Goal: Task Accomplishment & Management: Manage account settings

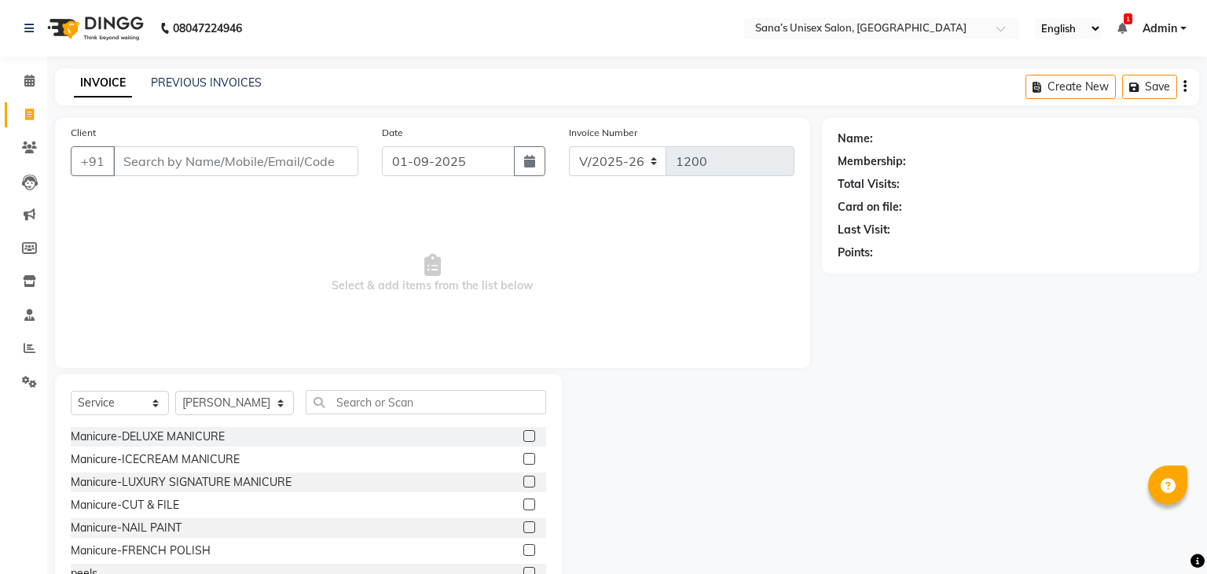
select select "6091"
select select "service"
select select "45708"
click at [340, 398] on input "text" at bounding box center [422, 402] width 237 height 24
click at [246, 397] on select "Select Stylist anjali beauty MADHU MUTHU MARI (BEAUTY THERAPIST) NANDHINI Nivet…" at bounding box center [233, 403] width 117 height 24
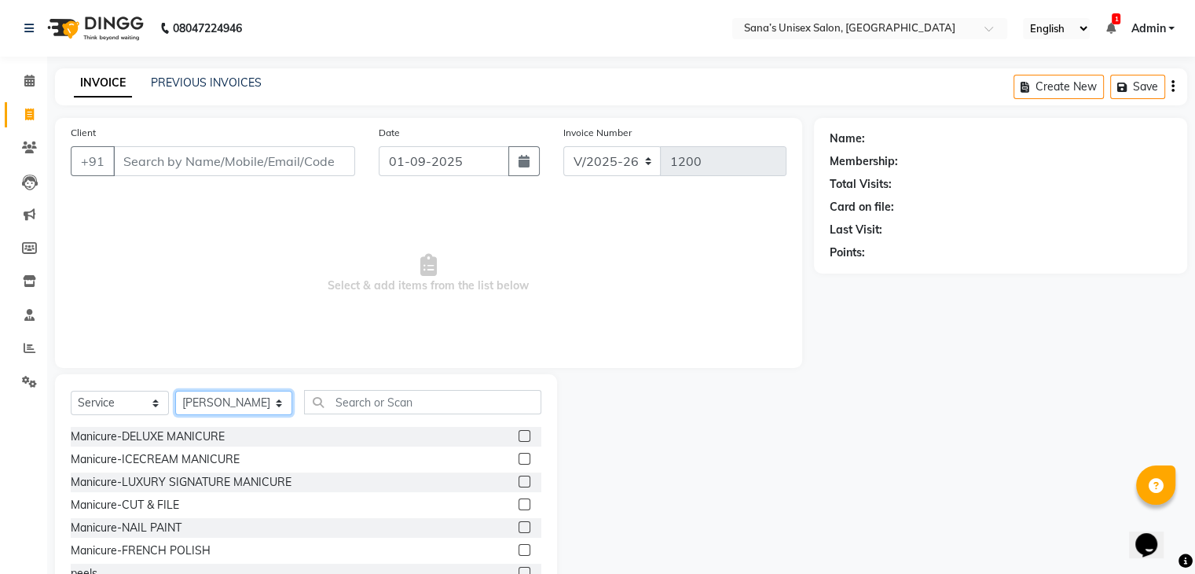
drag, startPoint x: 262, startPoint y: 405, endPoint x: 291, endPoint y: 406, distance: 29.1
click at [263, 406] on select "Select Stylist anjali beauty MADHU MUTHU MARI (BEAUTY THERAPIST) NANDHINI Nivet…" at bounding box center [233, 403] width 117 height 24
click at [315, 406] on input "text" at bounding box center [422, 402] width 237 height 24
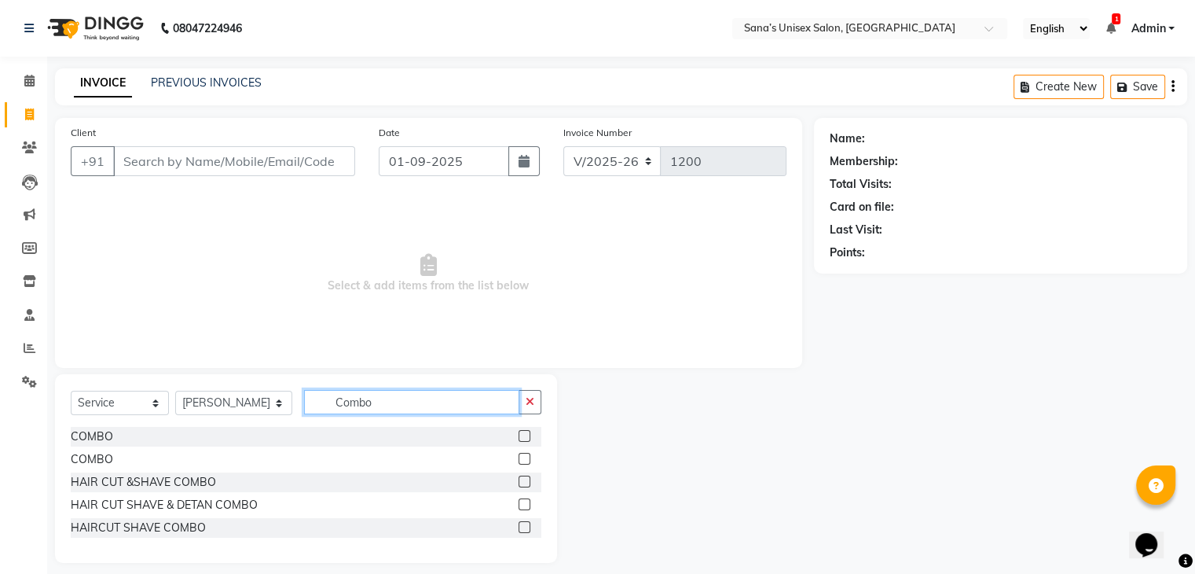
type input "Combo"
click at [523, 439] on label at bounding box center [525, 436] width 12 height 12
click at [523, 439] on input "checkbox" at bounding box center [524, 437] width 10 height 10
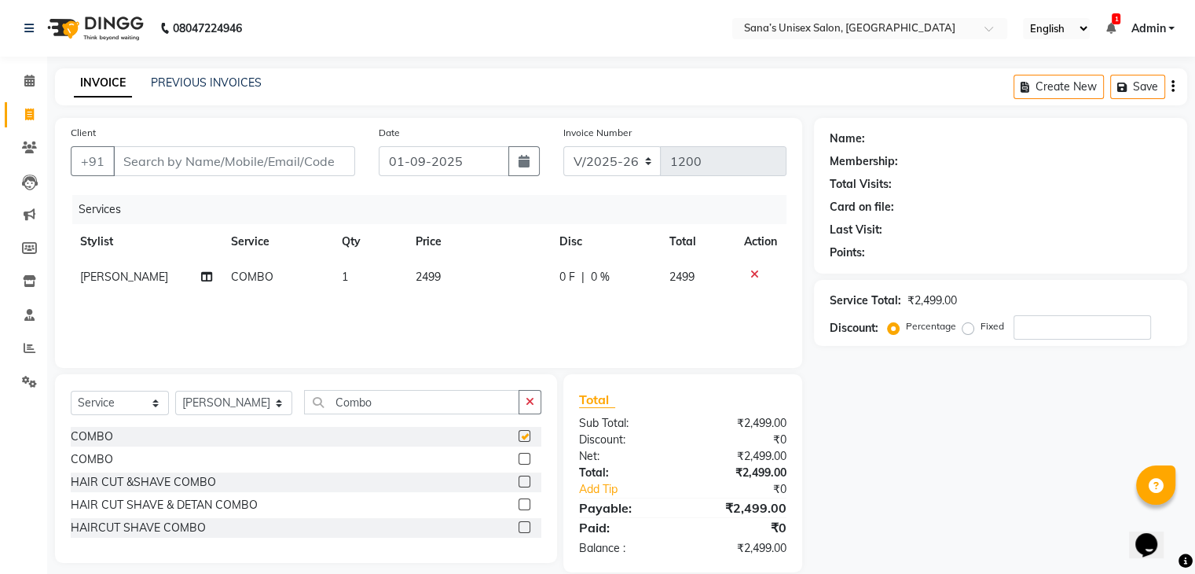
checkbox input "false"
click at [458, 274] on td "2499" at bounding box center [478, 276] width 144 height 35
select select "45708"
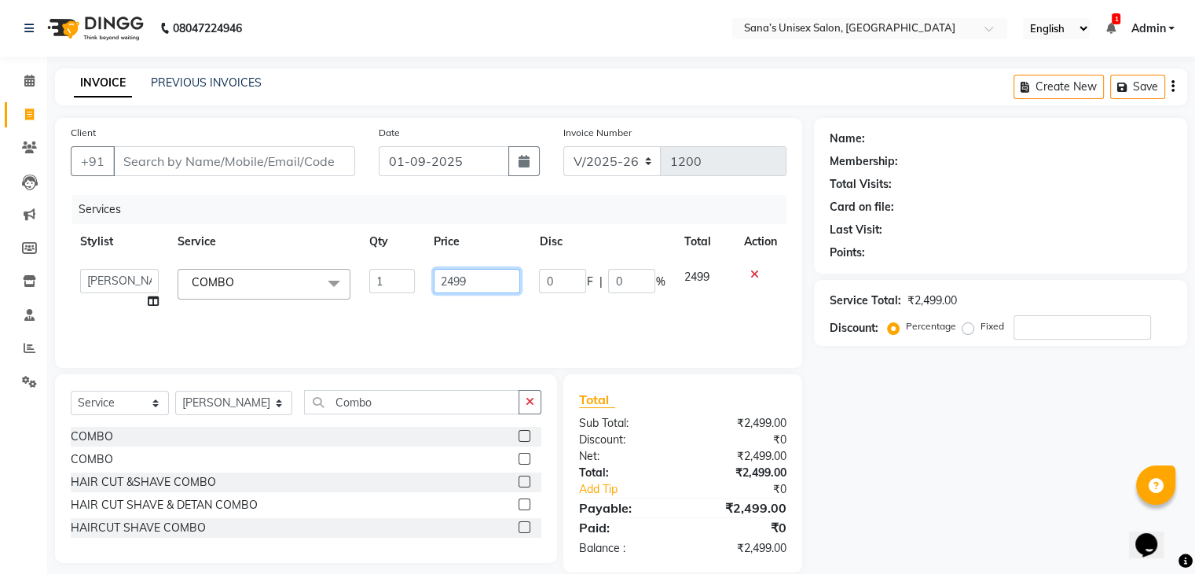
drag, startPoint x: 465, startPoint y: 281, endPoint x: 414, endPoint y: 284, distance: 51.1
click at [414, 284] on tr "anjali beauty MADHU MUTHU MARI (BEAUTY THERAPIST) NANDHINI NivethaKarthikeyan P…" at bounding box center [429, 289] width 716 height 60
type input "2999"
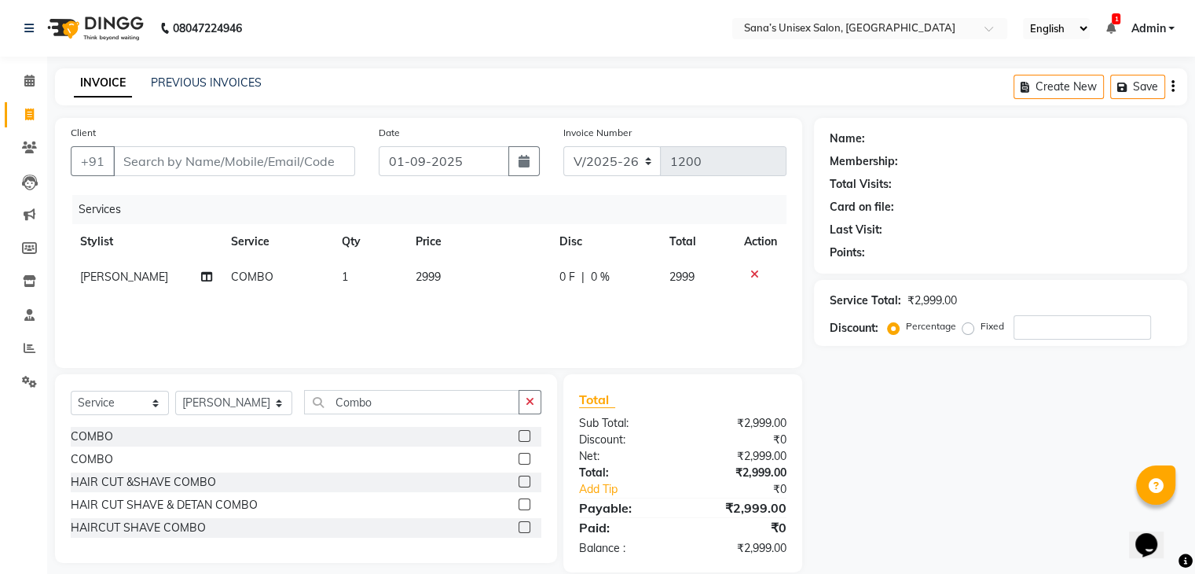
click at [539, 329] on div "Services Stylist Service Qty Price Disc Total Action SANJITHA COMBO 1 2999 0 F …" at bounding box center [429, 273] width 716 height 157
click at [215, 166] on input "Client" at bounding box center [234, 161] width 242 height 30
type input "9"
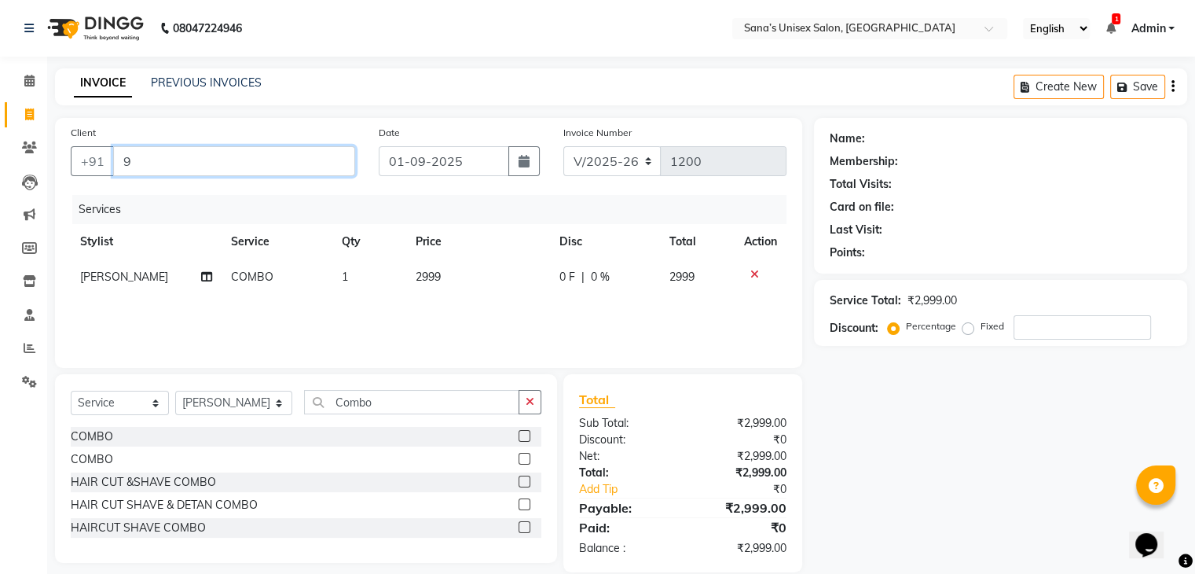
type input "0"
type input "9094566634"
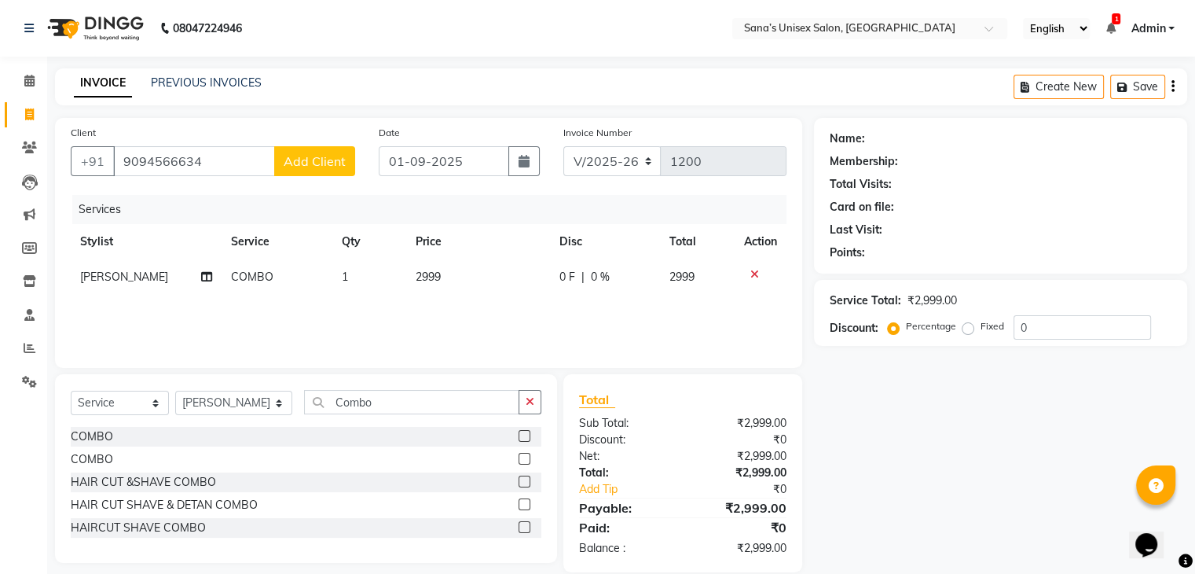
click at [296, 171] on button "Add Client" at bounding box center [314, 161] width 81 height 30
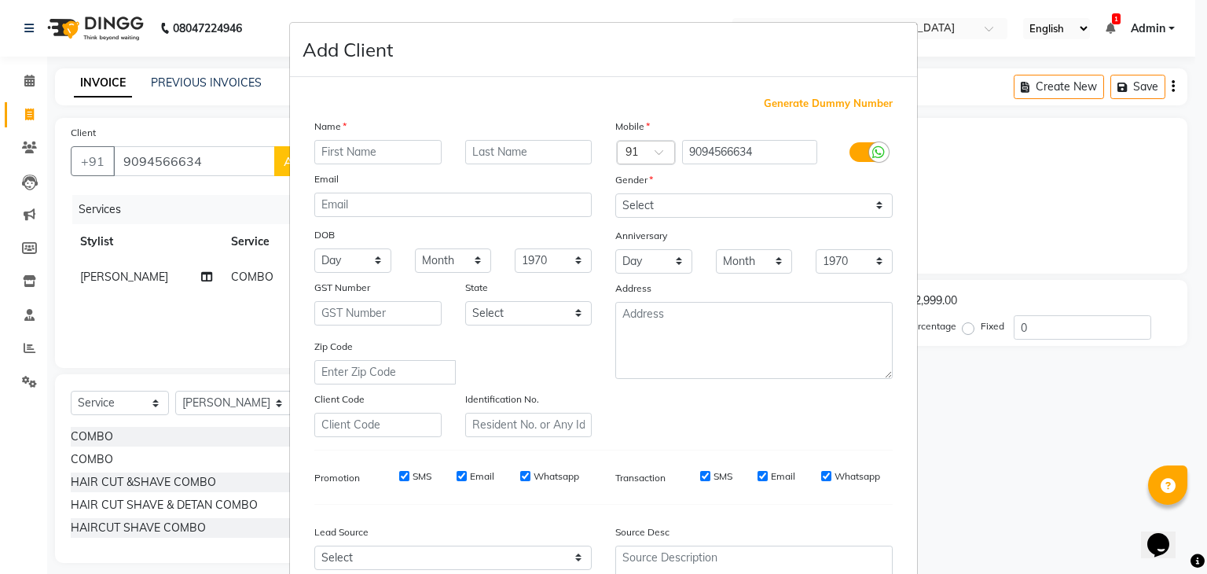
click at [362, 156] on input "text" at bounding box center [377, 152] width 127 height 24
type input "Divya"
click at [756, 213] on select "Select Male Female Other Prefer Not To Say" at bounding box center [753, 205] width 277 height 24
select select "female"
click at [615, 194] on select "Select Male Female Other Prefer Not To Say" at bounding box center [753, 205] width 277 height 24
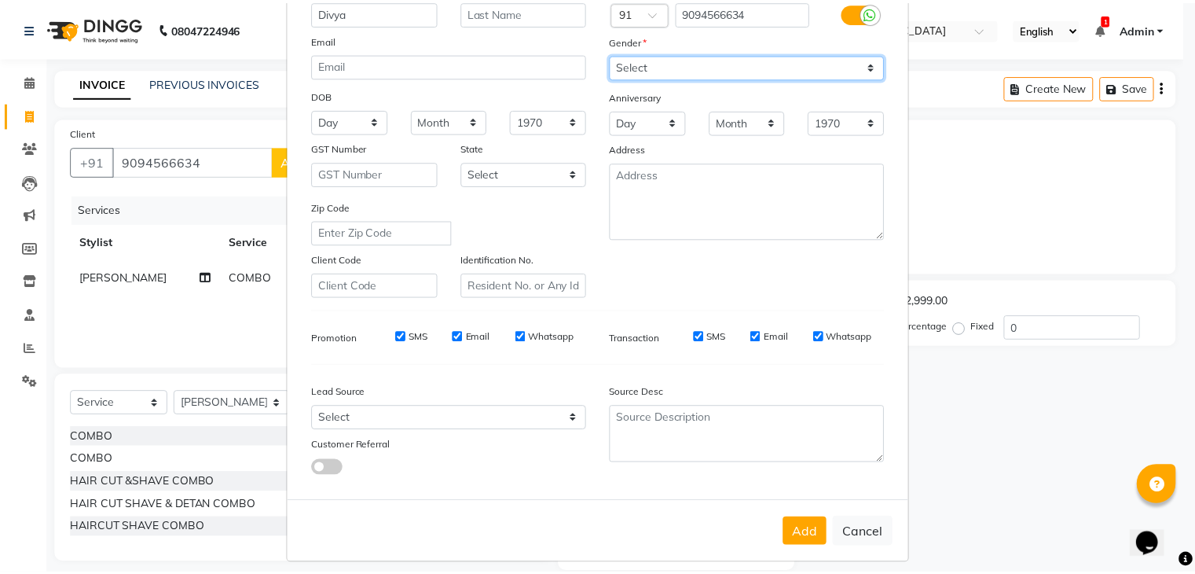
scroll to position [160, 0]
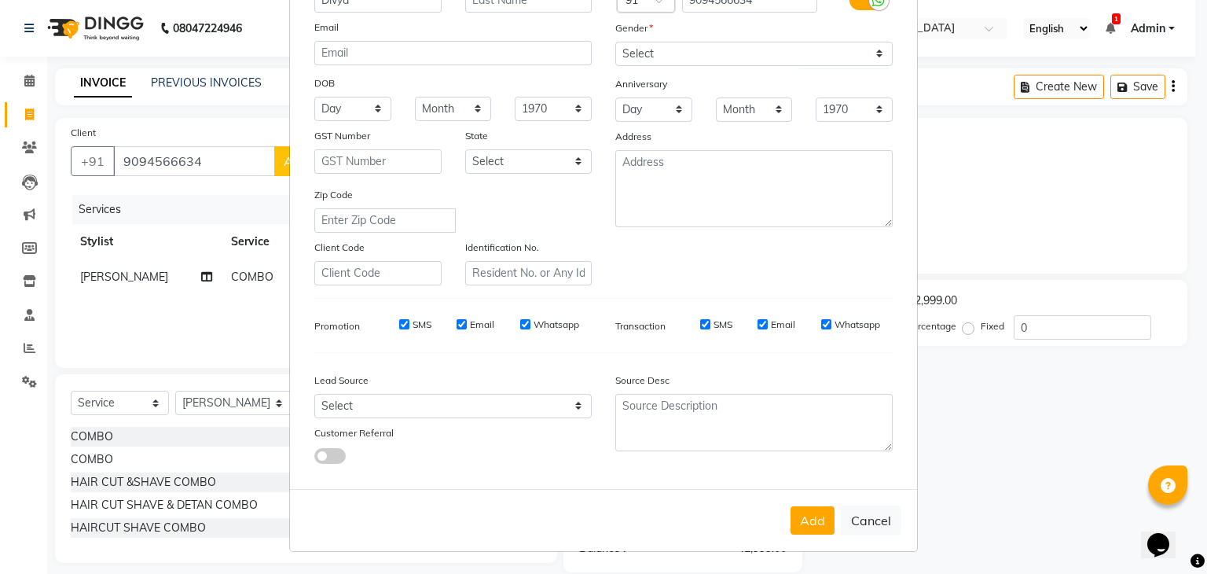
click at [814, 526] on button "Add" at bounding box center [813, 520] width 44 height 28
select select
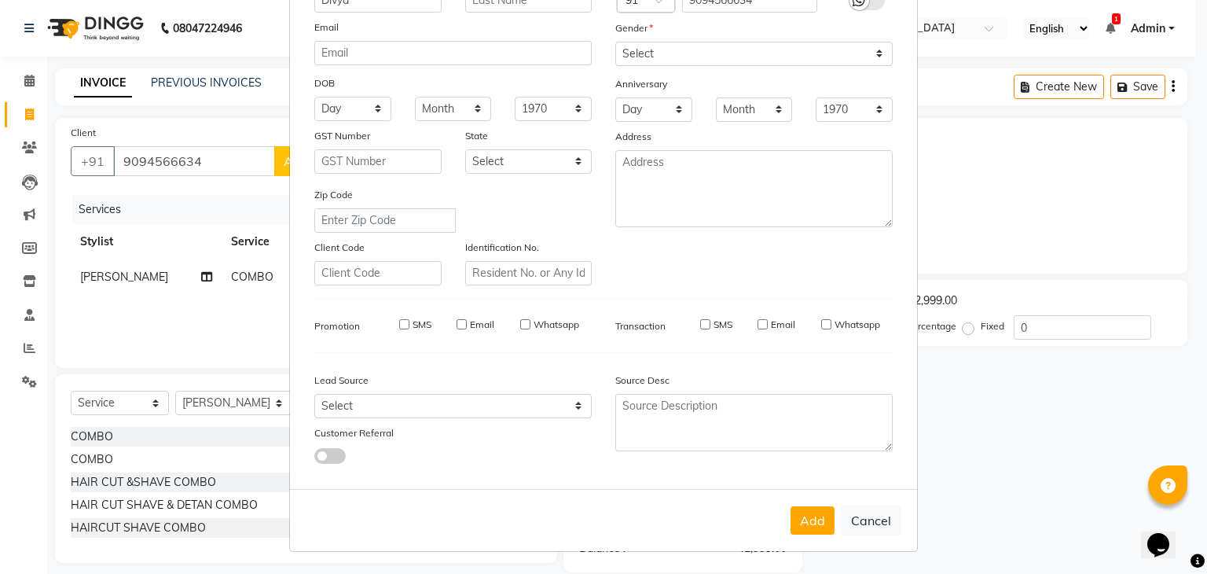
select select
checkbox input "false"
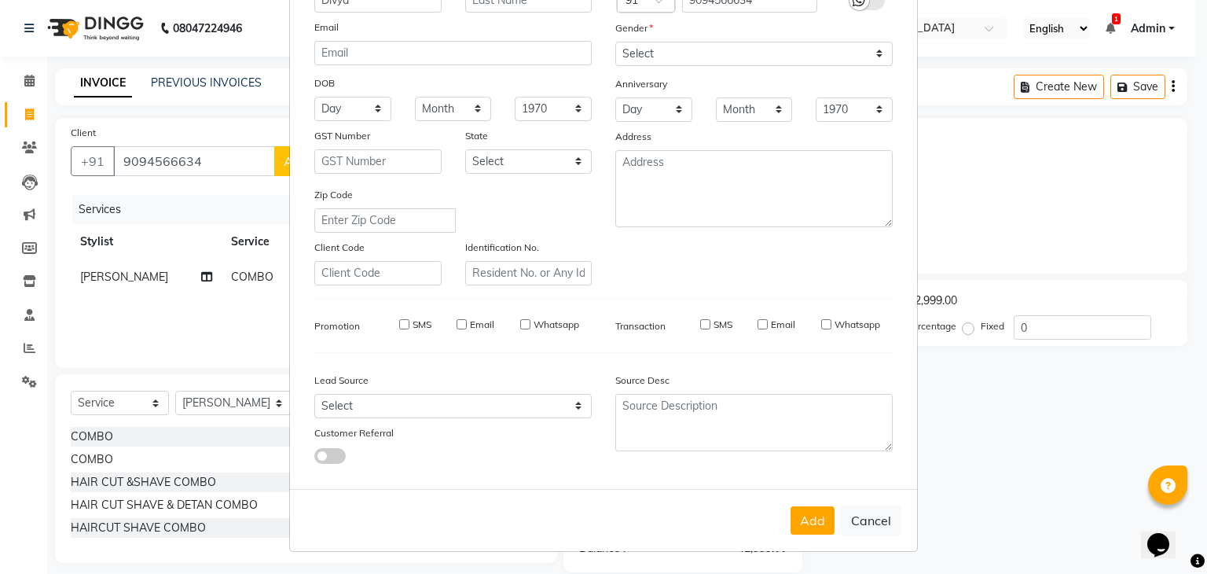
checkbox input "false"
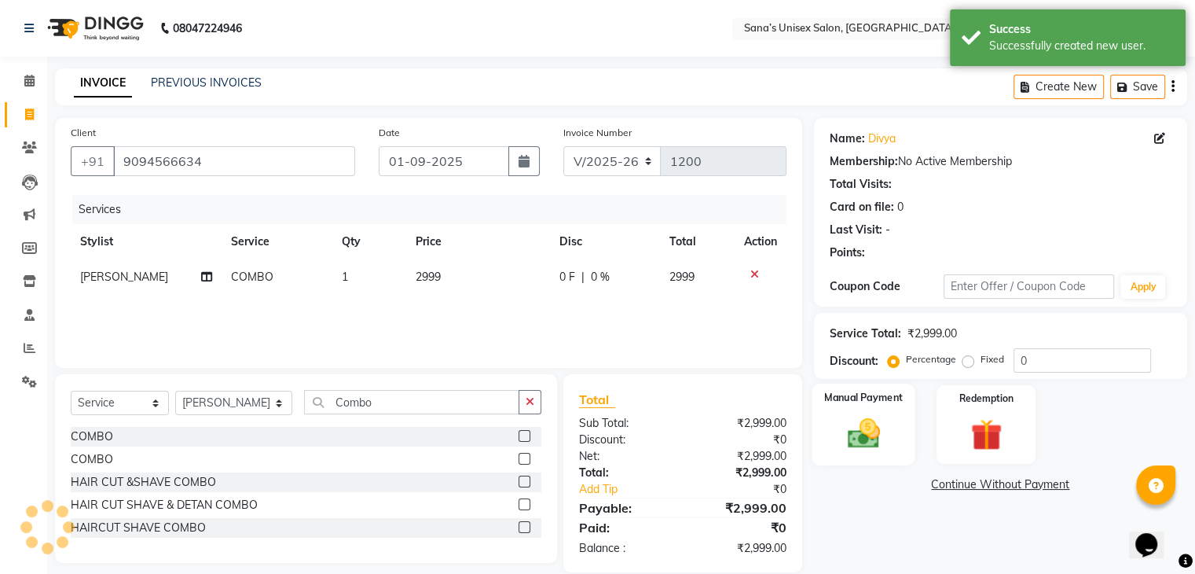
click at [861, 432] on img at bounding box center [863, 434] width 53 height 38
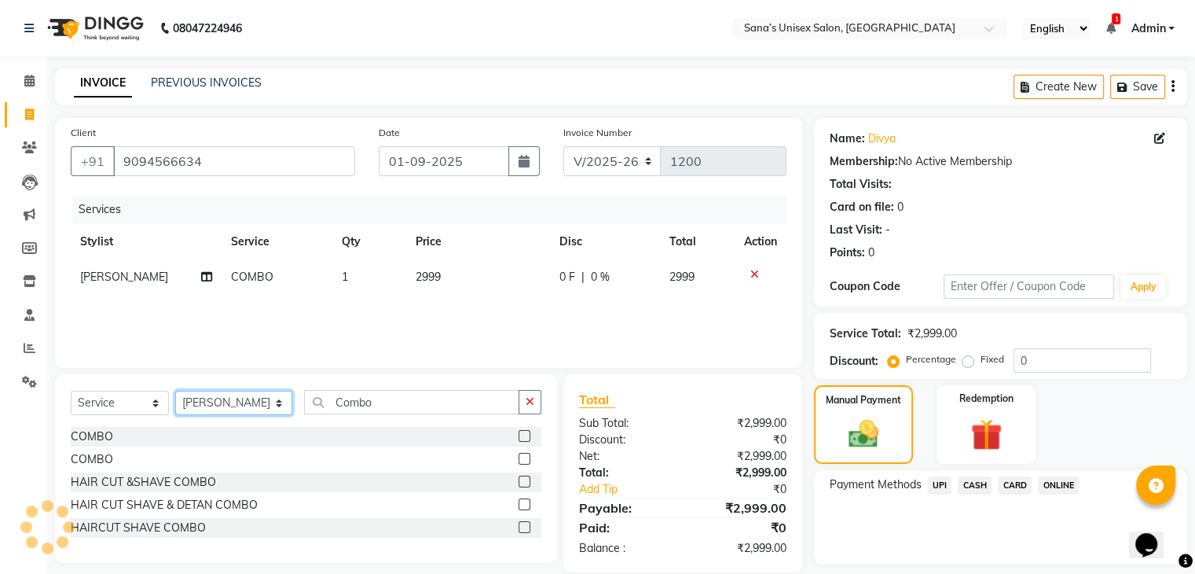
click at [244, 405] on select "Select Stylist anjali beauty MADHU MUTHU MARI (BEAUTY THERAPIST) NANDHINI Nivet…" at bounding box center [233, 403] width 117 height 24
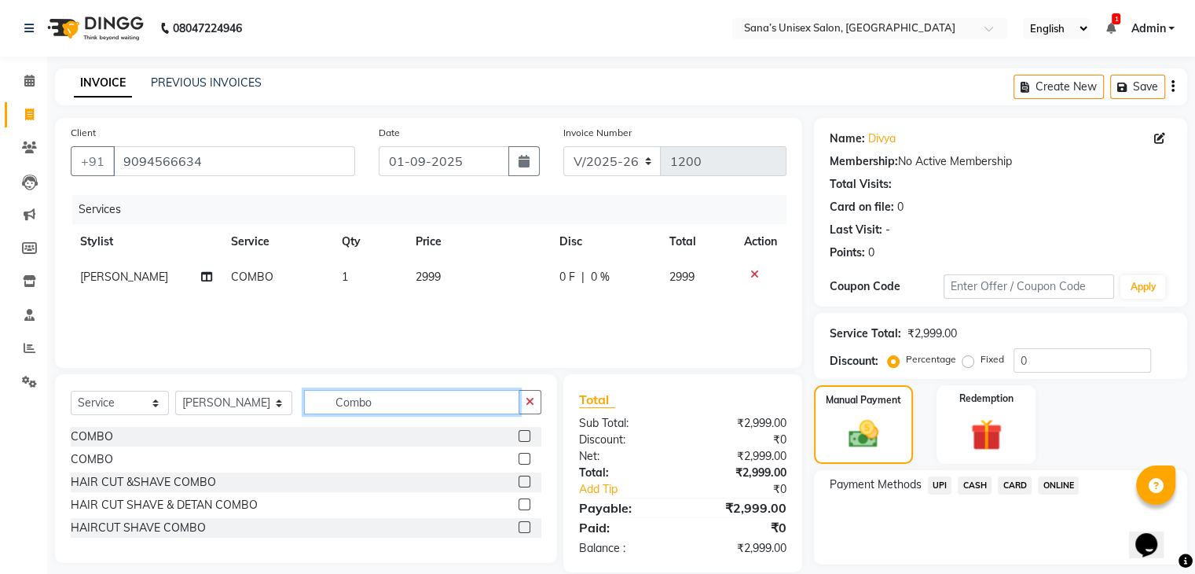
drag, startPoint x: 467, startPoint y: 404, endPoint x: 193, endPoint y: 427, distance: 275.3
click at [193, 427] on div "Select Service Product Membership Package Voucher Prepaid Gift Card Select Styl…" at bounding box center [306, 468] width 502 height 189
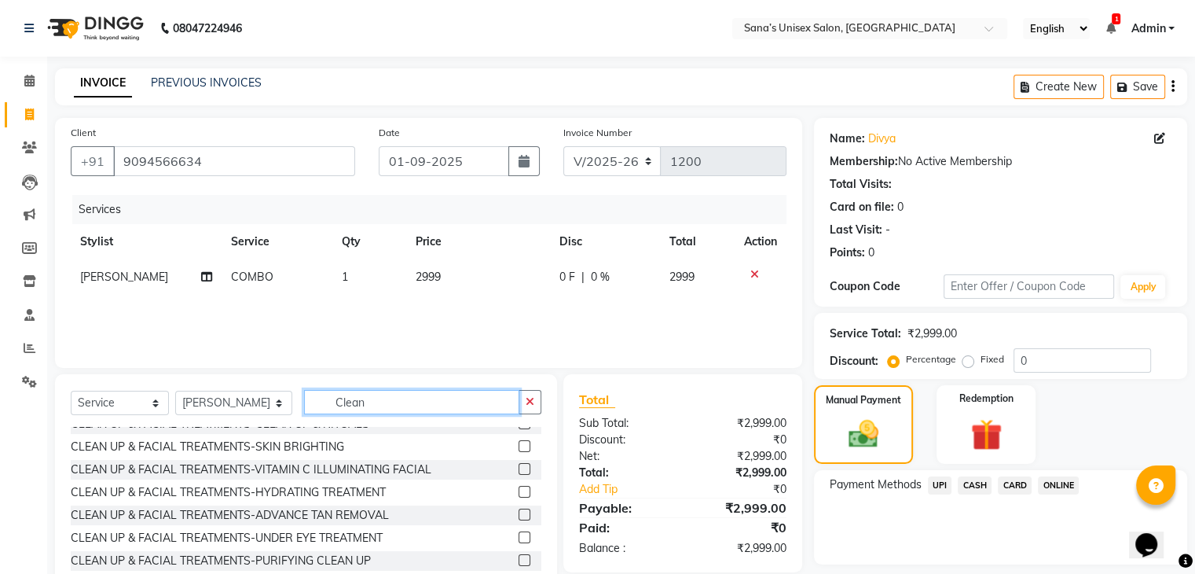
scroll to position [0, 0]
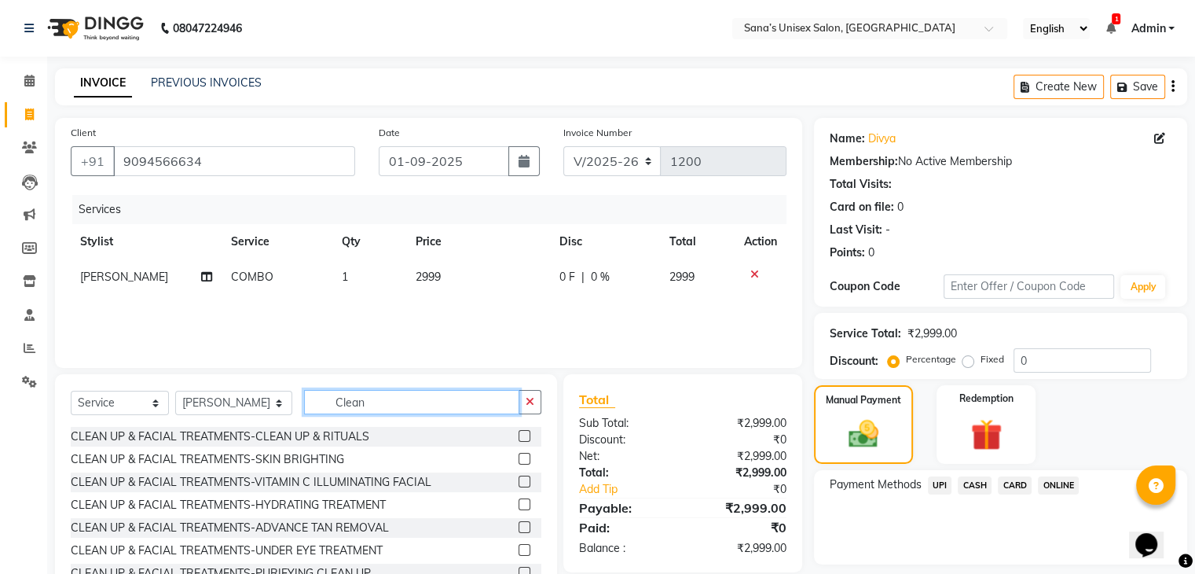
type input "Clean"
click at [519, 435] on label at bounding box center [525, 436] width 12 height 12
click at [519, 435] on input "checkbox" at bounding box center [524, 437] width 10 height 10
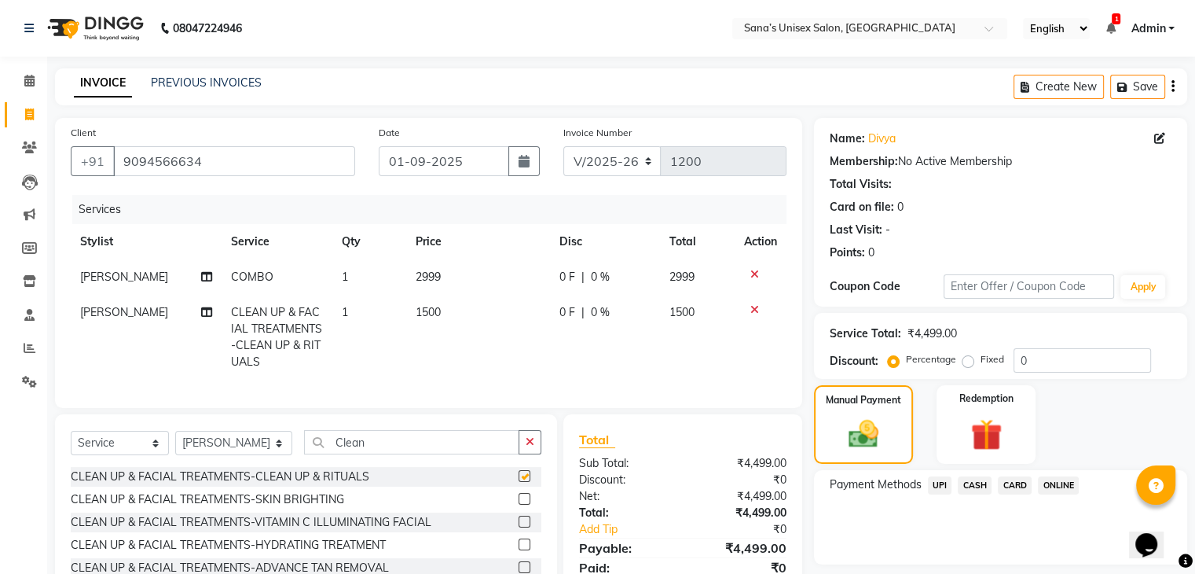
checkbox input "false"
click at [619, 312] on div "0 F | 0 %" at bounding box center [605, 312] width 91 height 17
select select "45708"
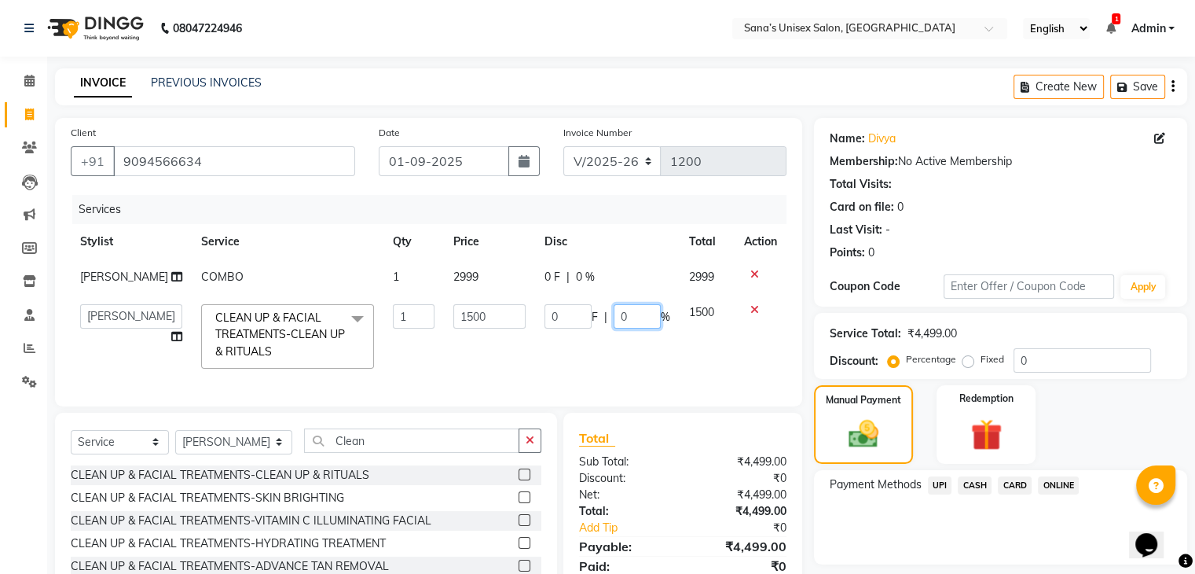
drag, startPoint x: 631, startPoint y: 313, endPoint x: 617, endPoint y: 322, distance: 17.0
click at [616, 322] on input "0" at bounding box center [637, 316] width 47 height 24
type input "15"
click at [618, 353] on td "0 F | 15 %" at bounding box center [607, 336] width 145 height 83
select select "45708"
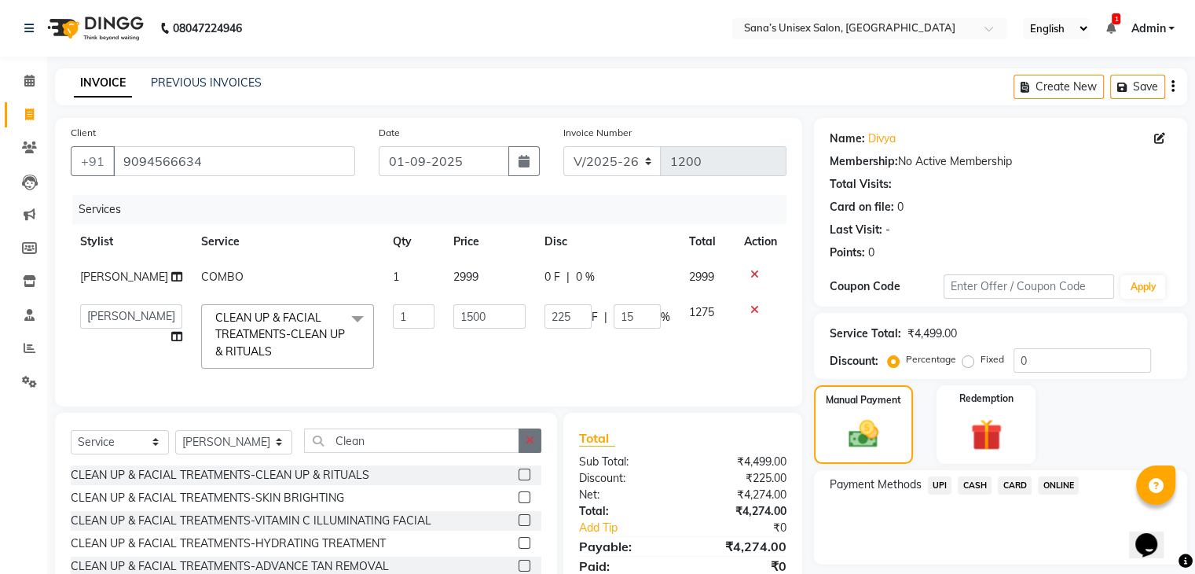
click at [532, 446] on icon "button" at bounding box center [530, 440] width 9 height 11
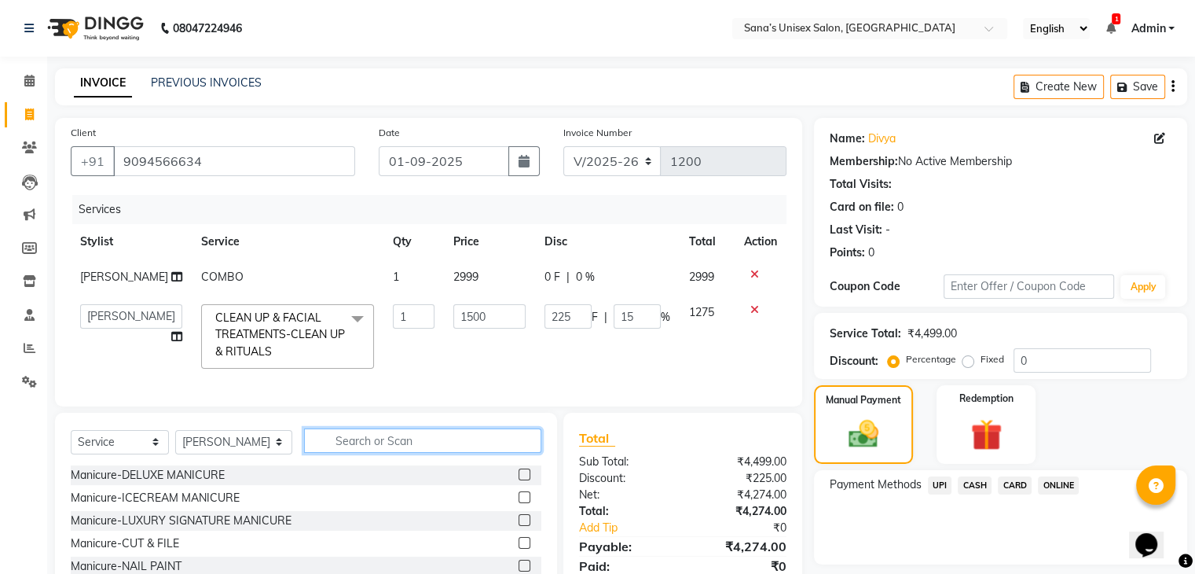
click at [506, 451] on input "text" at bounding box center [422, 440] width 237 height 24
click at [250, 454] on select "Select Stylist anjali beauty MADHU MUTHU MARI (BEAUTY THERAPIST) NANDHINI Nivet…" at bounding box center [233, 442] width 117 height 24
select select "45605"
click at [175, 442] on select "Select Stylist anjali beauty MADHU MUTHU MARI (BEAUTY THERAPIST) NANDHINI Nivet…" at bounding box center [233, 442] width 117 height 24
click at [362, 451] on input "text" at bounding box center [422, 440] width 237 height 24
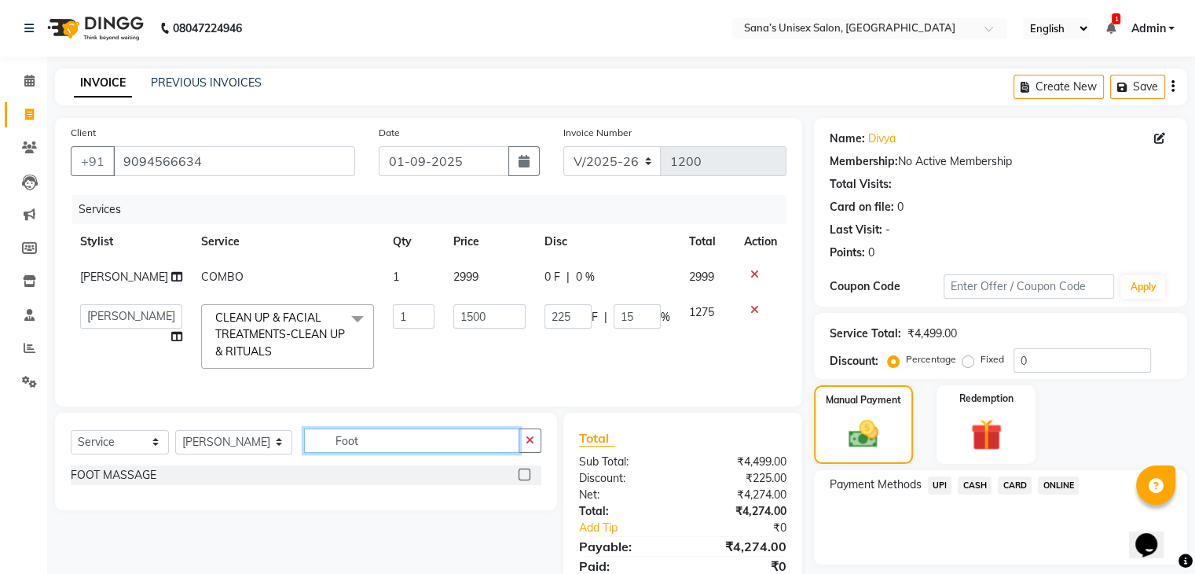
type input "Foot"
click at [524, 480] on label at bounding box center [525, 474] width 12 height 12
click at [524, 480] on input "checkbox" at bounding box center [524, 475] width 10 height 10
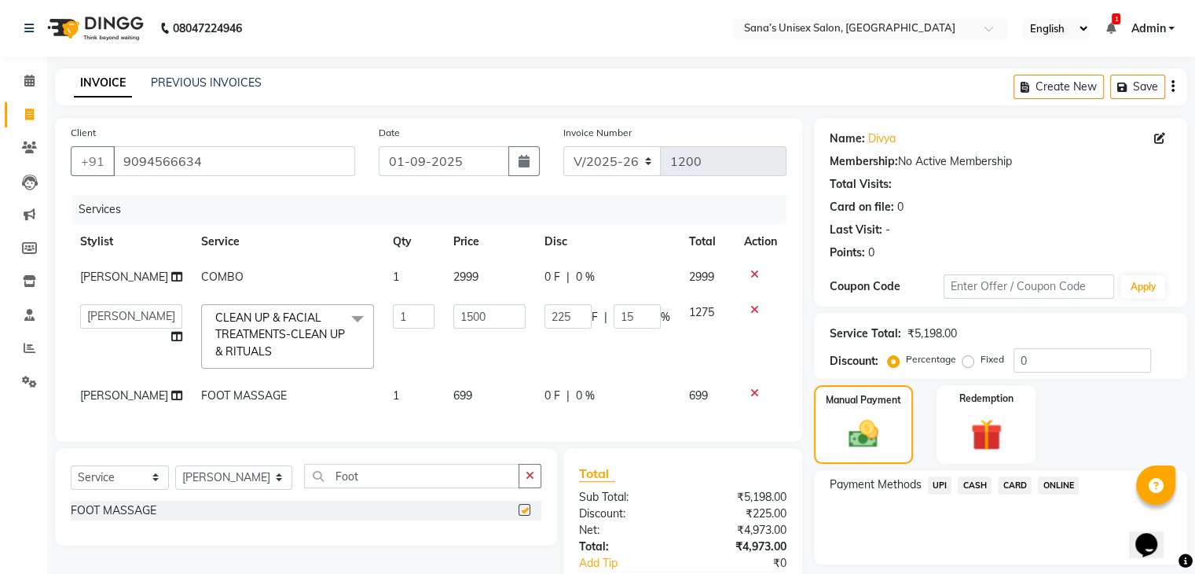
checkbox input "false"
click at [534, 481] on icon "button" at bounding box center [530, 475] width 9 height 11
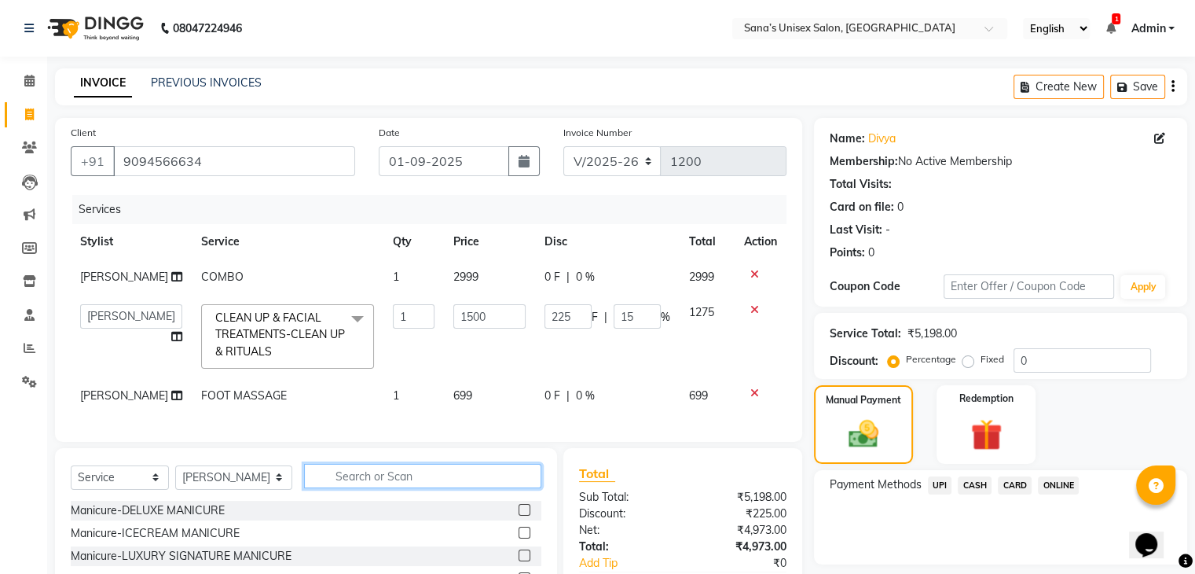
click at [497, 488] on input "text" at bounding box center [422, 476] width 237 height 24
click at [218, 485] on select "Select Stylist anjali beauty MADHU MUTHU MARI (BEAUTY THERAPIST) NANDHINI Nivet…" at bounding box center [233, 477] width 117 height 24
select select "45708"
click at [175, 477] on select "Select Stylist anjali beauty MADHU MUTHU MARI (BEAUTY THERAPIST) NANDHINI Nivet…" at bounding box center [233, 477] width 117 height 24
click at [402, 484] on input "text" at bounding box center [422, 476] width 237 height 24
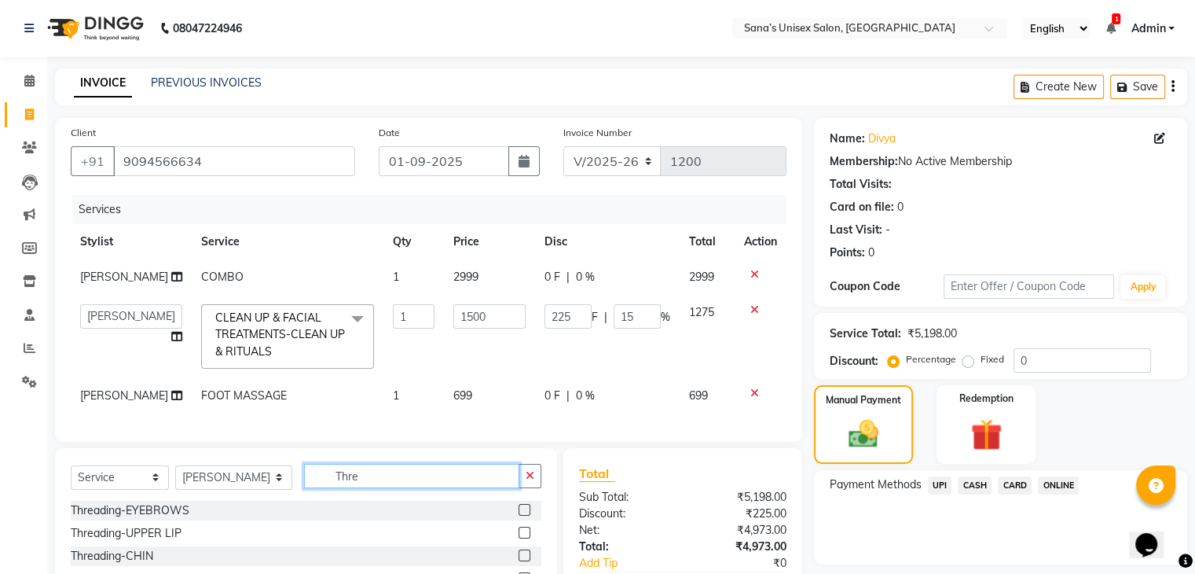
type input "Thre"
click at [519, 516] on label at bounding box center [525, 510] width 12 height 12
click at [519, 516] on input "checkbox" at bounding box center [524, 510] width 10 height 10
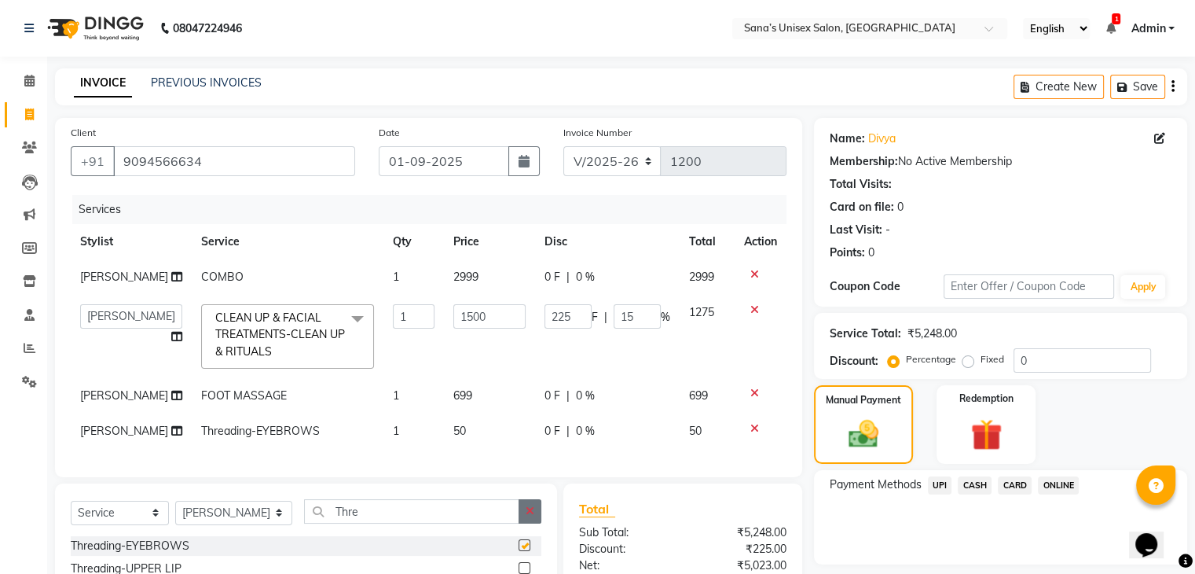
checkbox input "false"
click at [526, 516] on icon "button" at bounding box center [530, 510] width 9 height 11
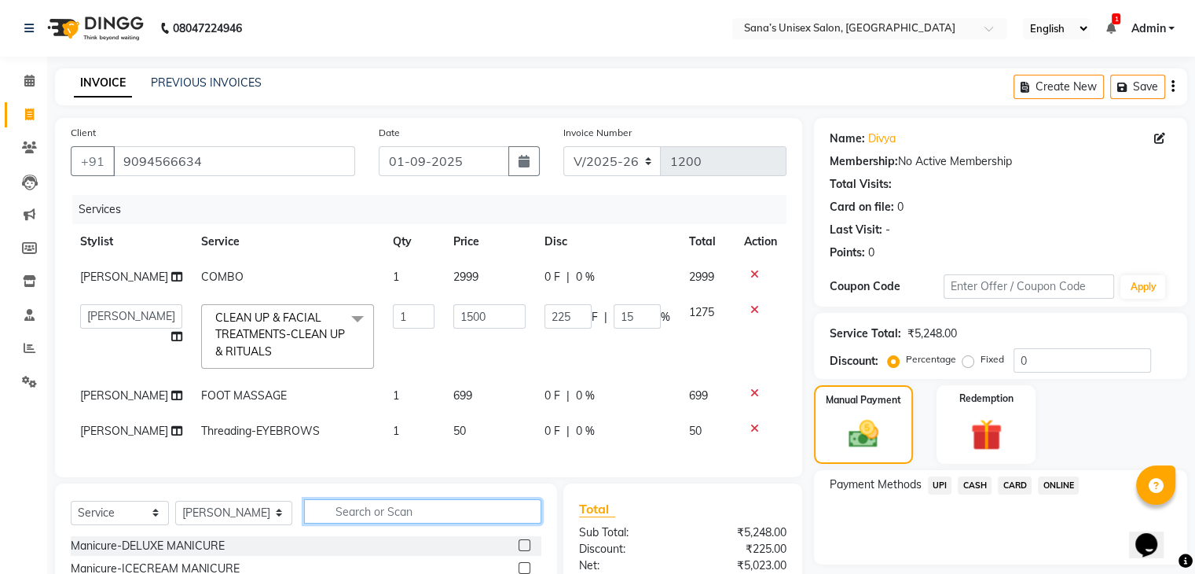
click at [460, 516] on input "text" at bounding box center [422, 511] width 237 height 24
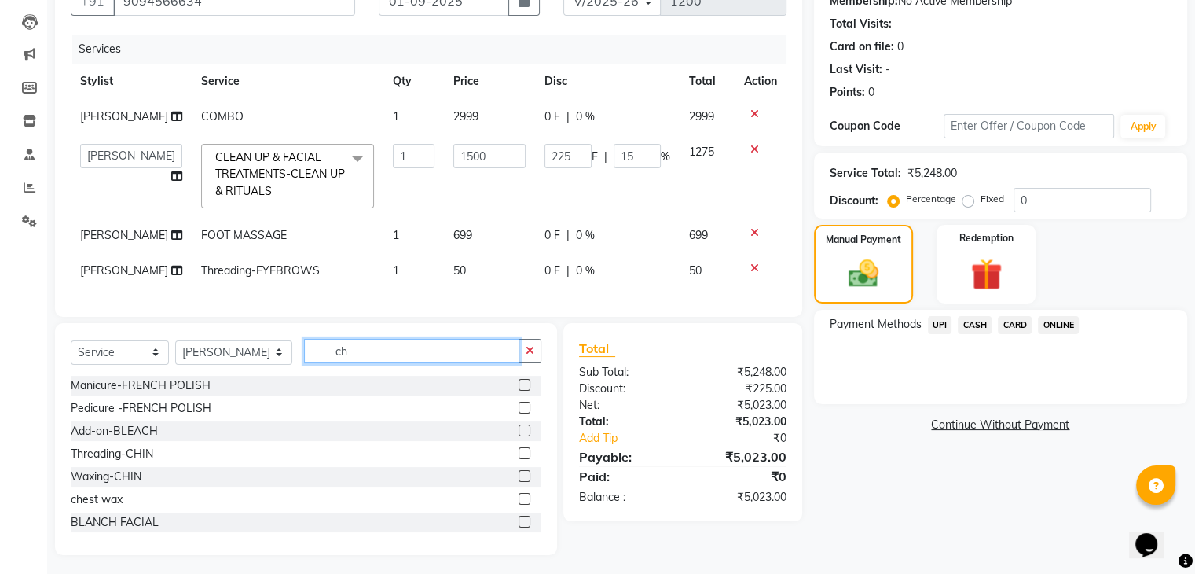
scroll to position [178, 0]
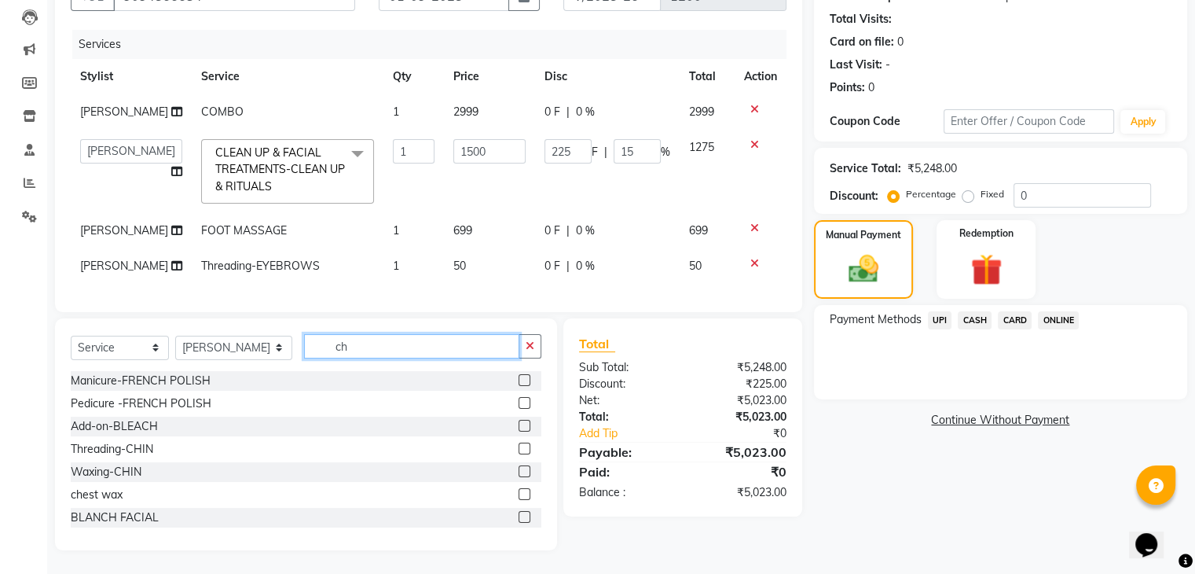
type input "ch"
click at [519, 450] on label at bounding box center [525, 449] width 12 height 12
click at [519, 450] on input "checkbox" at bounding box center [524, 449] width 10 height 10
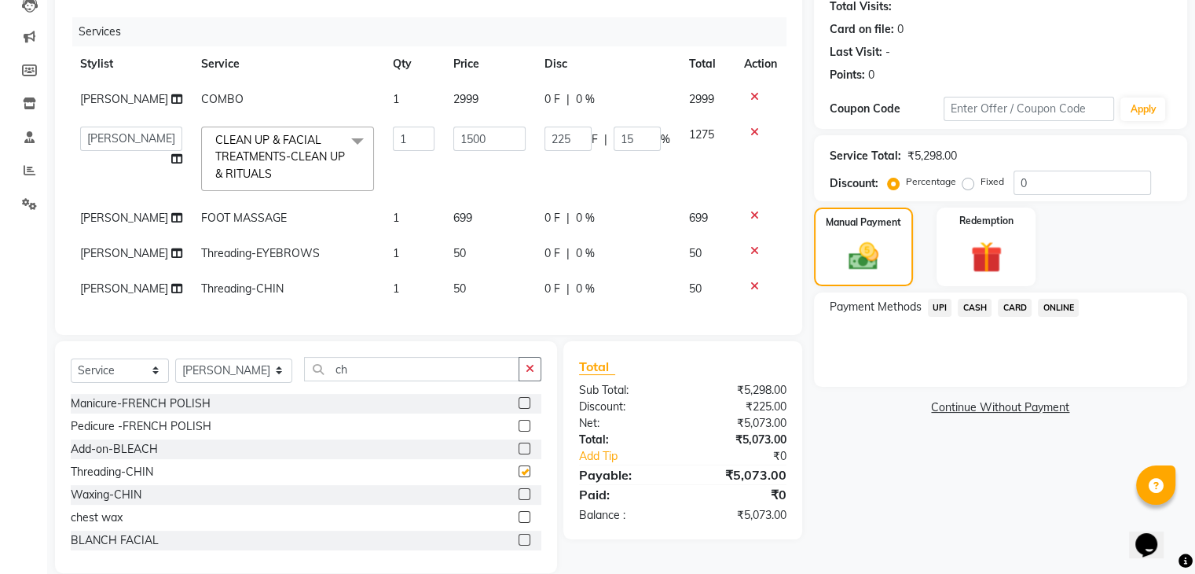
checkbox input "false"
drag, startPoint x: 531, startPoint y: 374, endPoint x: 451, endPoint y: 378, distance: 80.3
click at [531, 375] on button "button" at bounding box center [530, 369] width 23 height 24
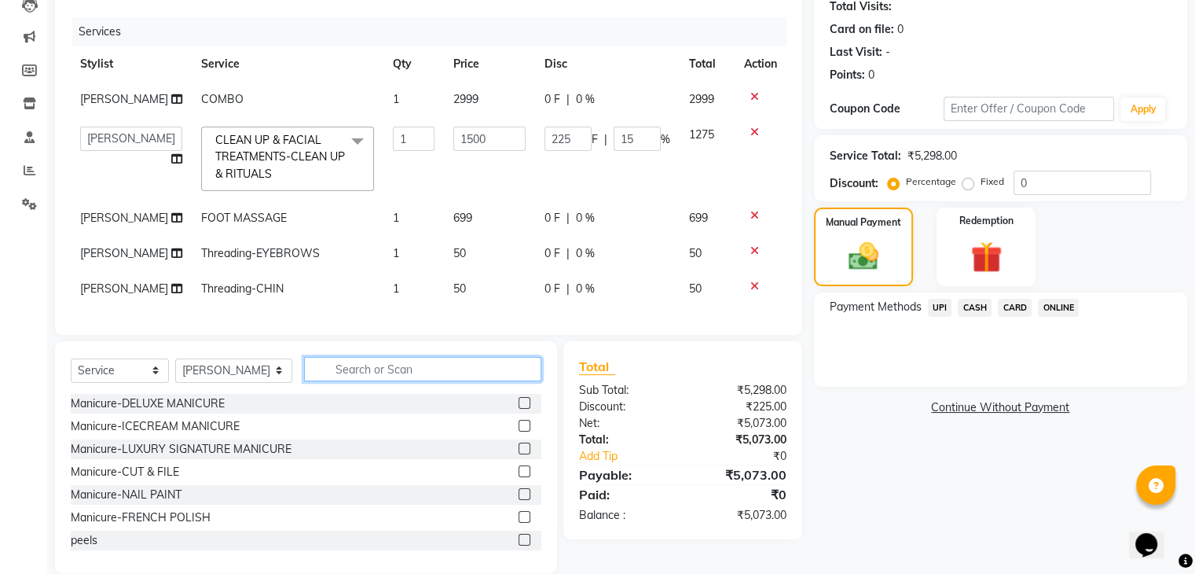
click at [450, 380] on input "text" at bounding box center [422, 369] width 237 height 24
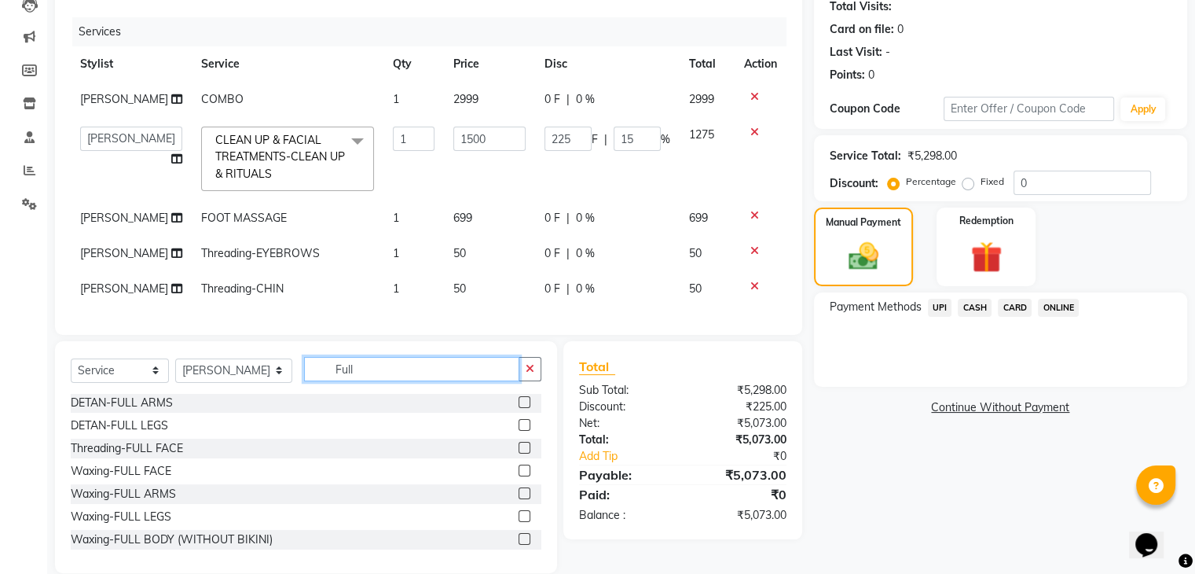
scroll to position [2, 0]
type input "Full"
click at [519, 457] on div at bounding box center [524, 449] width 10 height 17
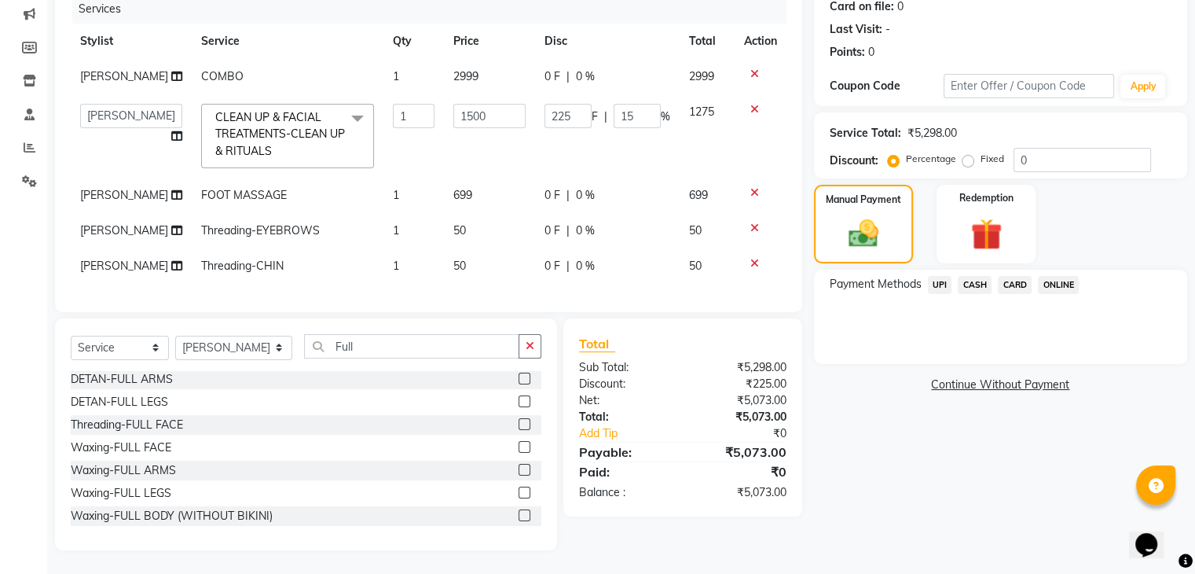
scroll to position [213, 0]
click at [519, 424] on label at bounding box center [525, 424] width 12 height 12
click at [519, 424] on input "checkbox" at bounding box center [524, 425] width 10 height 10
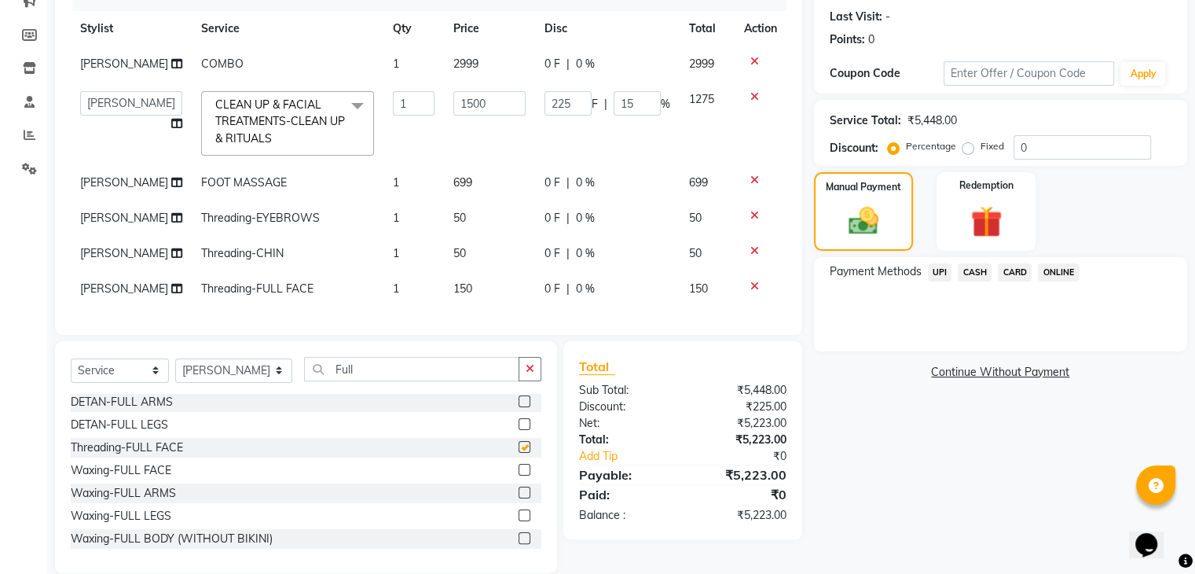
checkbox input "false"
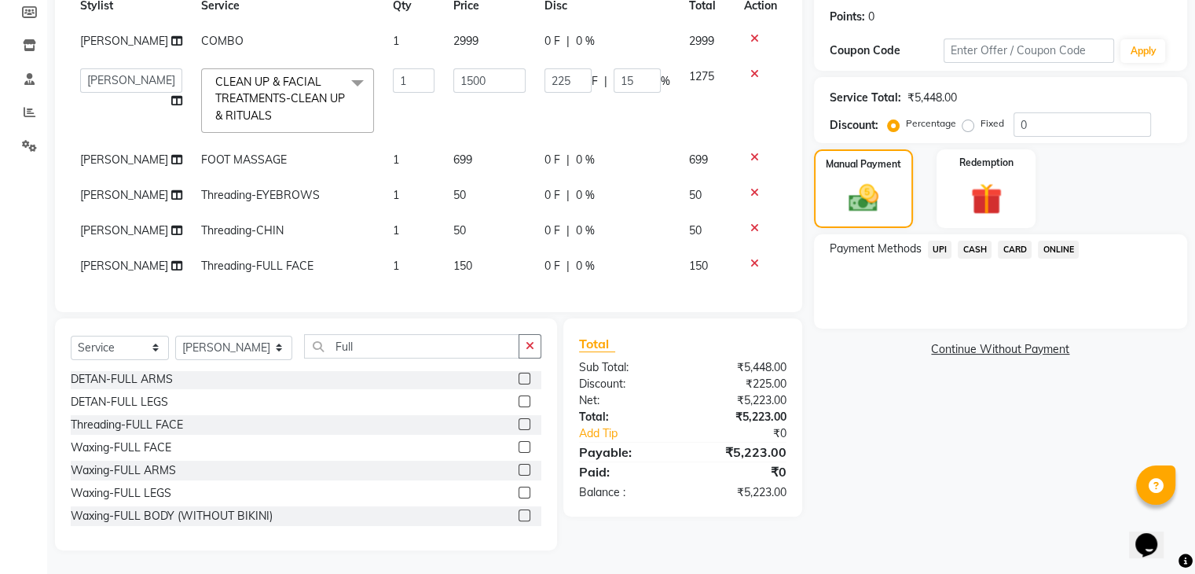
scroll to position [248, 0]
click at [516, 356] on input "Full" at bounding box center [411, 346] width 215 height 24
click at [520, 350] on button "button" at bounding box center [530, 346] width 23 height 24
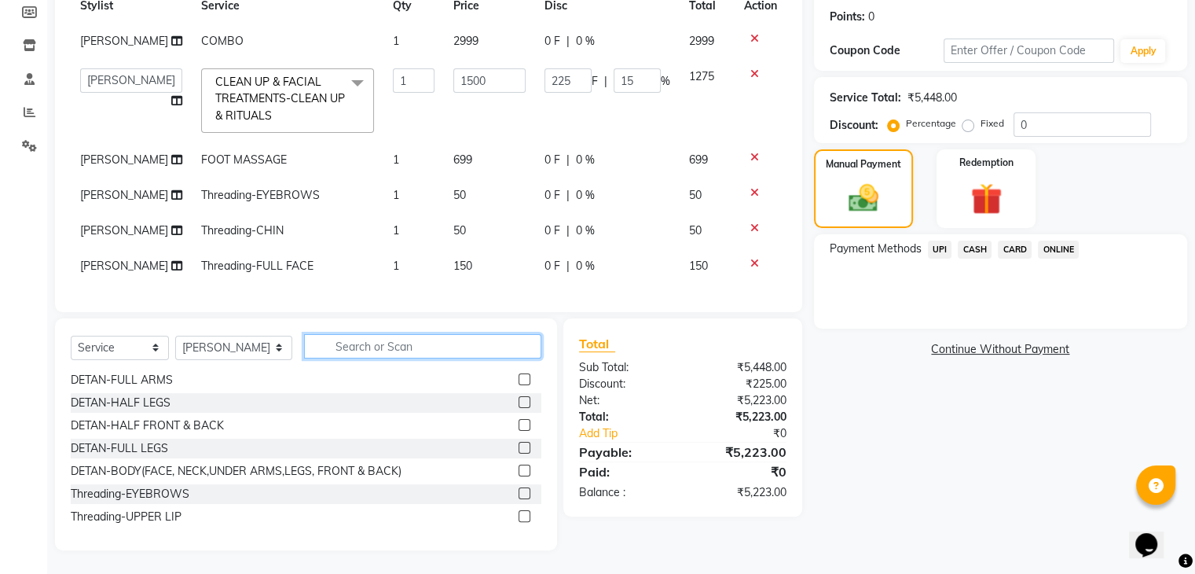
click at [477, 347] on input "text" at bounding box center [422, 346] width 237 height 24
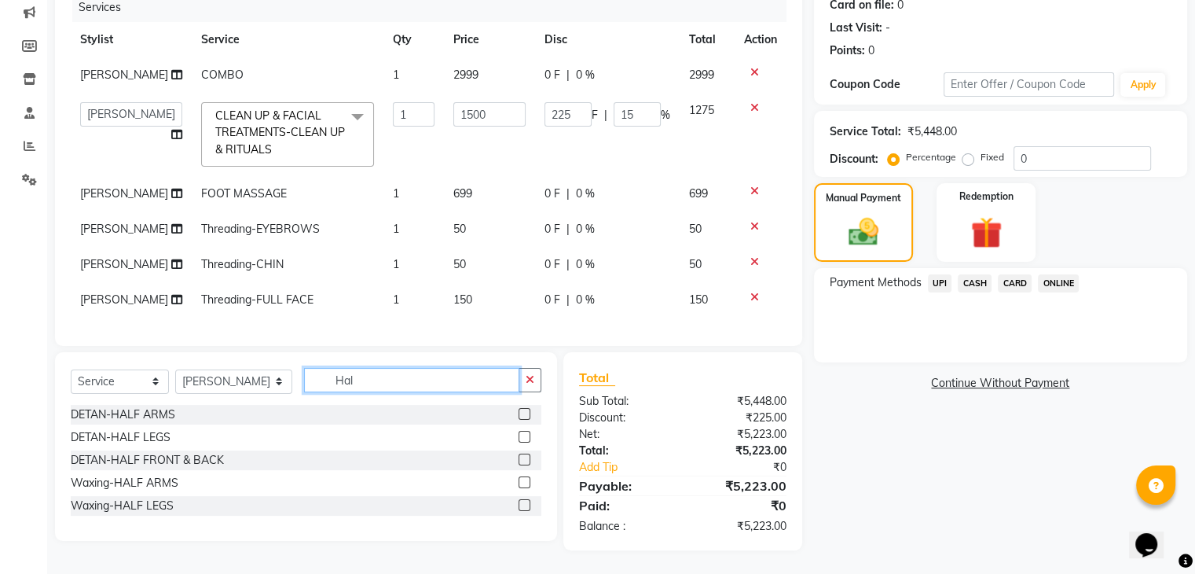
scroll to position [0, 0]
type input "Half a"
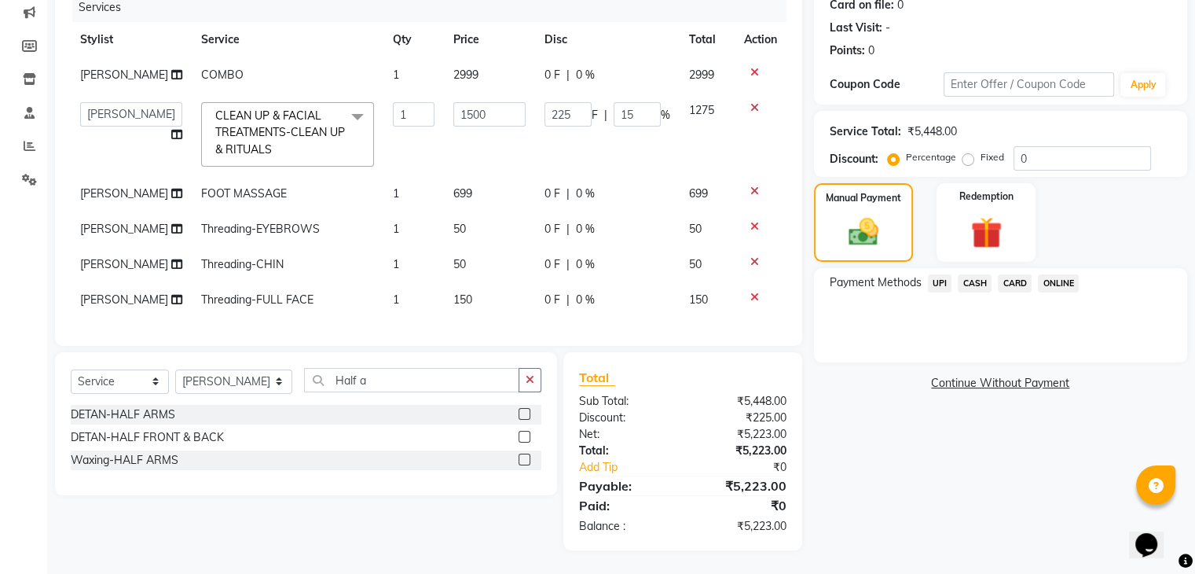
click at [522, 458] on label at bounding box center [525, 460] width 12 height 12
click at [522, 458] on input "checkbox" at bounding box center [524, 460] width 10 height 10
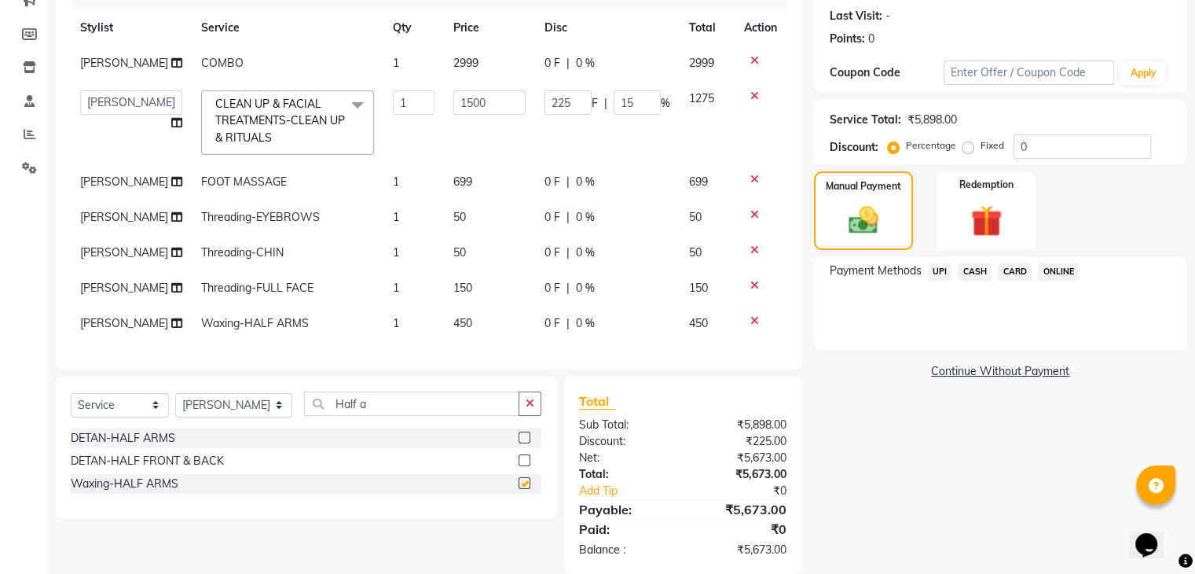
checkbox input "false"
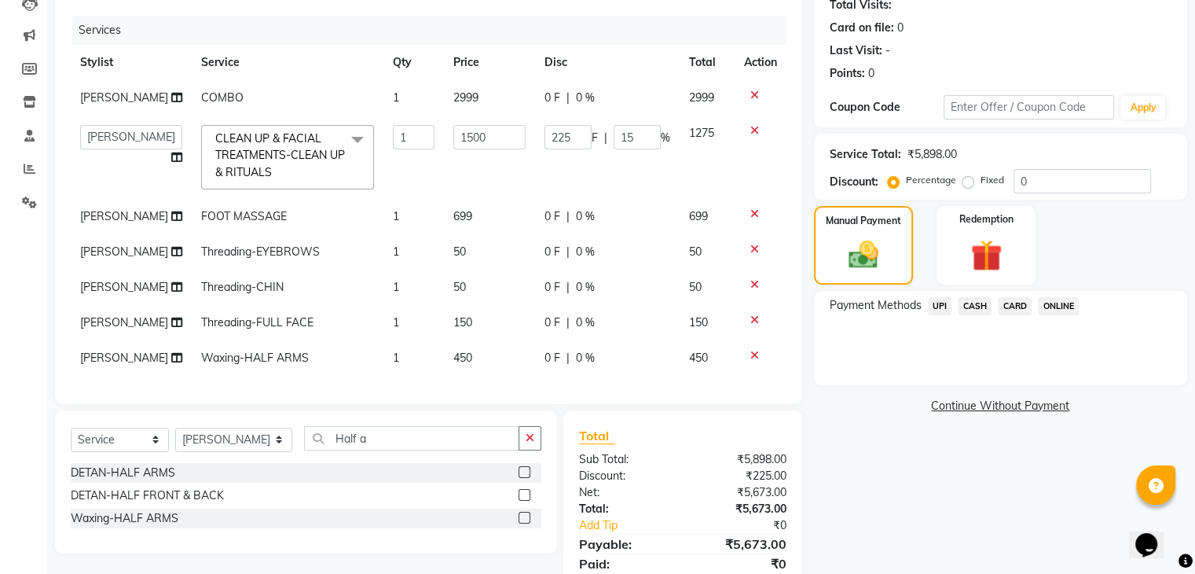
scroll to position [236, 0]
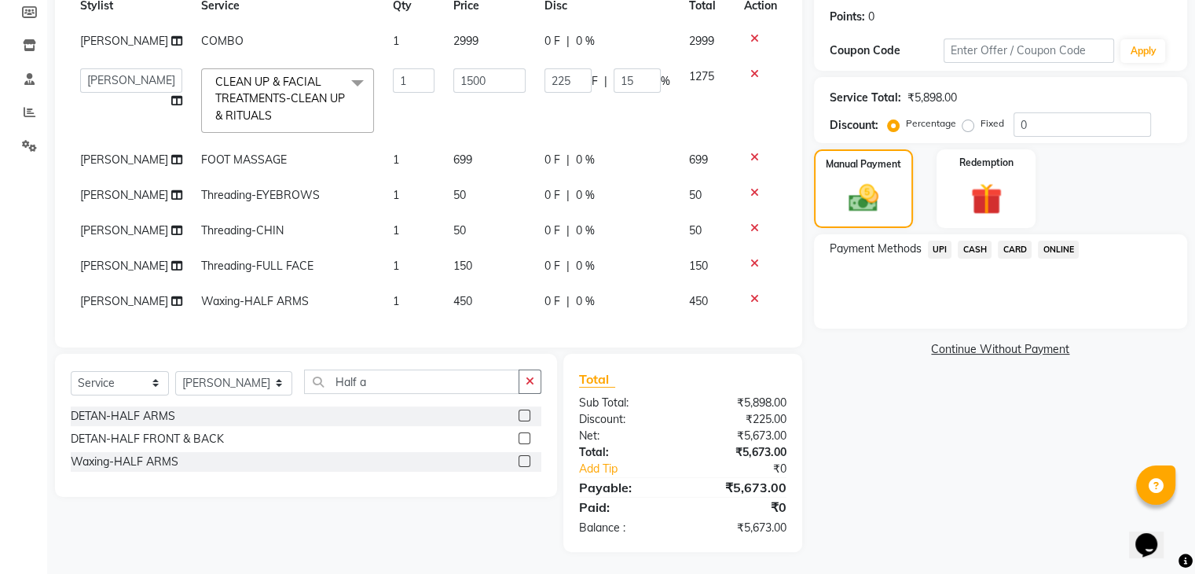
click at [1050, 249] on span "ONLINE" at bounding box center [1058, 250] width 41 height 18
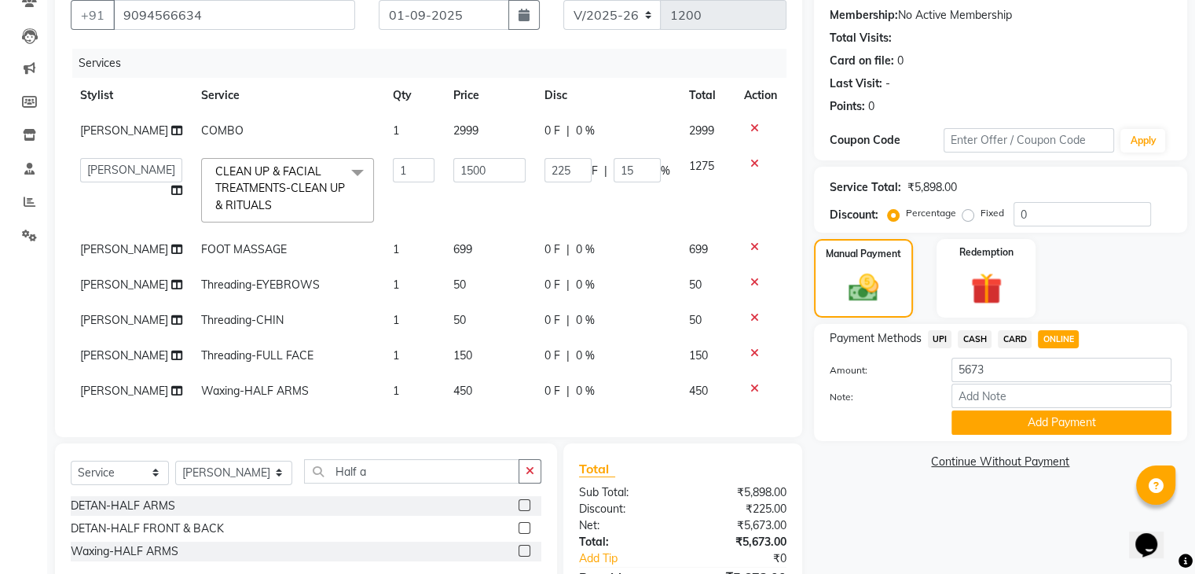
scroll to position [249, 0]
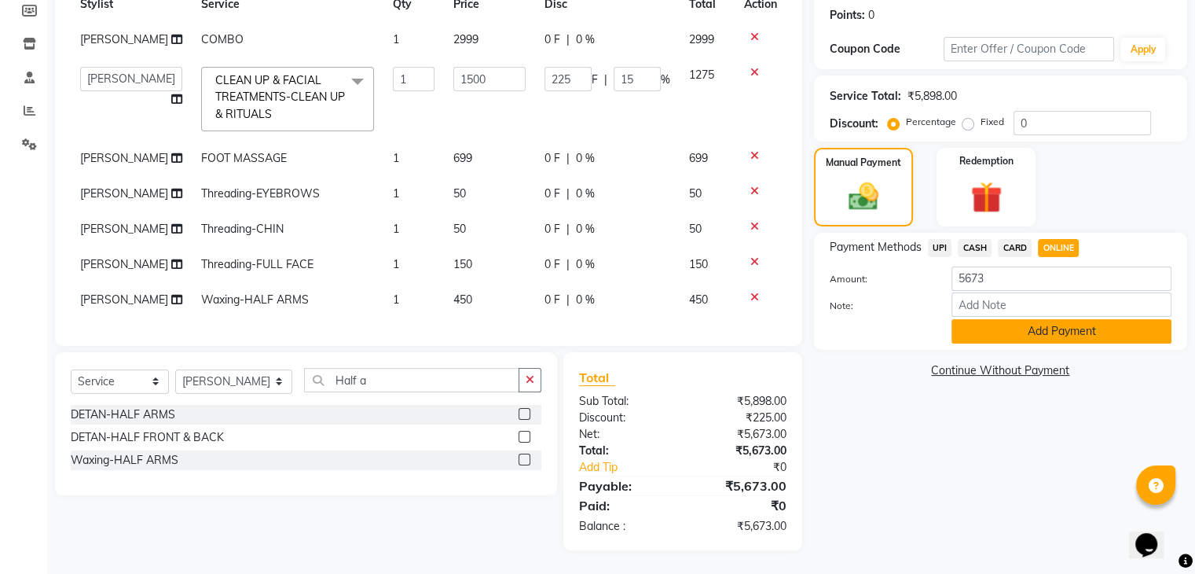
click at [1011, 319] on button "Add Payment" at bounding box center [1062, 331] width 220 height 24
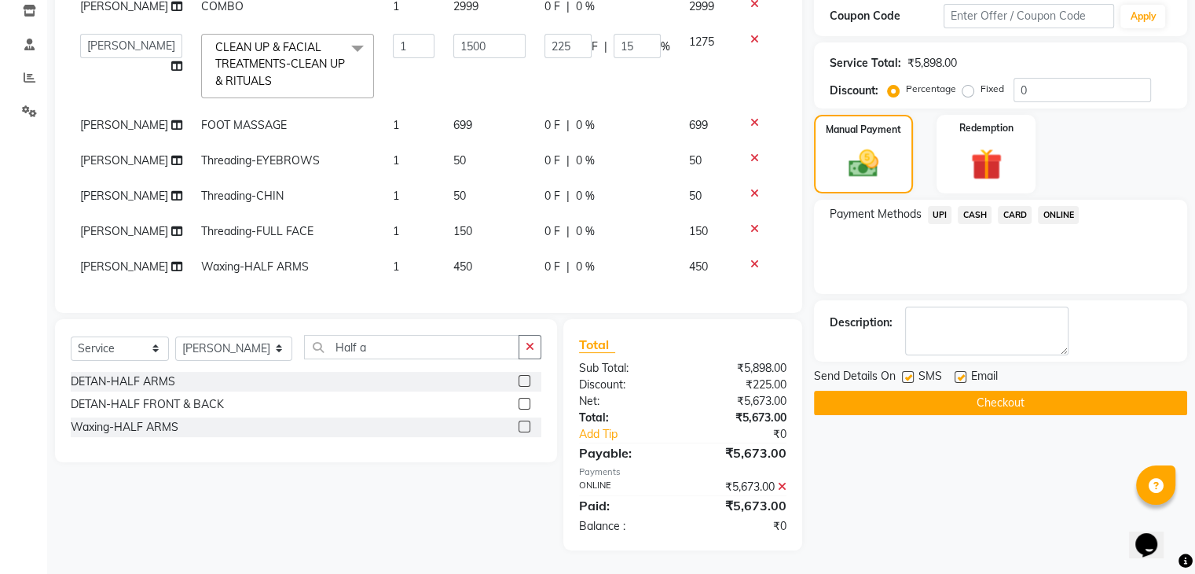
scroll to position [283, 0]
click at [1009, 391] on button "Checkout" at bounding box center [1000, 403] width 373 height 24
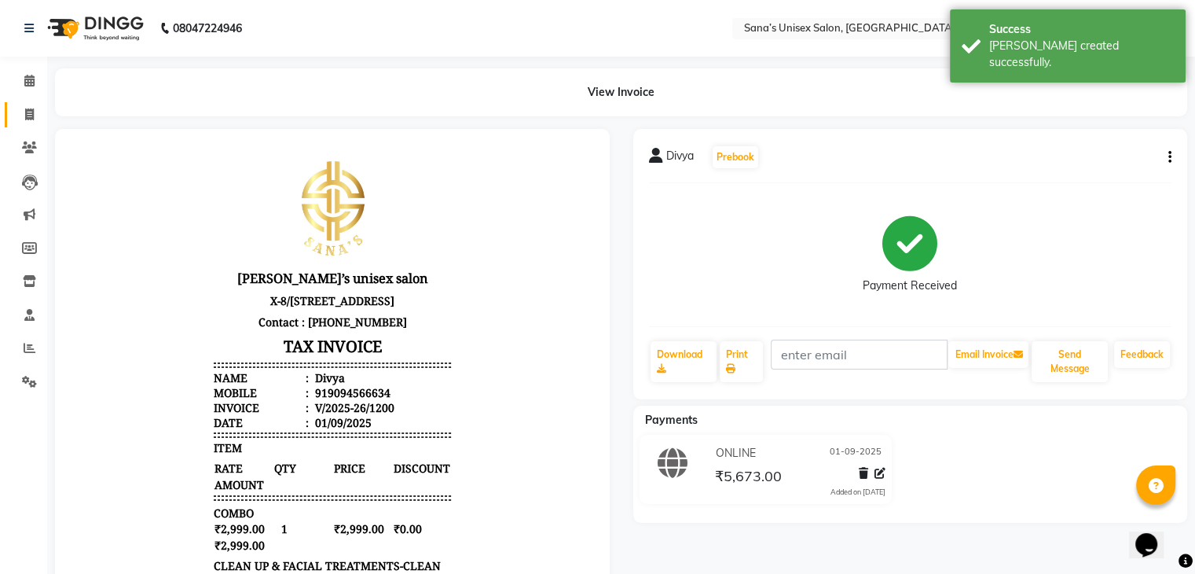
click at [28, 123] on span at bounding box center [30, 115] width 28 height 18
select select "service"
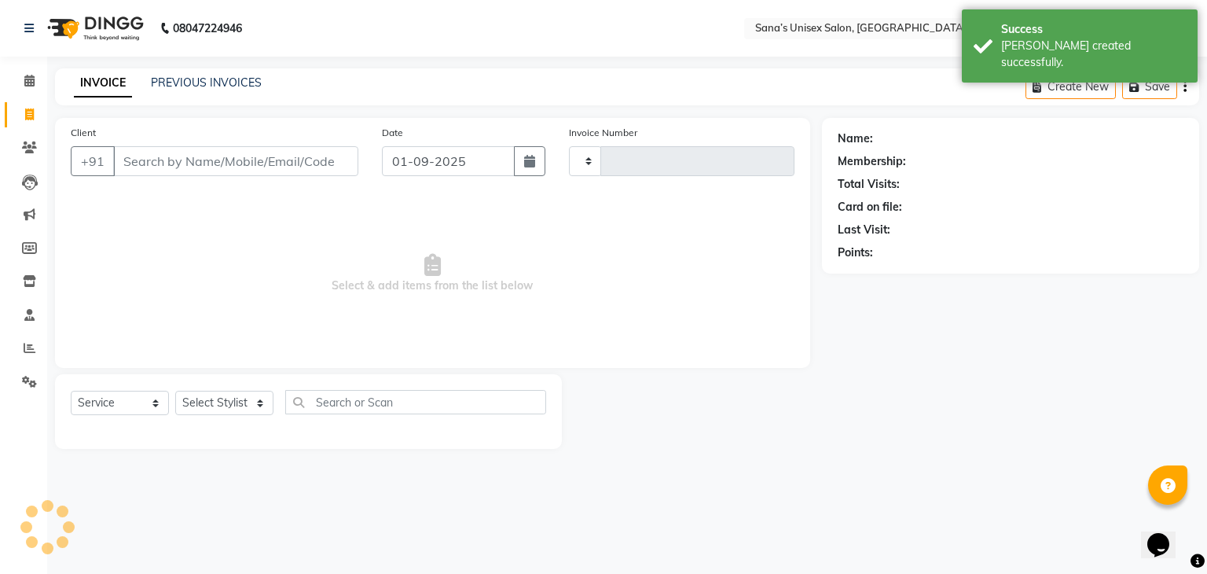
type input "1201"
select select "6091"
click at [194, 77] on link "PREVIOUS INVOICES" at bounding box center [206, 82] width 111 height 14
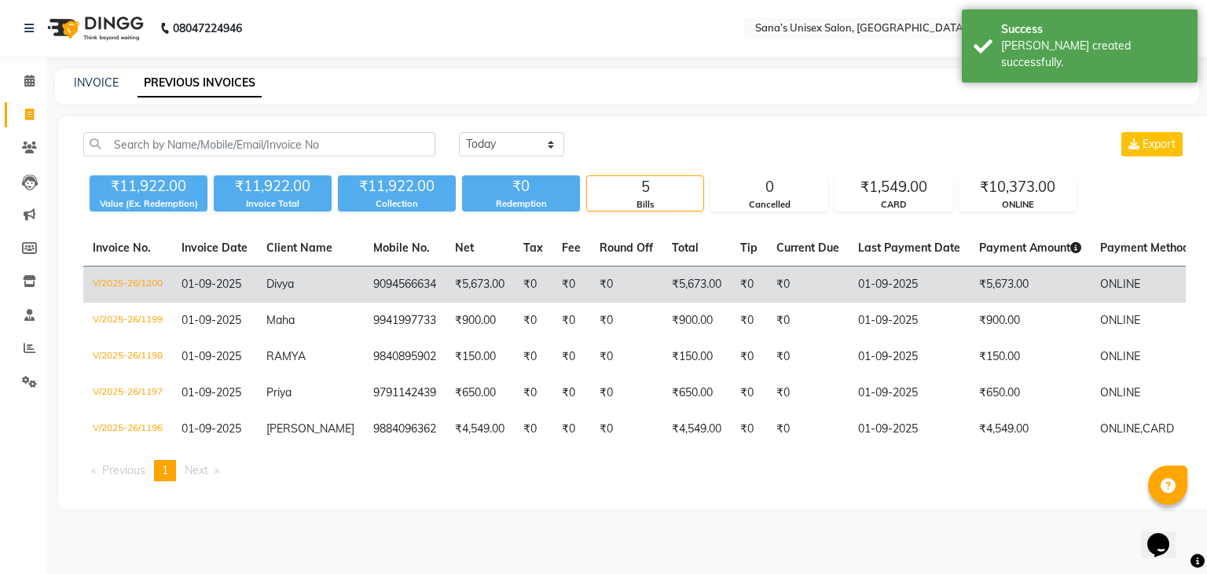
click at [277, 274] on td "Divya" at bounding box center [310, 284] width 107 height 37
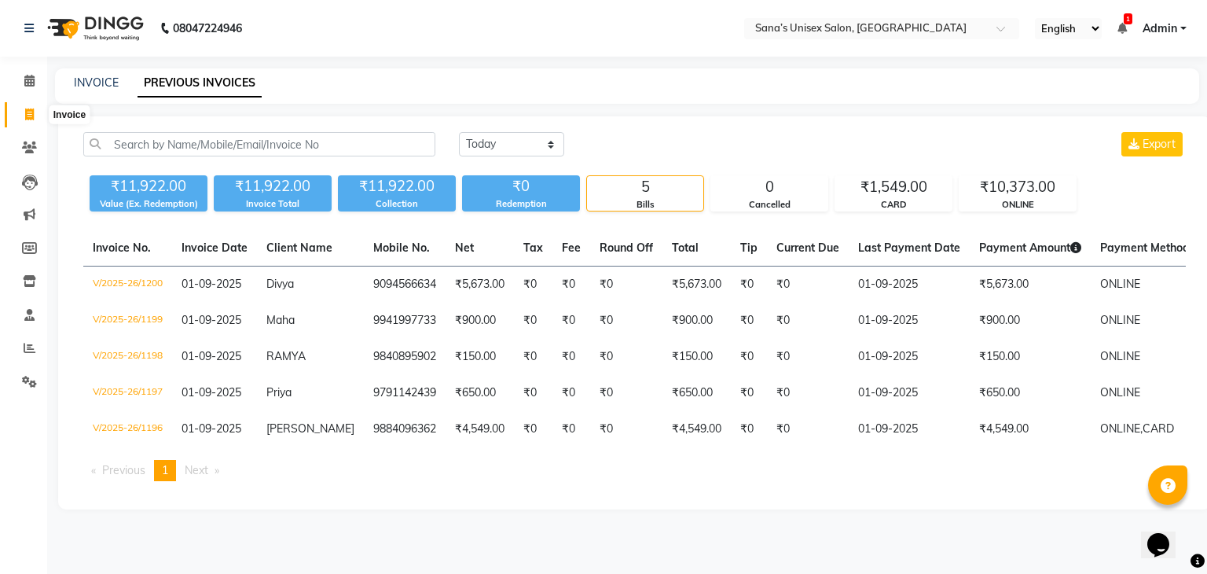
click at [25, 122] on span at bounding box center [30, 115] width 28 height 18
select select "6091"
select select "service"
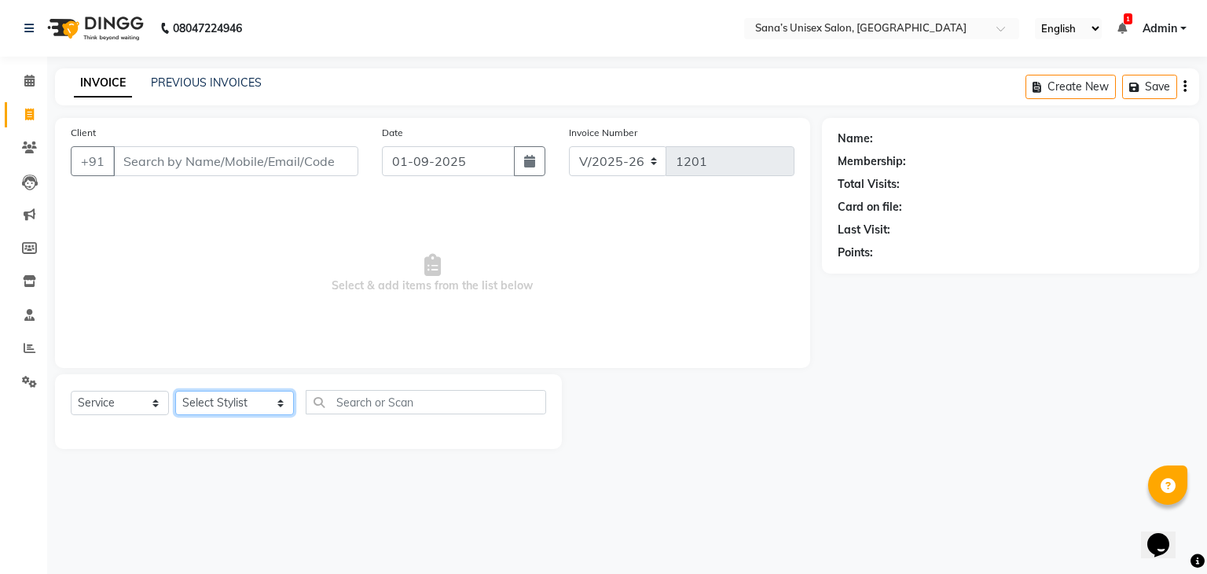
click at [222, 396] on select "Select Stylist anjali beauty MADHU MUTHU MARI (BEAUTY THERAPIST) NANDHINI Nivet…" at bounding box center [234, 403] width 119 height 24
select select "45605"
click at [175, 391] on select "Select Stylist anjali beauty MADHU MUTHU MARI (BEAUTY THERAPIST) NANDHINI Nivet…" at bounding box center [234, 403] width 119 height 24
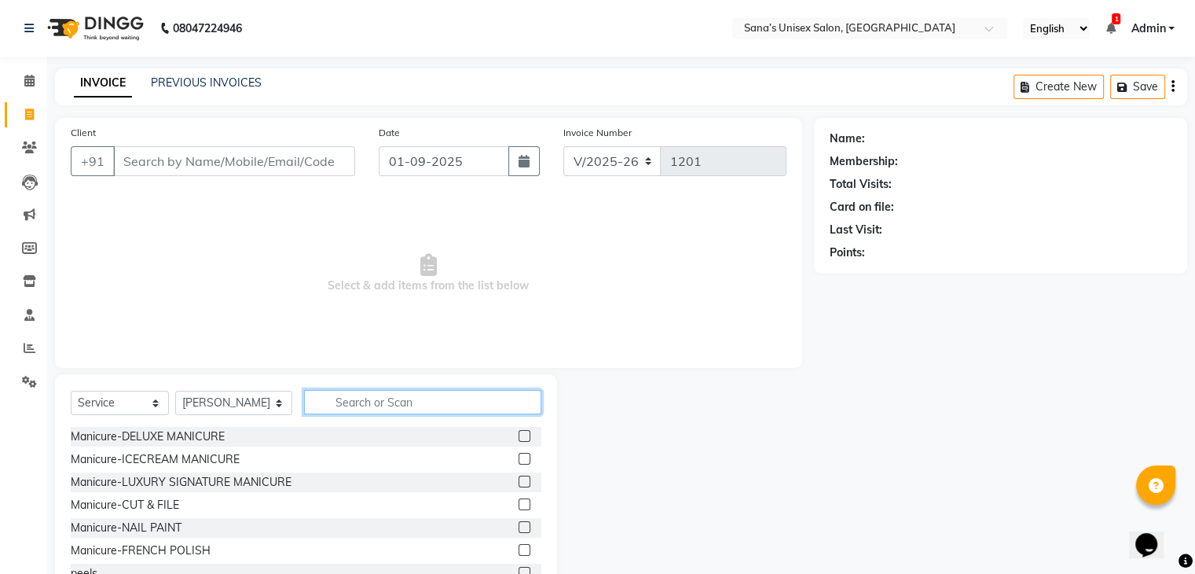
click at [393, 395] on input "text" at bounding box center [422, 402] width 237 height 24
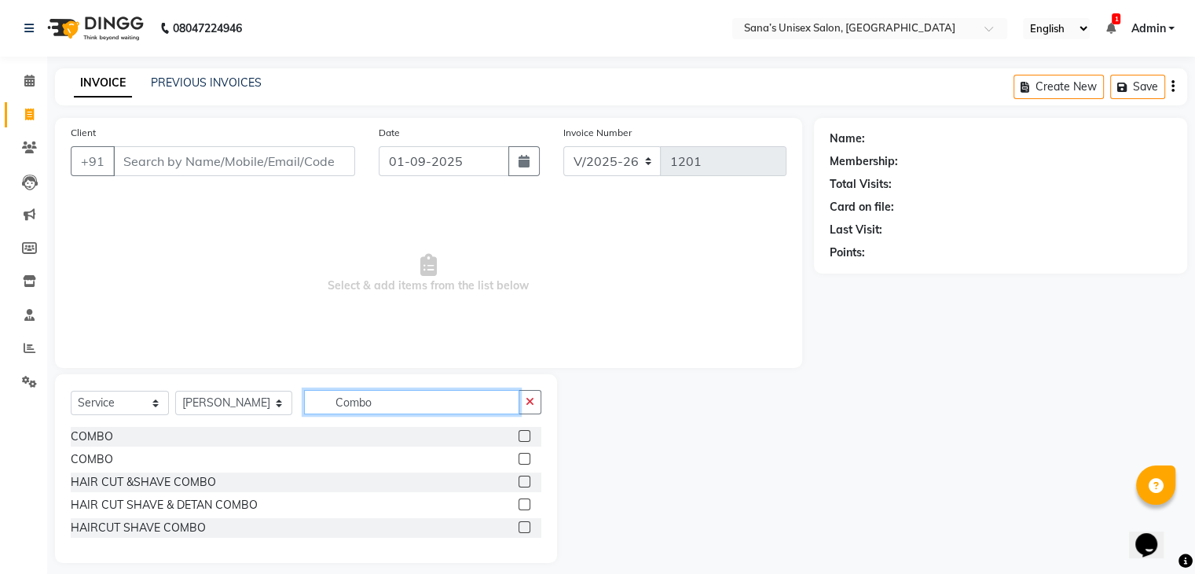
type input "Combo"
click at [516, 439] on div "COMBO" at bounding box center [306, 437] width 471 height 20
click at [522, 435] on label at bounding box center [525, 436] width 12 height 12
click at [522, 435] on input "checkbox" at bounding box center [524, 437] width 10 height 10
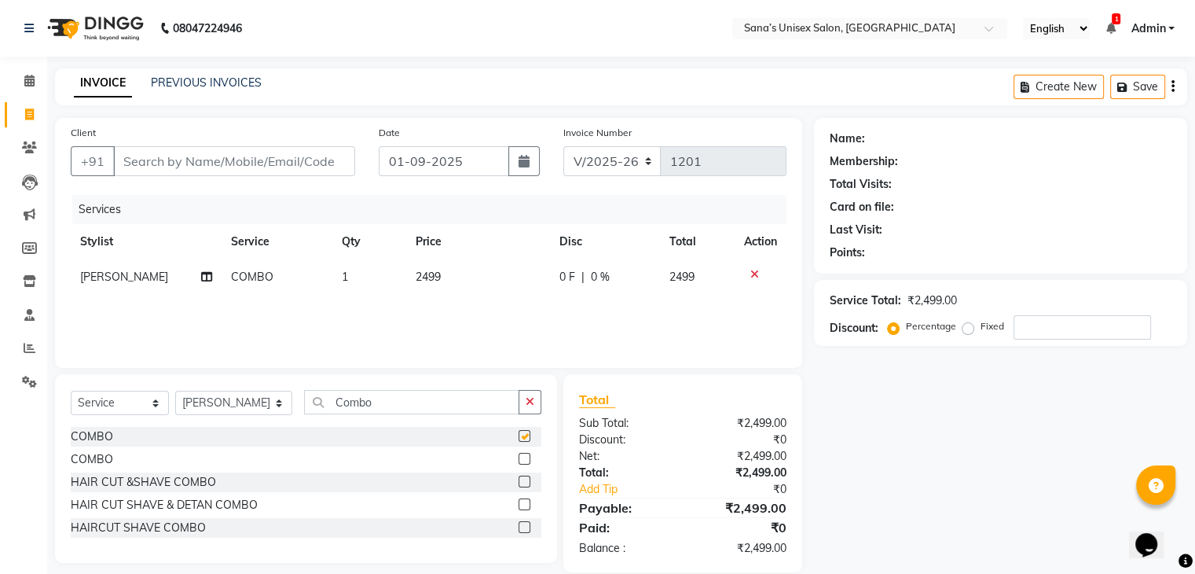
checkbox input "false"
click at [457, 266] on td "2499" at bounding box center [478, 276] width 144 height 35
select select "45605"
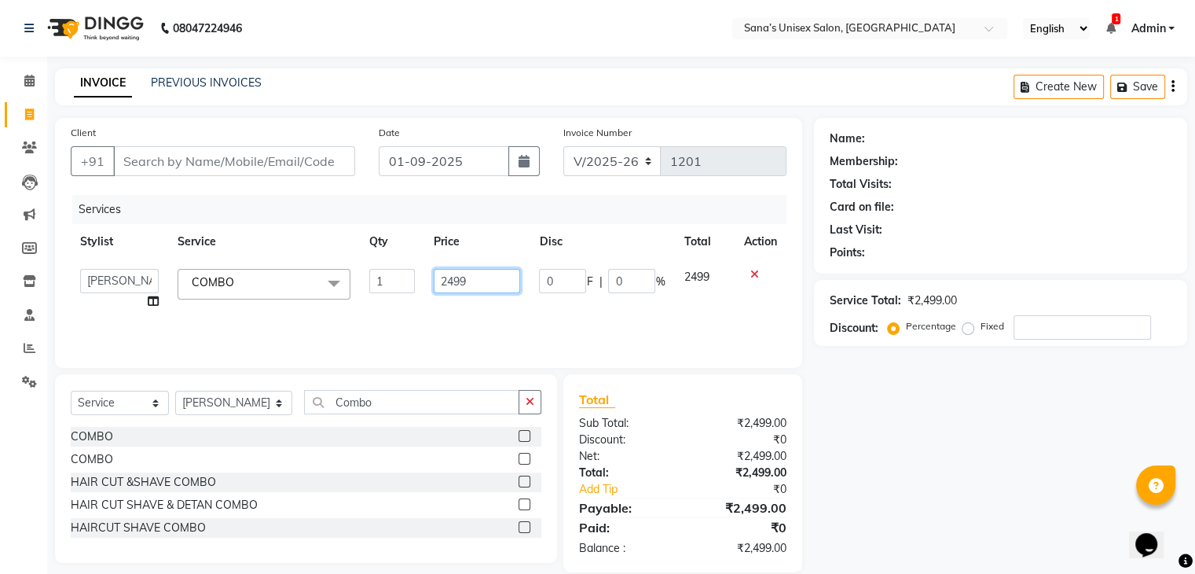
drag, startPoint x: 476, startPoint y: 281, endPoint x: 387, endPoint y: 312, distance: 93.5
click at [388, 313] on tr "anjali beauty MADHU MUTHU MARI (BEAUTY THERAPIST) NANDHINI NivethaKarthikeyan P…" at bounding box center [429, 289] width 716 height 60
type input "2999"
click at [380, 299] on div "Services Stylist Service Qty Price Disc Total Action anjali beauty MADHU MUTHU …" at bounding box center [429, 273] width 716 height 157
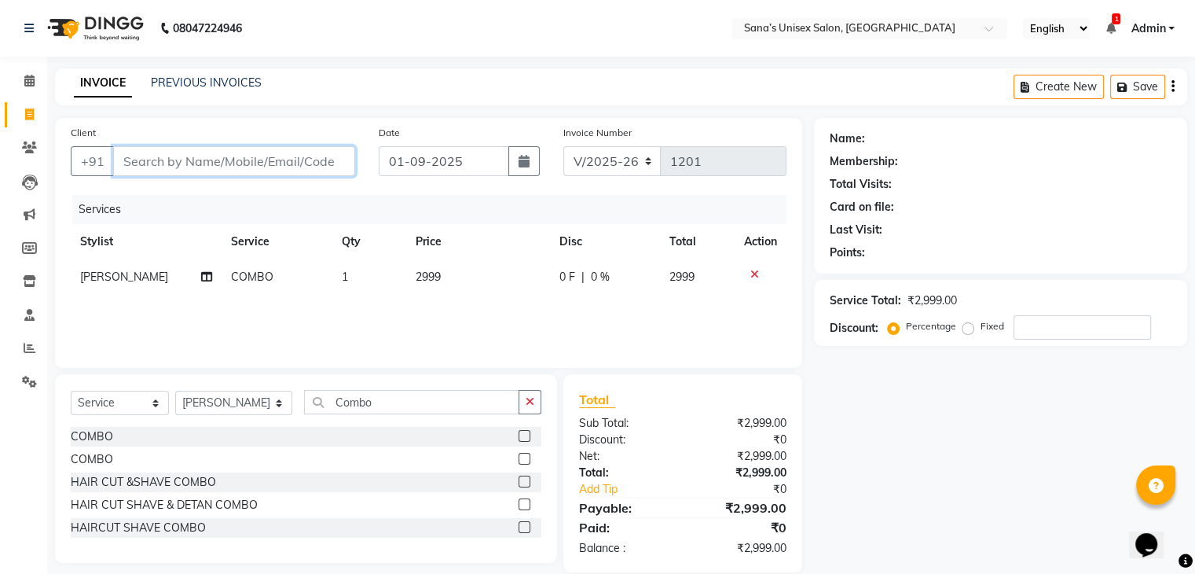
click at [276, 158] on input "Client" at bounding box center [234, 161] width 242 height 30
type input "9"
type input "0"
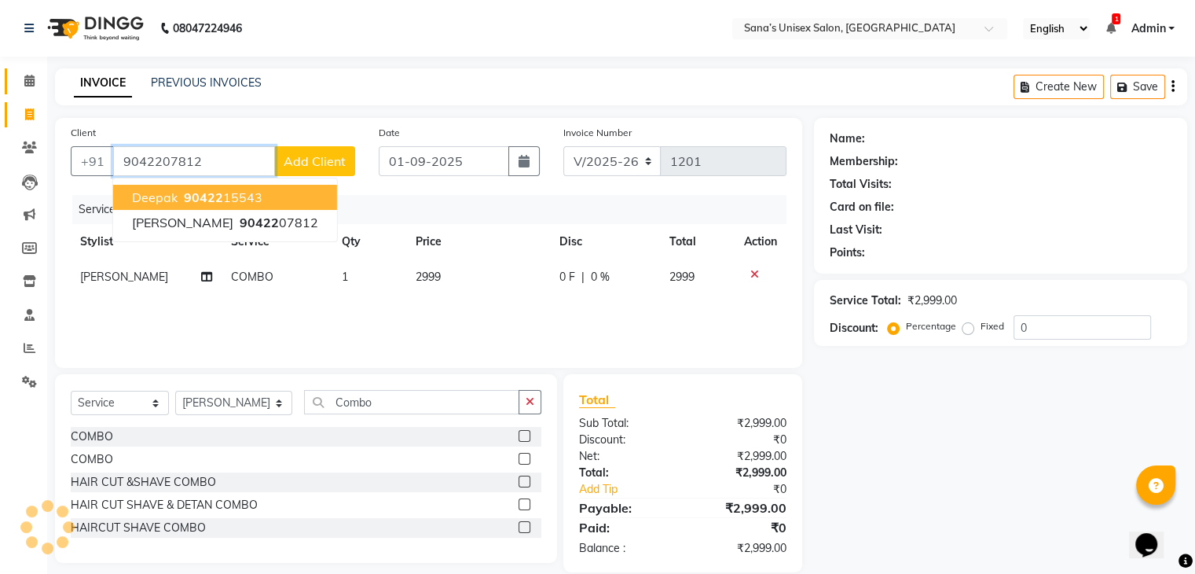
type input "9042207812"
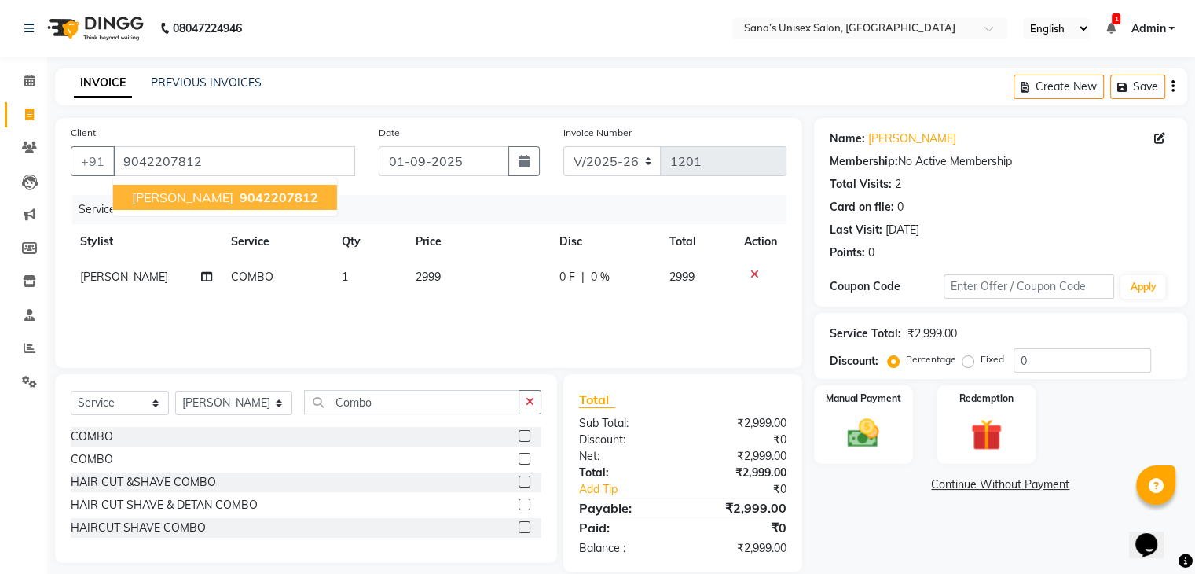
click at [174, 207] on button "subashini 9042207812" at bounding box center [225, 197] width 224 height 25
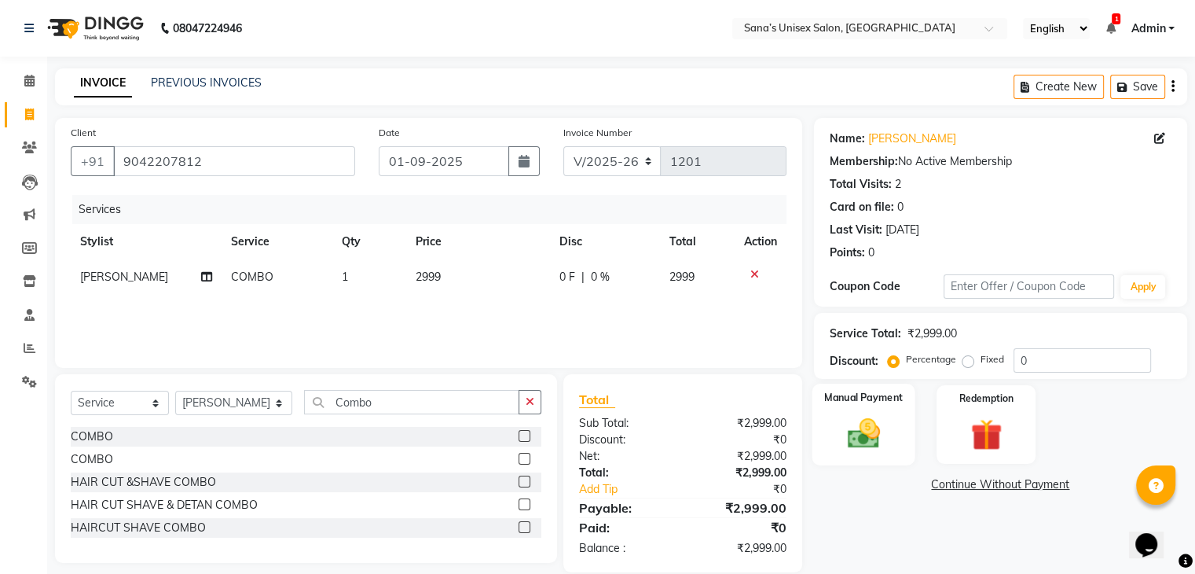
click at [891, 438] on div "Manual Payment" at bounding box center [863, 424] width 103 height 81
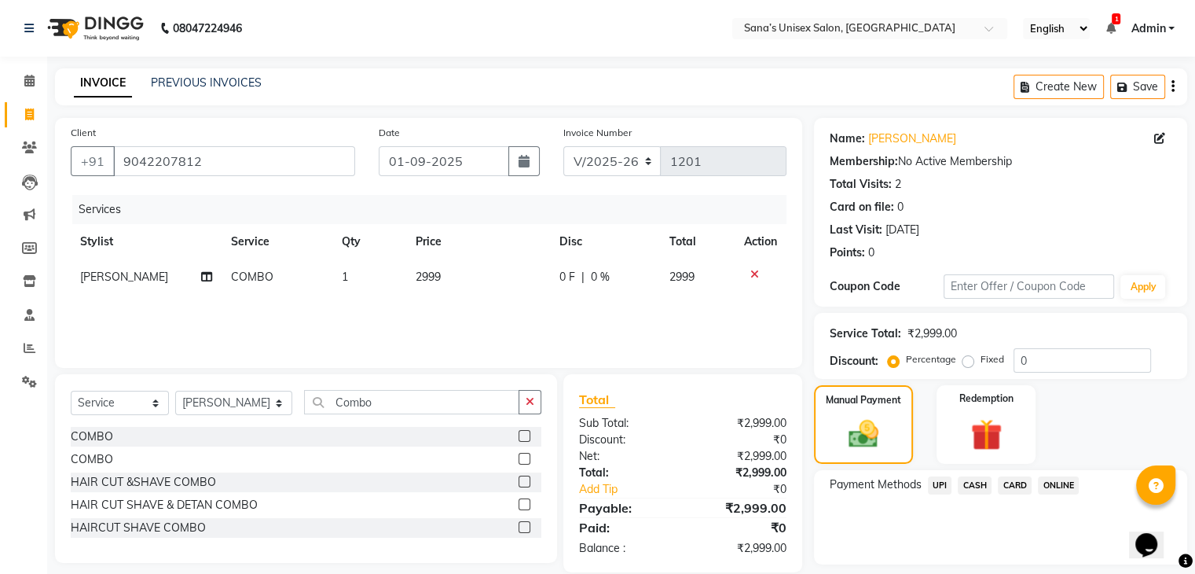
click at [1046, 491] on span "ONLINE" at bounding box center [1058, 485] width 41 height 18
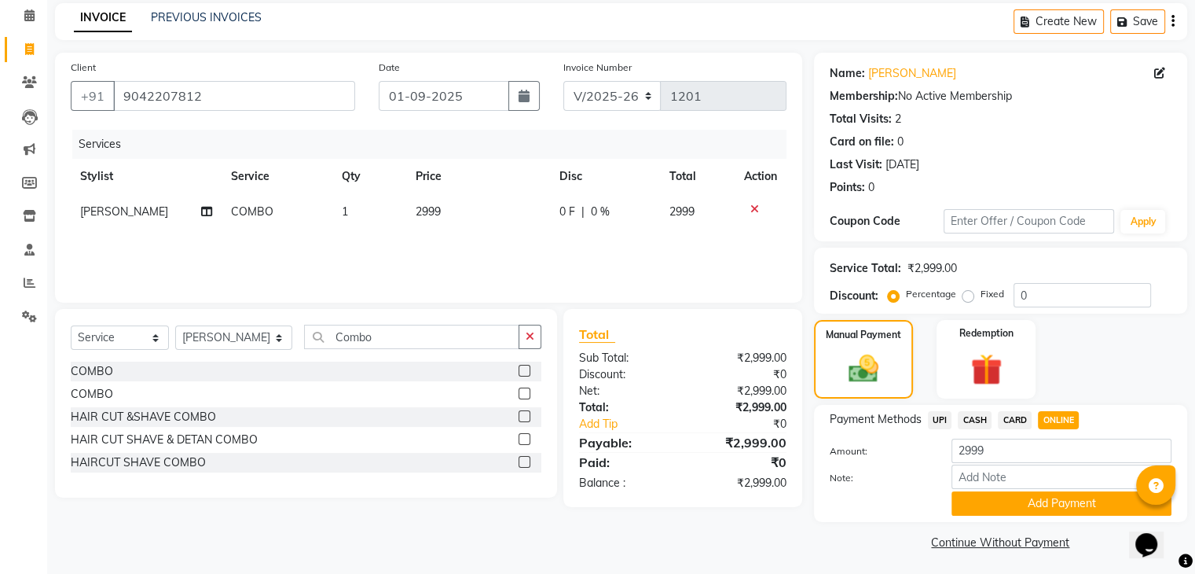
scroll to position [70, 0]
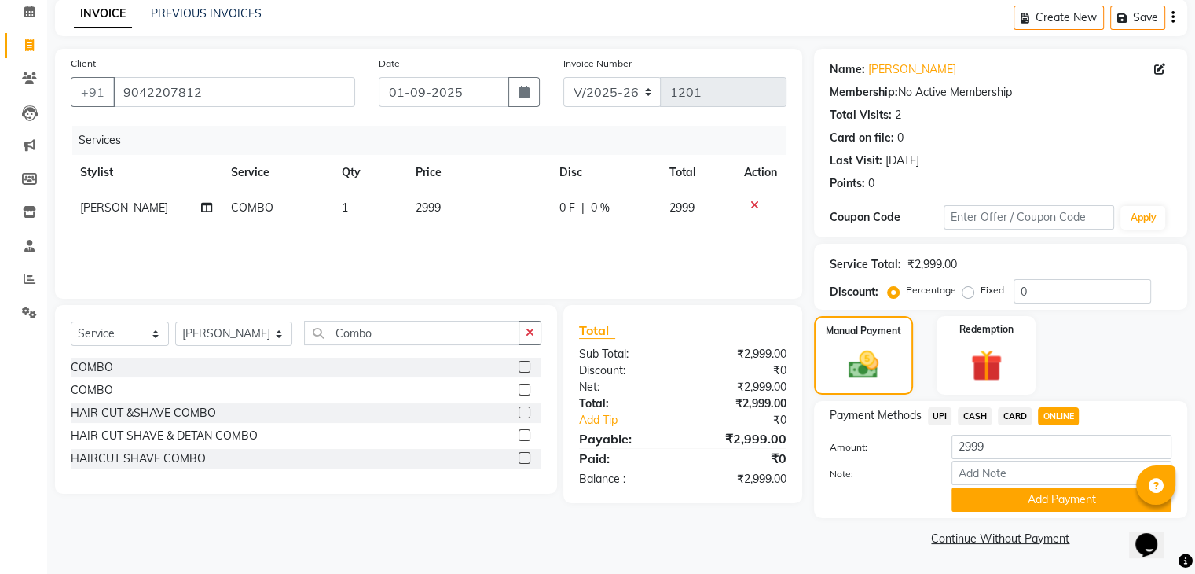
click at [1041, 513] on div "Payment Methods UPI CASH CARD ONLINE Amount: 2999 Note: Add Payment" at bounding box center [1000, 459] width 373 height 117
click at [1041, 510] on button "Add Payment" at bounding box center [1062, 499] width 220 height 24
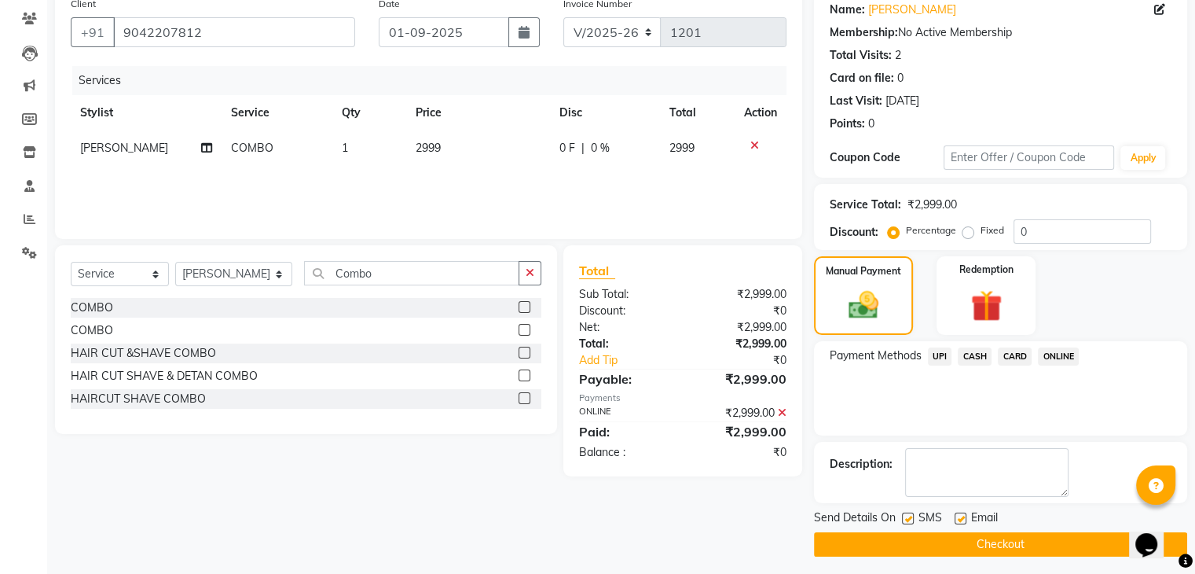
scroll to position [134, 0]
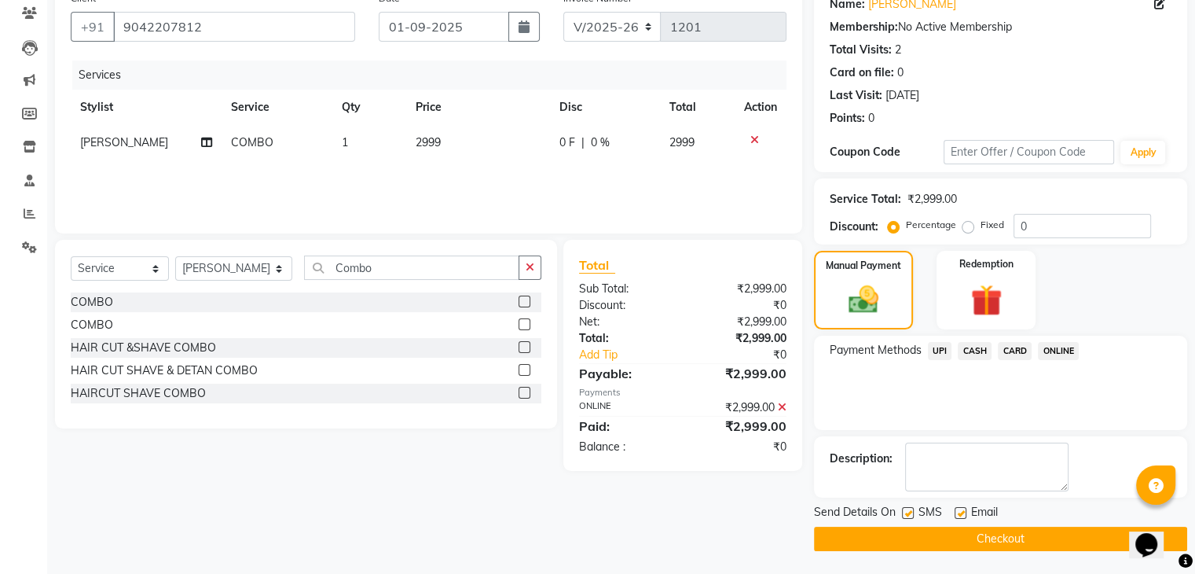
click at [1045, 533] on button "Checkout" at bounding box center [1000, 539] width 373 height 24
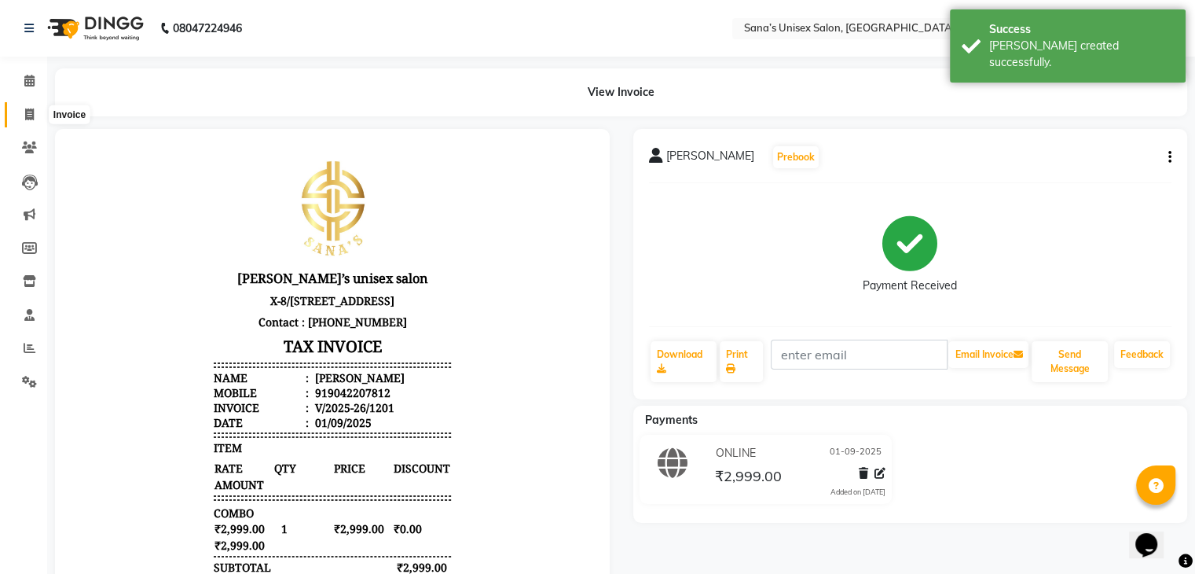
click at [38, 121] on span at bounding box center [30, 115] width 28 height 18
select select "service"
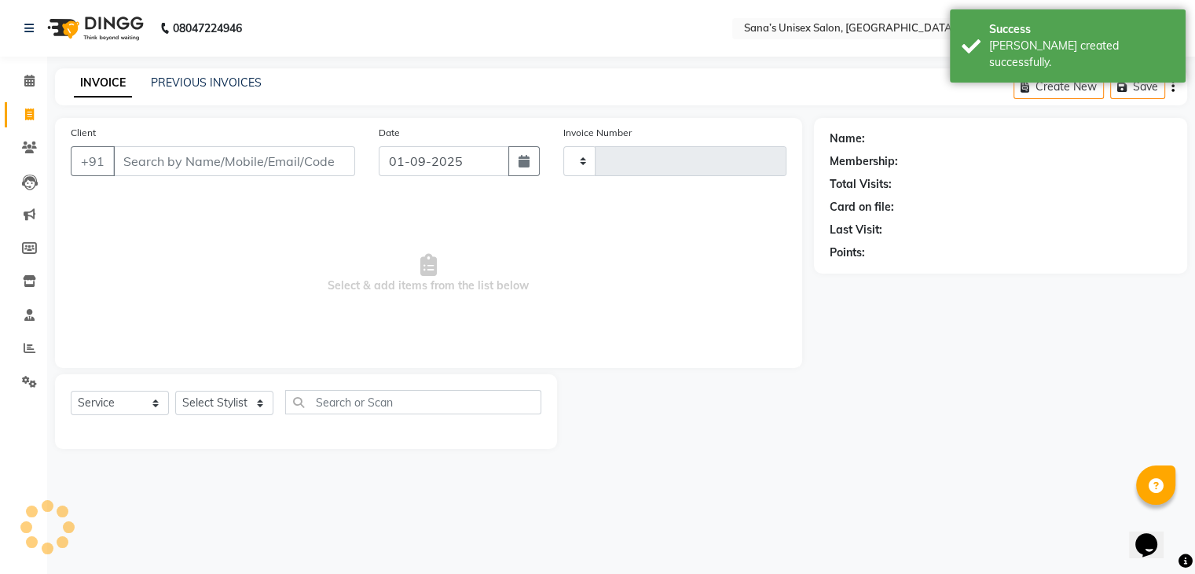
type input "1202"
select select "6091"
click at [185, 83] on link "PREVIOUS INVOICES" at bounding box center [206, 82] width 111 height 14
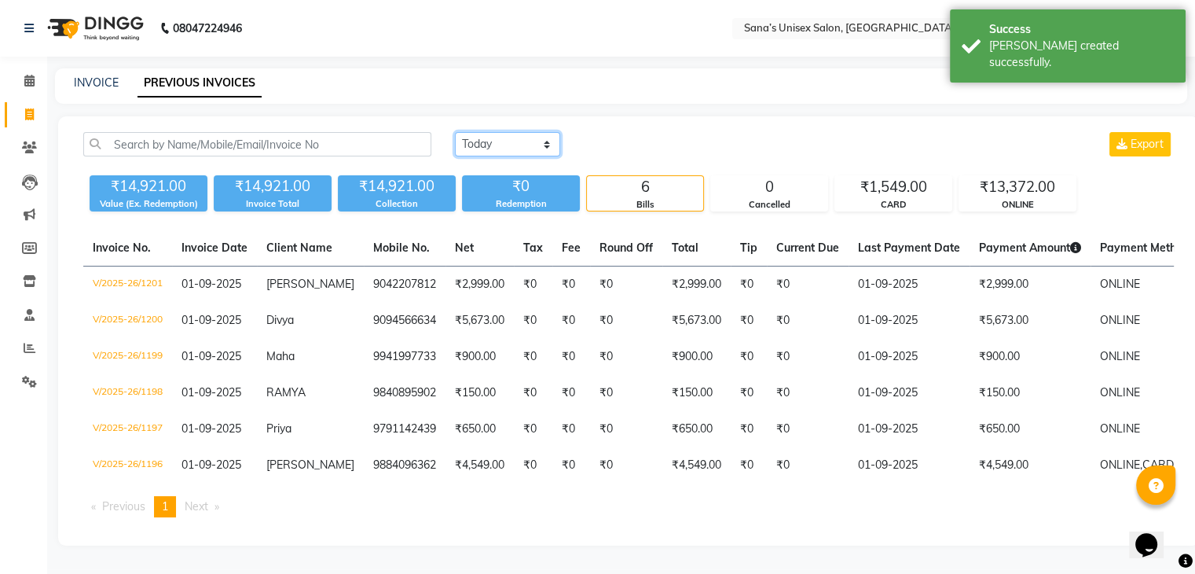
click at [478, 144] on select "Today Yesterday Custom Range" at bounding box center [507, 144] width 105 height 24
click at [478, 147] on select "Today Yesterday Custom Range" at bounding box center [507, 144] width 105 height 24
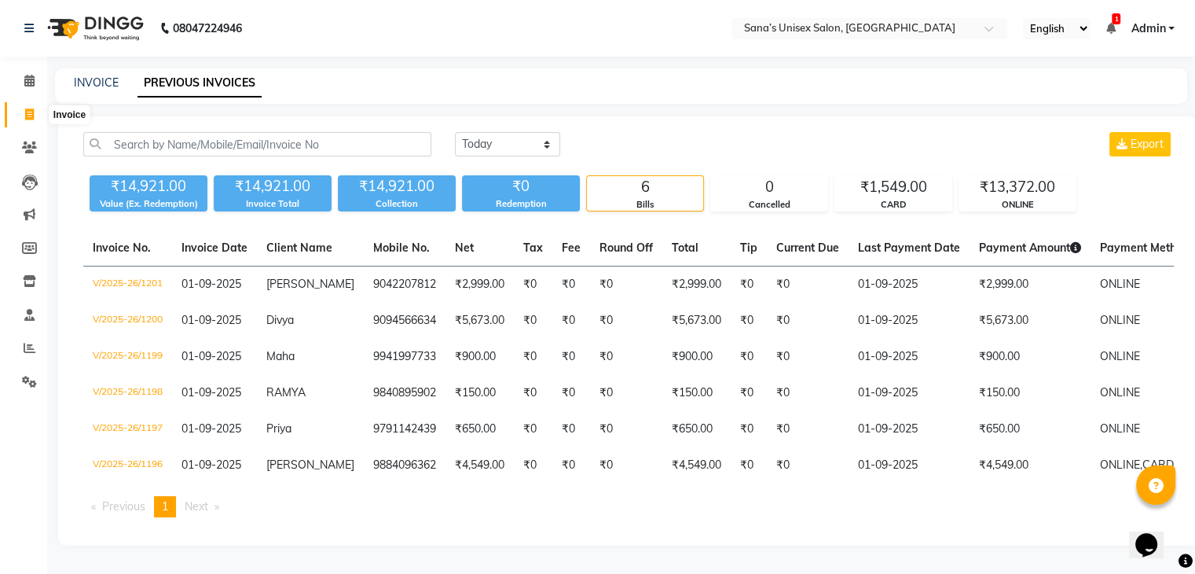
click at [31, 121] on span at bounding box center [30, 115] width 28 height 18
select select "service"
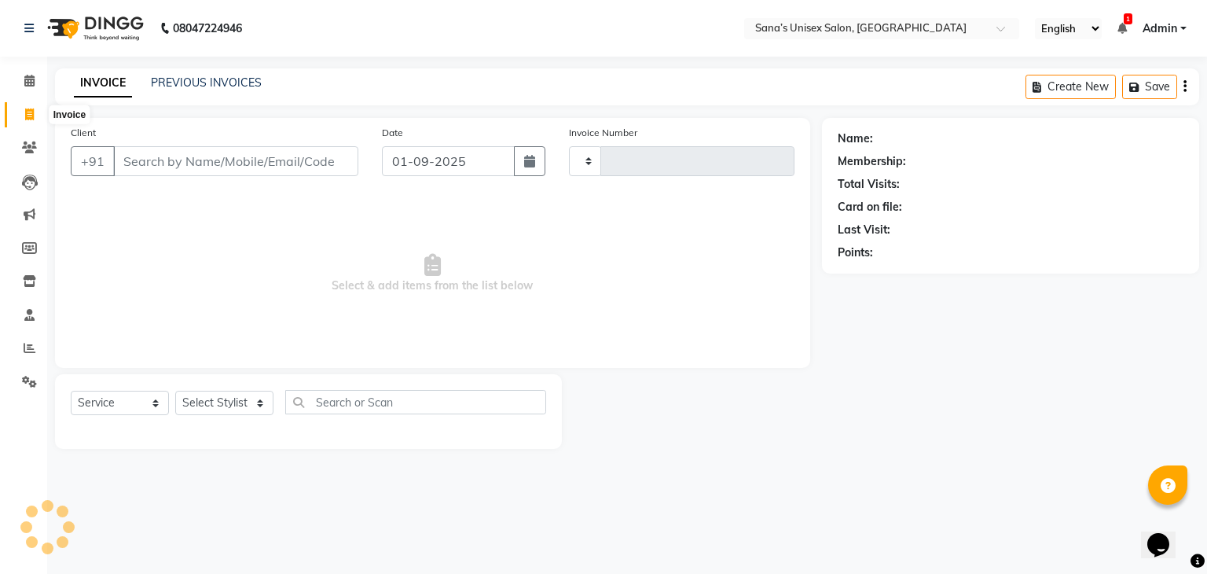
type input "1202"
select select "6091"
click at [230, 409] on select "Select Stylist anjali beauty MADHU MUTHU MARI (BEAUTY THERAPIST) NANDHINI Nivet…" at bounding box center [234, 403] width 119 height 24
select select "45708"
click at [175, 391] on select "Select Stylist anjali beauty MADHU MUTHU MARI (BEAUTY THERAPIST) NANDHINI Nivet…" at bounding box center [234, 403] width 119 height 24
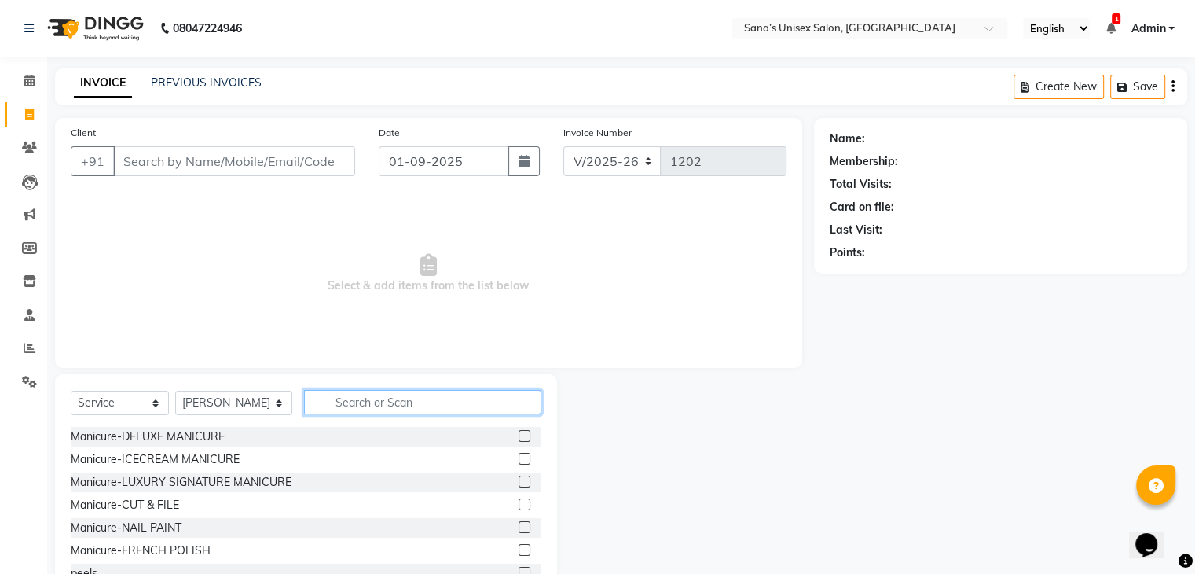
click at [334, 410] on input "text" at bounding box center [422, 402] width 237 height 24
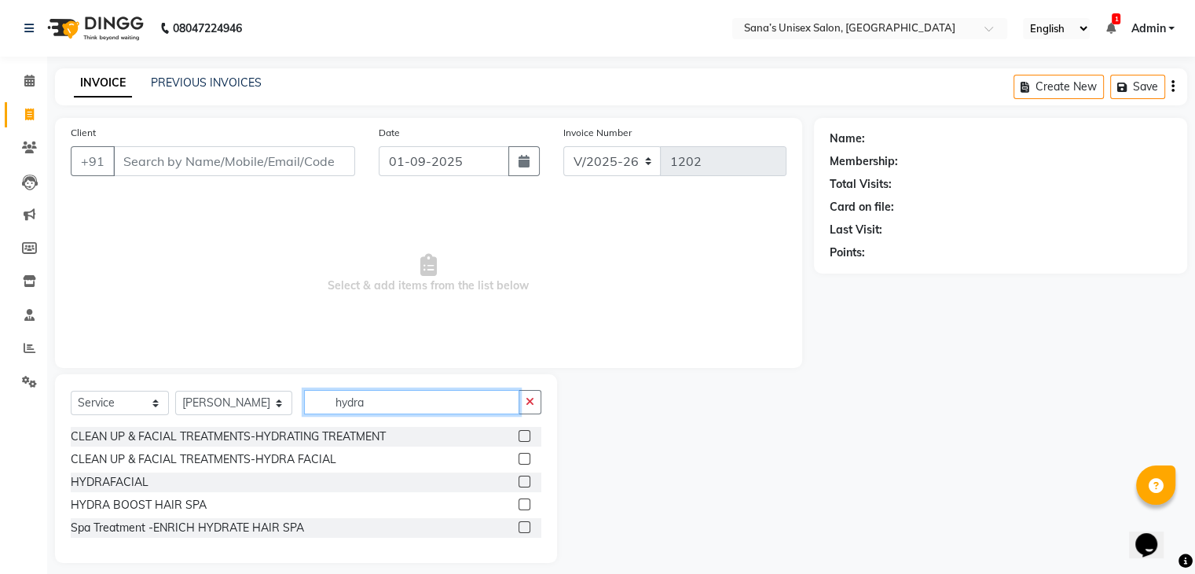
type input "hydra"
click at [525, 486] on label at bounding box center [525, 482] width 12 height 12
click at [525, 486] on input "checkbox" at bounding box center [524, 482] width 10 height 10
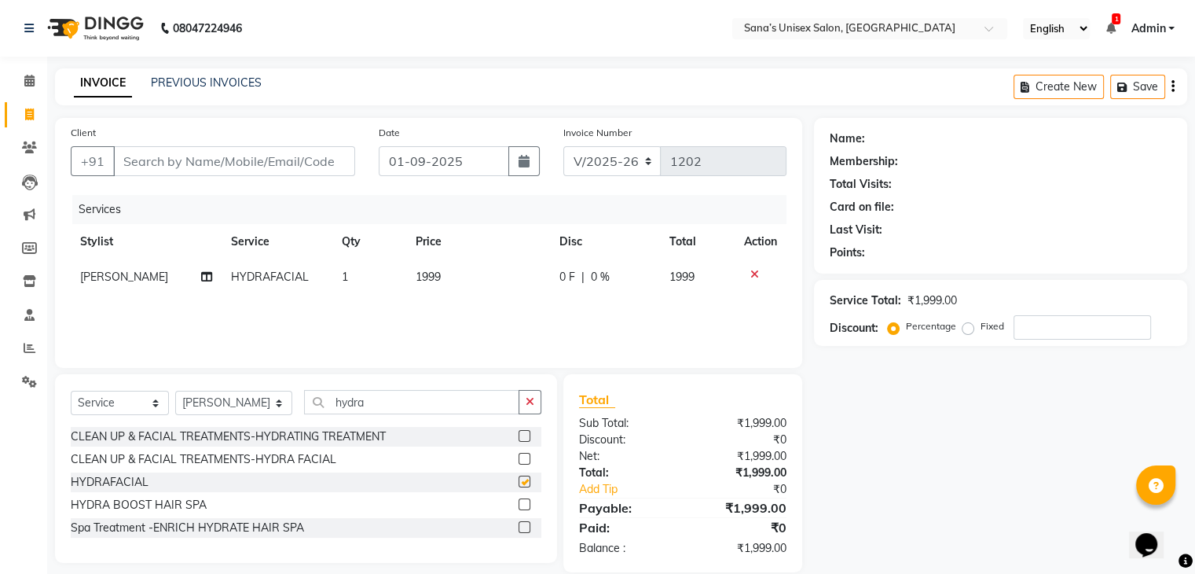
checkbox input "false"
click at [452, 290] on td "1999" at bounding box center [478, 276] width 144 height 35
select select "45708"
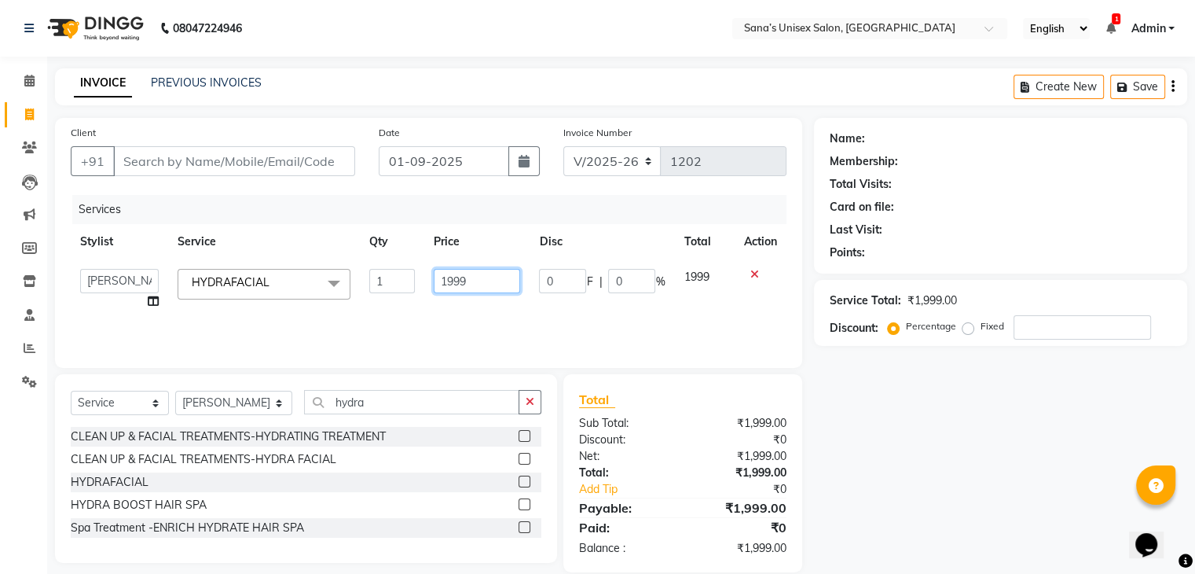
drag, startPoint x: 468, startPoint y: 285, endPoint x: 369, endPoint y: 306, distance: 101.9
click at [381, 306] on tr "anjali beauty MADHU MUTHU MARI (BEAUTY THERAPIST) NANDHINI NivethaKarthikeyan P…" at bounding box center [429, 289] width 716 height 60
type input "999"
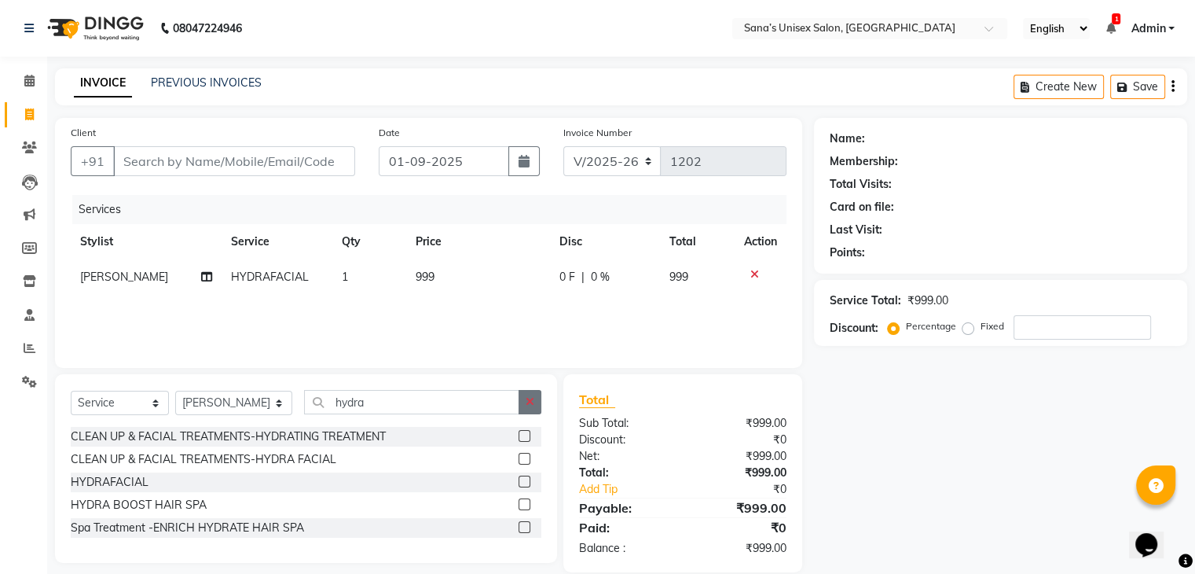
click at [522, 403] on button "button" at bounding box center [530, 402] width 23 height 24
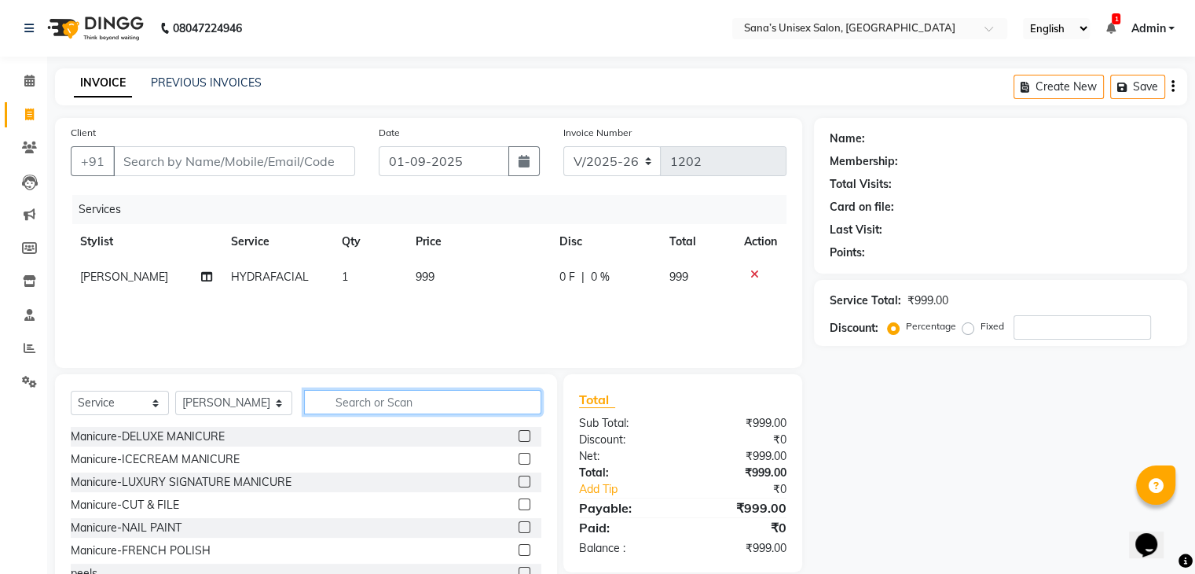
click at [508, 400] on input "text" at bounding box center [422, 402] width 237 height 24
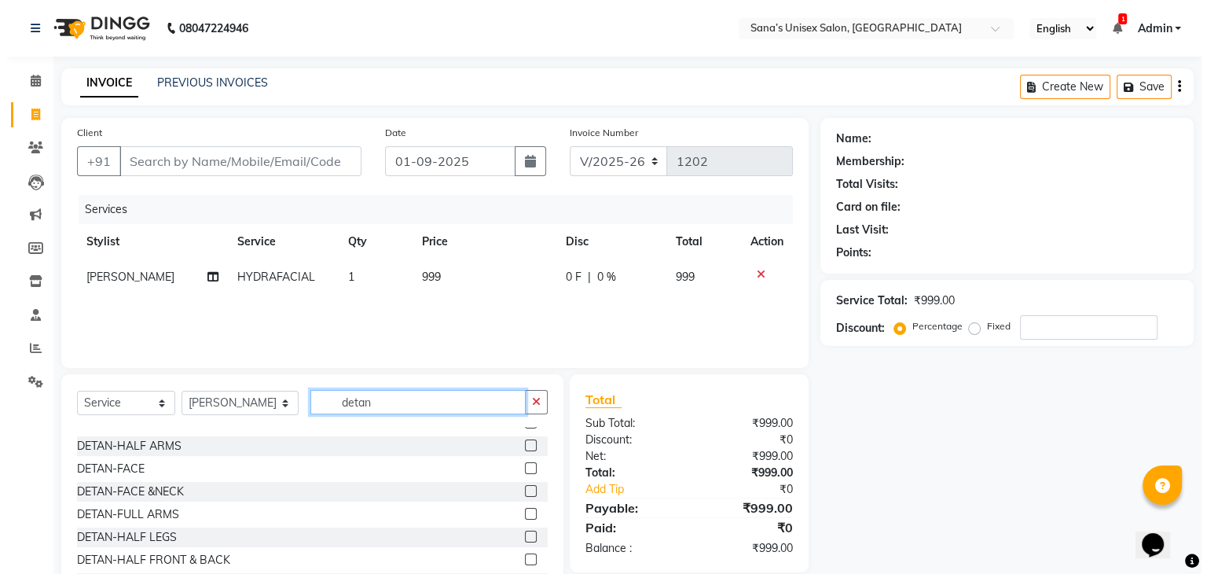
scroll to position [79, 0]
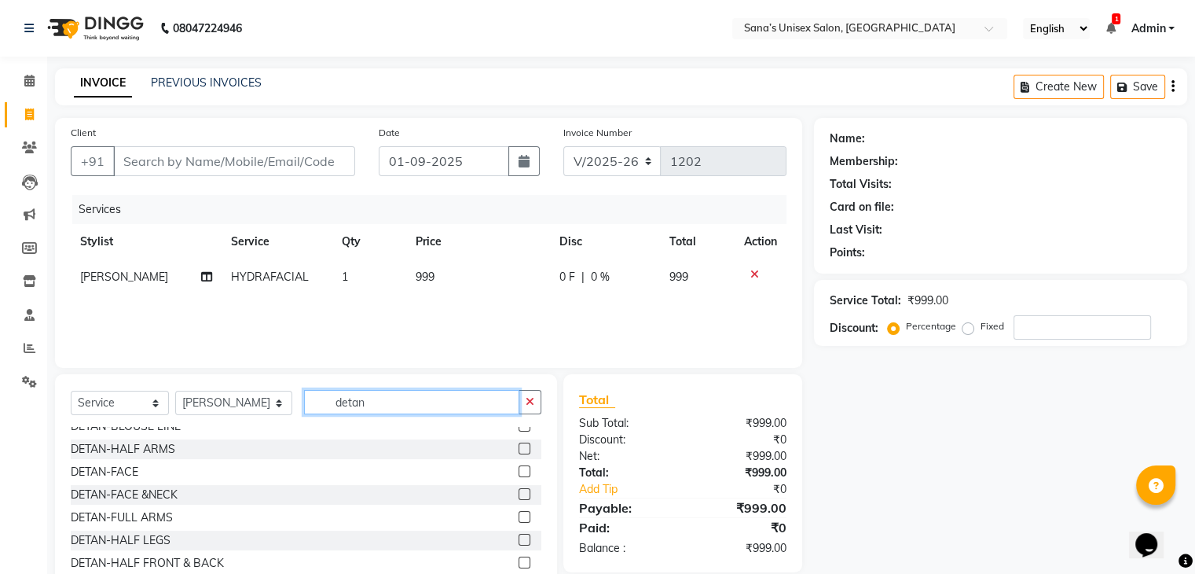
type input "detan"
click at [519, 476] on label at bounding box center [525, 471] width 12 height 12
click at [519, 476] on input "checkbox" at bounding box center [524, 472] width 10 height 10
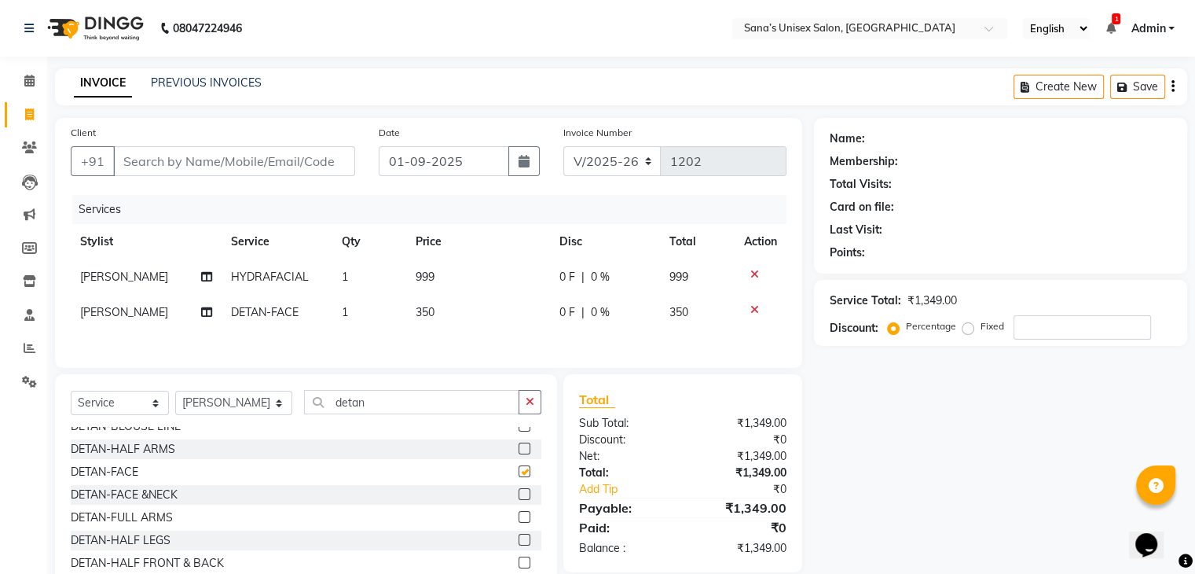
checkbox input "false"
click at [282, 163] on input "Client" at bounding box center [234, 161] width 242 height 30
type input "9"
type input "0"
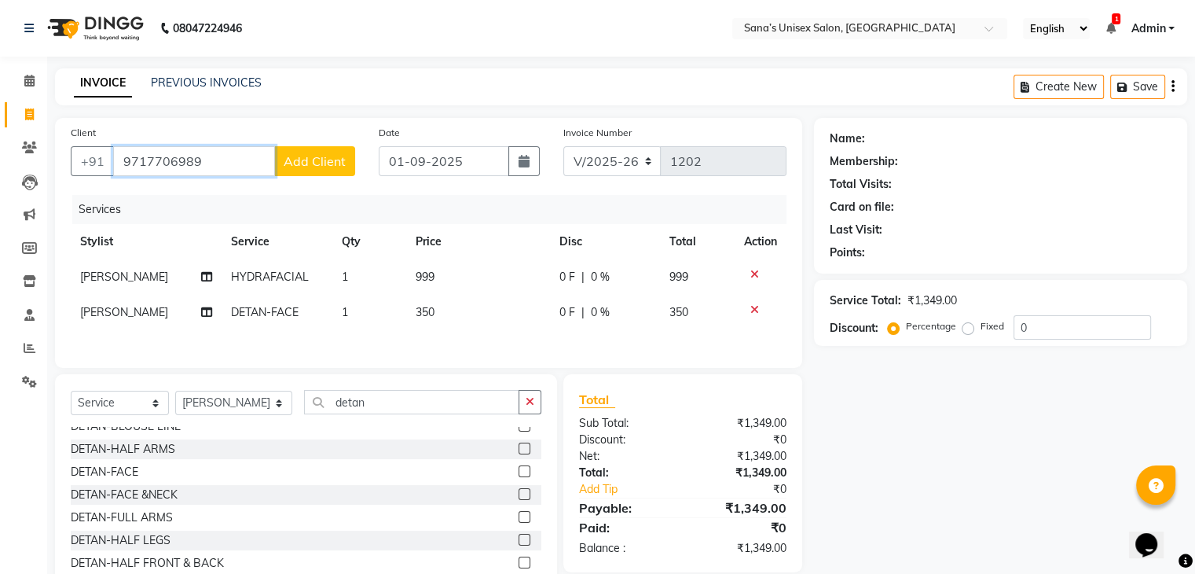
type input "9717706989"
click at [294, 164] on span "Add Client" at bounding box center [315, 161] width 62 height 16
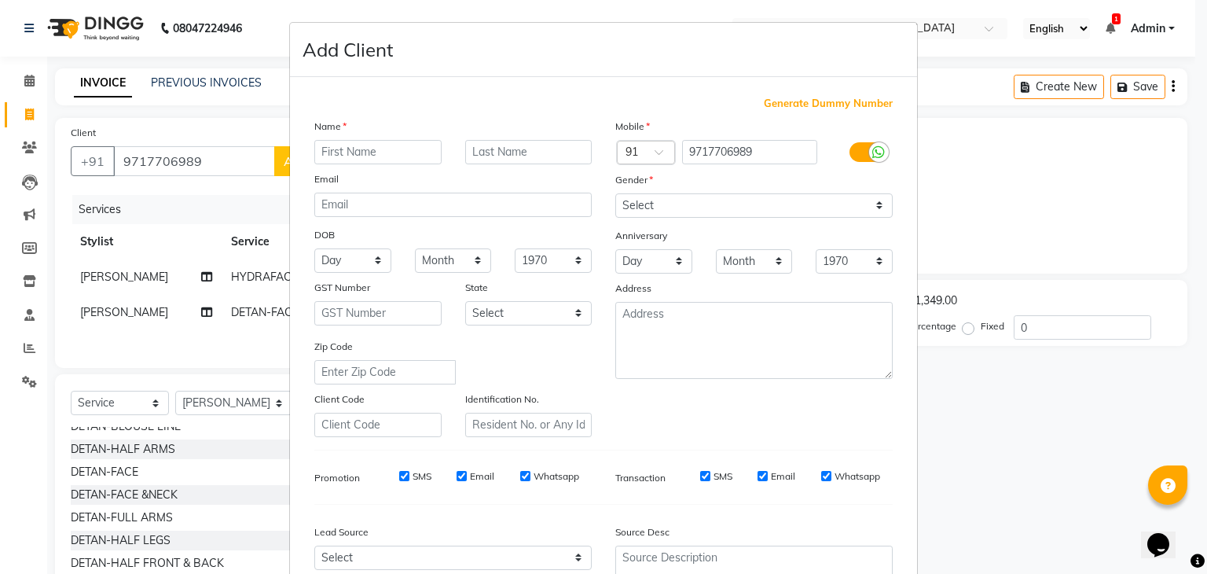
click at [330, 161] on input "text" at bounding box center [377, 152] width 127 height 24
type input "Ram"
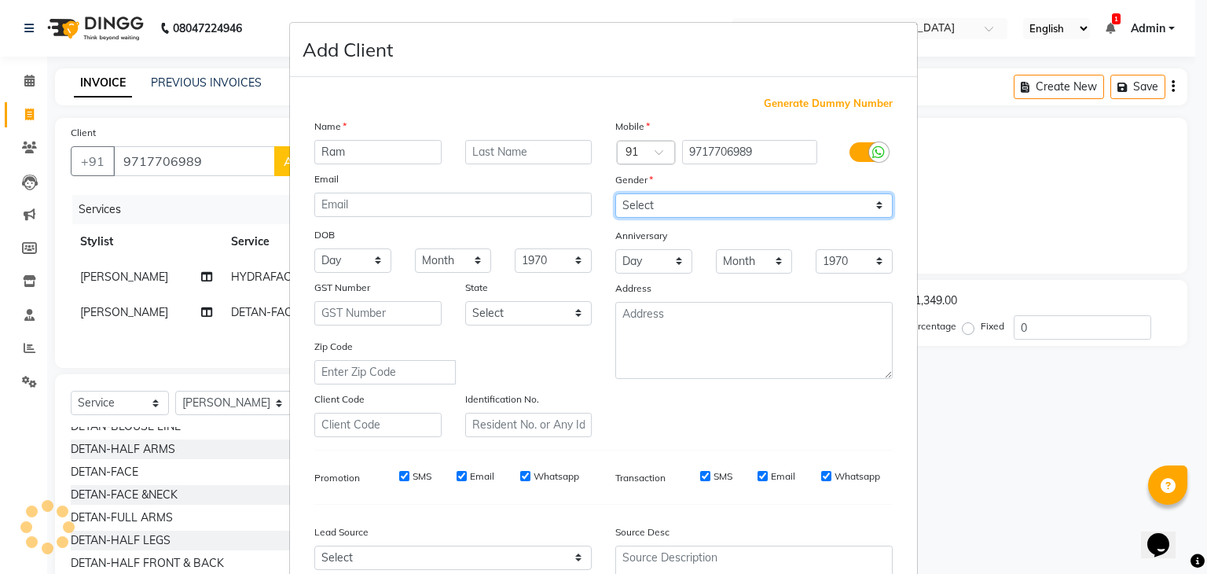
click at [739, 211] on select "Select Male Female Other Prefer Not To Say" at bounding box center [753, 205] width 277 height 24
select select "male"
click at [615, 194] on select "Select Male Female Other Prefer Not To Say" at bounding box center [753, 205] width 277 height 24
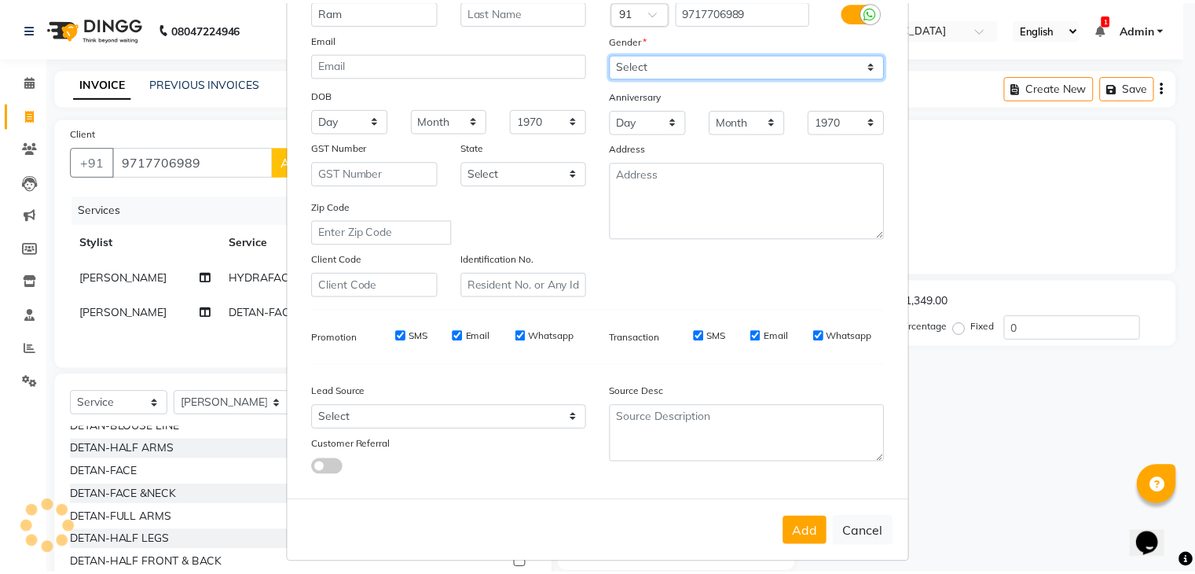
scroll to position [160, 0]
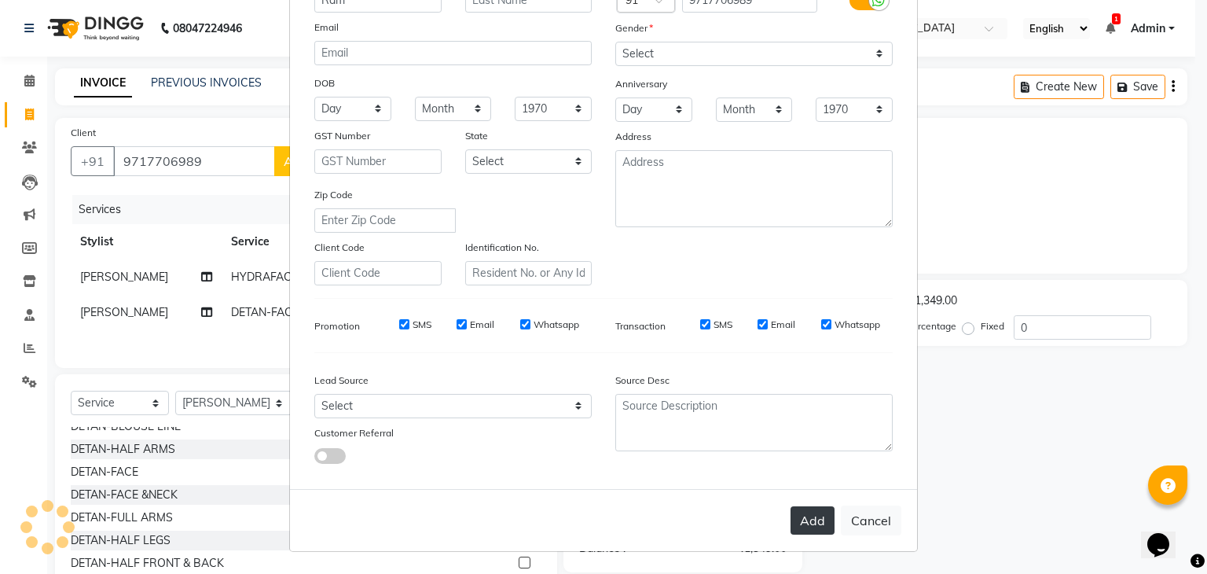
click at [817, 521] on button "Add" at bounding box center [813, 520] width 44 height 28
select select
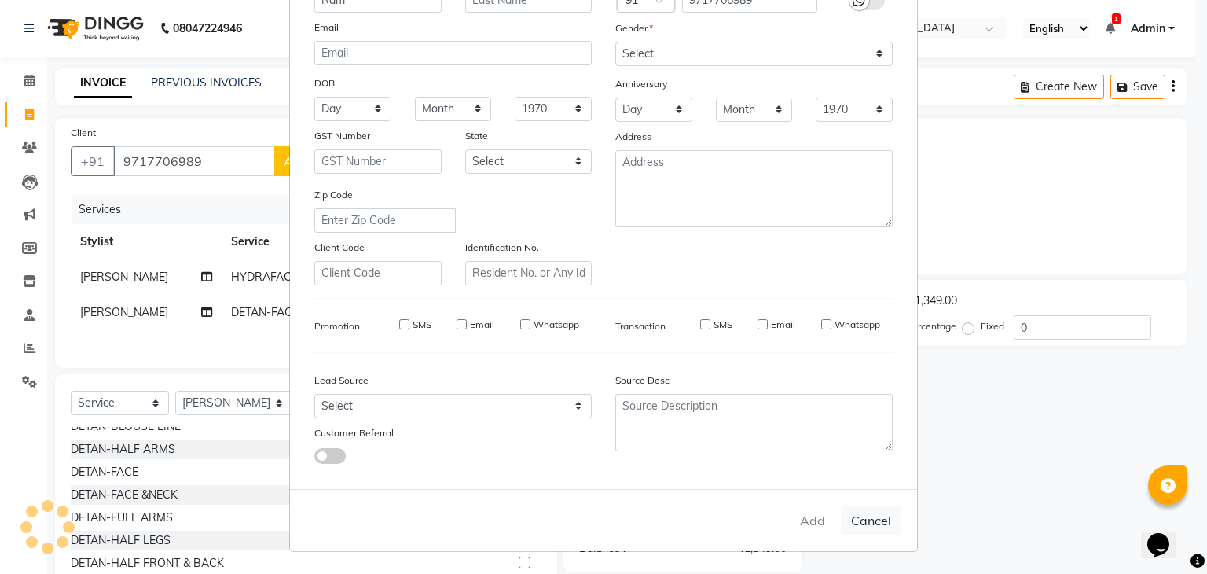
select select
checkbox input "false"
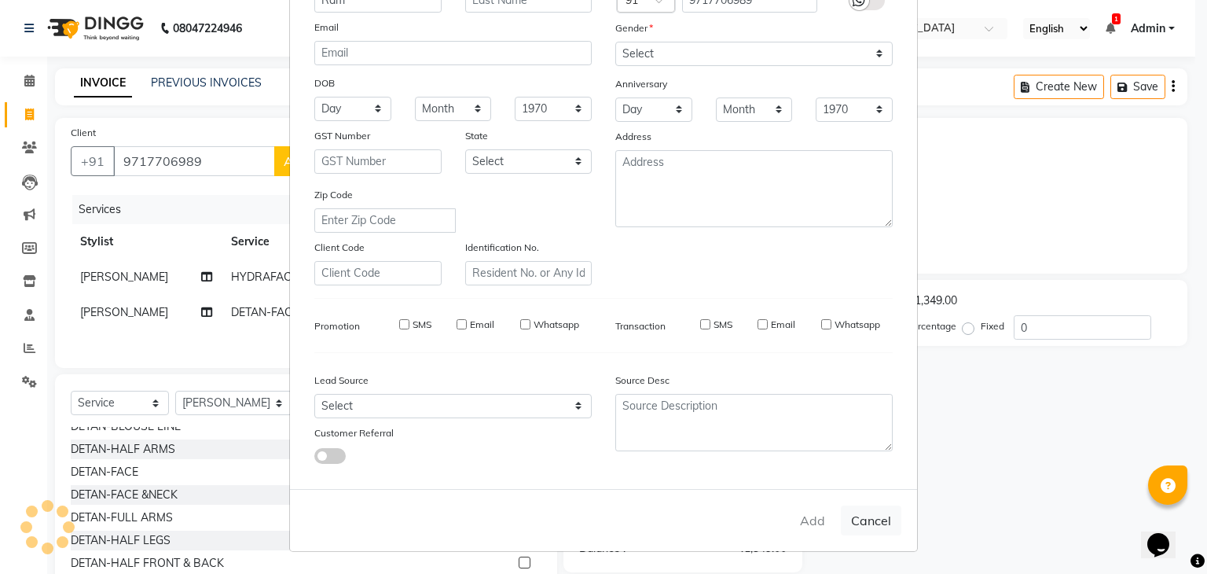
checkbox input "false"
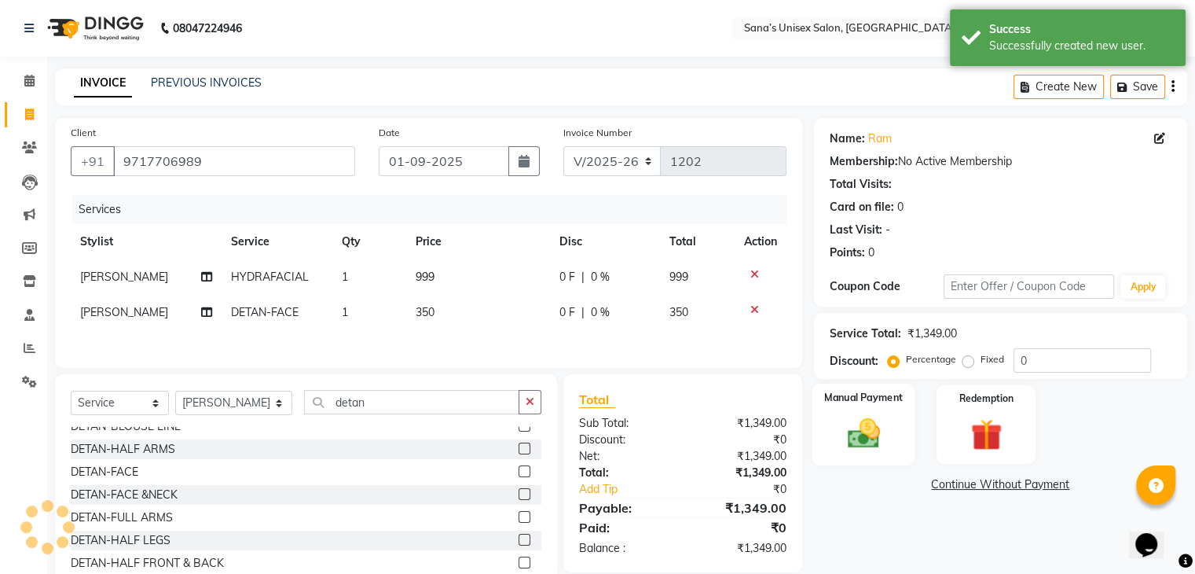
click at [855, 446] on img at bounding box center [863, 434] width 53 height 38
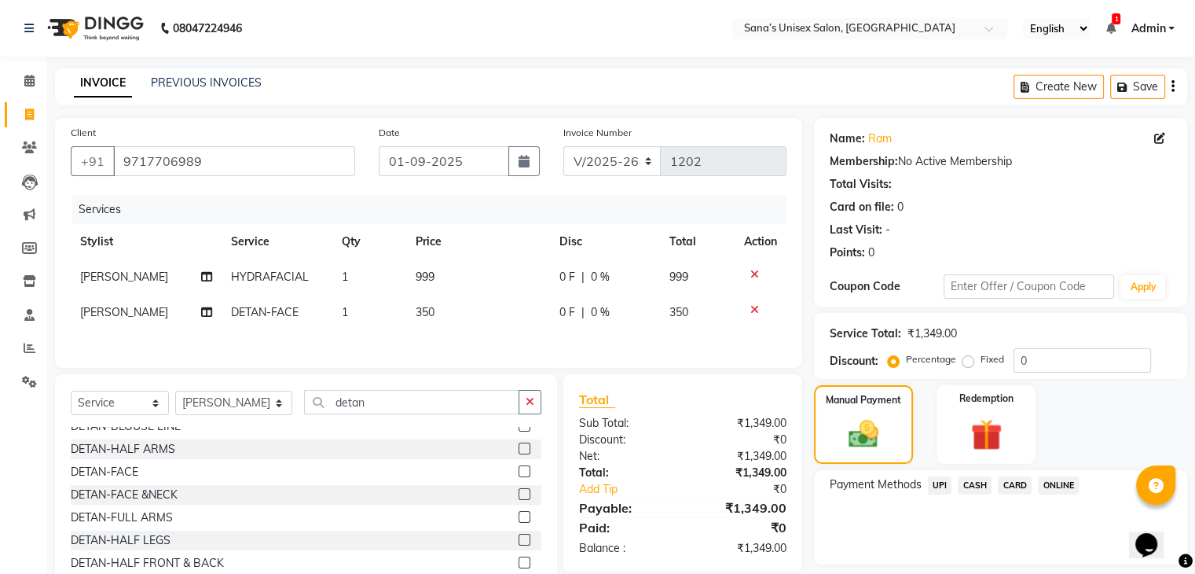
click at [88, 280] on span "[PERSON_NAME]" at bounding box center [124, 277] width 88 height 14
select select "45708"
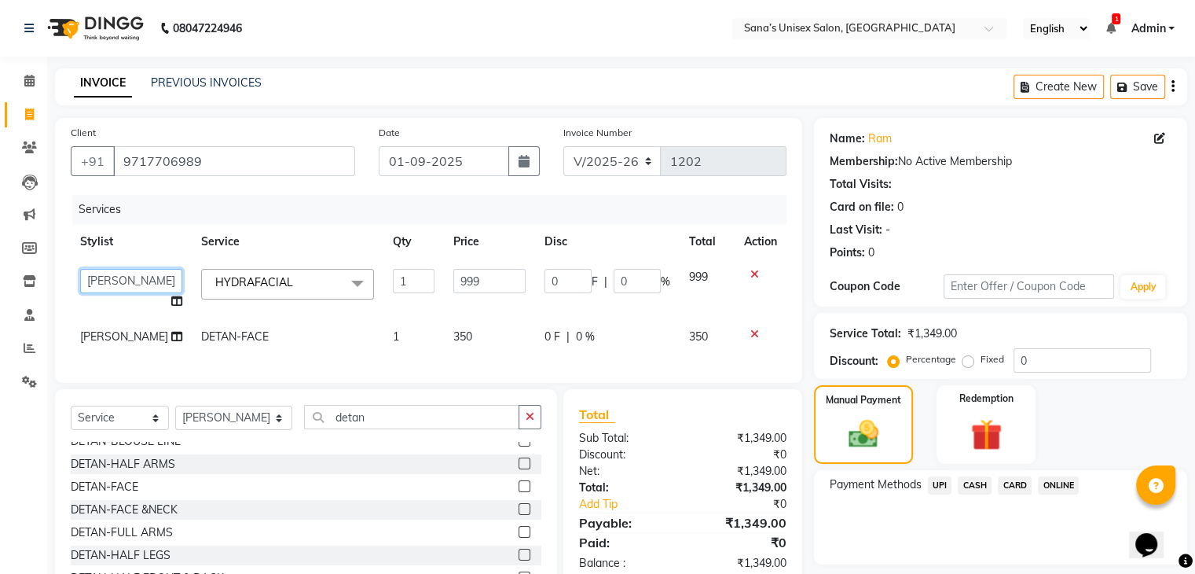
click at [119, 278] on select "anjali beauty MADHU MUTHU MARI (BEAUTY THERAPIST) NANDHINI NivethaKarthikeyan P…" at bounding box center [131, 281] width 102 height 24
select select "86150"
click at [113, 341] on span "[PERSON_NAME]" at bounding box center [124, 336] width 88 height 14
select select "45708"
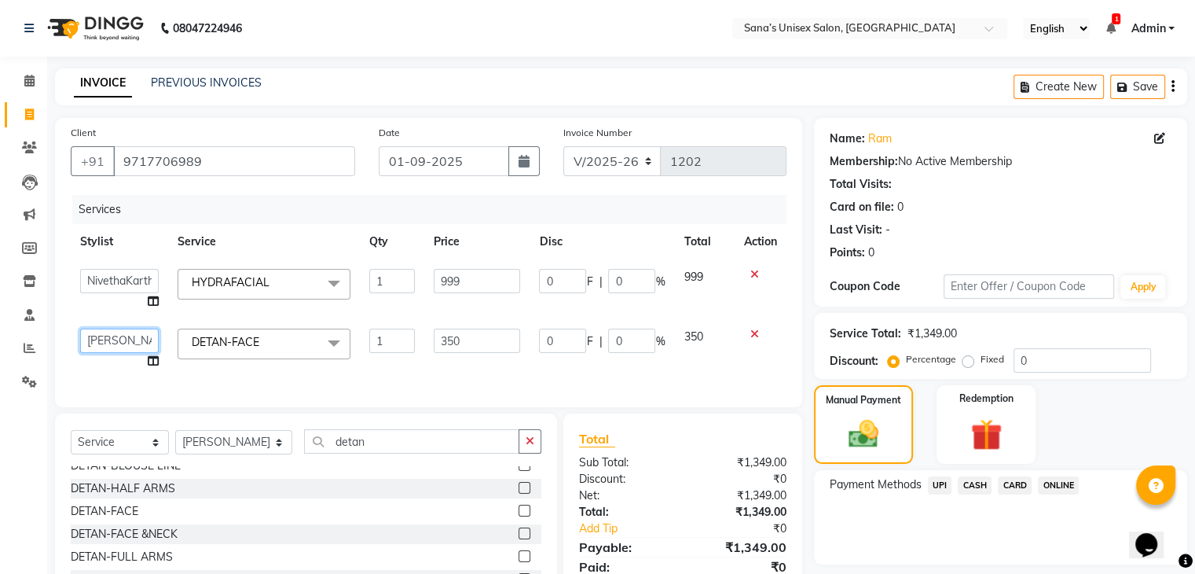
click at [113, 341] on select "anjali beauty MADHU MUTHU MARI (BEAUTY THERAPIST) NANDHINI NivethaKarthikeyan P…" at bounding box center [119, 341] width 79 height 24
select select "86150"
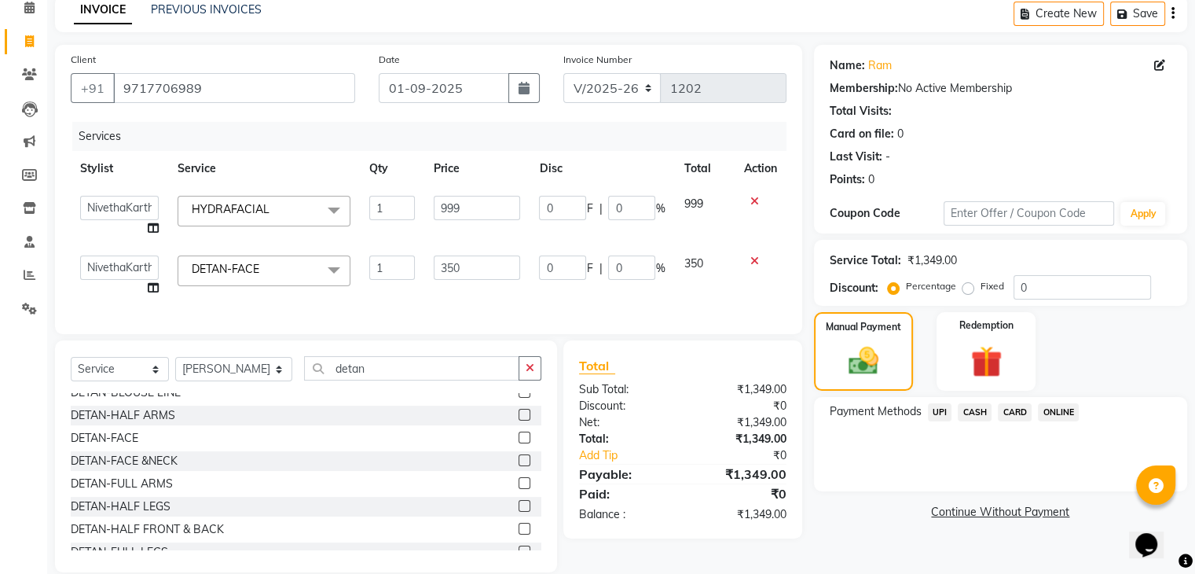
scroll to position [79, 0]
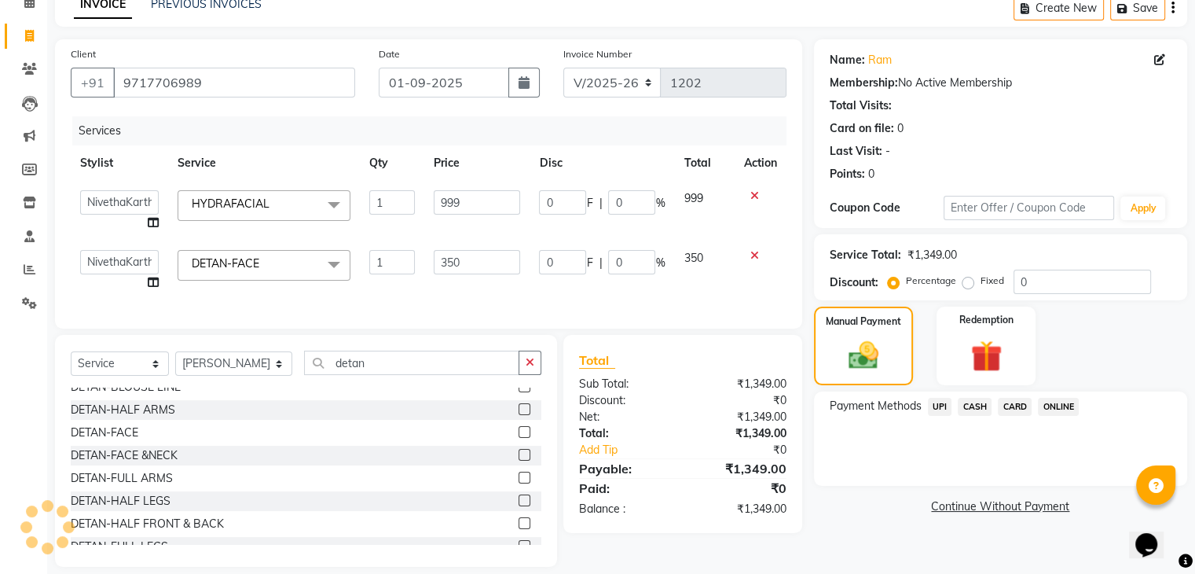
click at [1056, 405] on span "ONLINE" at bounding box center [1058, 407] width 41 height 18
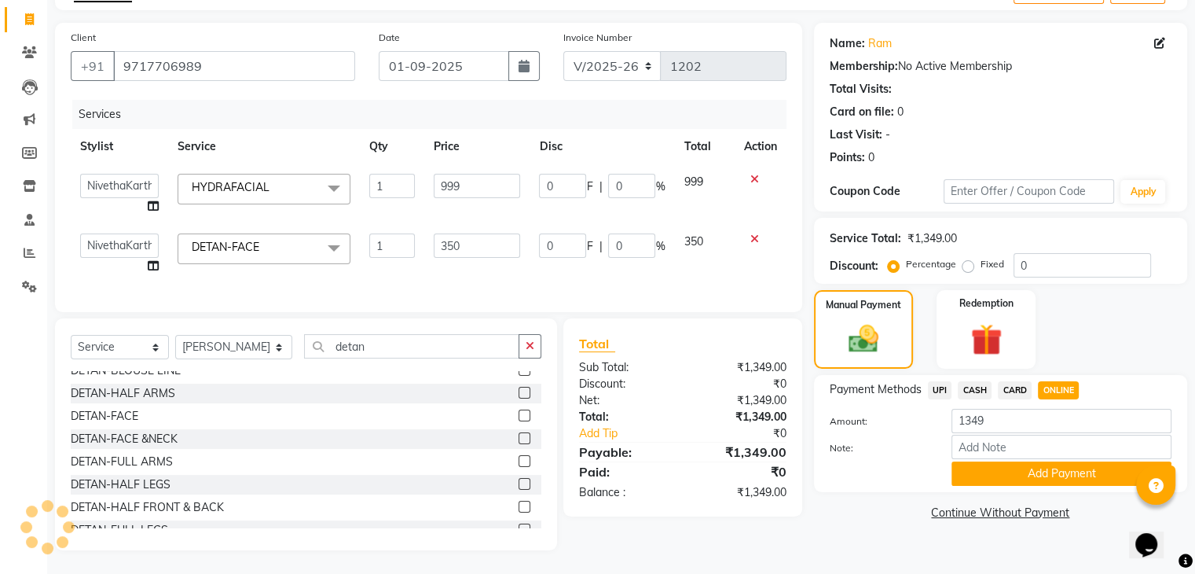
scroll to position [108, 0]
click at [997, 461] on button "Add Payment" at bounding box center [1062, 473] width 220 height 24
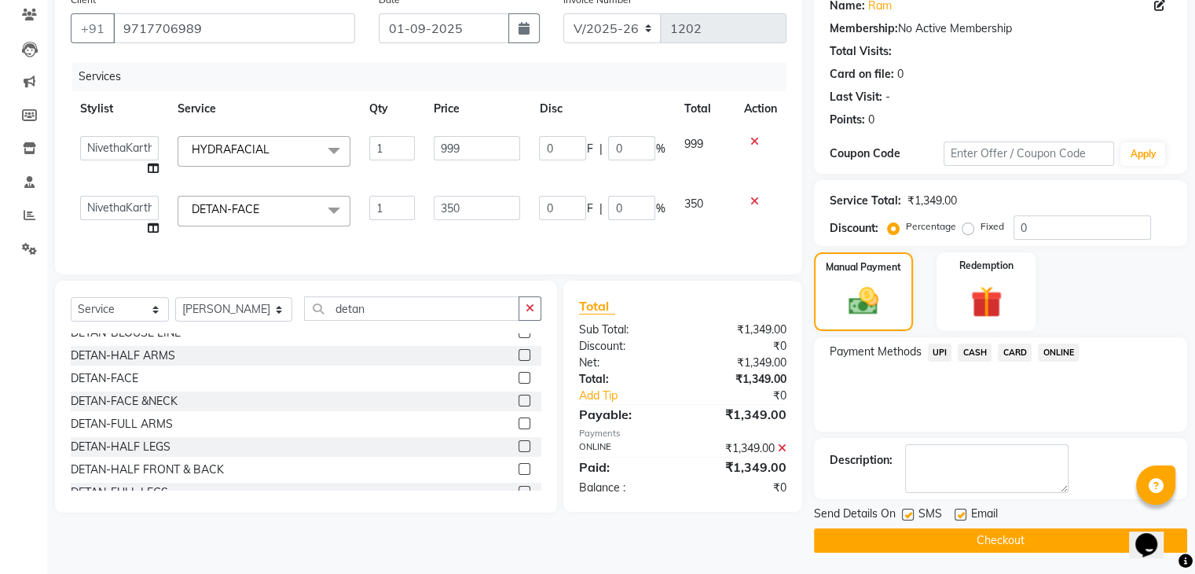
scroll to position [134, 0]
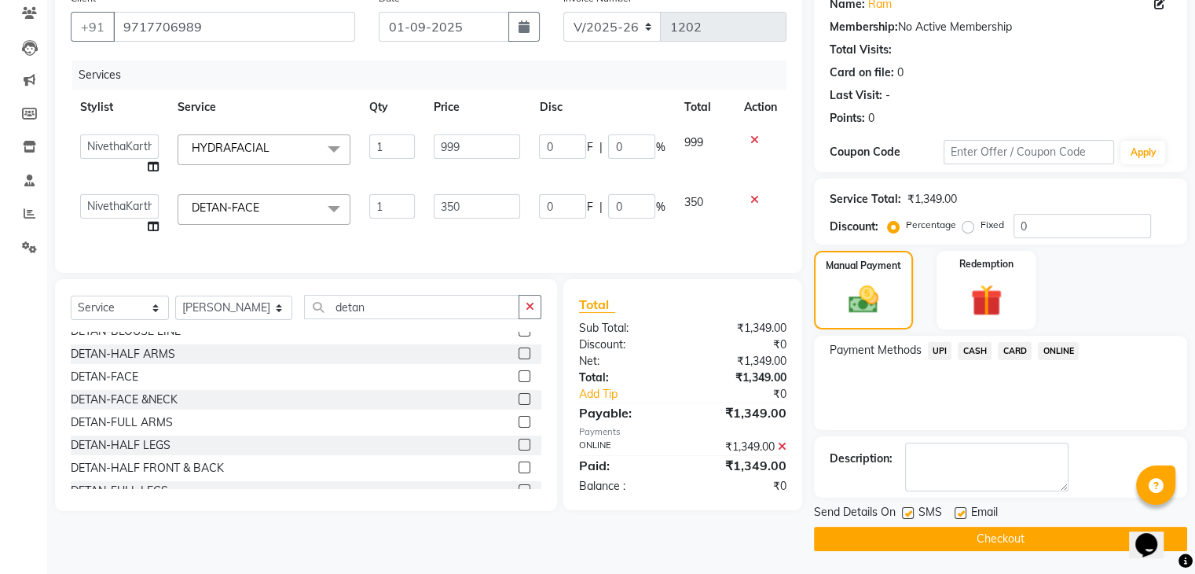
click at [1014, 541] on button "Checkout" at bounding box center [1000, 539] width 373 height 24
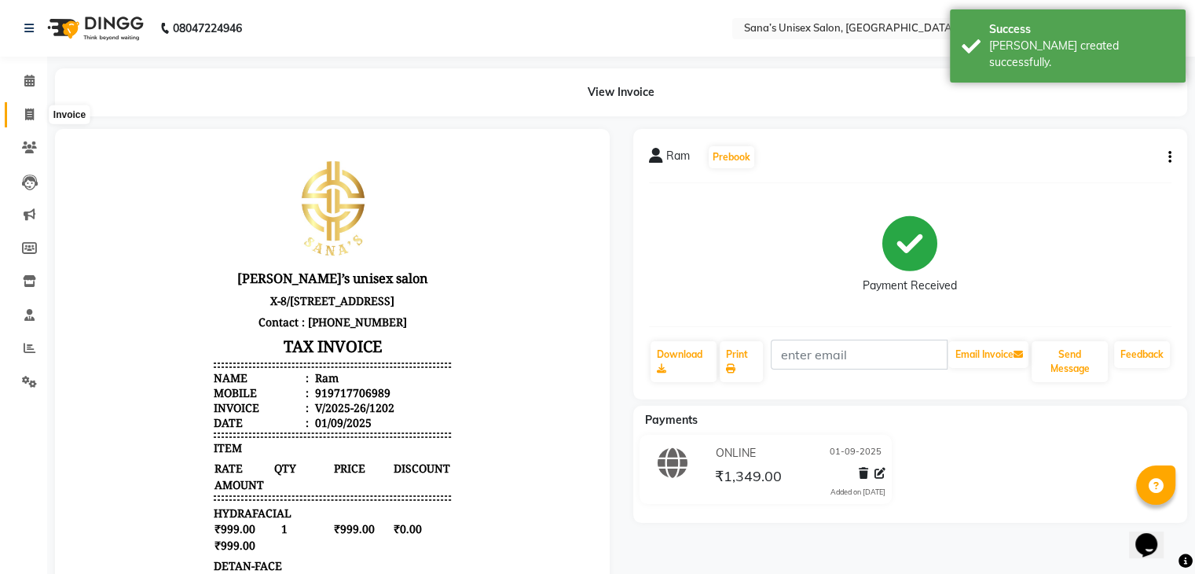
click at [25, 115] on icon at bounding box center [29, 114] width 9 height 12
select select "6091"
select select "service"
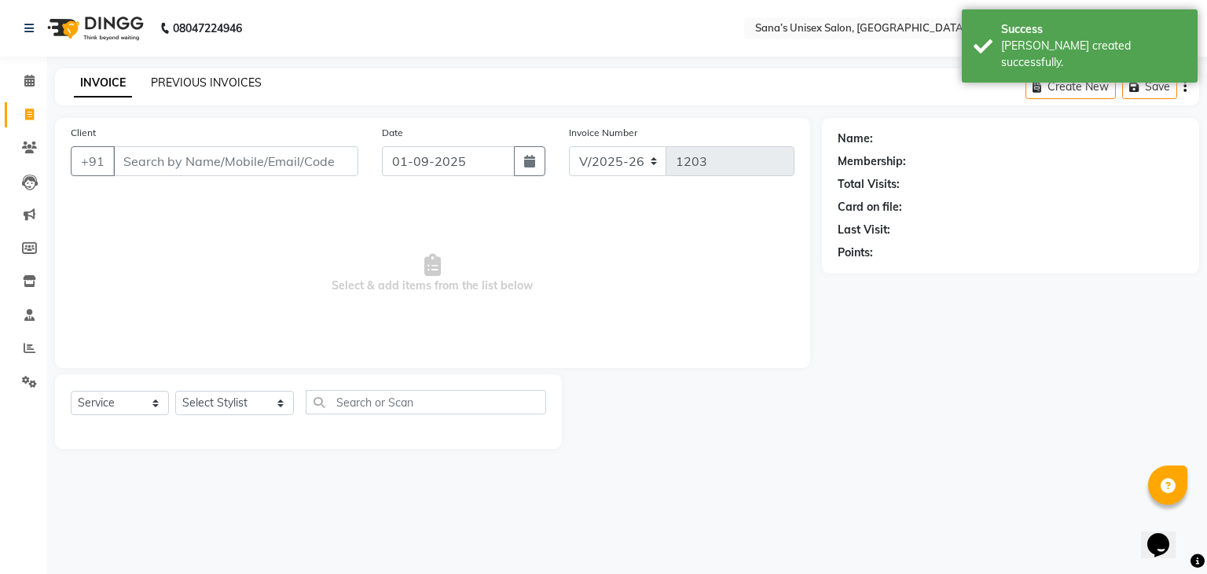
click at [225, 82] on link "PREVIOUS INVOICES" at bounding box center [206, 82] width 111 height 14
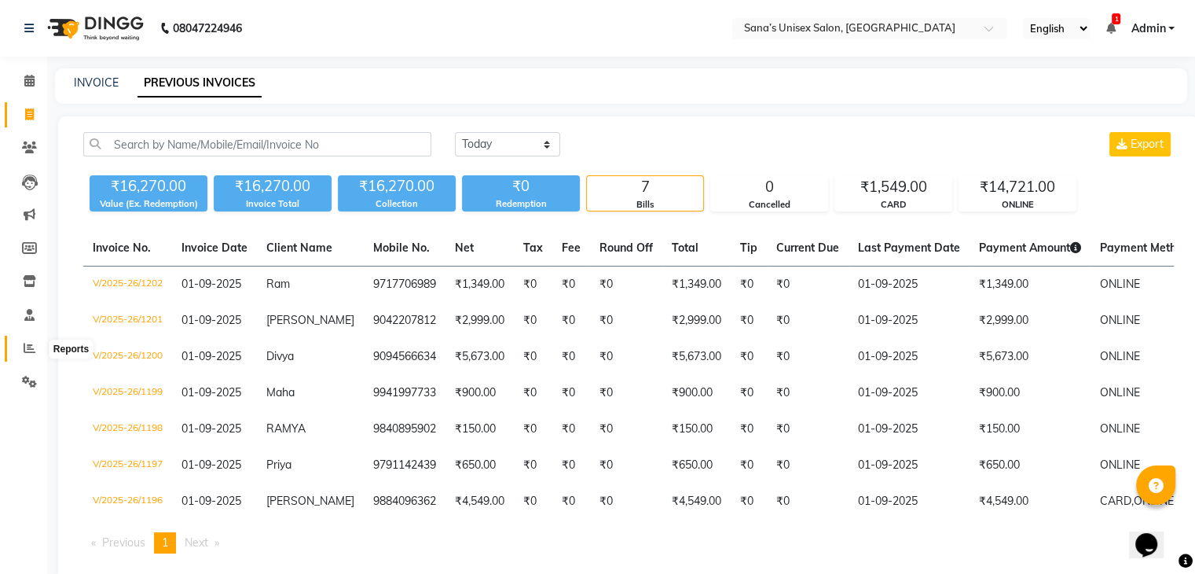
click at [28, 351] on icon at bounding box center [30, 348] width 12 height 12
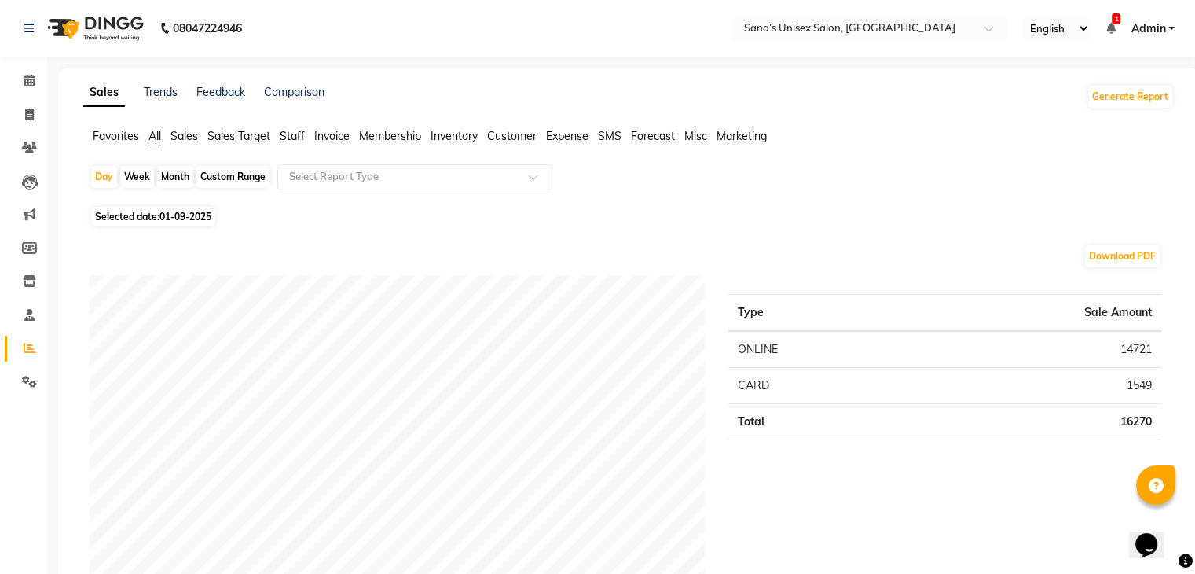
click at [179, 180] on div "Month" at bounding box center [175, 177] width 36 height 22
select select "9"
select select "2025"
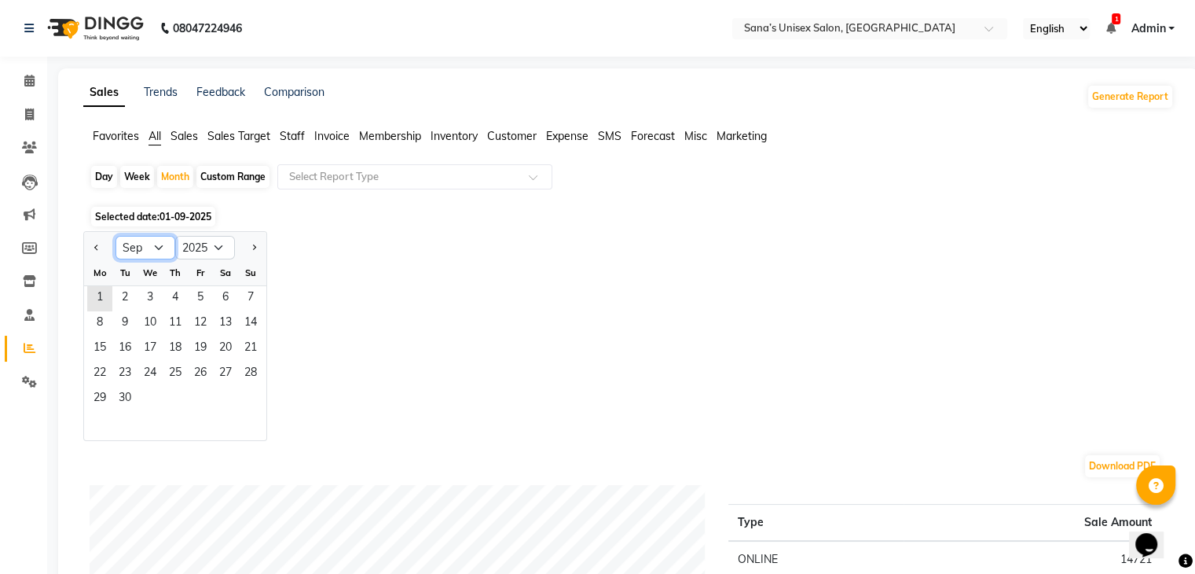
click at [138, 249] on select "Jan Feb Mar Apr May Jun Jul Aug Sep Oct Nov Dec" at bounding box center [146, 248] width 60 height 24
click at [95, 306] on span "1" at bounding box center [99, 298] width 25 height 25
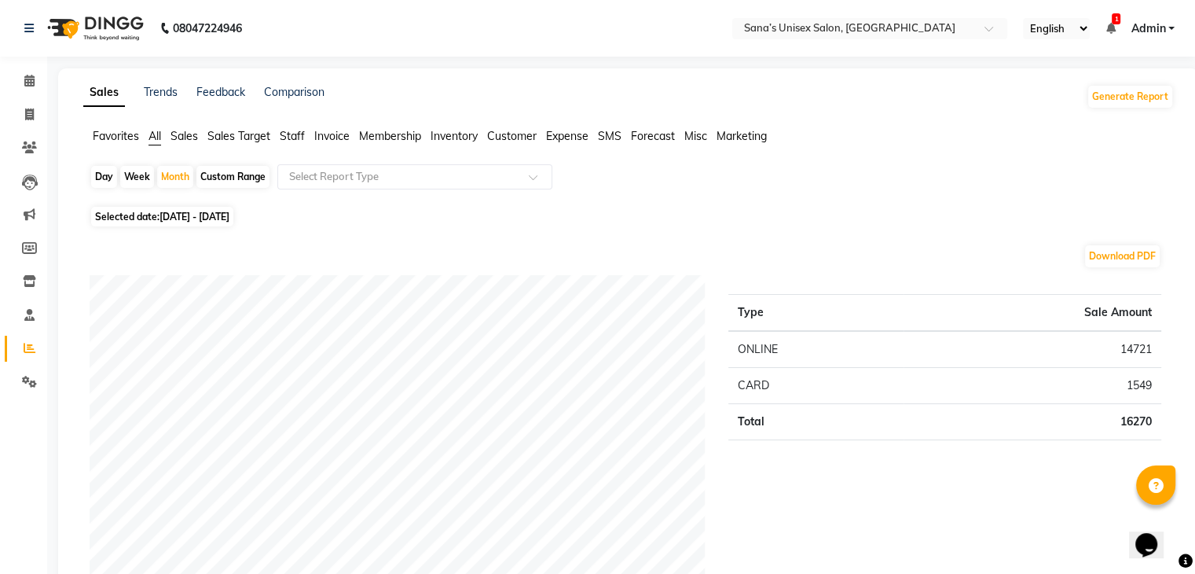
click at [301, 141] on span "Staff" at bounding box center [292, 136] width 25 height 14
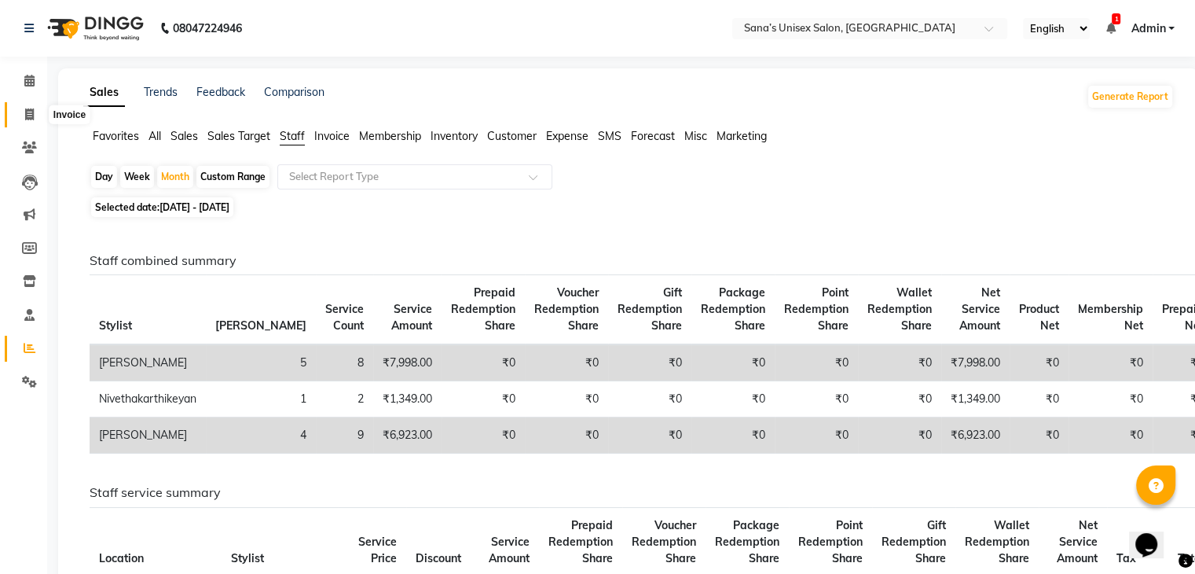
click at [30, 117] on icon at bounding box center [29, 114] width 9 height 12
select select "6091"
select select "service"
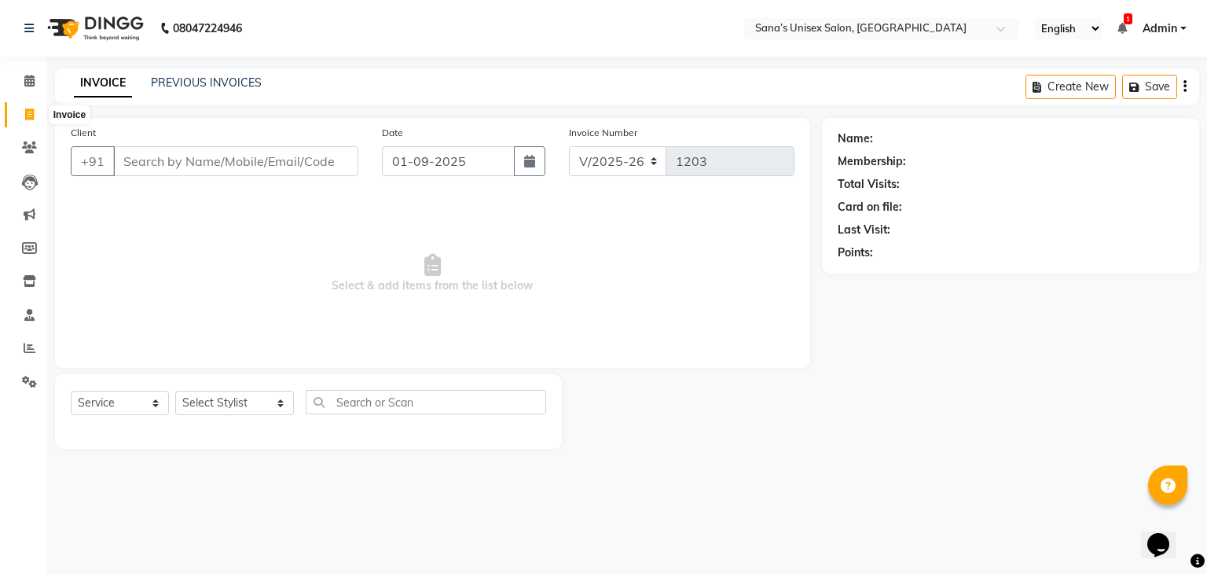
click at [25, 112] on icon at bounding box center [29, 114] width 9 height 12
select select "service"
type input "1203"
select select "6091"
click at [182, 76] on link "PREVIOUS INVOICES" at bounding box center [206, 82] width 111 height 14
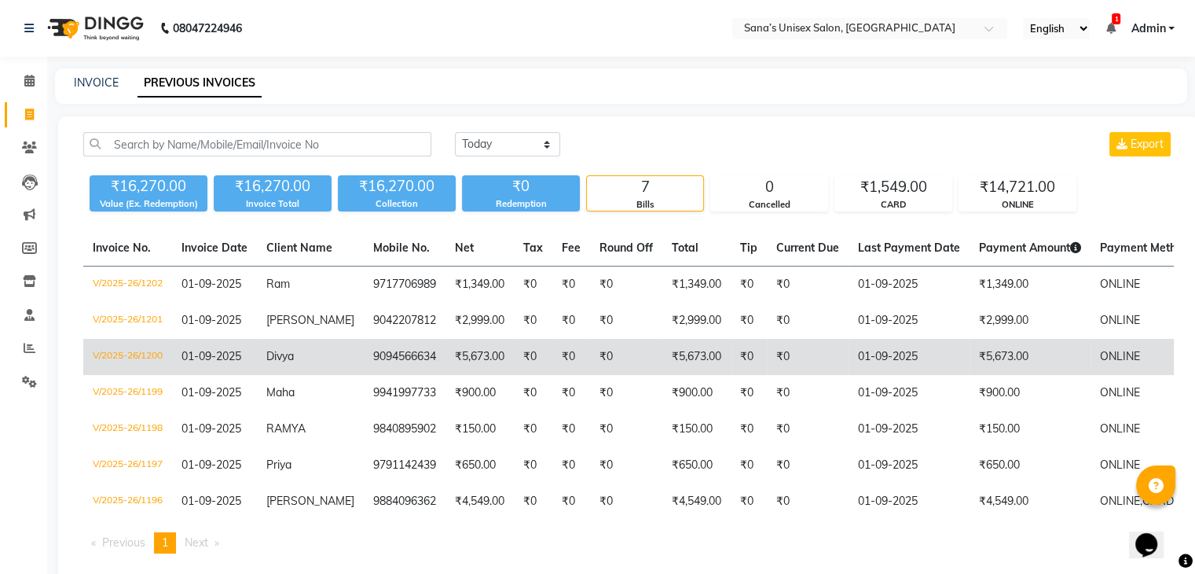
click at [280, 355] on span "Divya" at bounding box center [280, 356] width 28 height 14
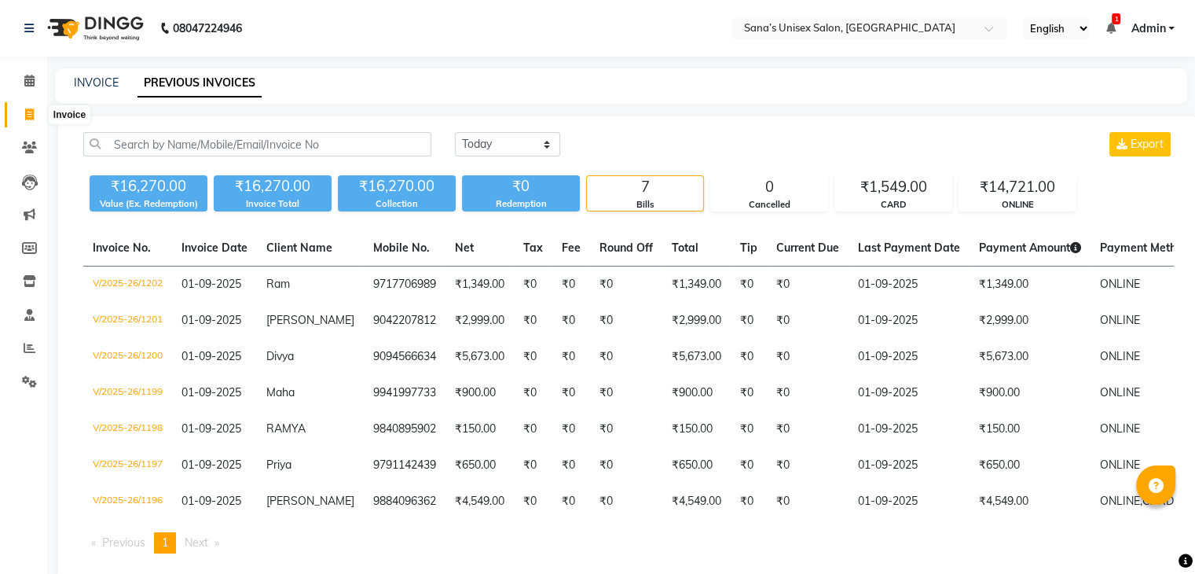
click at [19, 115] on span at bounding box center [30, 115] width 28 height 18
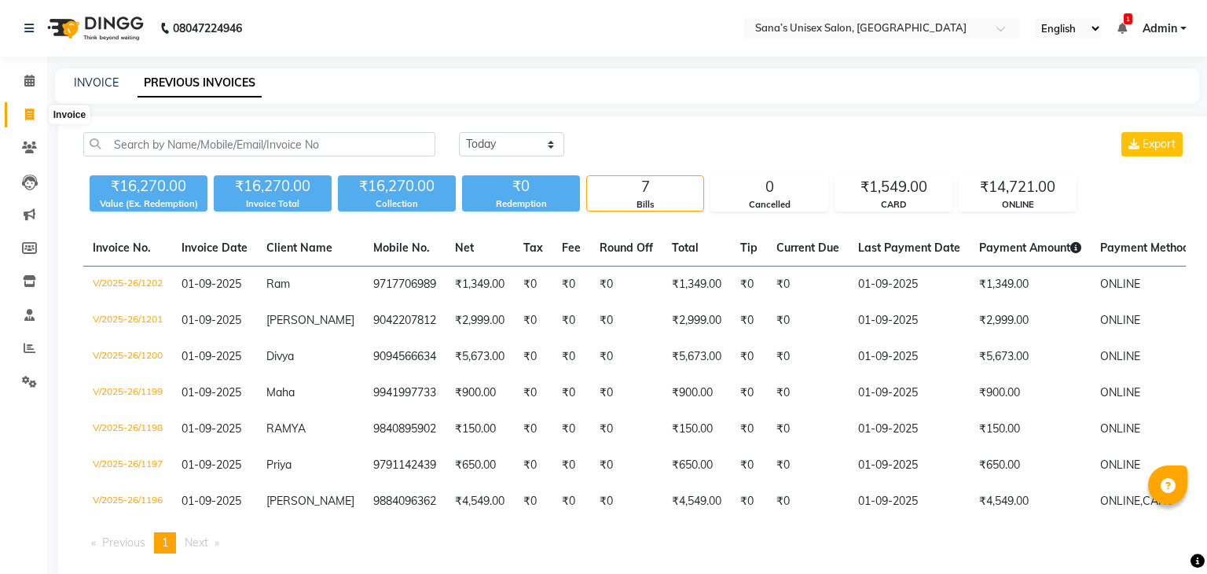
select select "6091"
select select "service"
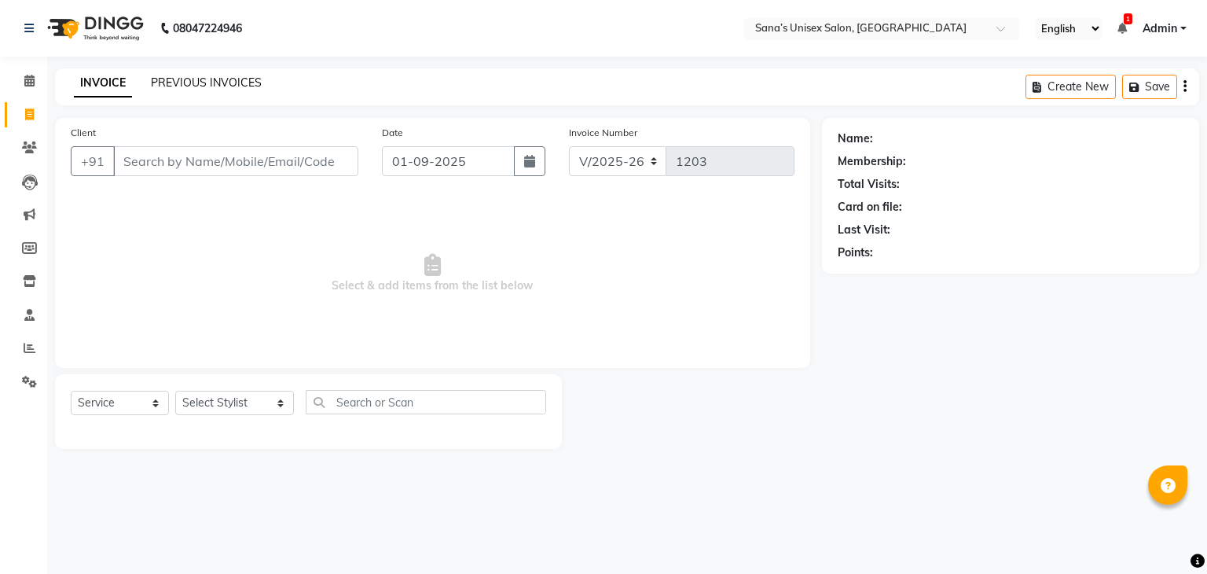
click at [236, 76] on link "PREVIOUS INVOICES" at bounding box center [206, 82] width 111 height 14
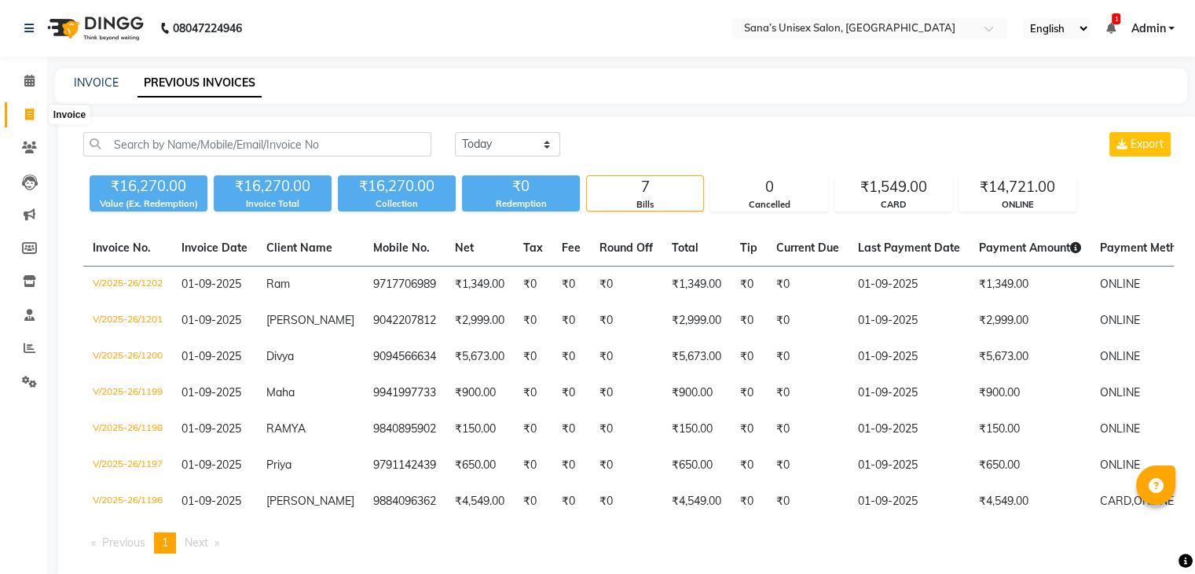
click at [27, 108] on icon at bounding box center [29, 114] width 9 height 12
select select "service"
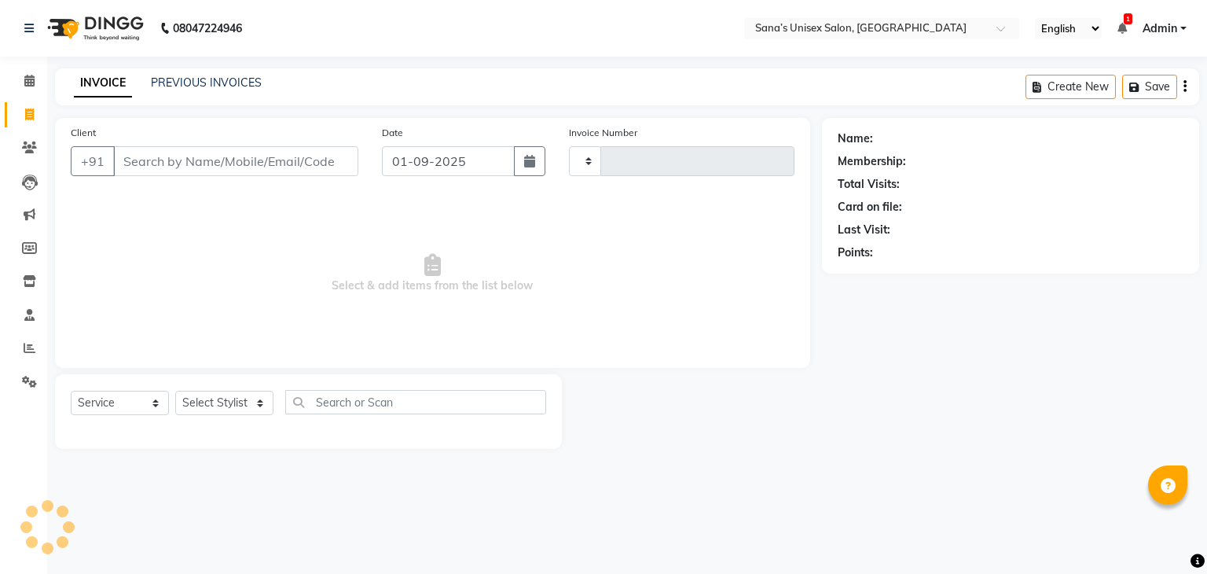
type input "1203"
select select "6091"
click at [234, 404] on select "Select Stylist anjali beauty MADHU MUTHU MARI (BEAUTY THERAPIST) NANDHINI Nivet…" at bounding box center [234, 403] width 119 height 24
click at [604, 317] on span "Select & add items from the list below" at bounding box center [433, 273] width 724 height 157
click at [217, 76] on link "PREVIOUS INVOICES" at bounding box center [206, 82] width 111 height 14
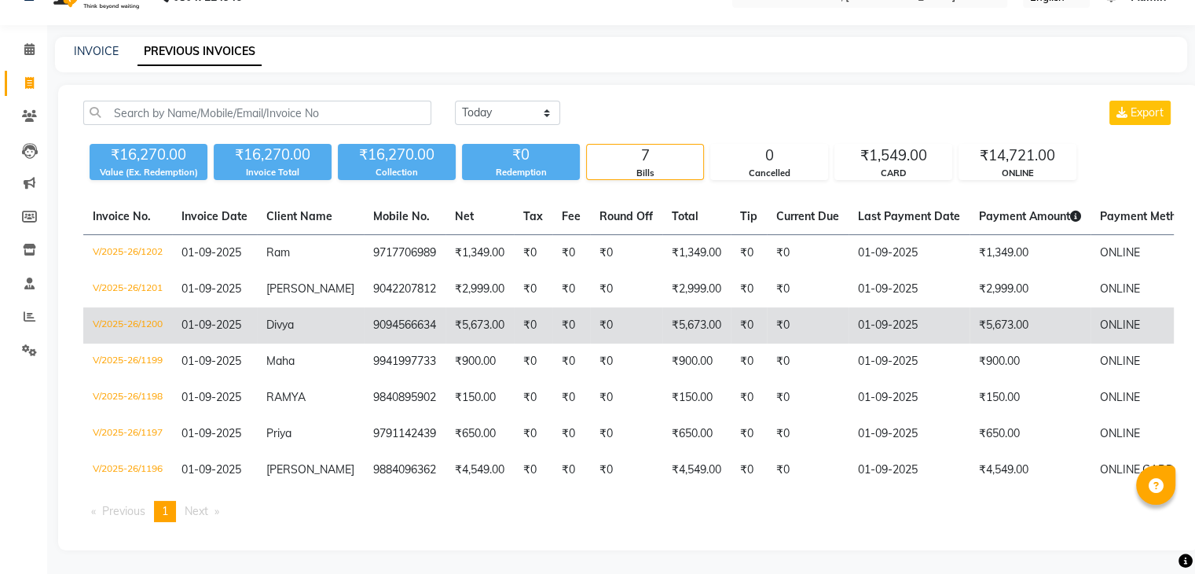
scroll to position [44, 0]
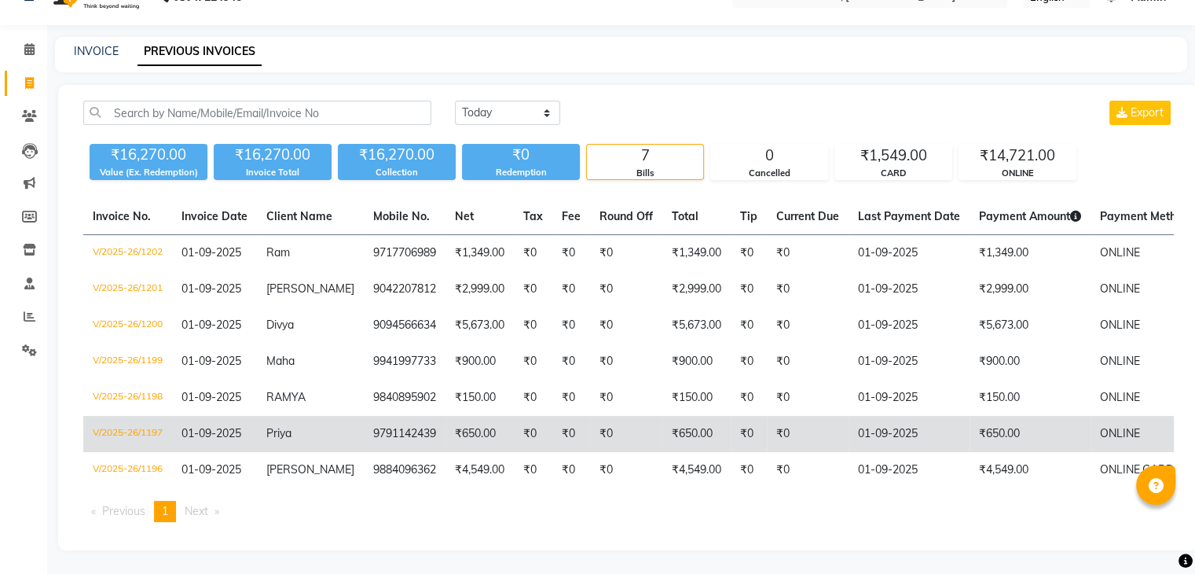
click at [281, 426] on span "Priya" at bounding box center [278, 433] width 25 height 14
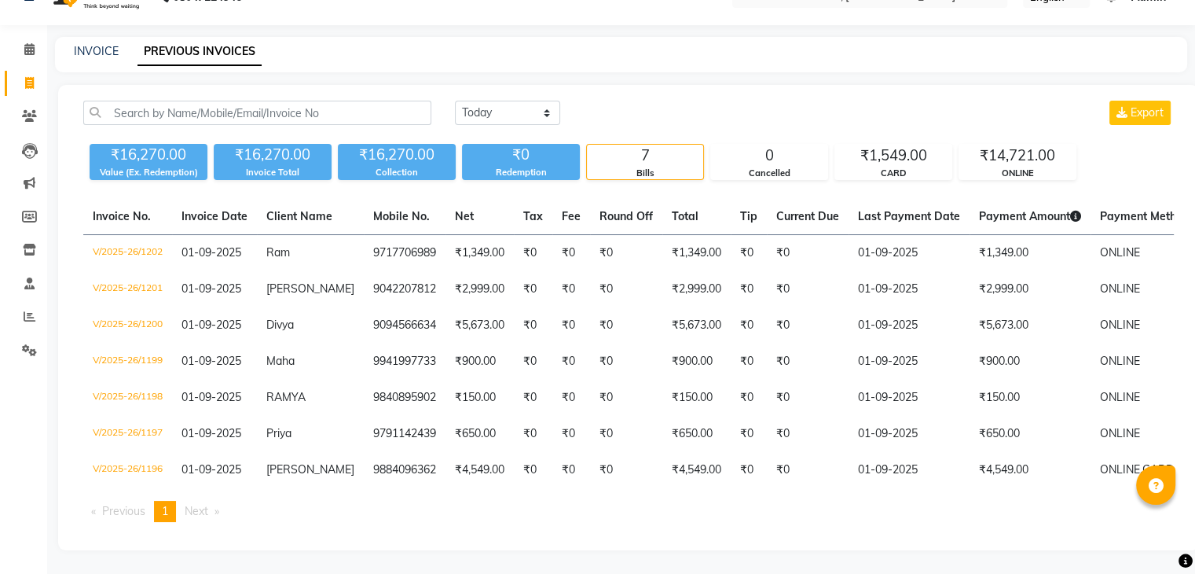
click at [519, 63] on main "INVOICE PREVIOUS INVOICES Today Yesterday Custom Range Export ₹16,270.00 Value …" at bounding box center [621, 305] width 1148 height 537
click at [29, 78] on span at bounding box center [30, 84] width 28 height 18
select select "6091"
select select "service"
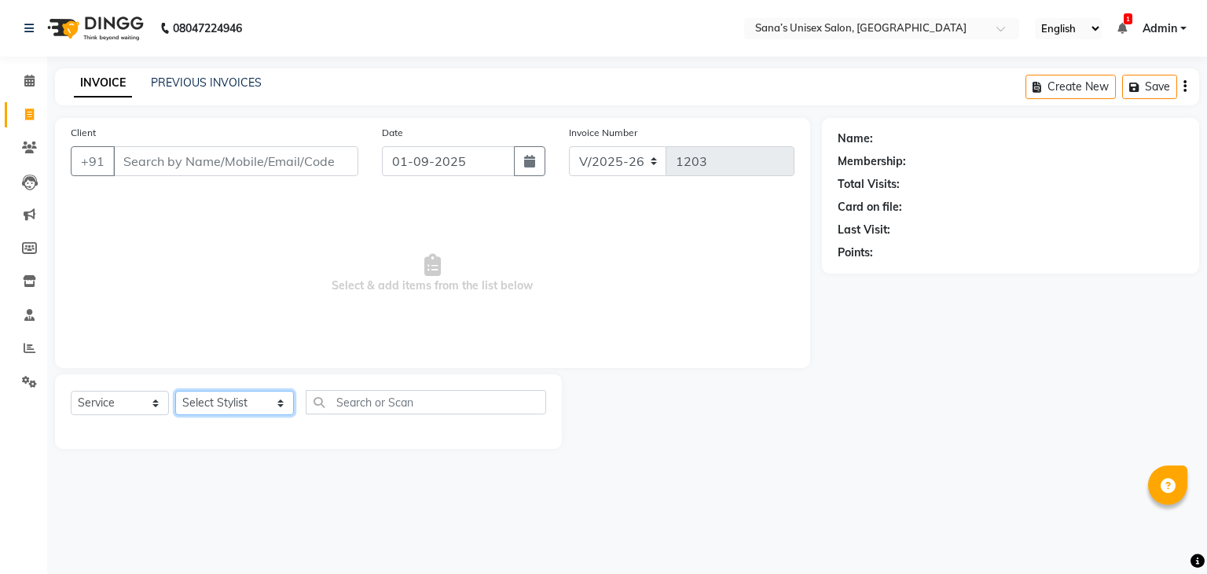
click at [220, 406] on select "Select Stylist anjali beauty MADHU MUTHU MARI (BEAUTY THERAPIST) NANDHINI Nivet…" at bounding box center [234, 403] width 119 height 24
select select "45605"
click at [175, 391] on select "Select Stylist anjali beauty MADHU MUTHU MARI (BEAUTY THERAPIST) NANDHINI Nivet…" at bounding box center [234, 403] width 119 height 24
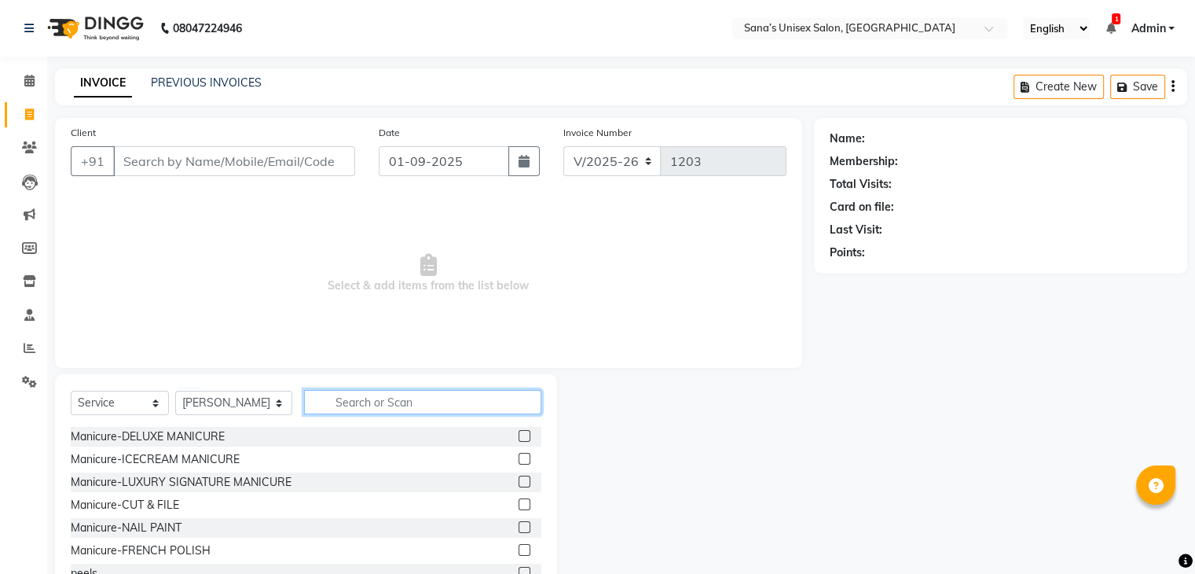
click at [387, 403] on input "text" at bounding box center [422, 402] width 237 height 24
click at [383, 406] on input "text" at bounding box center [422, 402] width 237 height 24
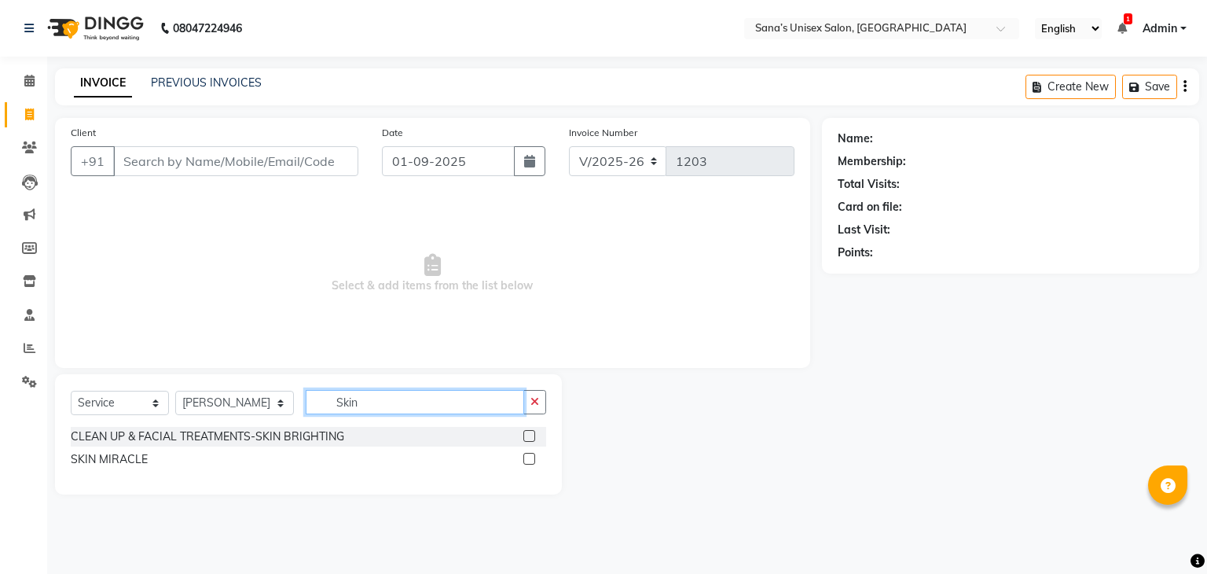
type input "Skin"
click at [529, 438] on label at bounding box center [529, 436] width 12 height 12
click at [529, 438] on input "checkbox" at bounding box center [528, 437] width 10 height 10
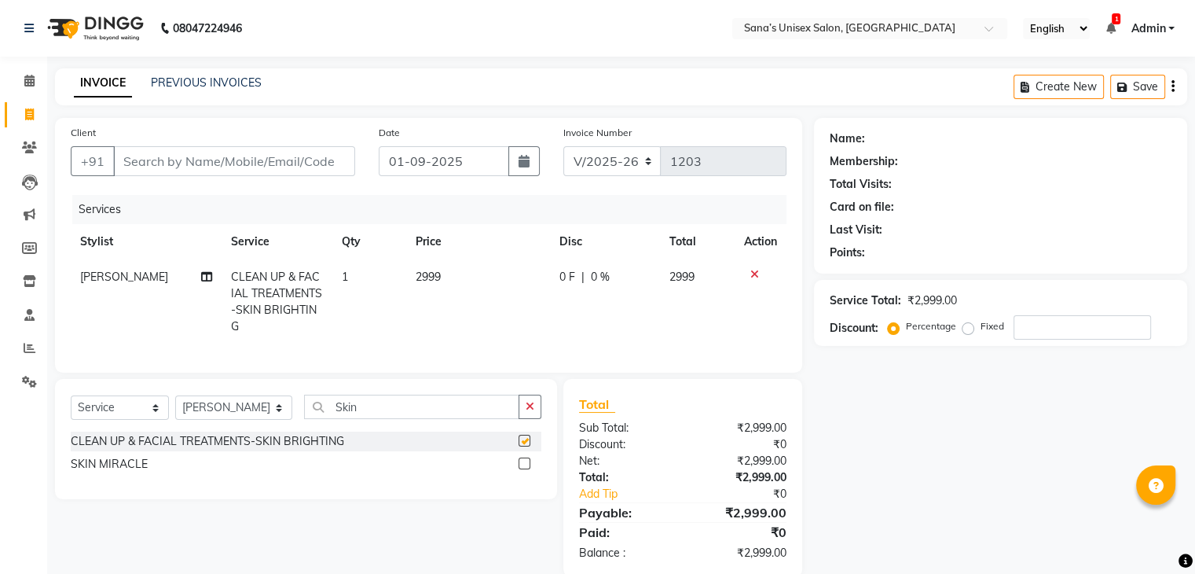
checkbox input "false"
drag, startPoint x: 529, startPoint y: 423, endPoint x: 461, endPoint y: 418, distance: 67.8
click at [528, 412] on icon "button" at bounding box center [530, 406] width 9 height 11
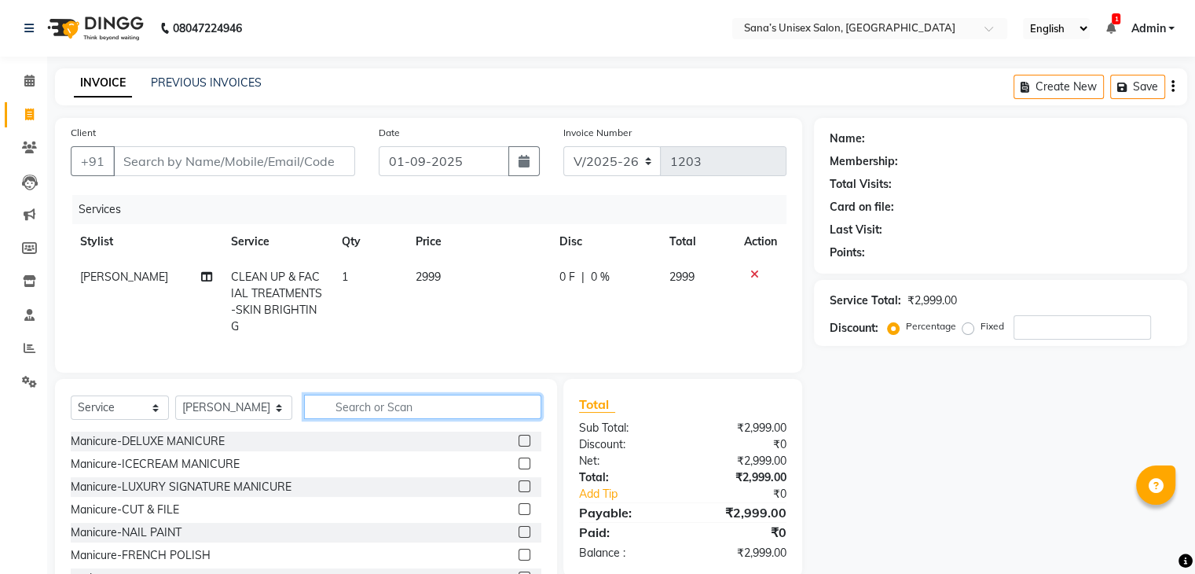
click at [443, 418] on input "text" at bounding box center [422, 407] width 237 height 24
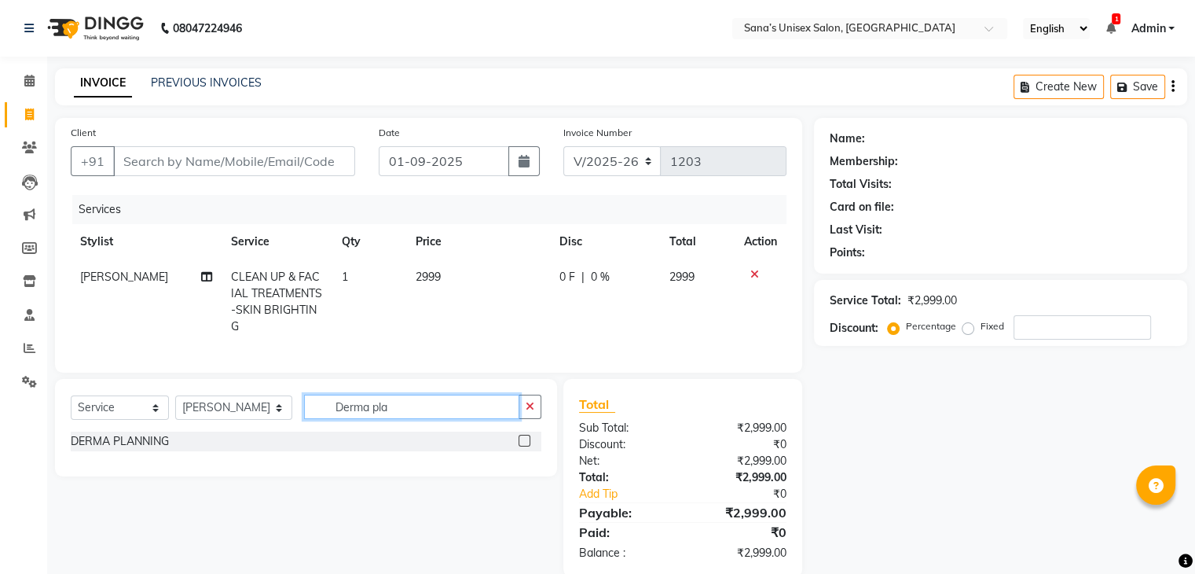
type input "Derma pla"
click at [526, 446] on label at bounding box center [525, 441] width 12 height 12
click at [526, 446] on input "checkbox" at bounding box center [524, 441] width 10 height 10
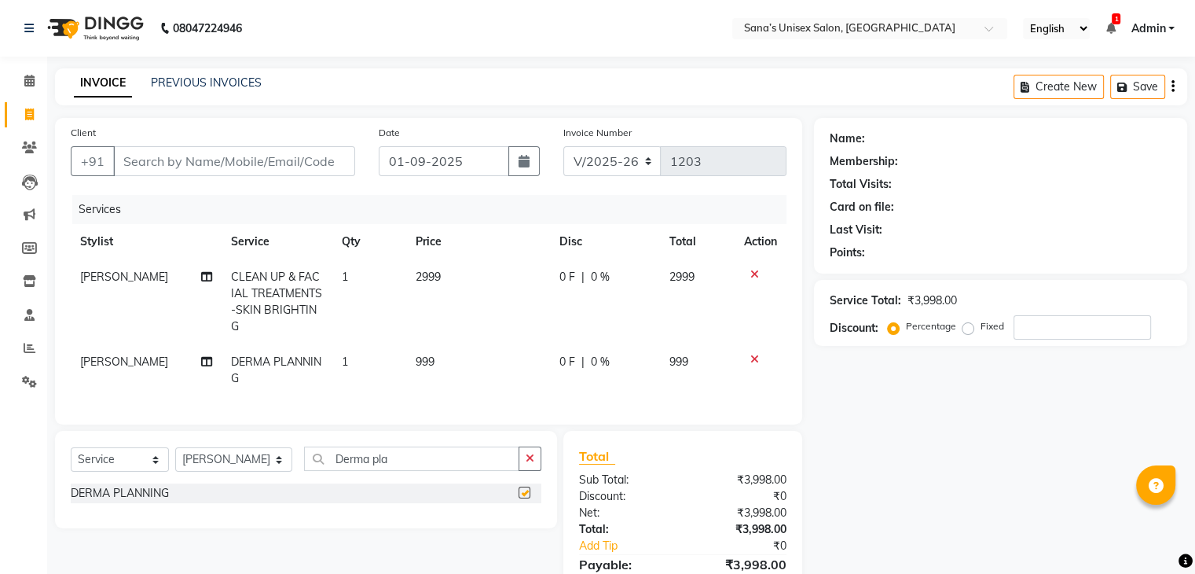
checkbox input "false"
click at [344, 366] on span "1" at bounding box center [345, 361] width 6 height 14
select select "45605"
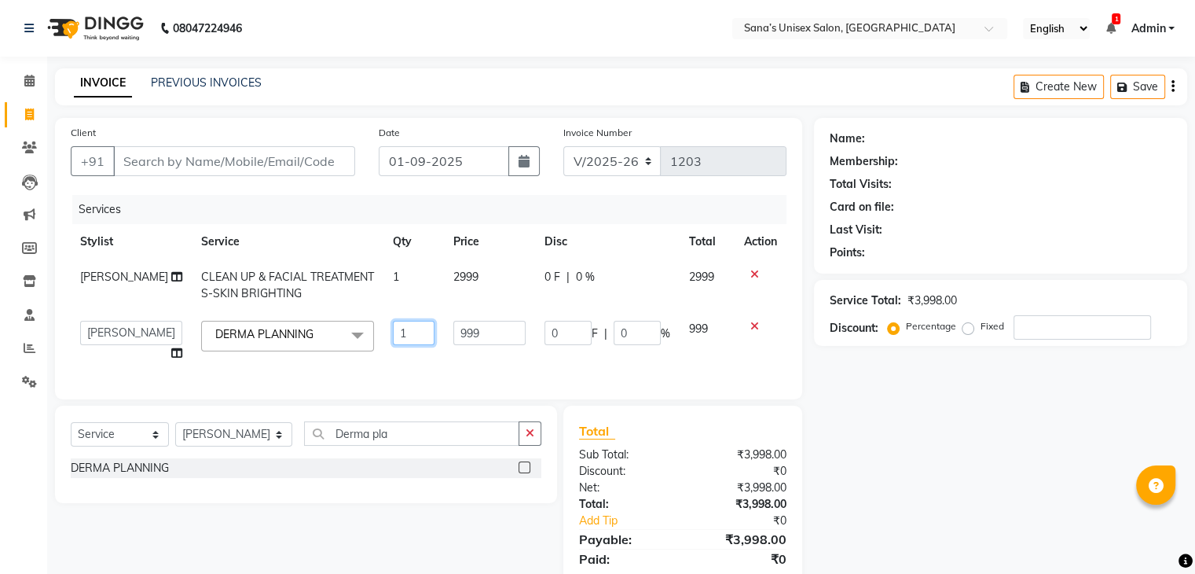
drag, startPoint x: 384, startPoint y: 337, endPoint x: 429, endPoint y: 337, distance: 45.6
click at [429, 337] on td "1" at bounding box center [414, 341] width 61 height 60
type input "2"
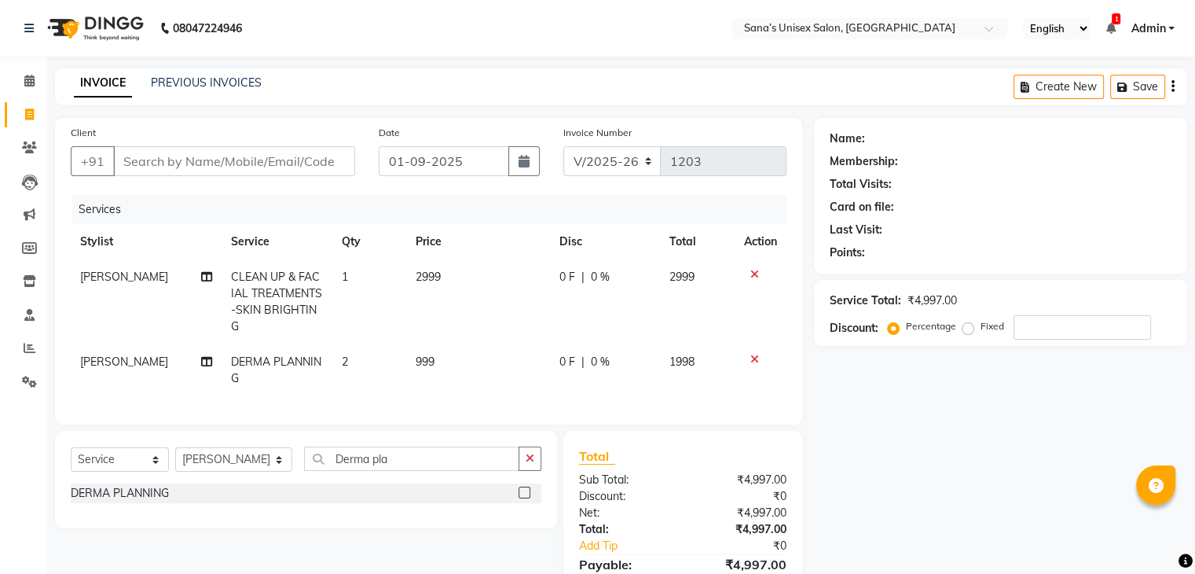
click at [282, 368] on td "DERMA PLANNING" at bounding box center [277, 370] width 111 height 52
select select "45605"
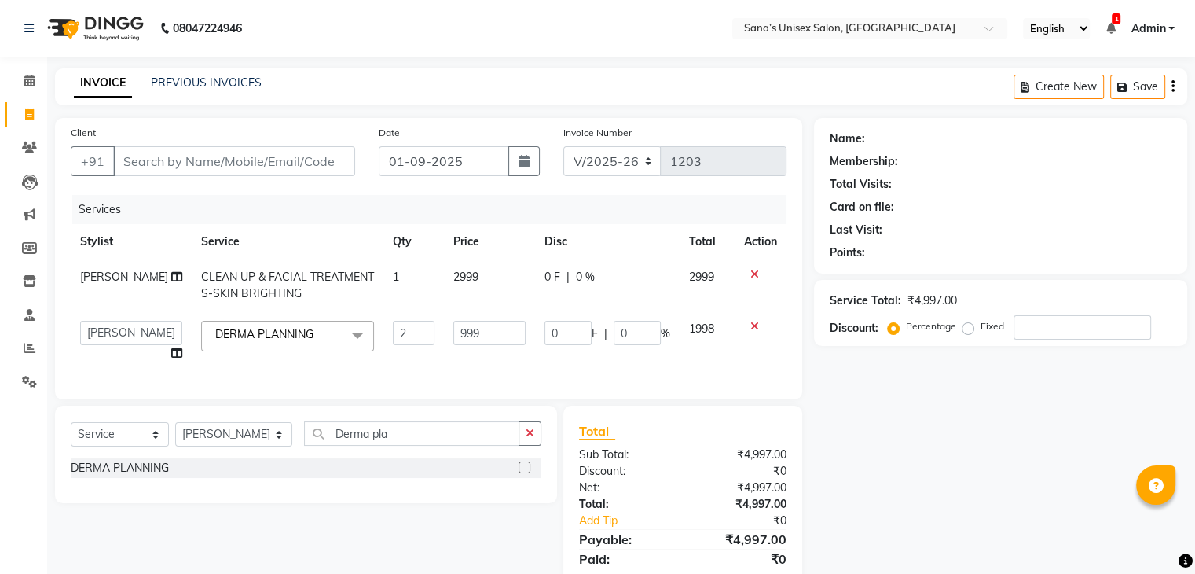
click at [393, 277] on span "1" at bounding box center [396, 277] width 6 height 14
select select "45605"
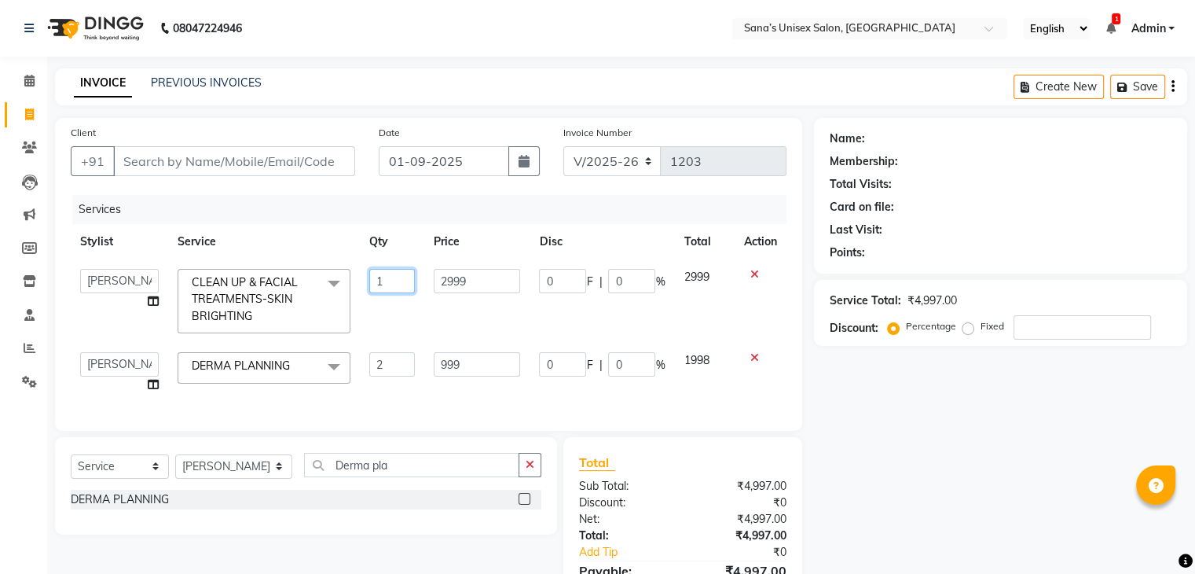
drag, startPoint x: 346, startPoint y: 287, endPoint x: 329, endPoint y: 281, distance: 17.7
click at [325, 284] on tr "anjali beauty MADHU MUTHU MARI (BEAUTY THERAPIST) NANDHINI NivethaKarthikeyan P…" at bounding box center [429, 300] width 716 height 83
click at [362, 318] on tbody "anjali beauty MADHU MUTHU MARI (BEAUTY THERAPIST) NANDHINI NivethaKarthikeyan P…" at bounding box center [429, 330] width 716 height 143
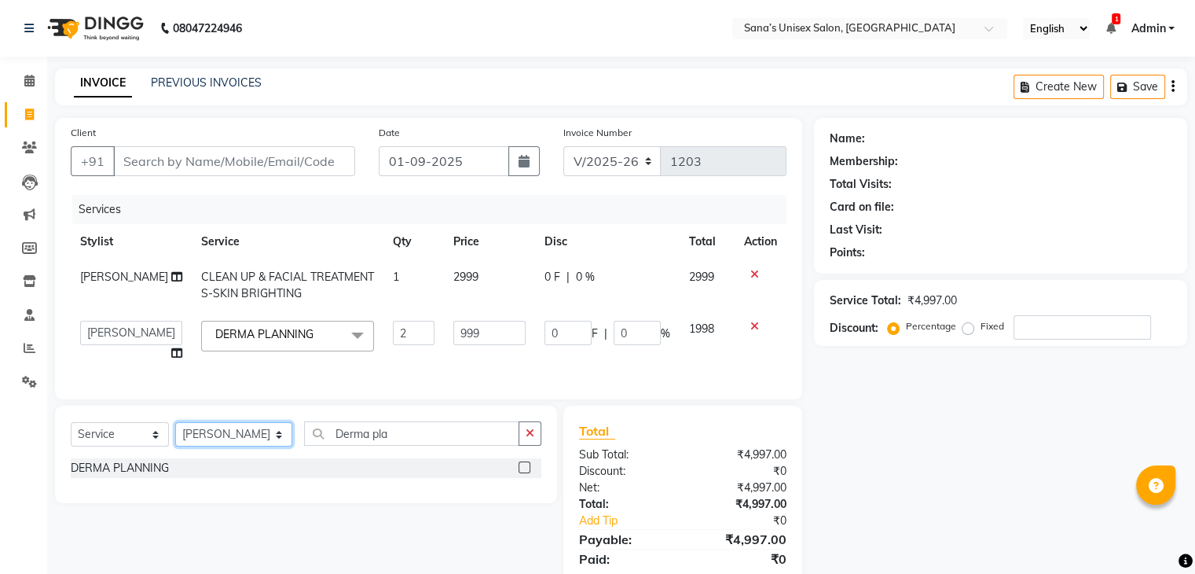
click at [252, 446] on select "Select Stylist anjali beauty MADHU MUTHU MARI (BEAUTY THERAPIST) NANDHINI Nivet…" at bounding box center [233, 434] width 117 height 24
select select "45708"
click at [175, 435] on select "Select Stylist anjali beauty MADHU MUTHU MARI (BEAUTY THERAPIST) NANDHINI Nivet…" at bounding box center [233, 434] width 117 height 24
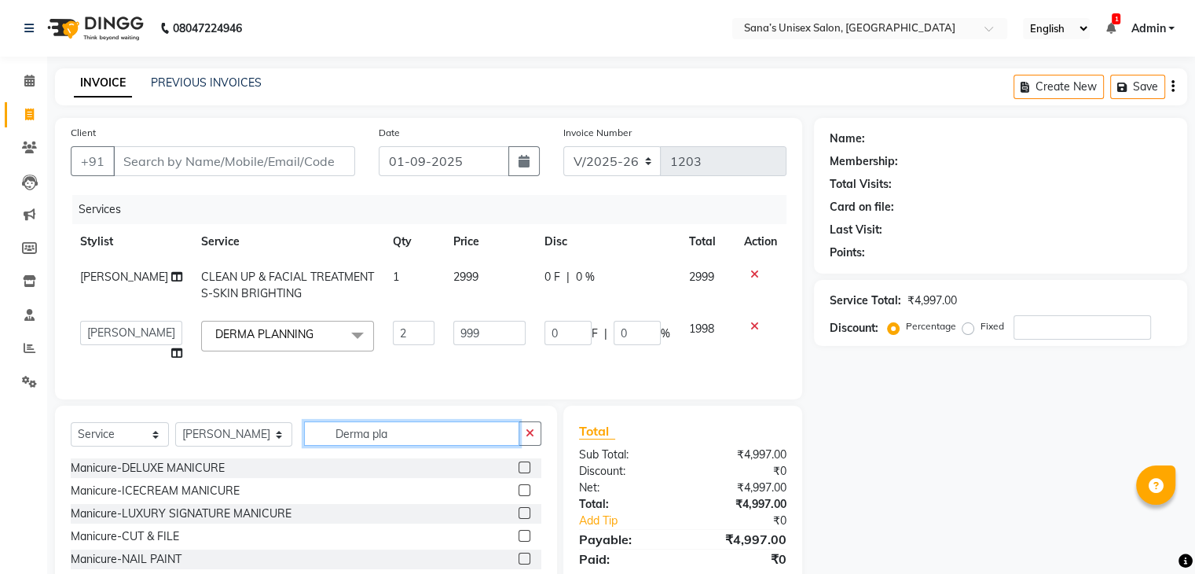
drag, startPoint x: 418, startPoint y: 446, endPoint x: 255, endPoint y: 421, distance: 165.4
click at [250, 436] on div "Select Service Product Membership Package Voucher Prepaid Gift Card Select Styl…" at bounding box center [306, 439] width 471 height 37
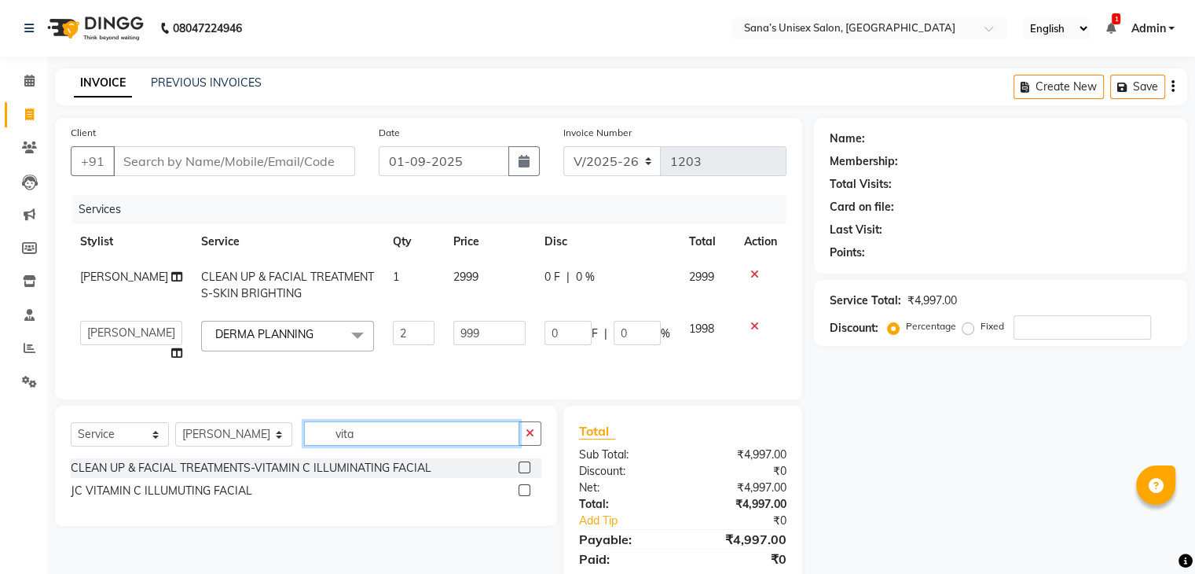
type input "vita"
click at [526, 473] on label at bounding box center [525, 467] width 12 height 12
click at [526, 473] on input "checkbox" at bounding box center [524, 468] width 10 height 10
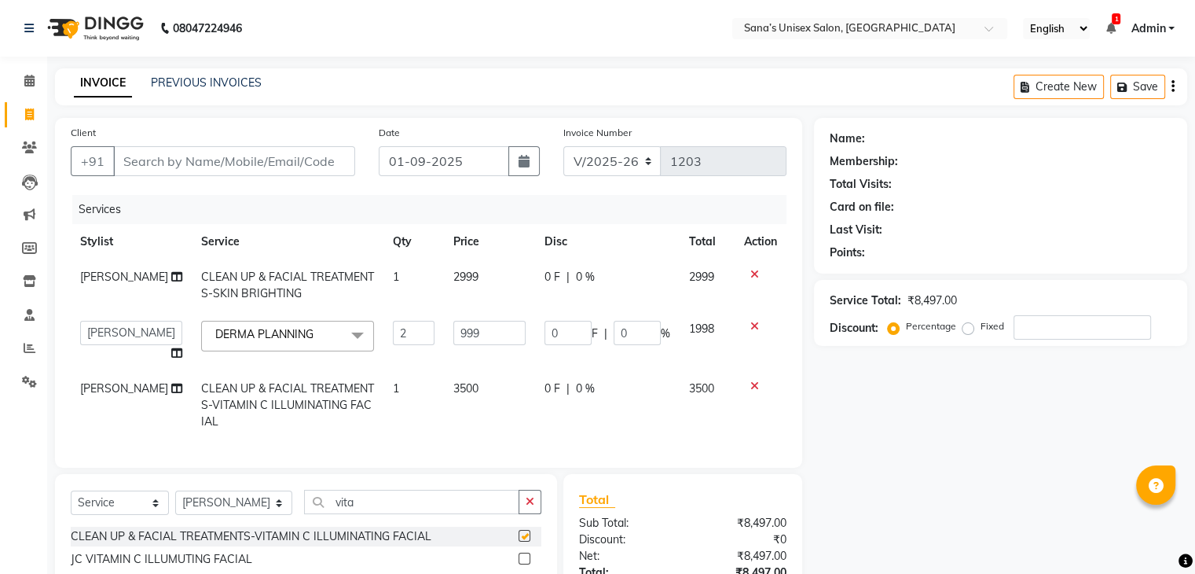
checkbox input "false"
click at [171, 358] on icon at bounding box center [176, 352] width 11 height 11
select select "45605"
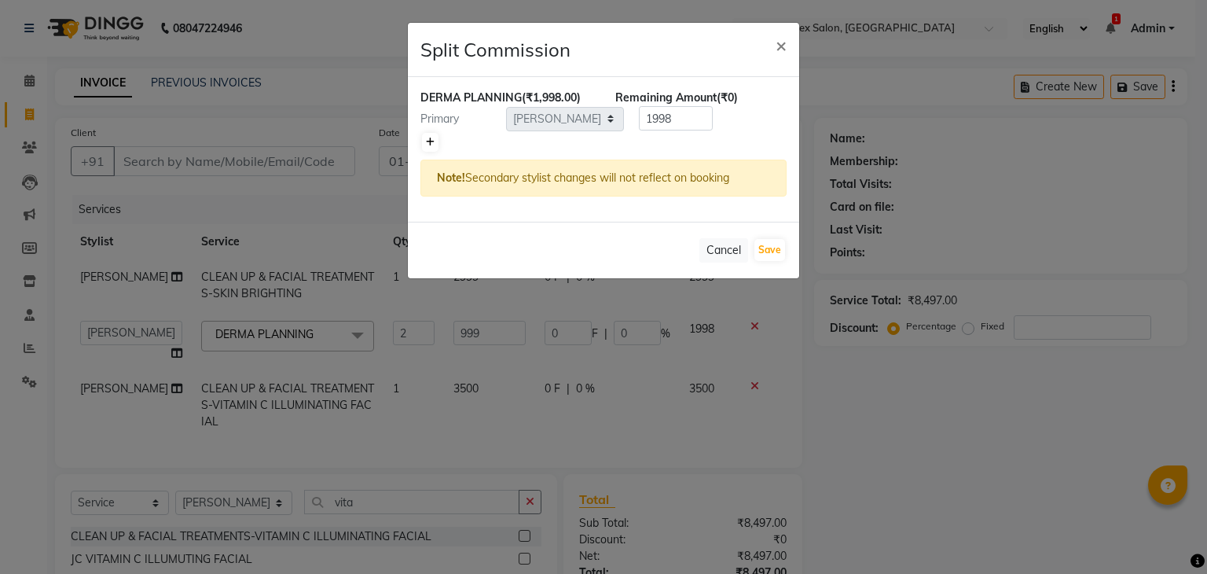
click at [431, 139] on icon at bounding box center [430, 142] width 9 height 9
type input "999"
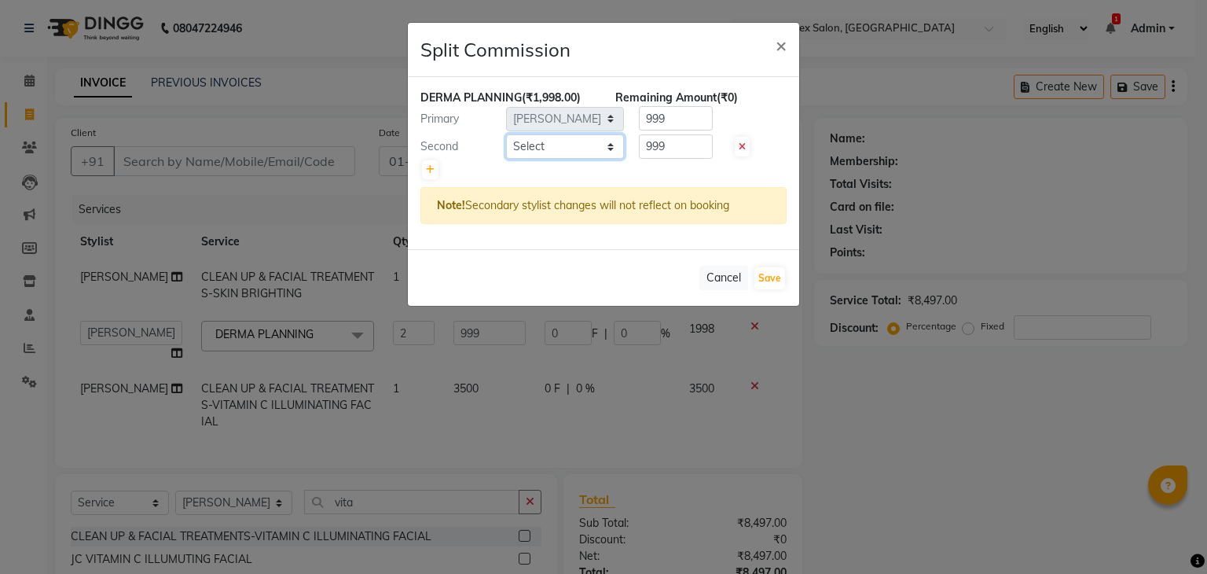
click at [539, 150] on select "Select anjali beauty MADHU MUTHU MARI (BEAUTY THERAPIST) NANDHINI NivethaKarthi…" at bounding box center [565, 146] width 118 height 24
select select "45708"
click at [506, 134] on select "Select anjali beauty MADHU MUTHU MARI (BEAUTY THERAPIST) NANDHINI NivethaKarthi…" at bounding box center [565, 146] width 118 height 24
click at [762, 284] on button "Save" at bounding box center [770, 278] width 31 height 22
select select "Select"
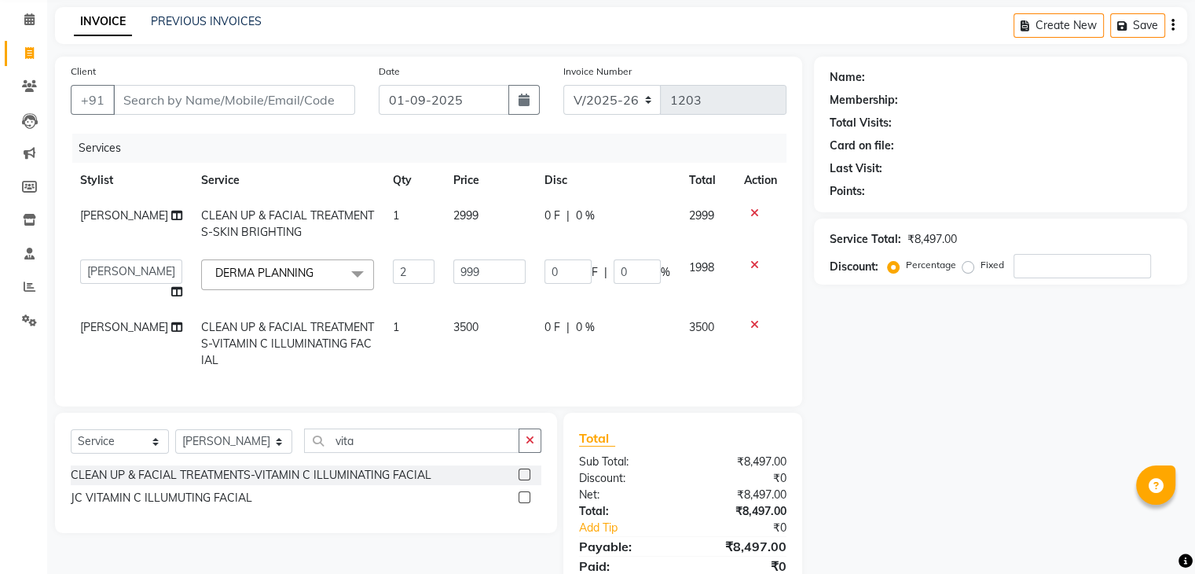
scroll to position [56, 0]
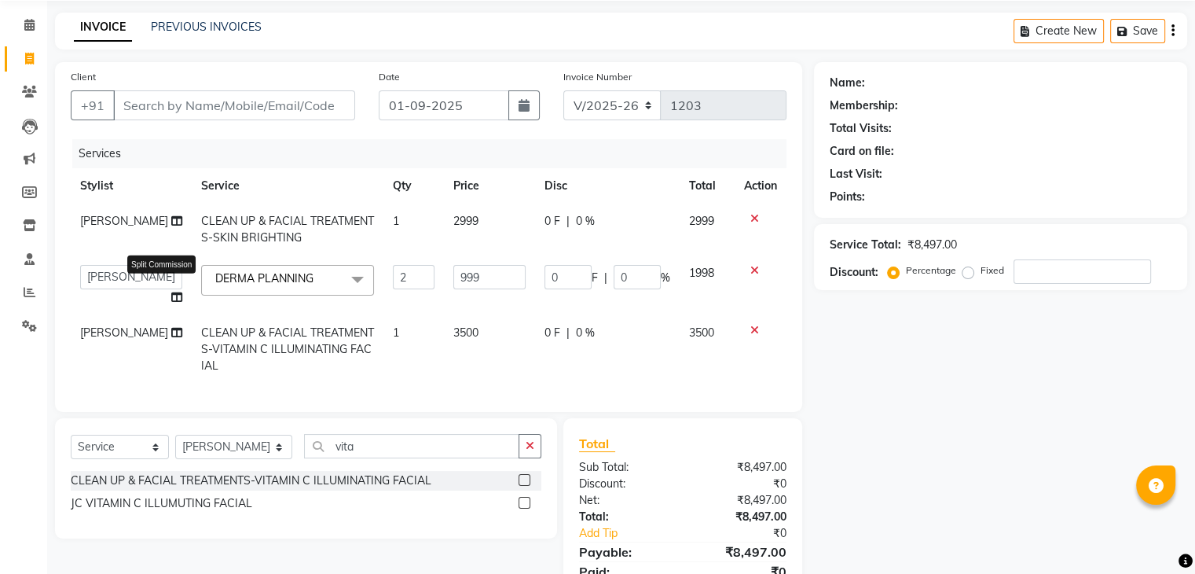
click at [171, 299] on icon at bounding box center [176, 297] width 11 height 11
select select "45605"
select select "45708"
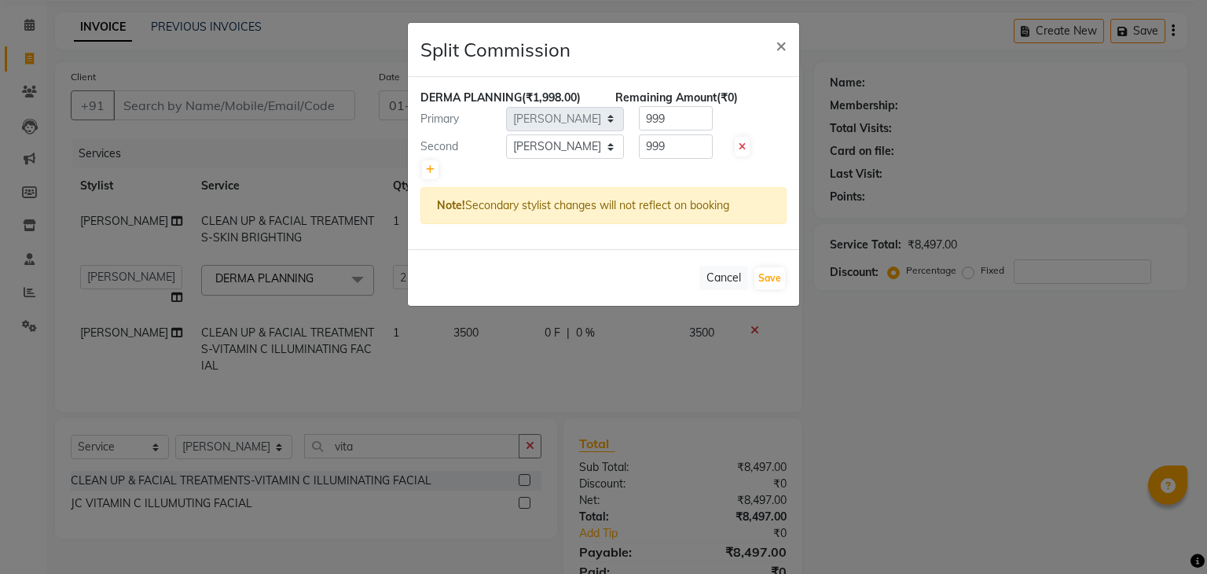
click at [741, 145] on icon at bounding box center [742, 146] width 7 height 9
type input "1998"
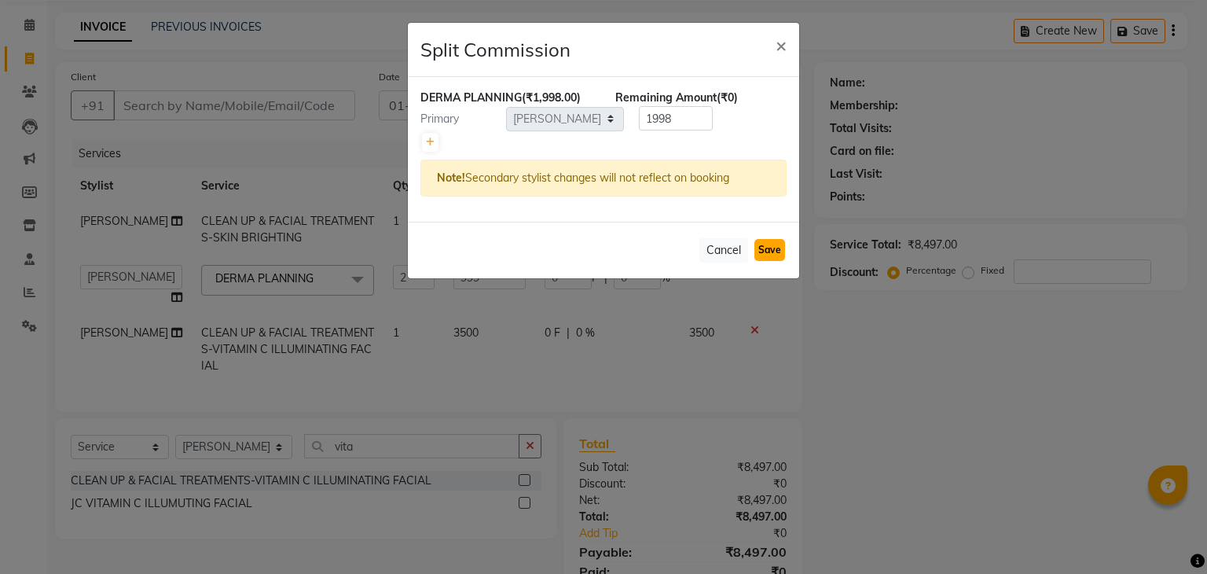
click at [764, 243] on button "Save" at bounding box center [770, 250] width 31 height 22
select select "Select"
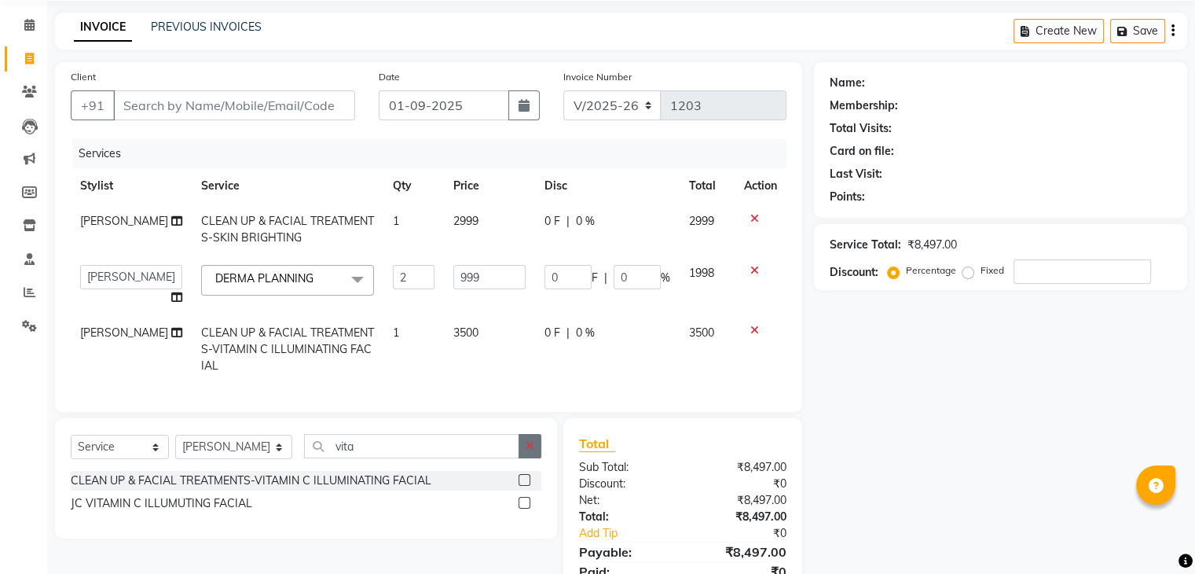
click at [532, 451] on icon "button" at bounding box center [530, 445] width 9 height 11
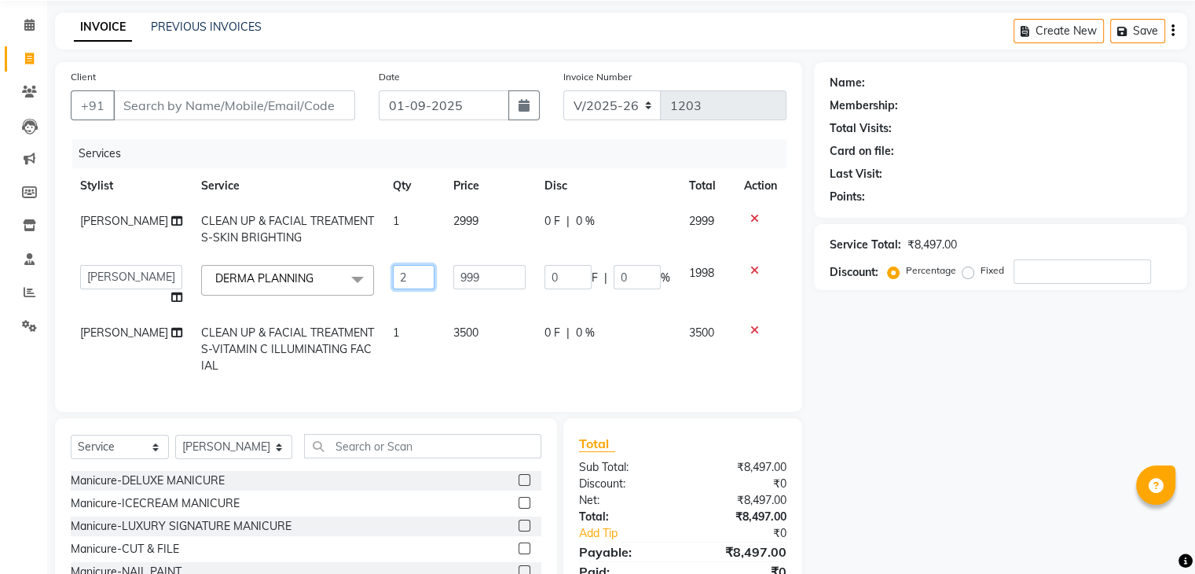
drag, startPoint x: 400, startPoint y: 278, endPoint x: 268, endPoint y: 274, distance: 132.1
click at [265, 274] on tr "anjali beauty MADHU MUTHU MARI (BEAUTY THERAPIST) NANDHINI NivethaKarthikeyan P…" at bounding box center [429, 285] width 716 height 60
type input "1"
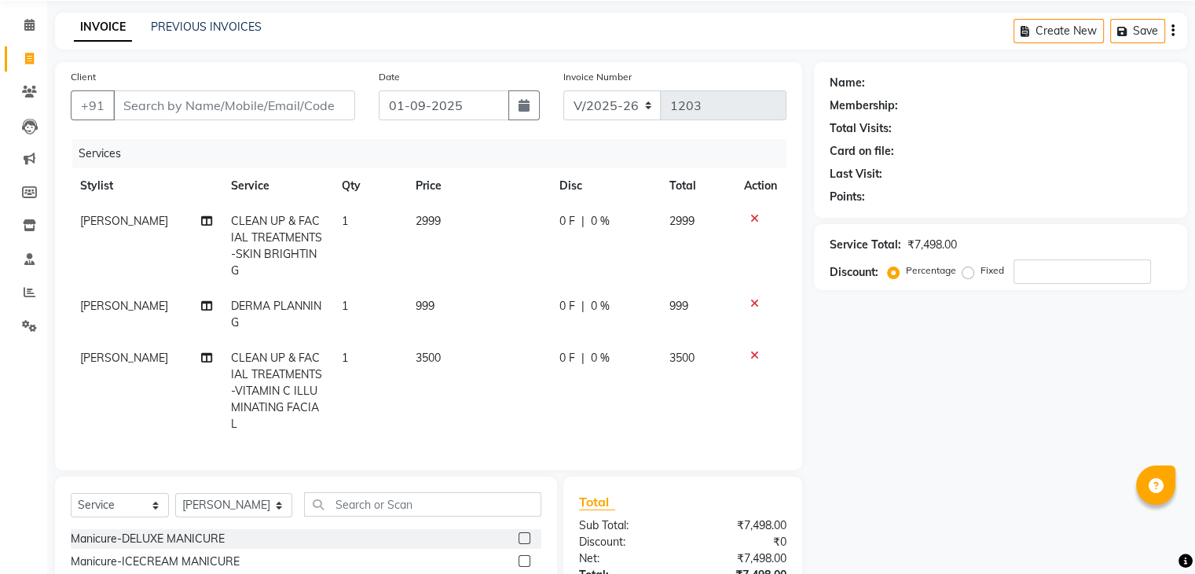
click at [406, 371] on tr "SANJITHA CLEAN UP & FACIAL TREATMENTS-VITAMIN C ILLUMINATING FACIAL 1 3500 0 F …" at bounding box center [429, 390] width 716 height 101
click at [230, 517] on select "Select Stylist anjali beauty MADHU MUTHU MARI (BEAUTY THERAPIST) NANDHINI Nivet…" at bounding box center [233, 505] width 117 height 24
click at [175, 505] on select "Select Stylist anjali beauty MADHU MUTHU MARI (BEAUTY THERAPIST) NANDHINI Nivet…" at bounding box center [233, 505] width 117 height 24
drag, startPoint x: 373, startPoint y: 520, endPoint x: 362, endPoint y: 524, distance: 12.4
click at [374, 516] on input "text" at bounding box center [422, 504] width 237 height 24
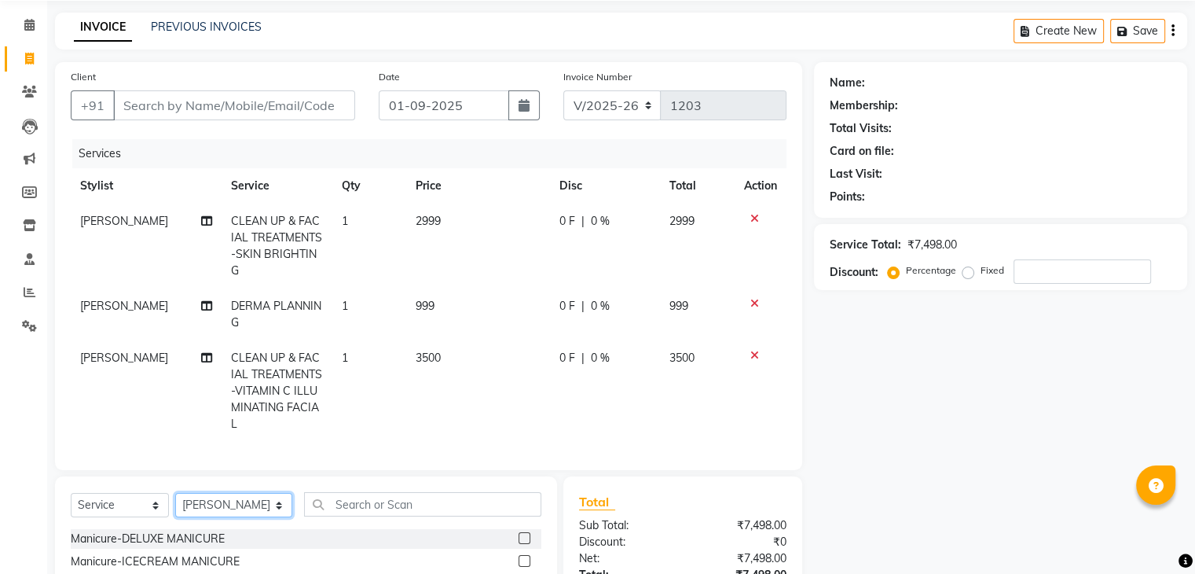
click at [209, 516] on select "Select Stylist anjali beauty MADHU MUTHU MARI (BEAUTY THERAPIST) NANDHINI Nivet…" at bounding box center [233, 505] width 117 height 24
select select "45708"
click at [175, 505] on select "Select Stylist anjali beauty MADHU MUTHU MARI (BEAUTY THERAPIST) NANDHINI Nivet…" at bounding box center [233, 505] width 117 height 24
drag, startPoint x: 151, startPoint y: 111, endPoint x: 160, endPoint y: 100, distance: 14.0
click at [154, 107] on input "Client" at bounding box center [234, 105] width 242 height 30
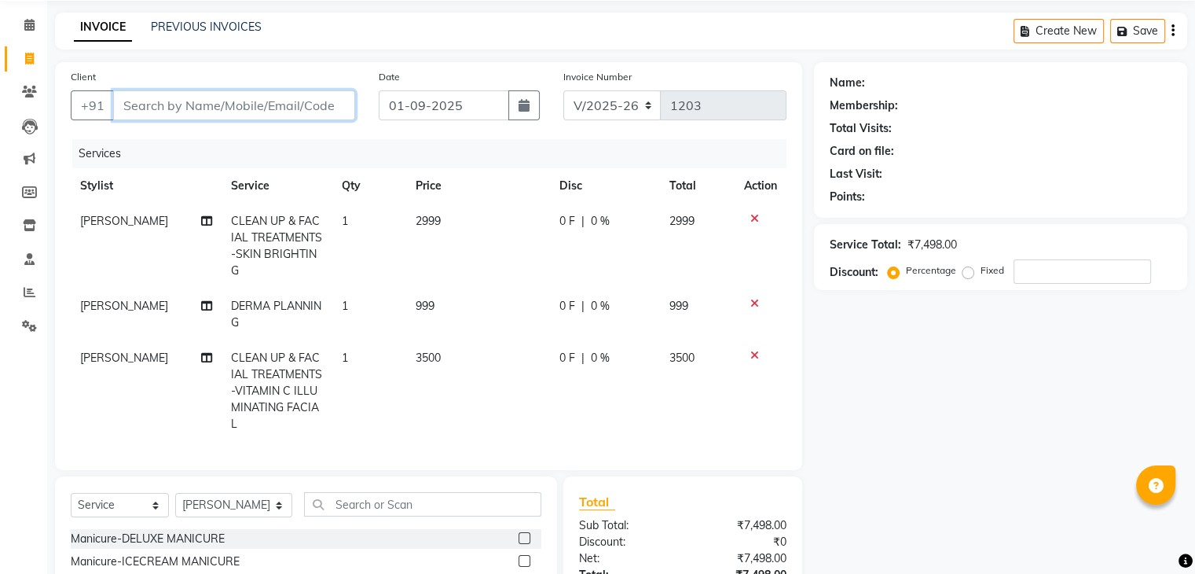
type input "7"
type input "0"
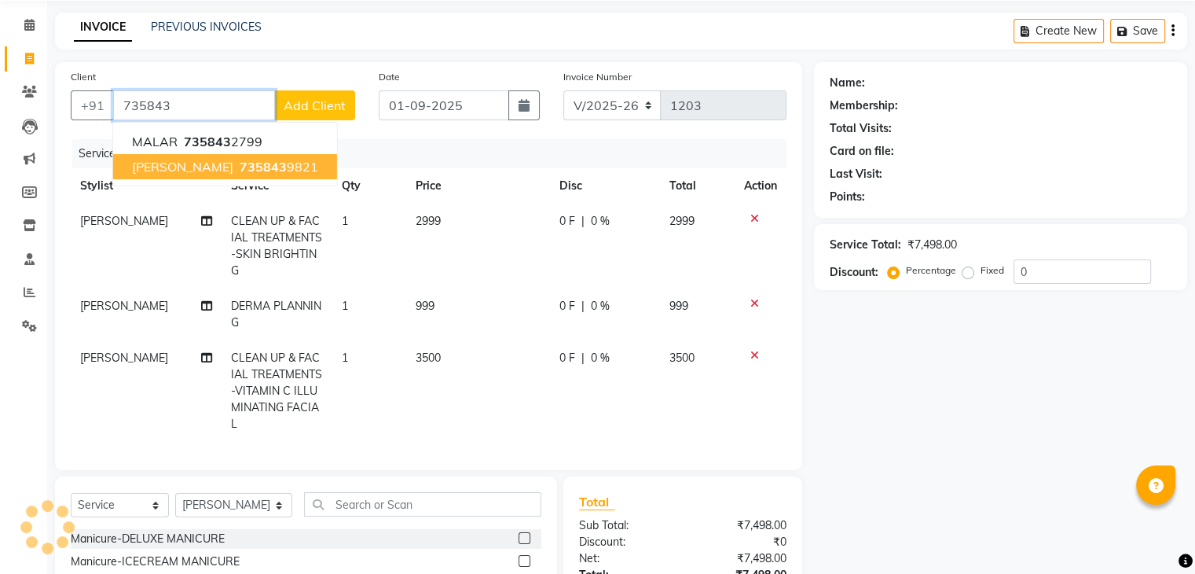
click at [240, 164] on span "735843" at bounding box center [263, 167] width 47 height 16
type input "7358439821"
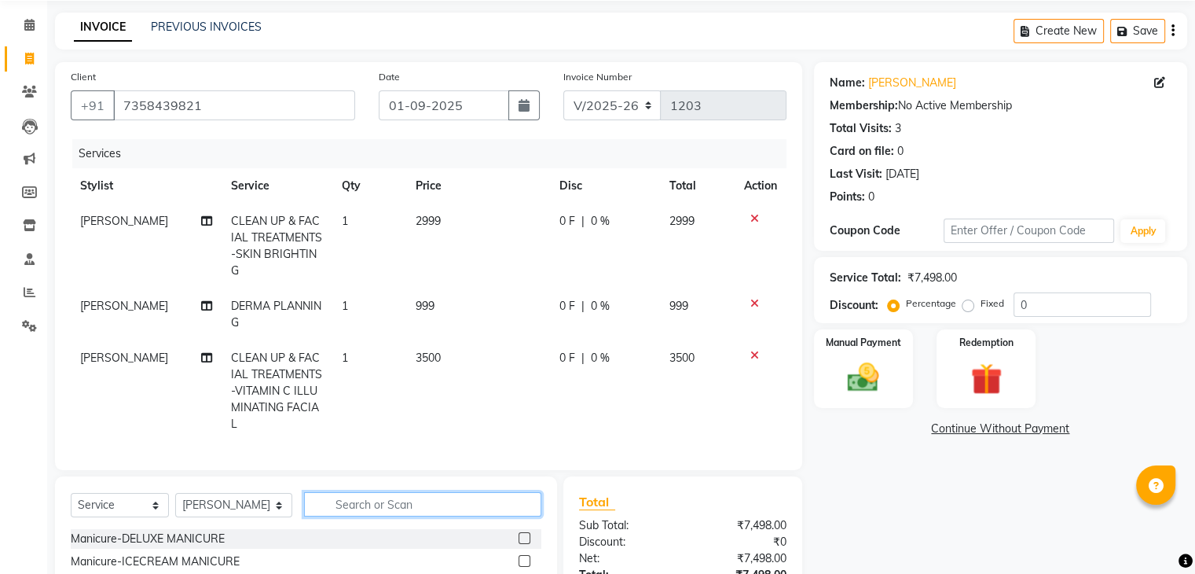
click at [382, 512] on input "text" at bounding box center [422, 504] width 237 height 24
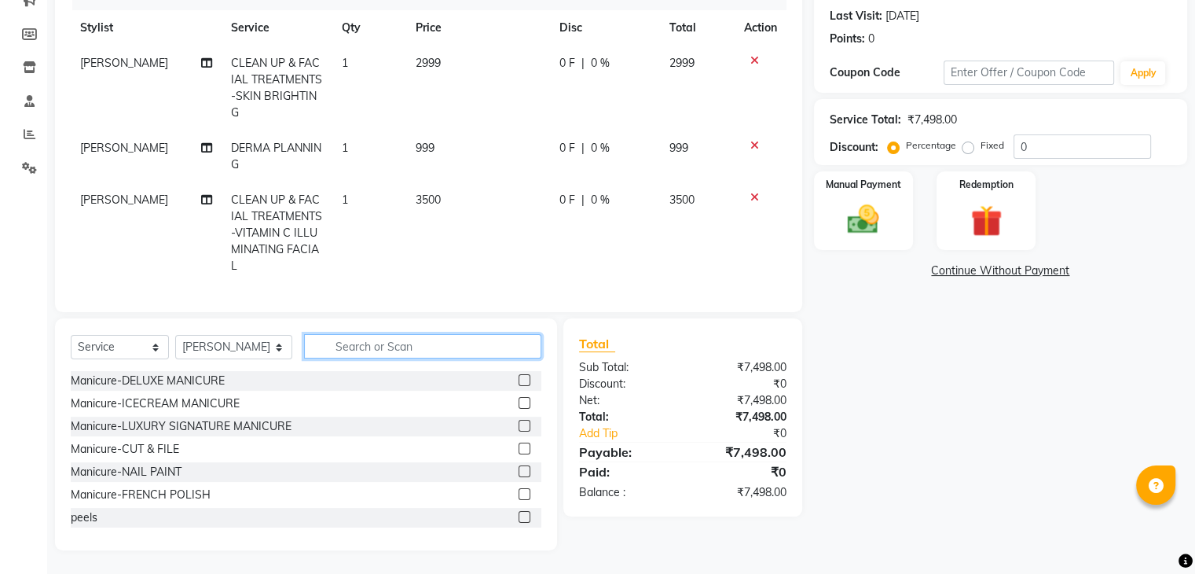
scroll to position [226, 0]
click at [354, 349] on input "text" at bounding box center [422, 346] width 237 height 24
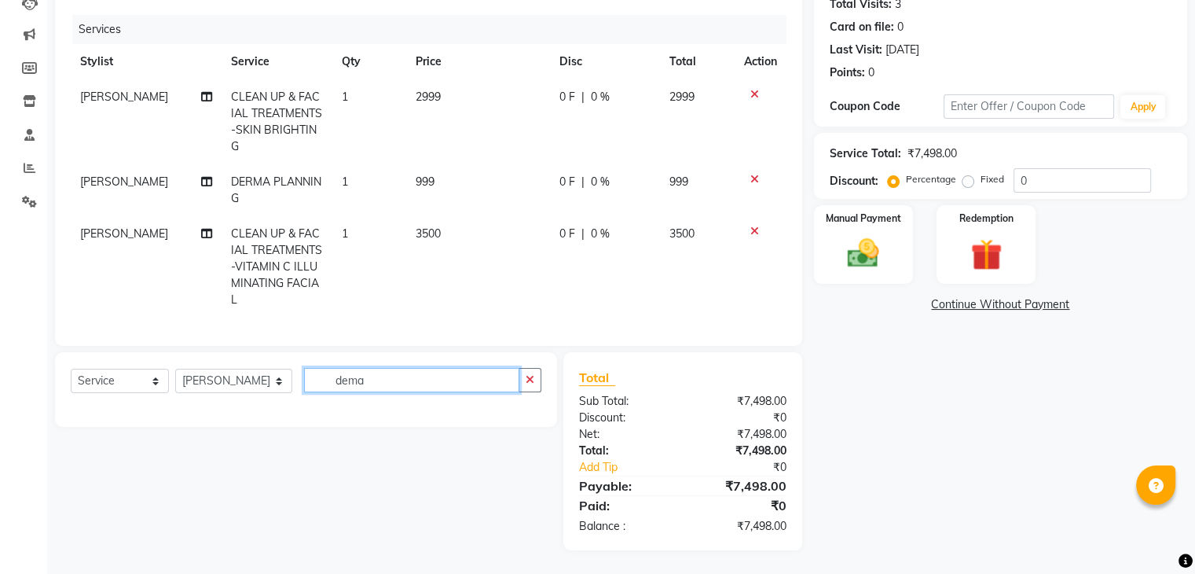
click at [341, 384] on input "dema" at bounding box center [411, 380] width 215 height 24
type input "derma"
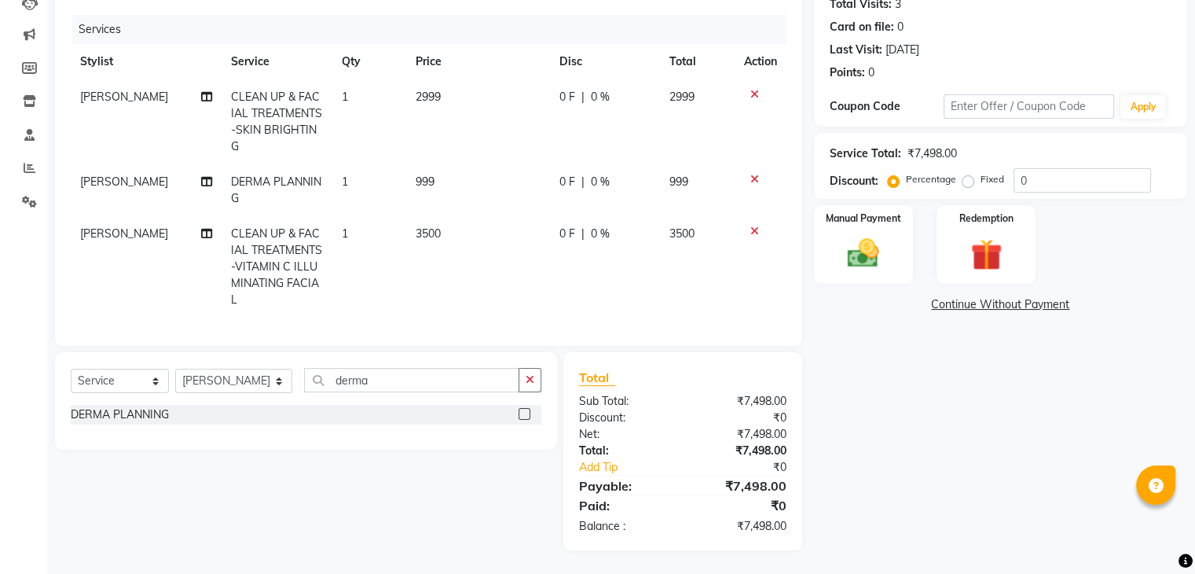
click at [523, 416] on label at bounding box center [525, 414] width 12 height 12
click at [523, 416] on input "checkbox" at bounding box center [524, 415] width 10 height 10
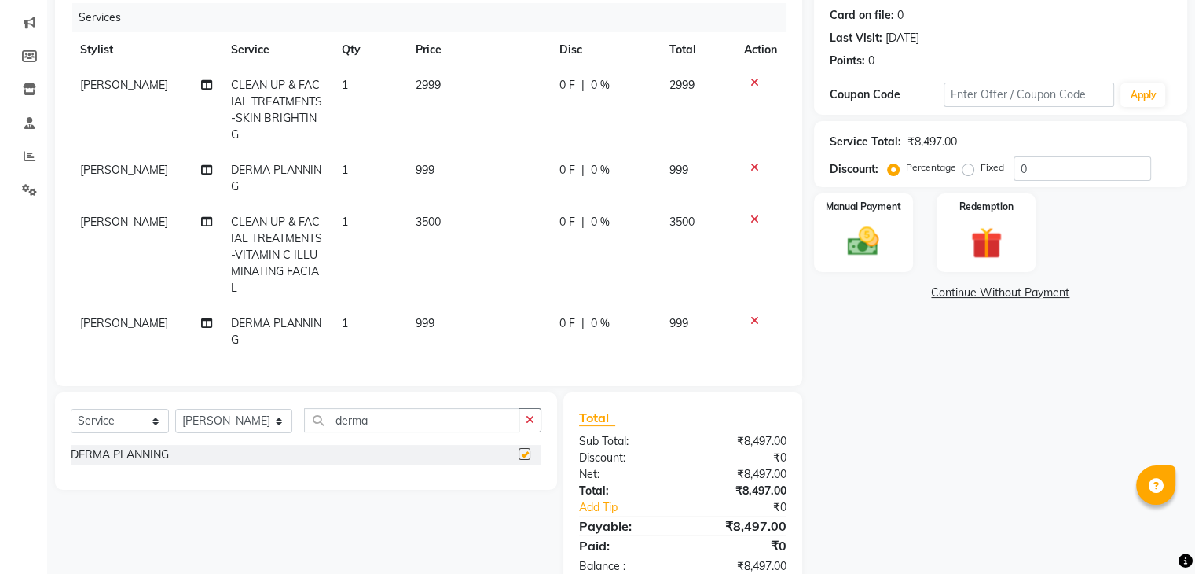
checkbox input "false"
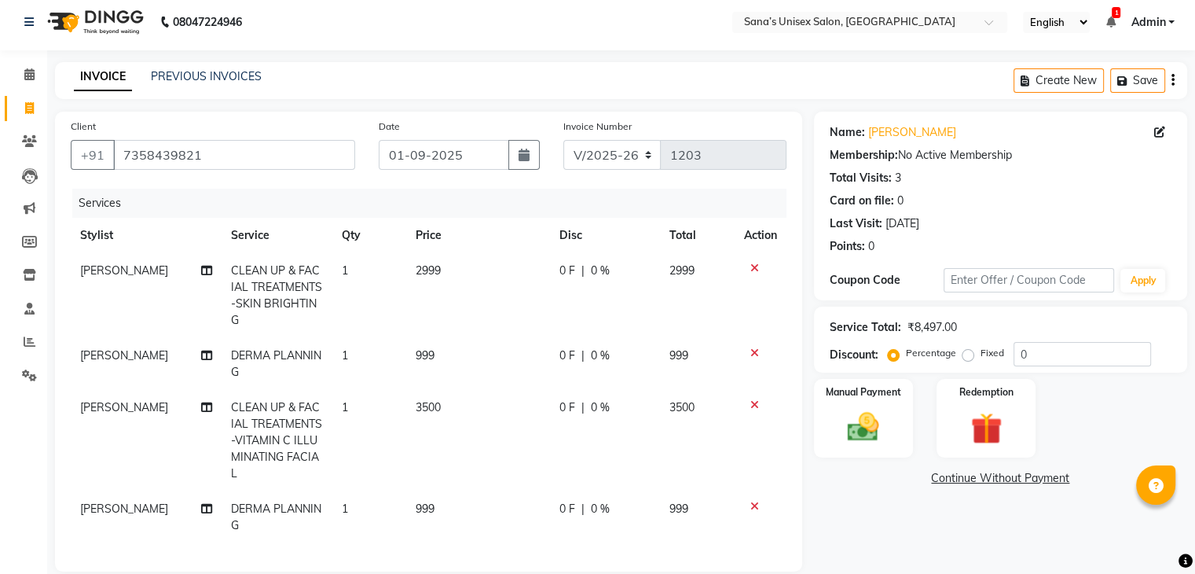
scroll to position [0, 0]
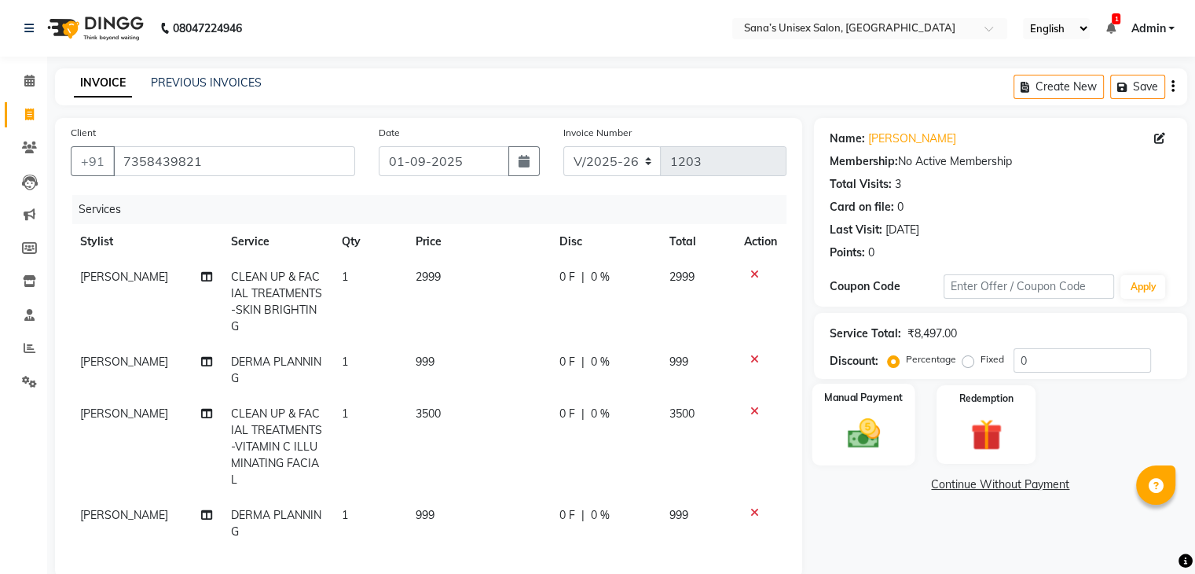
click at [860, 417] on div "Manual Payment" at bounding box center [863, 424] width 103 height 81
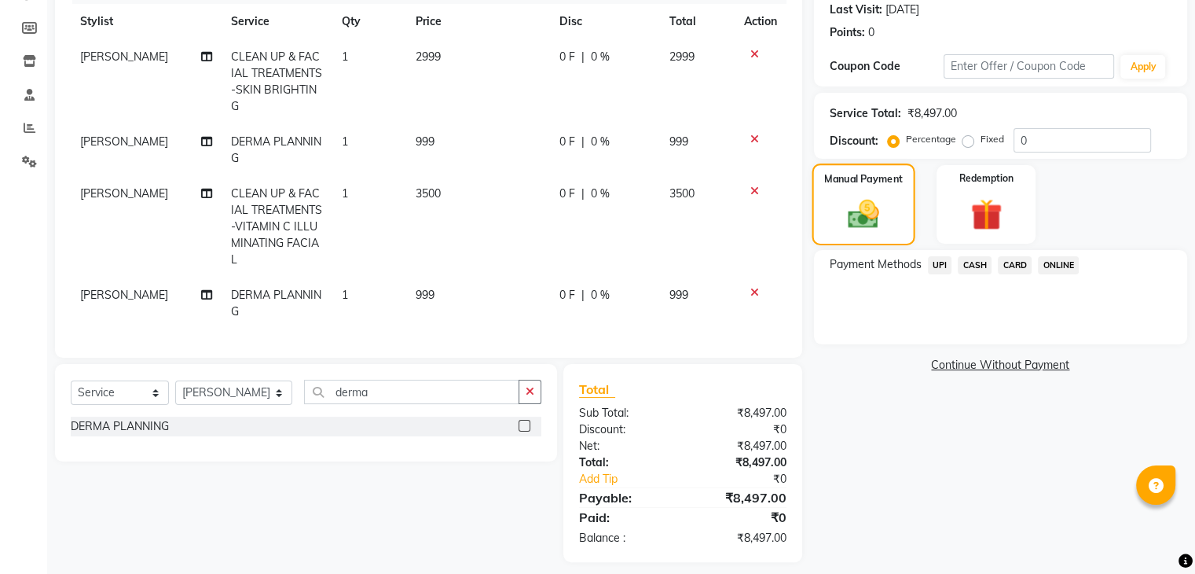
scroll to position [236, 0]
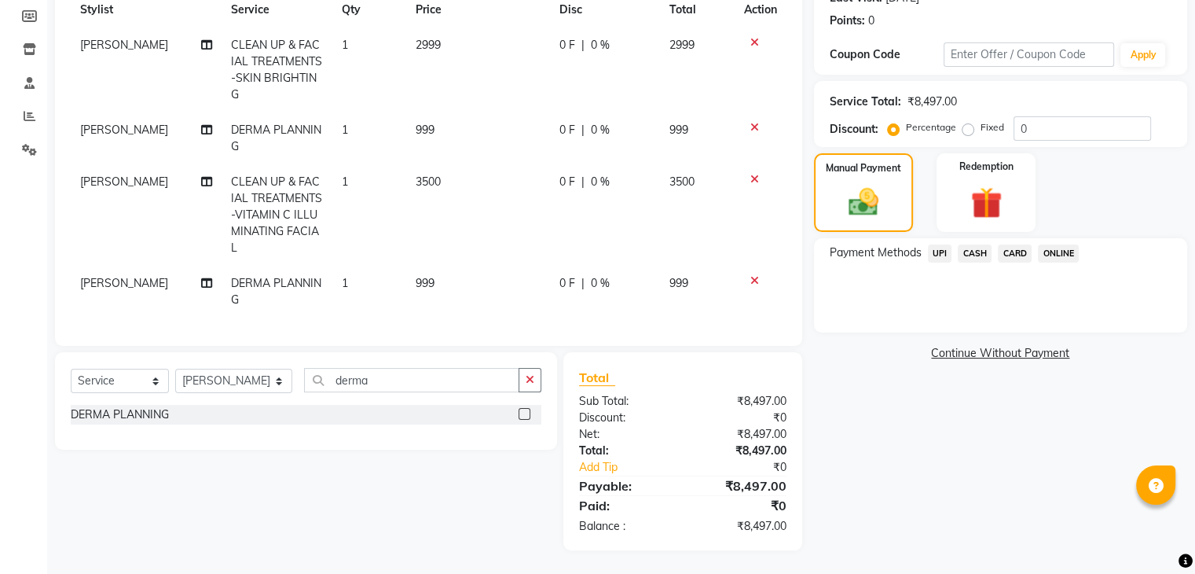
click at [1054, 249] on span "ONLINE" at bounding box center [1058, 253] width 41 height 18
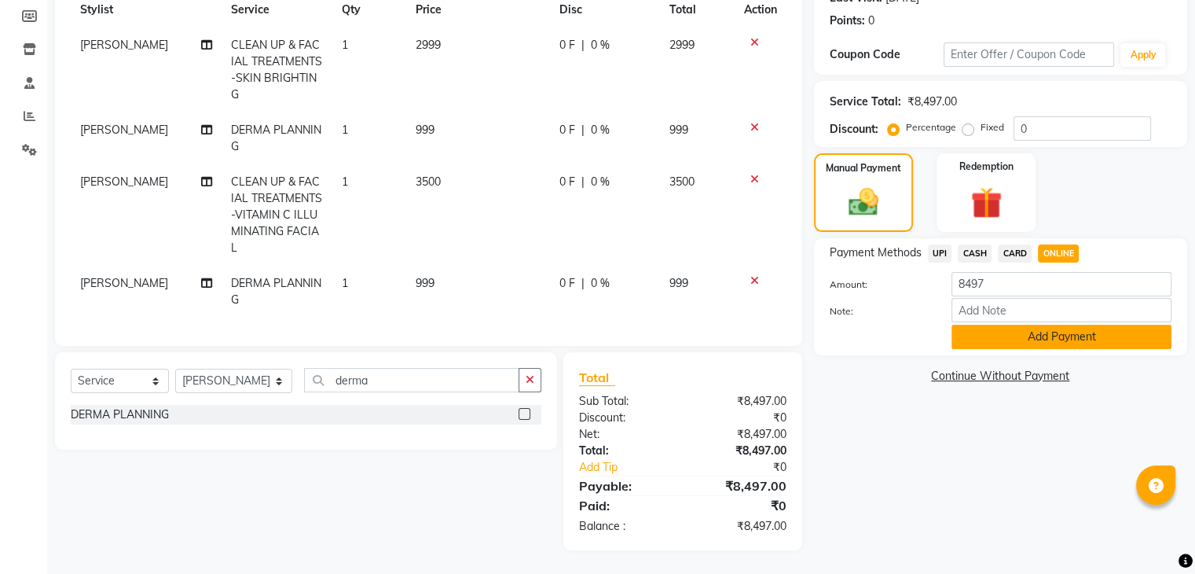
click at [1011, 338] on button "Add Payment" at bounding box center [1062, 337] width 220 height 24
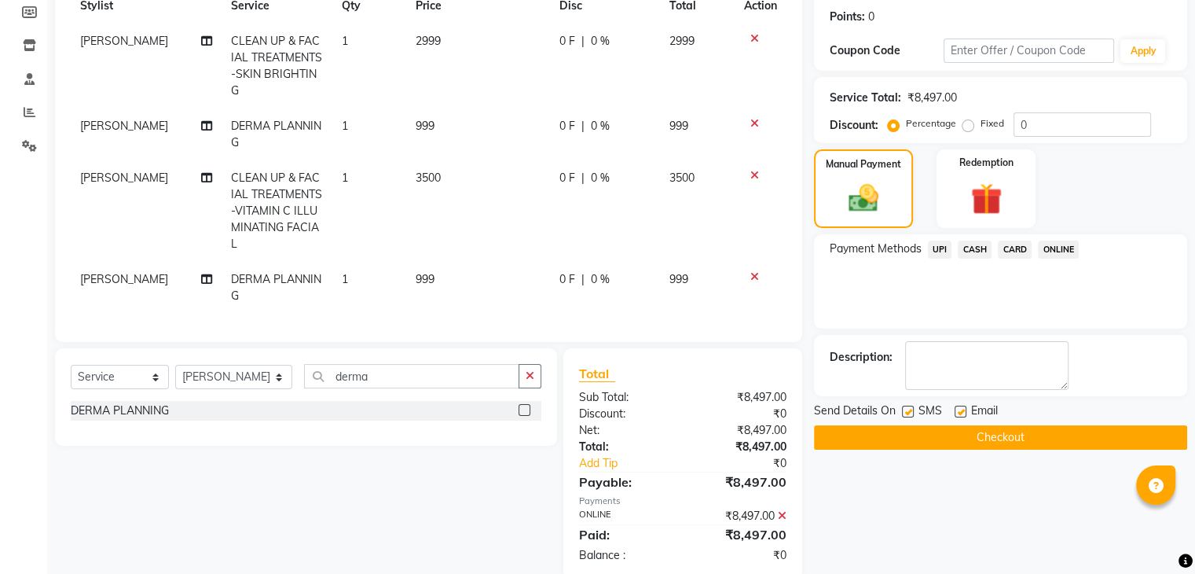
click at [981, 441] on button "Checkout" at bounding box center [1000, 437] width 373 height 24
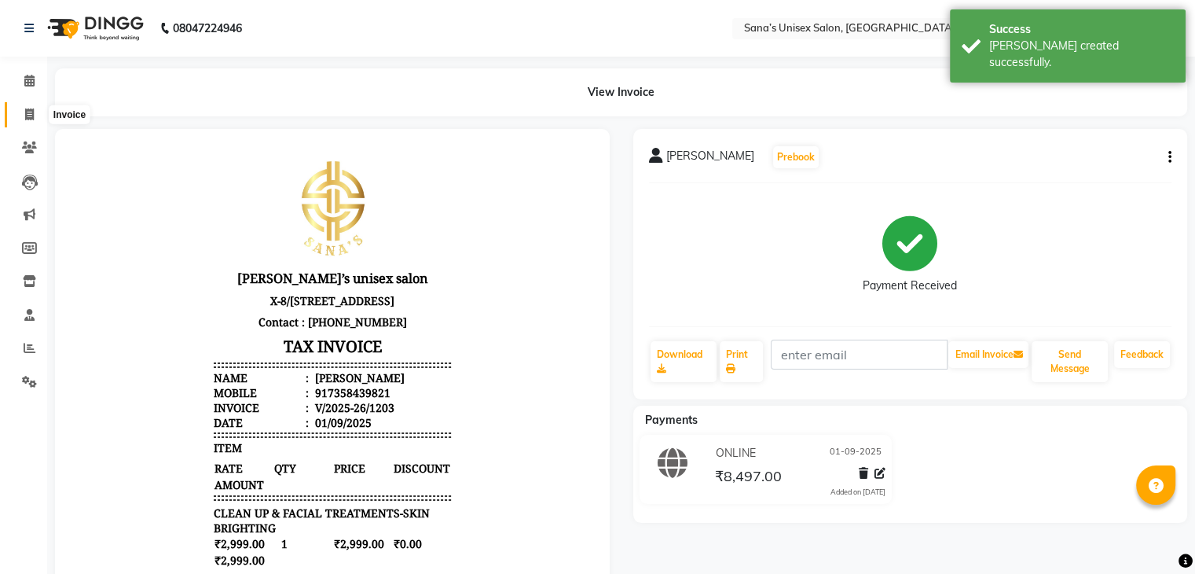
click at [24, 123] on span at bounding box center [30, 115] width 28 height 18
select select "6091"
select select "service"
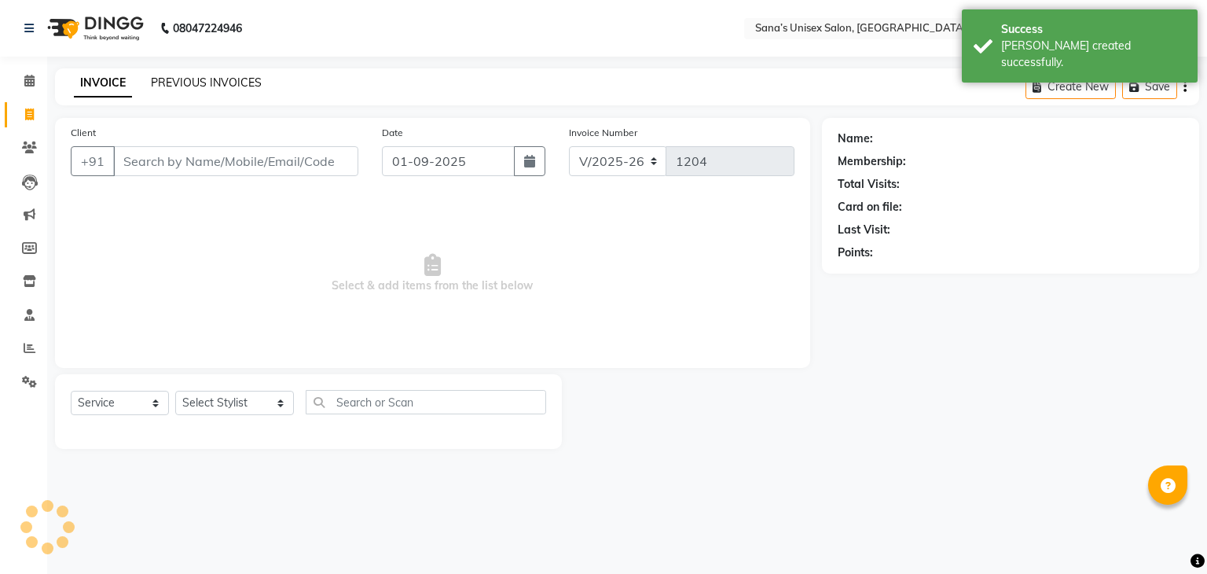
click at [163, 85] on link "PREVIOUS INVOICES" at bounding box center [206, 82] width 111 height 14
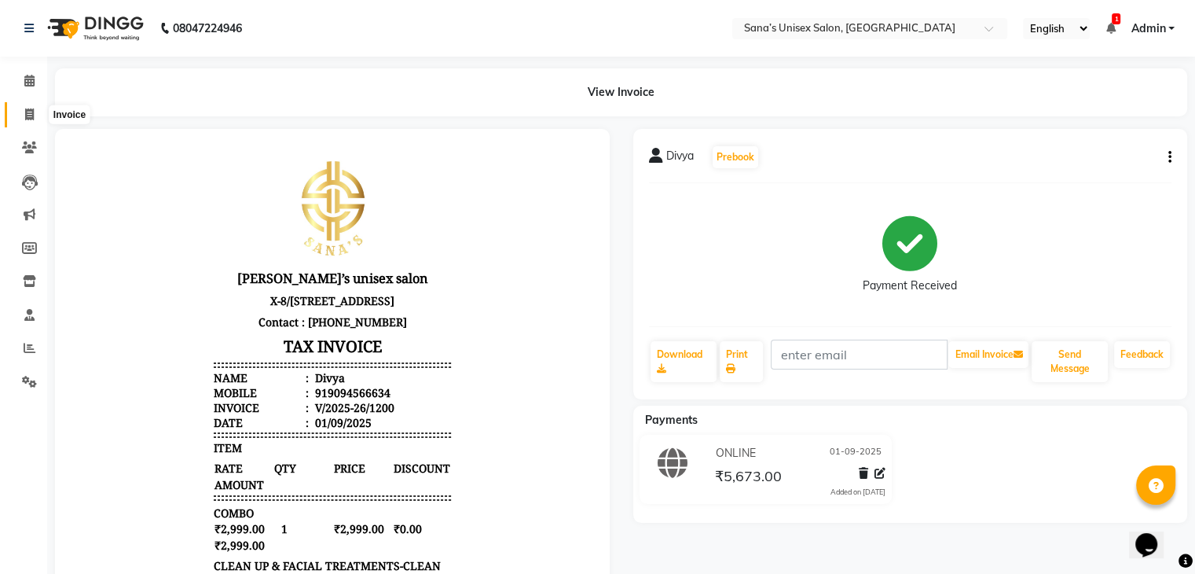
drag, startPoint x: 20, startPoint y: 114, endPoint x: 60, endPoint y: 109, distance: 40.4
click at [20, 115] on span at bounding box center [30, 115] width 28 height 18
select select "6091"
select select "service"
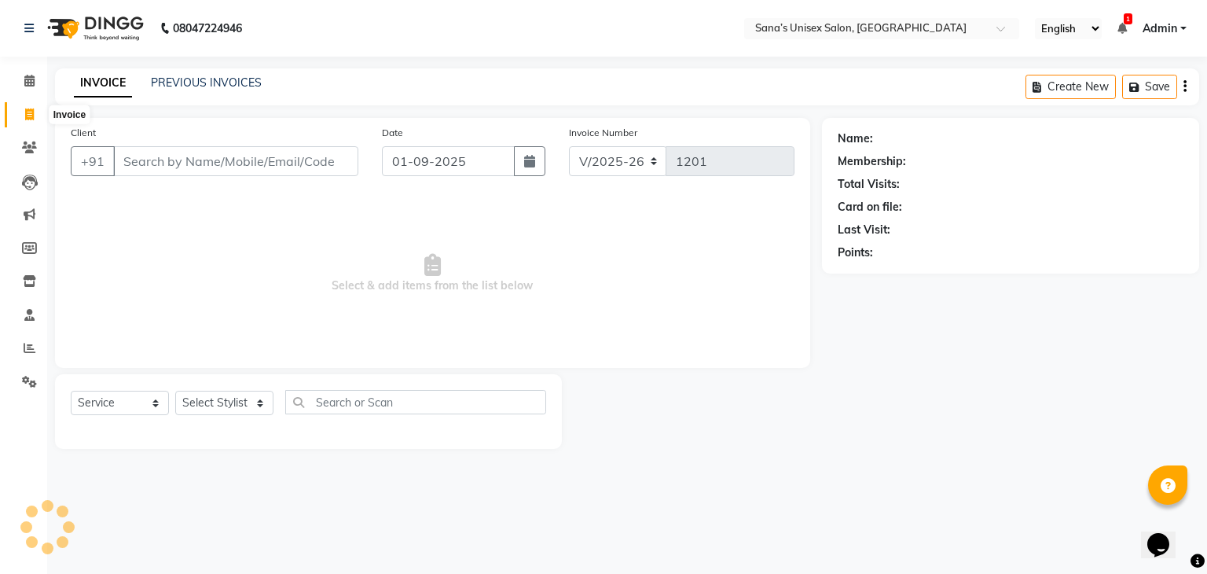
click at [37, 114] on span at bounding box center [30, 115] width 28 height 18
select select "6091"
select select "service"
click at [157, 86] on link "PREVIOUS INVOICES" at bounding box center [206, 82] width 111 height 14
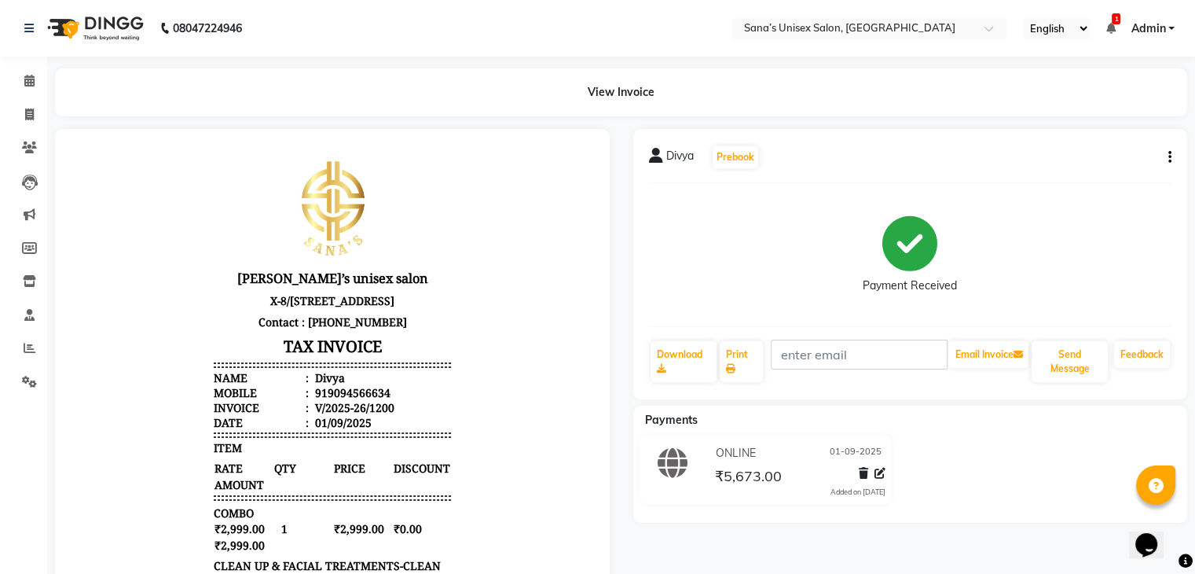
click at [1170, 157] on icon "button" at bounding box center [1170, 157] width 3 height 1
click at [1093, 178] on div "Edit Invoice" at bounding box center [1092, 177] width 108 height 20
select select "service"
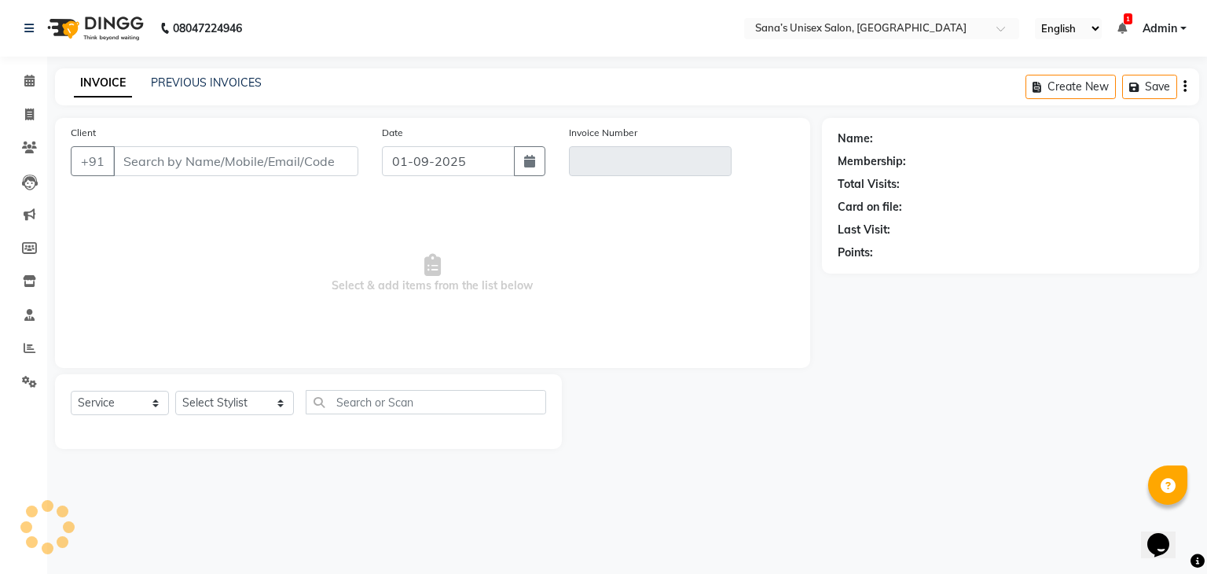
type input "9094566634"
type input "V/2025-26/1200"
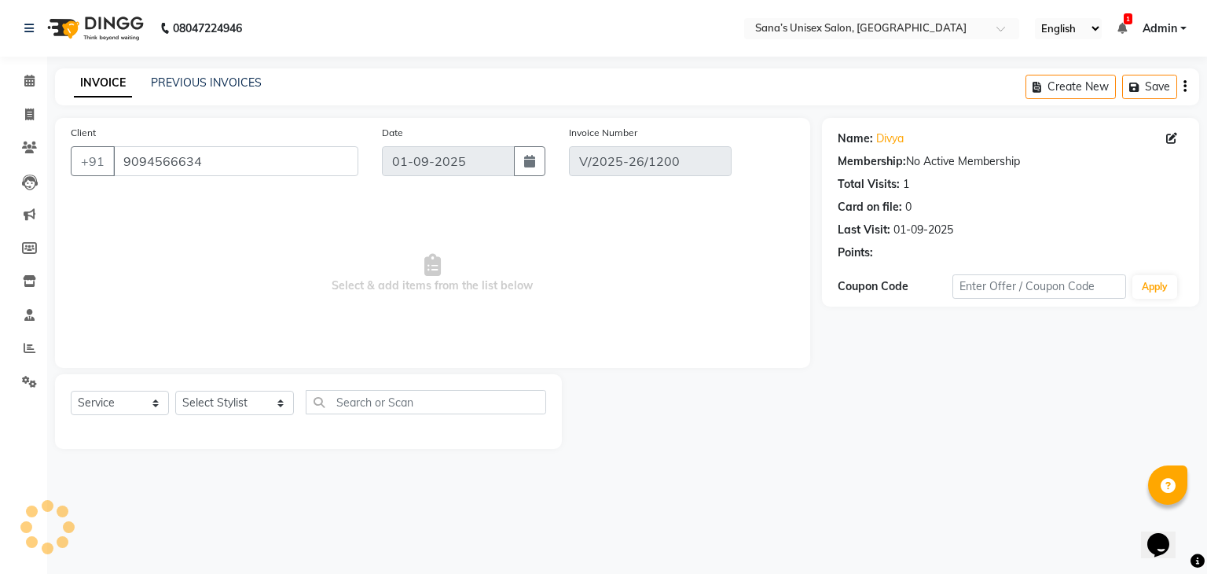
select select "select"
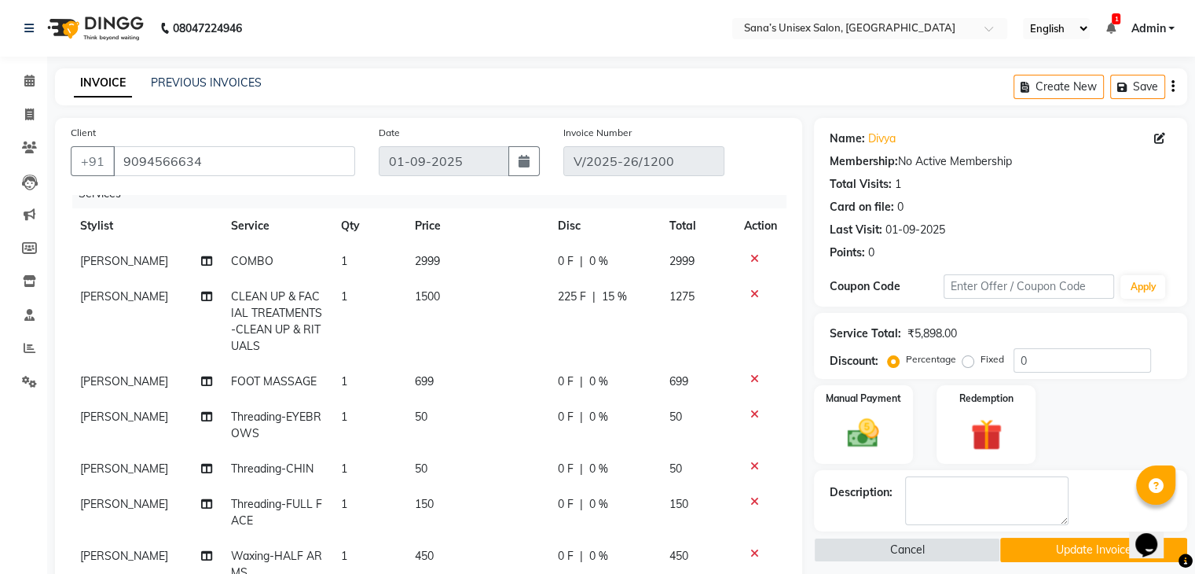
scroll to position [42, 0]
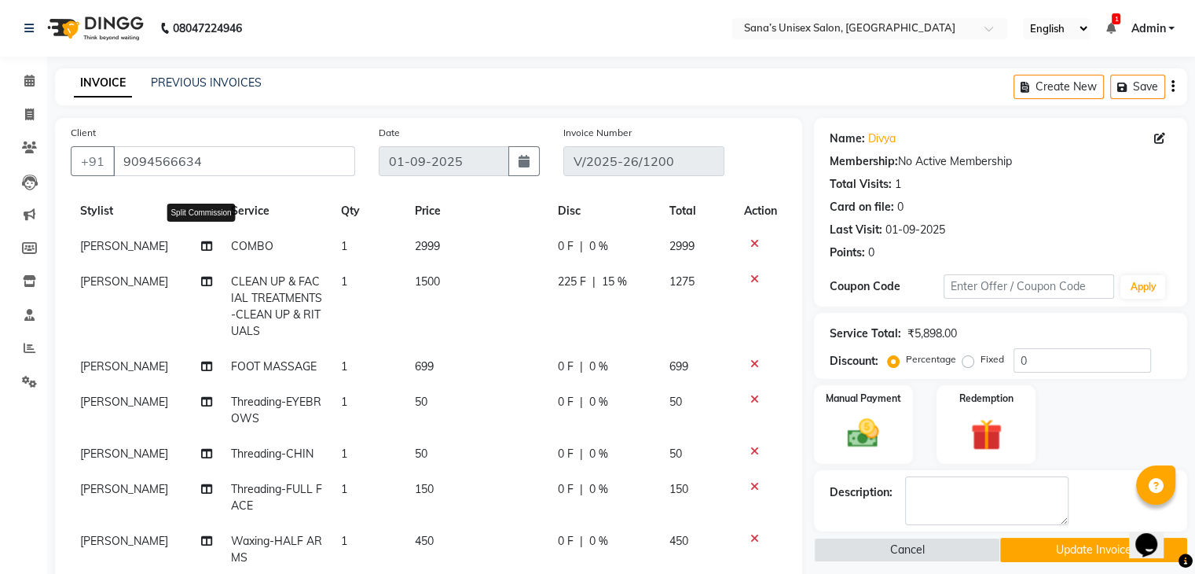
click at [201, 241] on icon at bounding box center [206, 246] width 11 height 11
select select "45708"
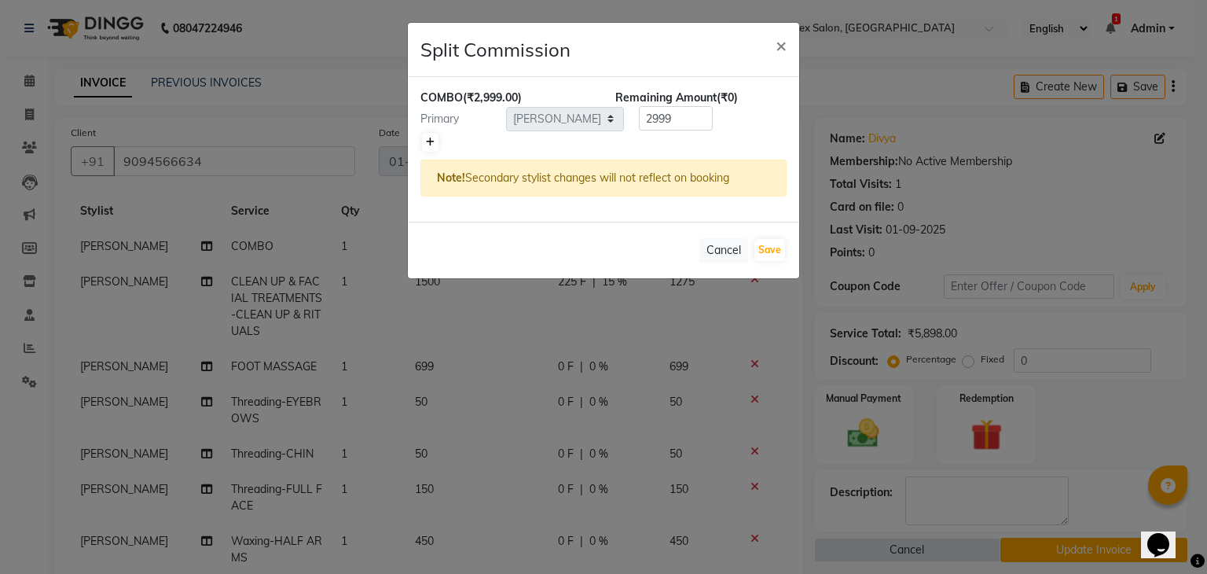
click at [426, 144] on icon at bounding box center [430, 142] width 9 height 9
type input "1499.5"
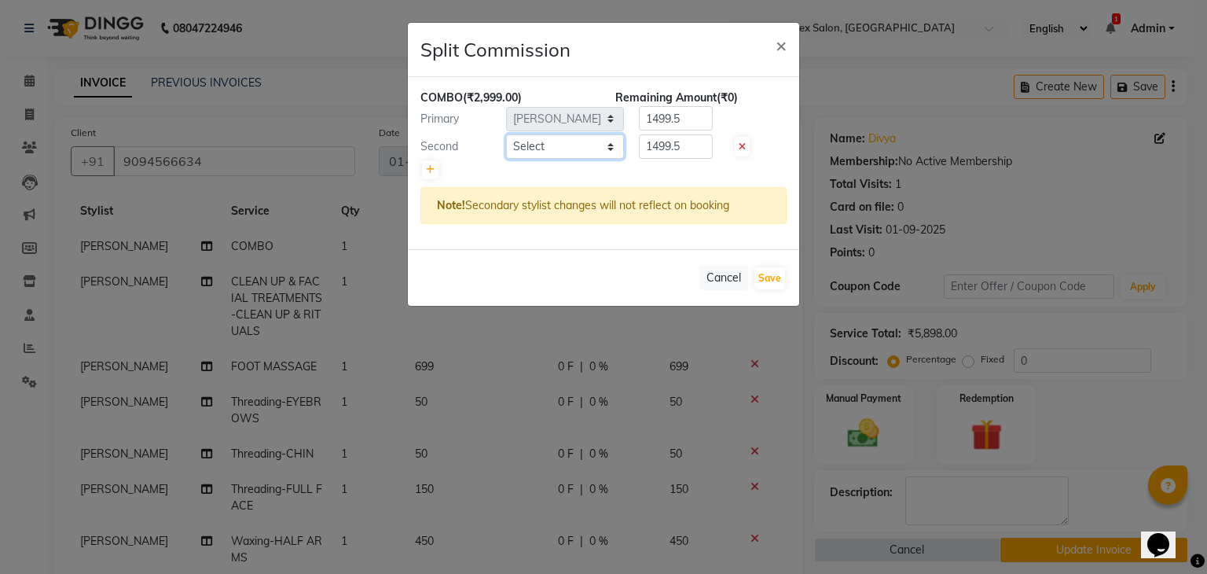
click at [556, 149] on select "Select anjali beauty MADHU MUTHU MARI (BEAUTY THERAPIST) NANDHINI NivethaKarthi…" at bounding box center [565, 146] width 118 height 24
select select "45605"
click at [506, 134] on select "Select anjali beauty MADHU MUTHU MARI (BEAUTY THERAPIST) NANDHINI NivethaKarthi…" at bounding box center [565, 146] width 118 height 24
click at [759, 276] on button "Save" at bounding box center [770, 278] width 31 height 22
select select "Select"
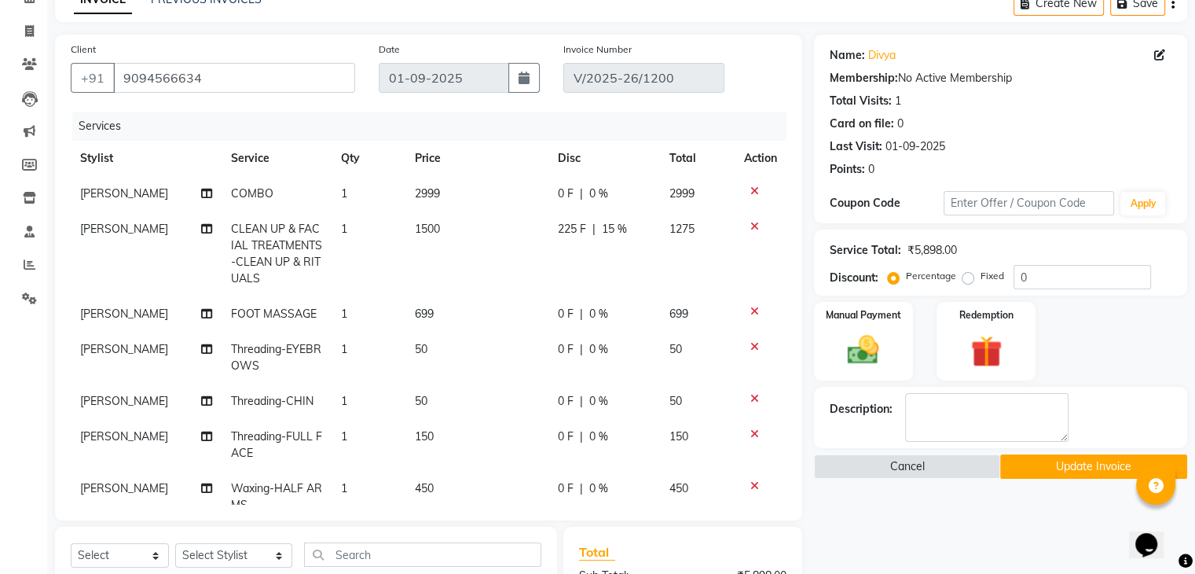
scroll to position [79, 0]
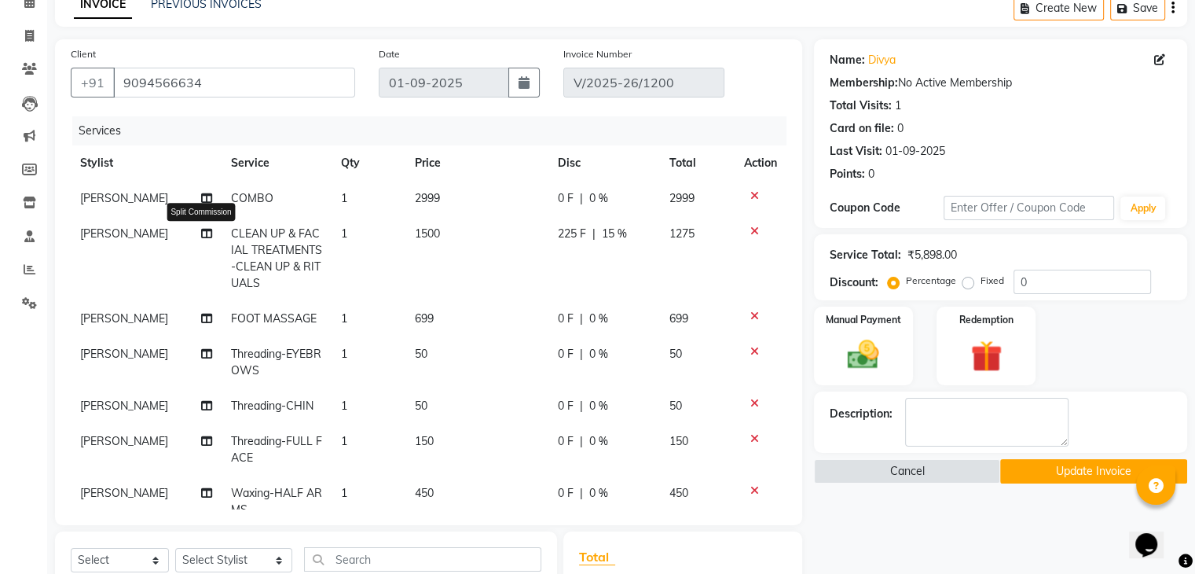
click at [202, 230] on icon at bounding box center [206, 233] width 11 height 11
select select "45708"
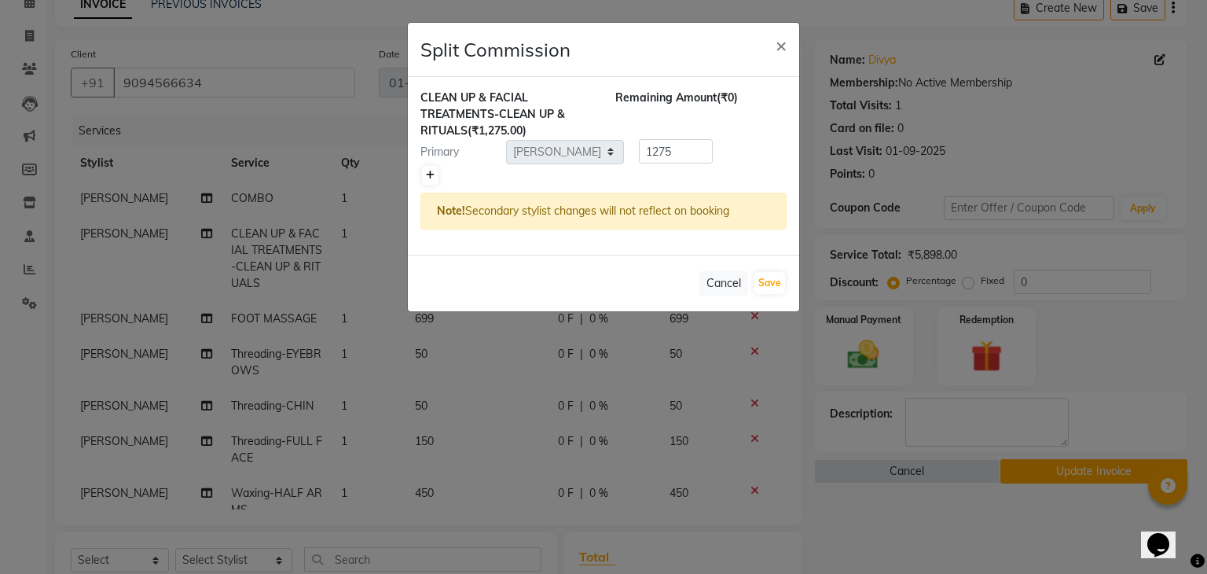
click at [432, 171] on icon at bounding box center [430, 175] width 9 height 9
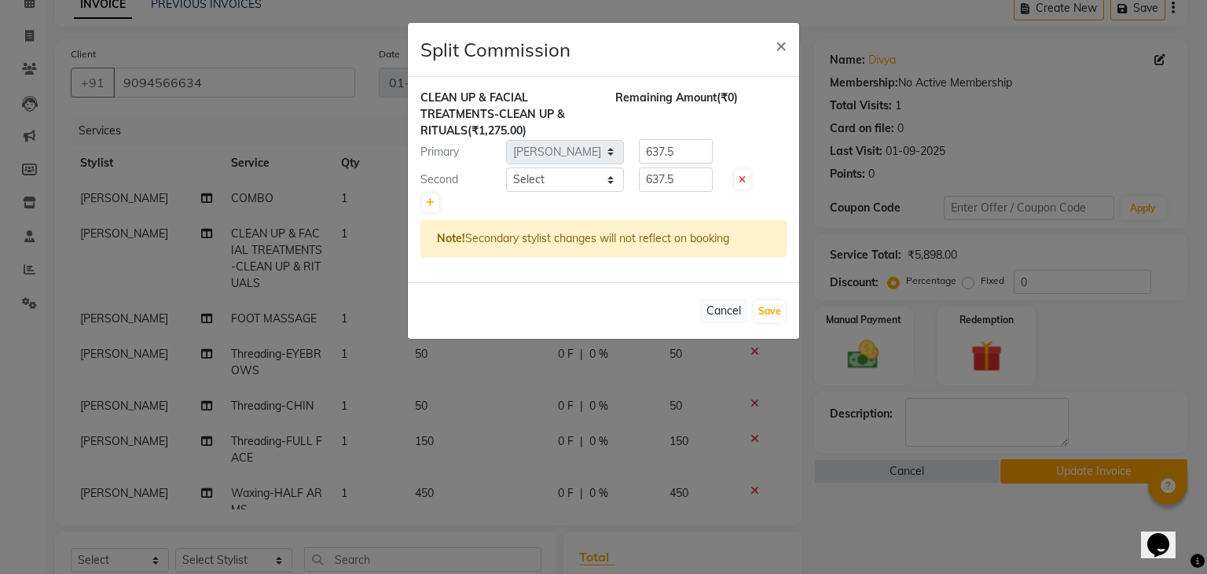
click at [744, 178] on icon at bounding box center [742, 179] width 7 height 9
type input "1275"
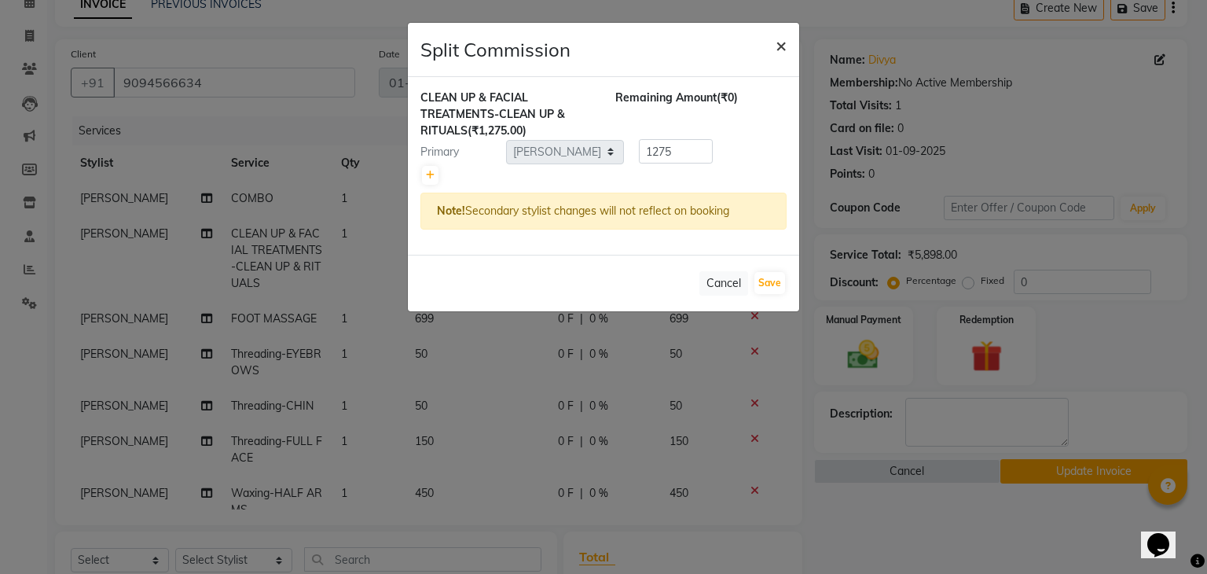
click at [777, 46] on span "×" at bounding box center [781, 45] width 11 height 24
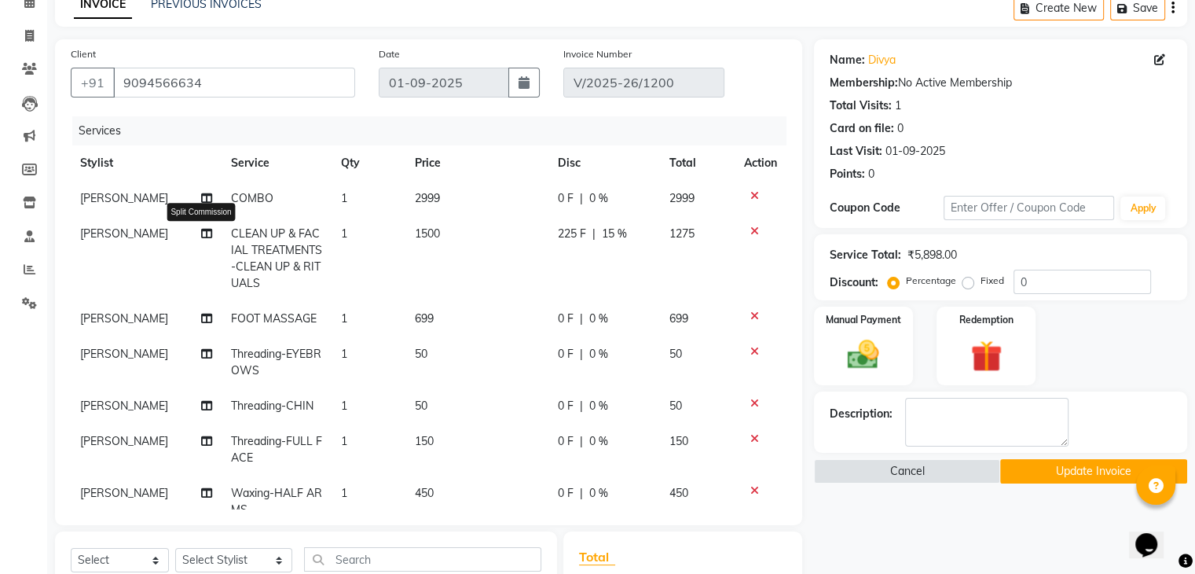
click at [203, 230] on icon at bounding box center [206, 233] width 11 height 11
select select "45708"
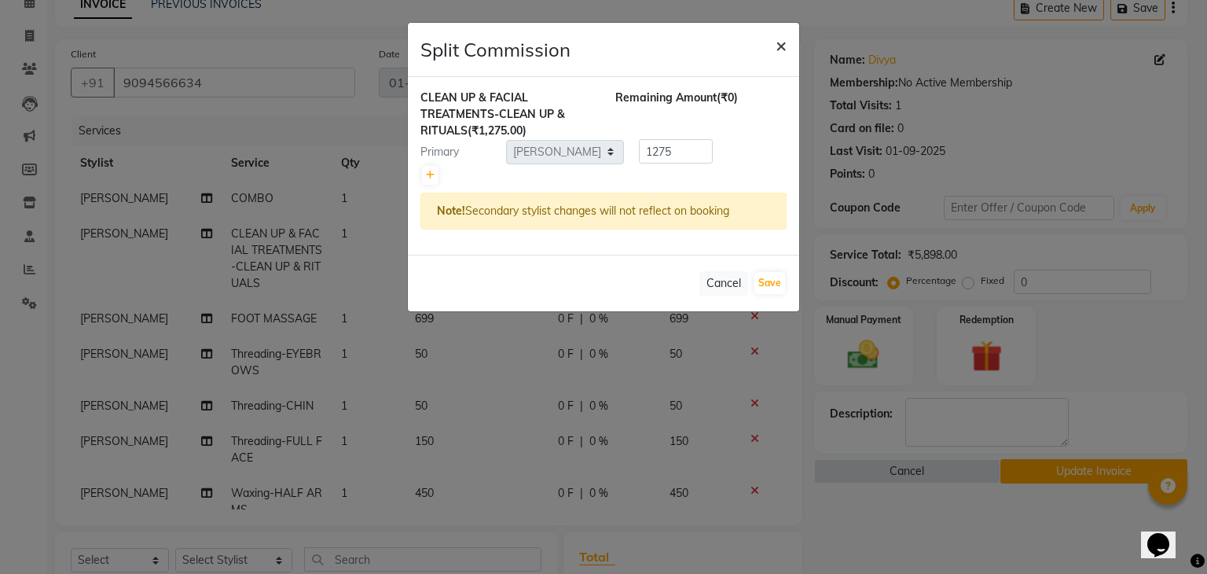
click at [773, 50] on button "×" at bounding box center [781, 45] width 36 height 44
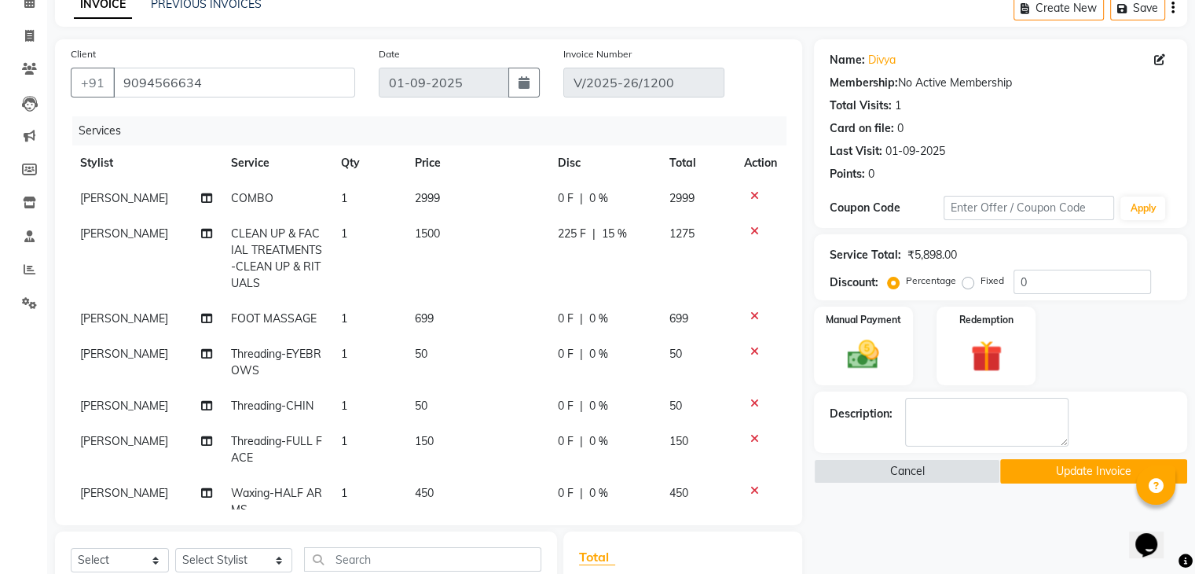
click at [99, 237] on span "SANJITHA" at bounding box center [124, 233] width 88 height 14
select select "45708"
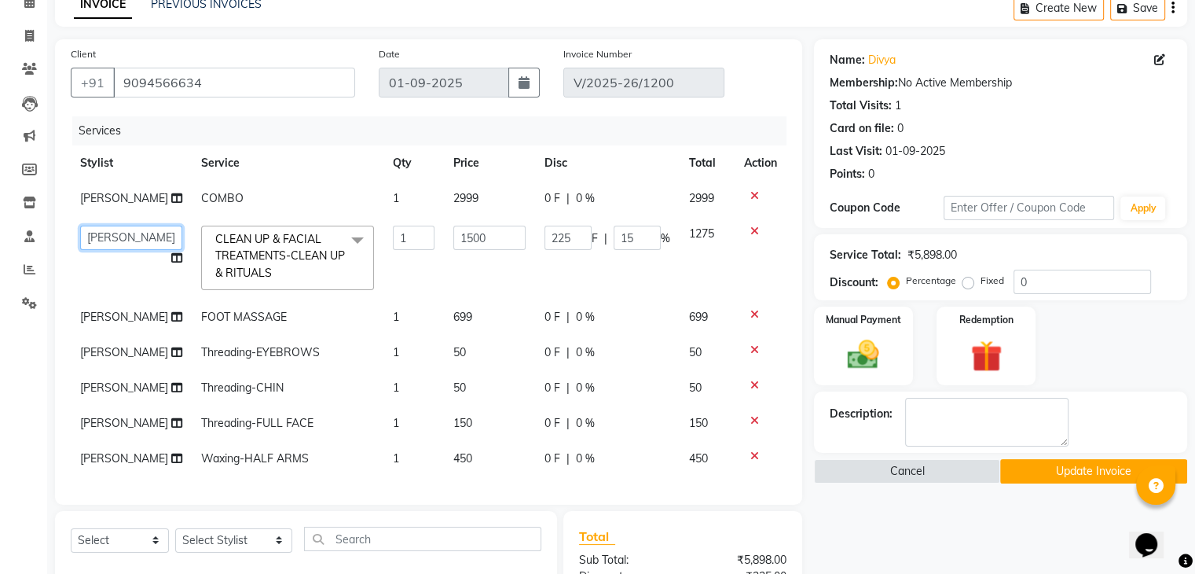
click at [152, 242] on select "anjali beauty MADHU MUTHU MARI (BEAUTY THERAPIST) NANDHINI NivethaKarthikeyan P…" at bounding box center [131, 238] width 102 height 24
select select "45605"
click at [1025, 468] on button "Update Invoice" at bounding box center [1094, 471] width 187 height 24
click at [1025, 468] on div "Cancel Update Invoice" at bounding box center [1000, 471] width 373 height 24
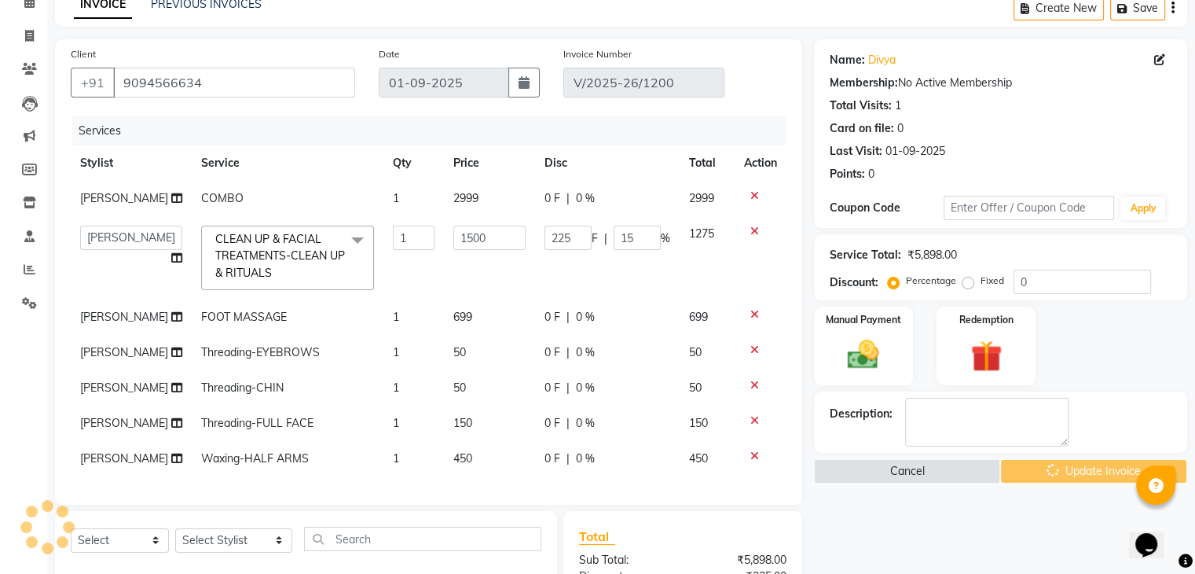
click at [1025, 468] on div "Cancel Update Invoice" at bounding box center [1000, 471] width 373 height 24
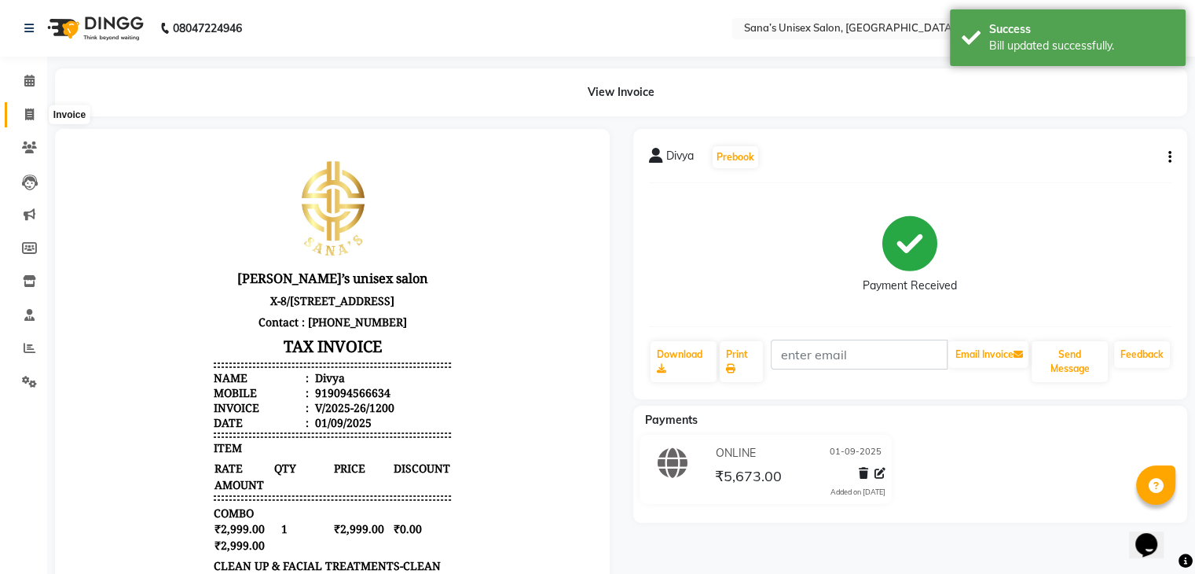
click at [24, 115] on span at bounding box center [30, 115] width 28 height 18
select select "6091"
select select "service"
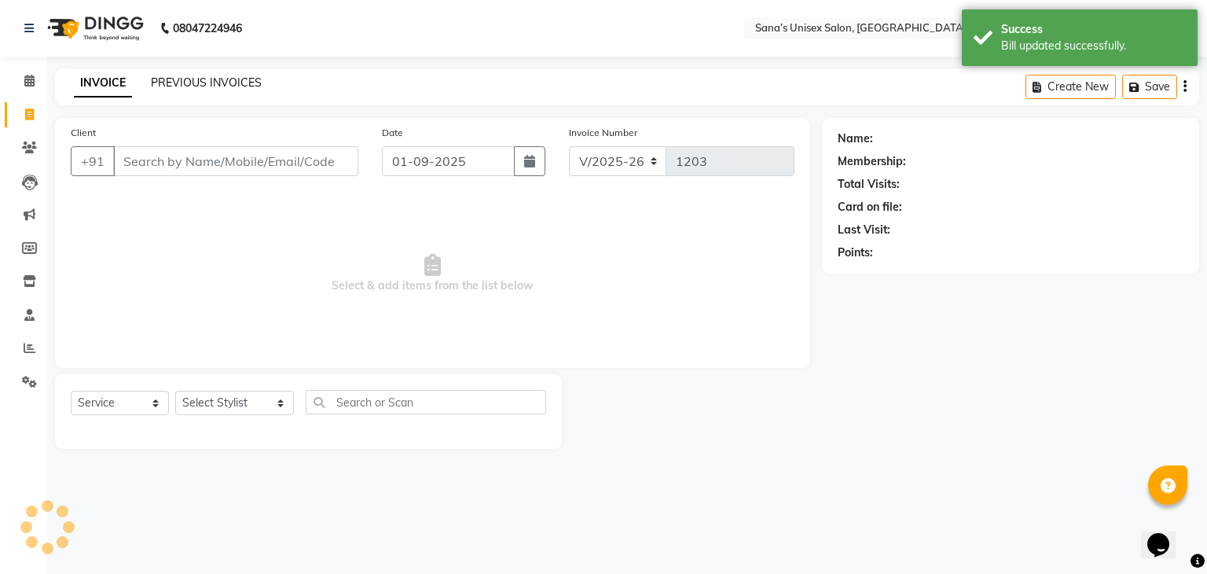
click at [208, 79] on link "PREVIOUS INVOICES" at bounding box center [206, 82] width 111 height 14
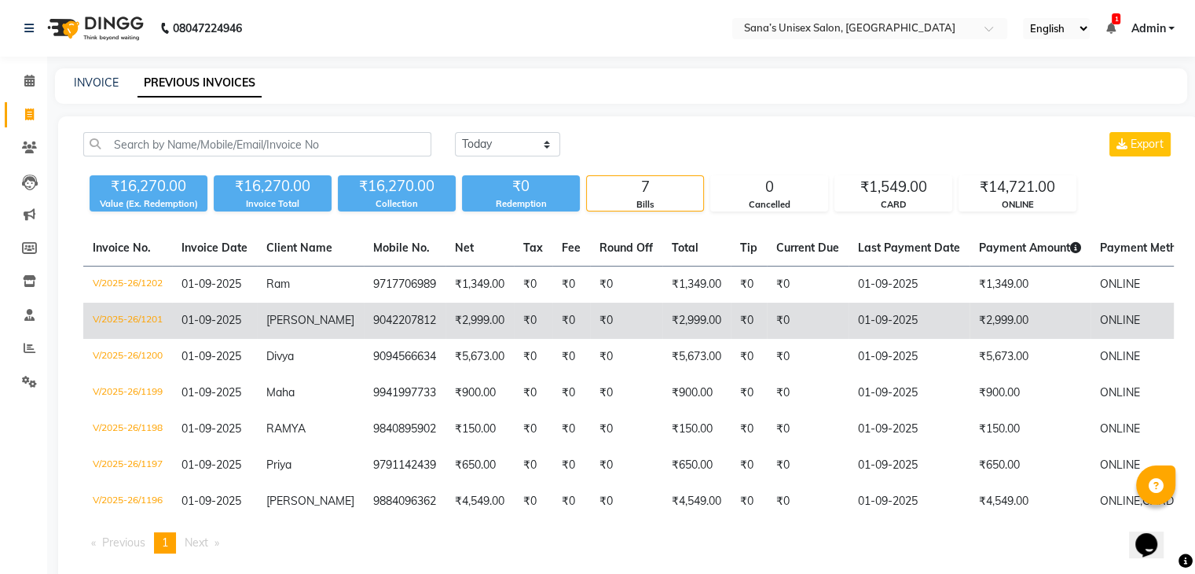
click at [283, 320] on span "[PERSON_NAME]" at bounding box center [310, 320] width 88 height 14
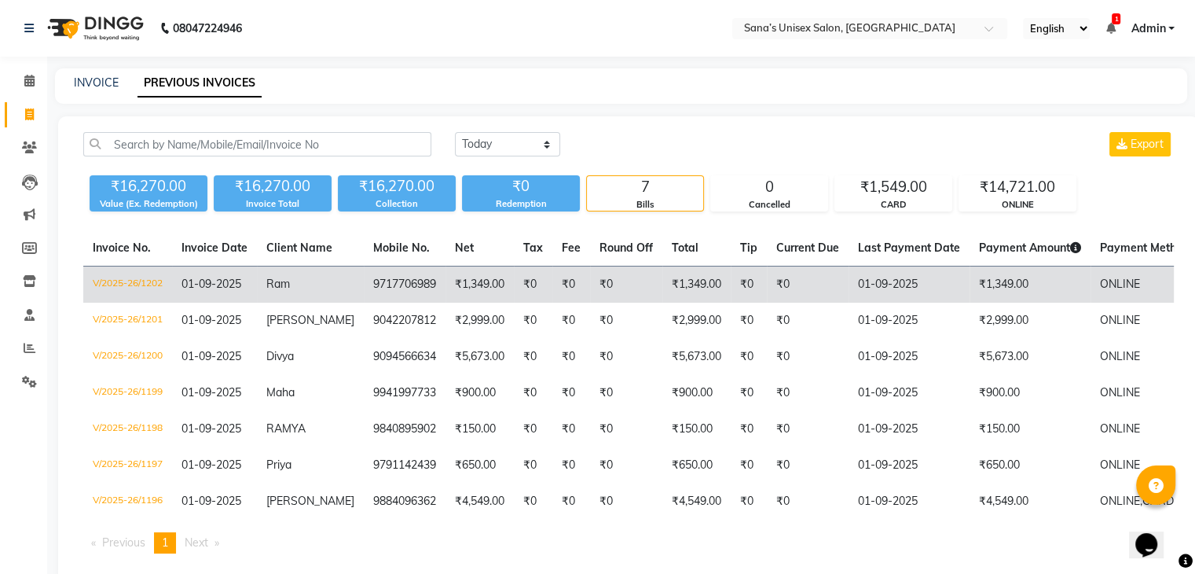
click at [195, 288] on span "01-09-2025" at bounding box center [212, 284] width 60 height 14
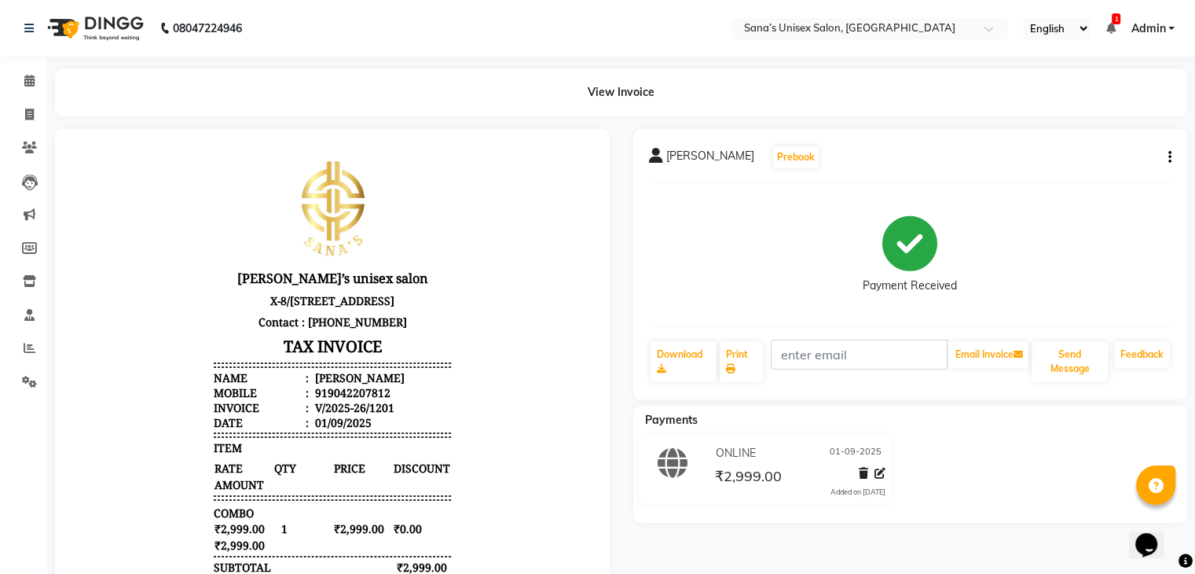
click at [1167, 163] on button "button" at bounding box center [1166, 157] width 9 height 17
click at [1111, 159] on div "Edit Item Staff" at bounding box center [1092, 158] width 108 height 20
select select "45605"
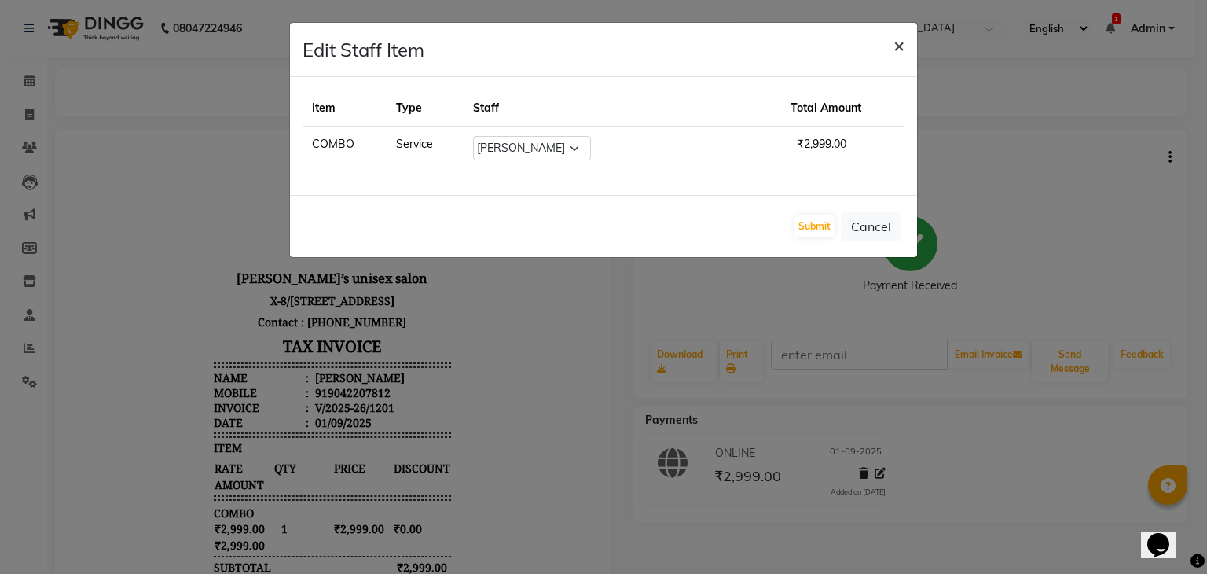
click at [903, 48] on span "×" at bounding box center [899, 45] width 11 height 24
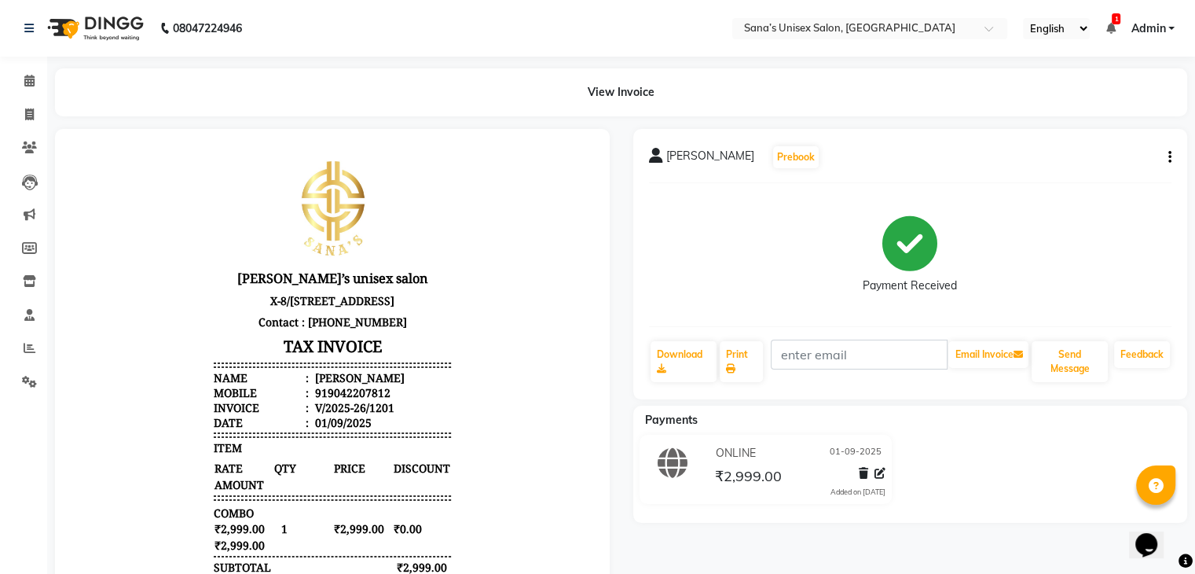
click at [1169, 157] on icon "button" at bounding box center [1170, 157] width 3 height 1
click at [1085, 173] on div "Edit Invoice" at bounding box center [1092, 177] width 108 height 20
select select "service"
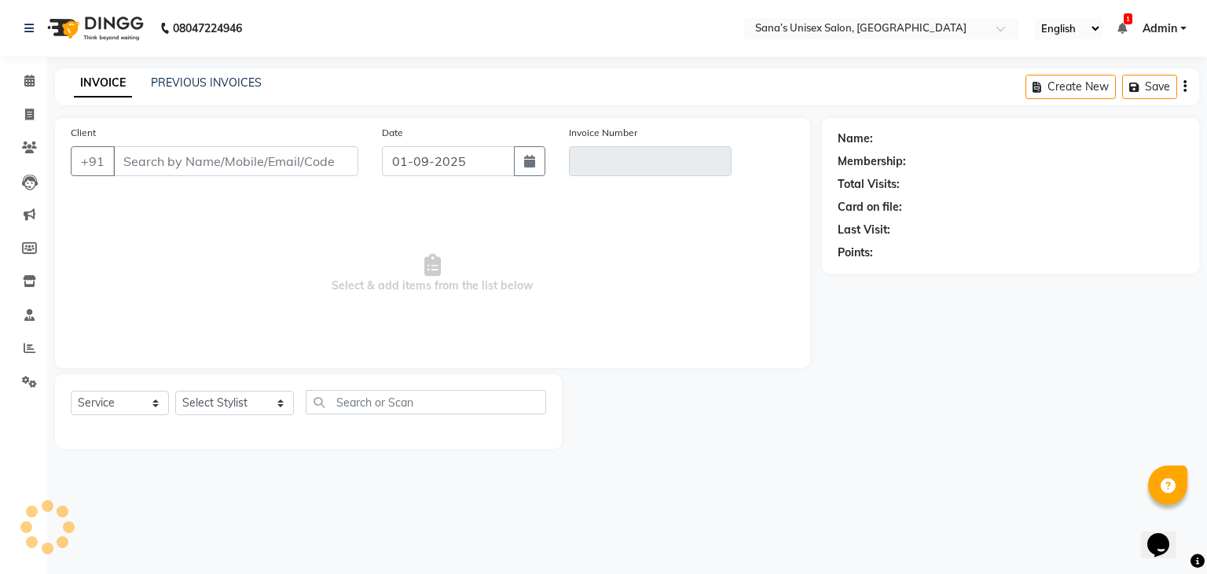
type input "9042207812"
type input "V/2025-26/1201"
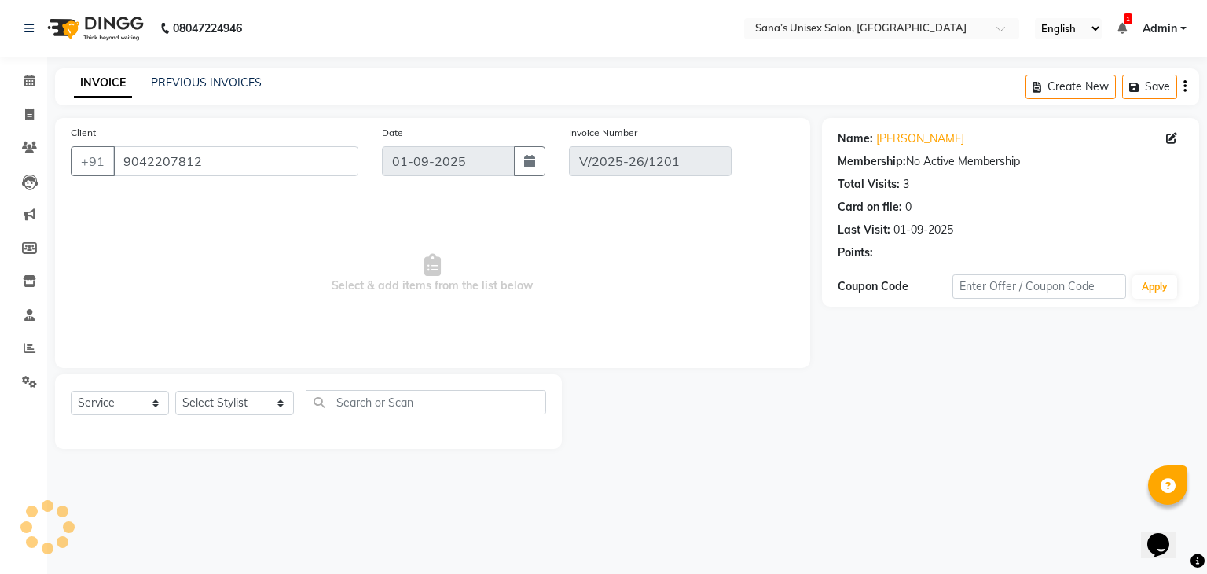
select select "select"
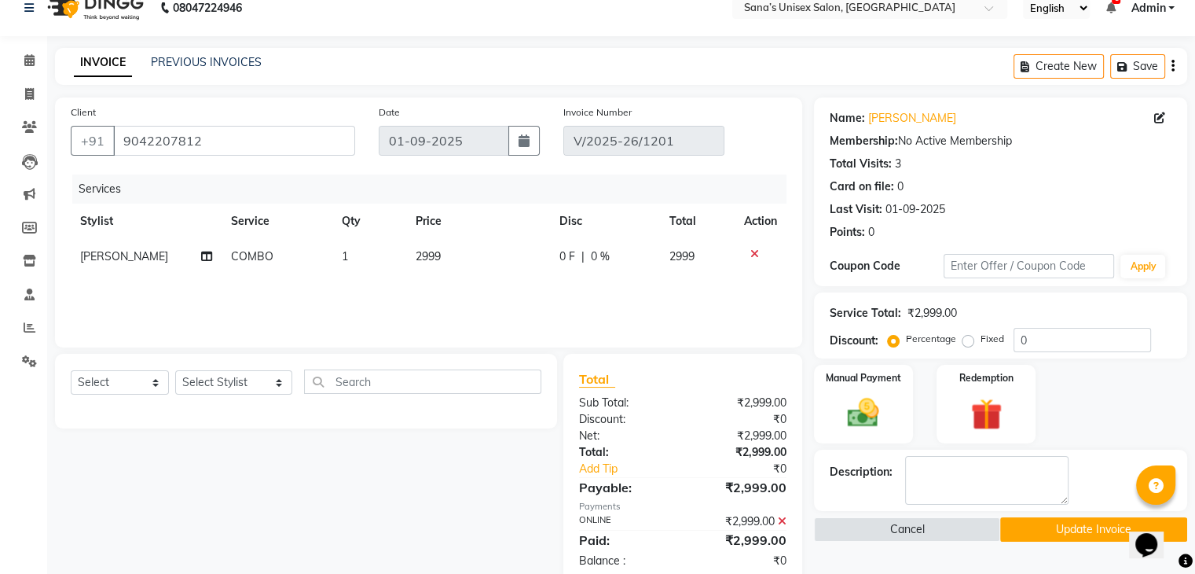
scroll to position [55, 0]
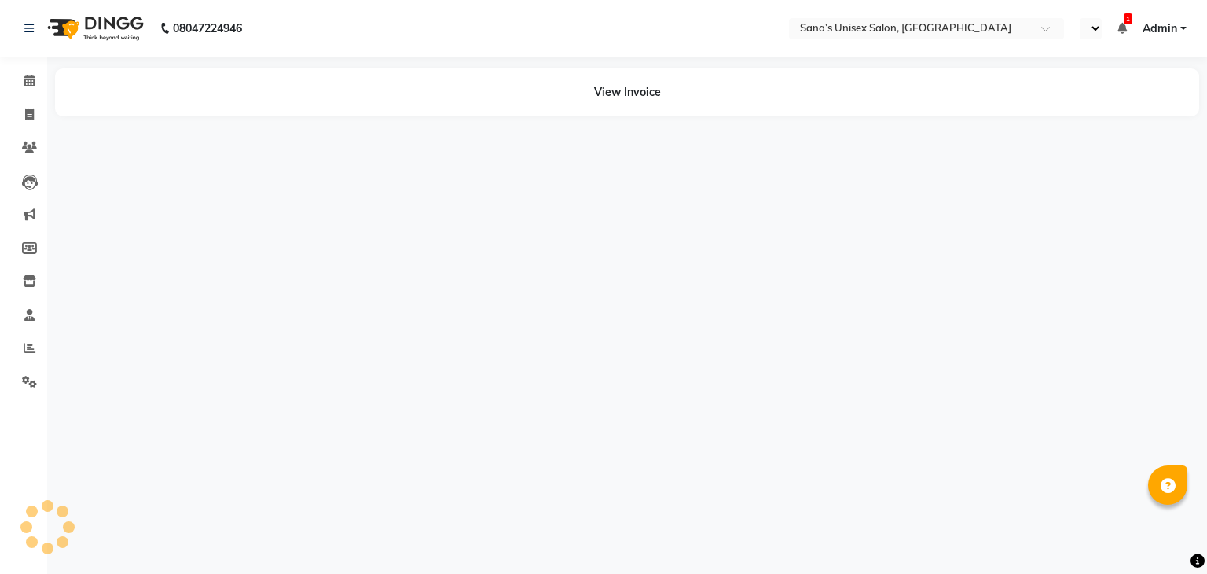
select select "en"
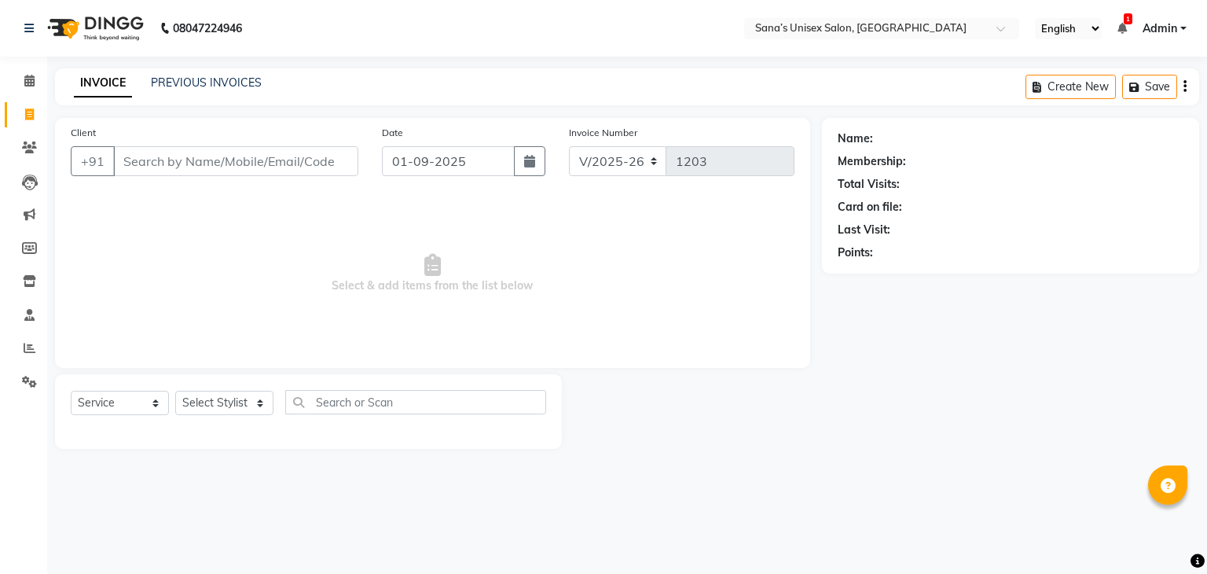
select select "6091"
select select "service"
click at [327, 161] on input "Client" at bounding box center [235, 161] width 245 height 30
click at [230, 397] on select "Select Stylist anjali beauty MADHU MUTHU MARI (BEAUTY THERAPIST) NANDHINI Nivet…" at bounding box center [234, 403] width 119 height 24
select select "45605"
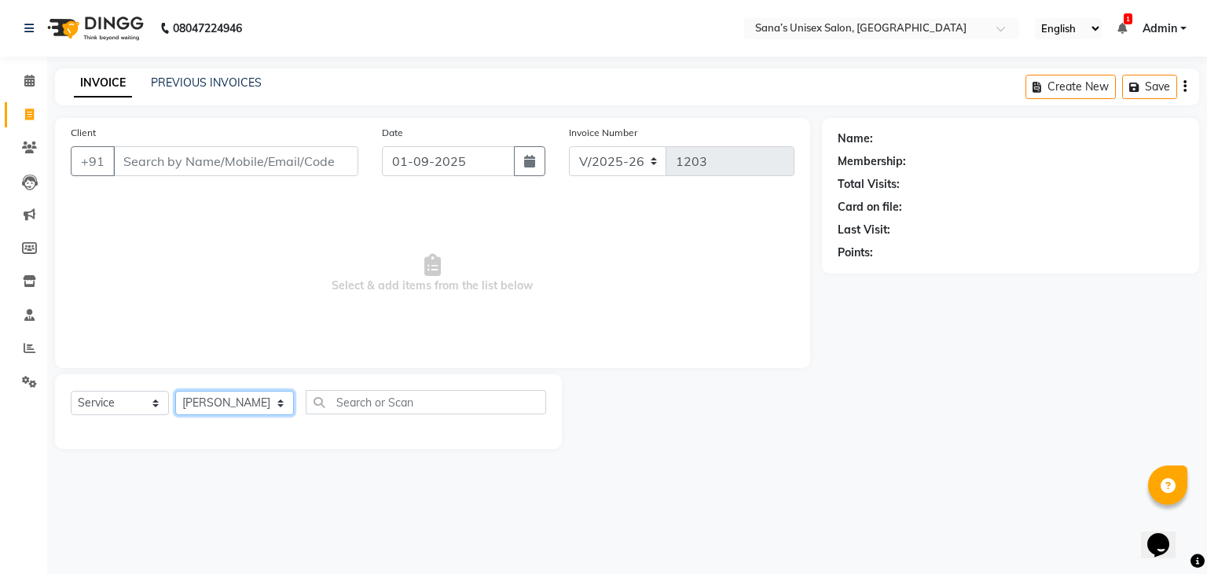
click at [175, 391] on select "Select Stylist anjali beauty MADHU MUTHU MARI (BEAUTY THERAPIST) NANDHINI Nivet…" at bounding box center [234, 403] width 119 height 24
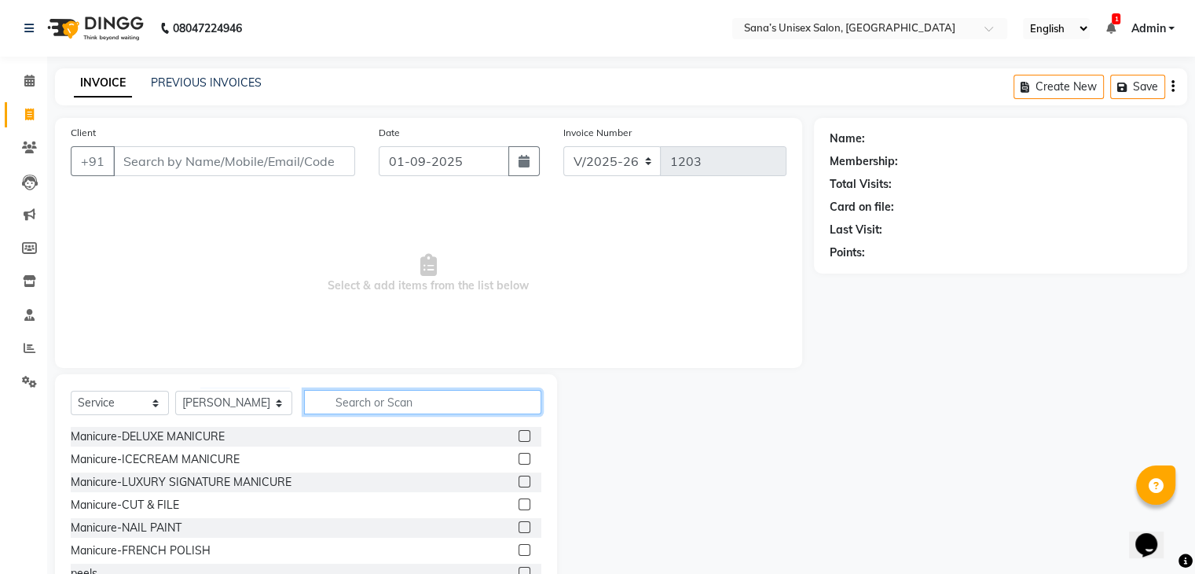
click at [330, 403] on input "text" at bounding box center [422, 402] width 237 height 24
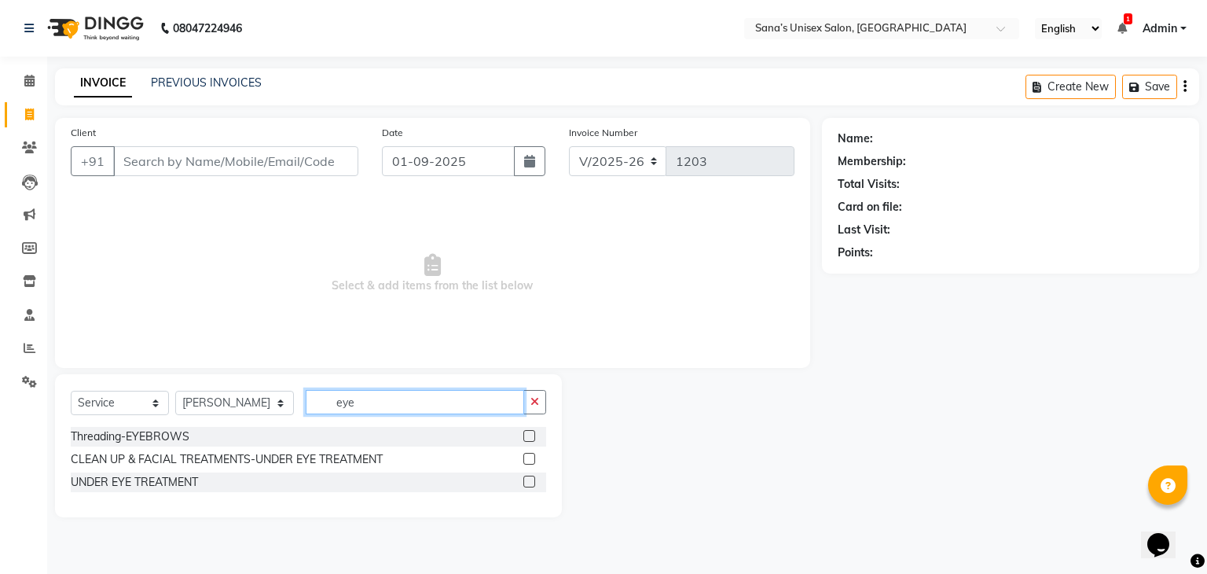
type input "eye"
click at [527, 443] on div at bounding box center [528, 438] width 10 height 17
click at [527, 438] on label at bounding box center [529, 436] width 12 height 12
click at [527, 438] on input "checkbox" at bounding box center [528, 437] width 10 height 10
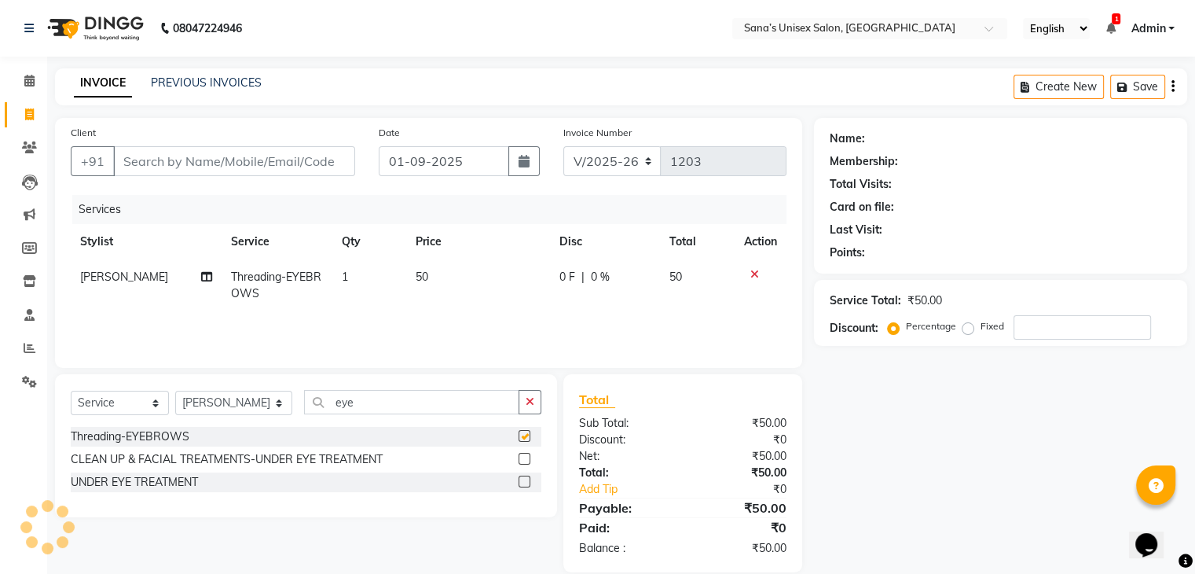
checkbox input "false"
click at [431, 277] on td "50" at bounding box center [478, 285] width 144 height 52
select select "45605"
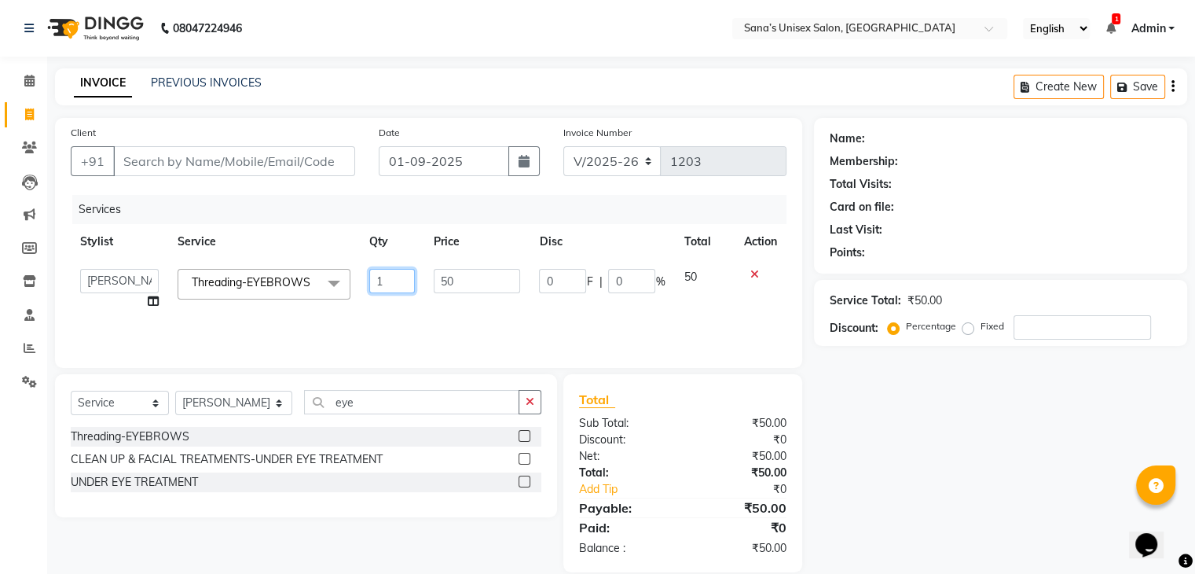
click at [417, 309] on td "1" at bounding box center [392, 289] width 64 height 60
click at [329, 167] on input "Client" at bounding box center [234, 161] width 242 height 30
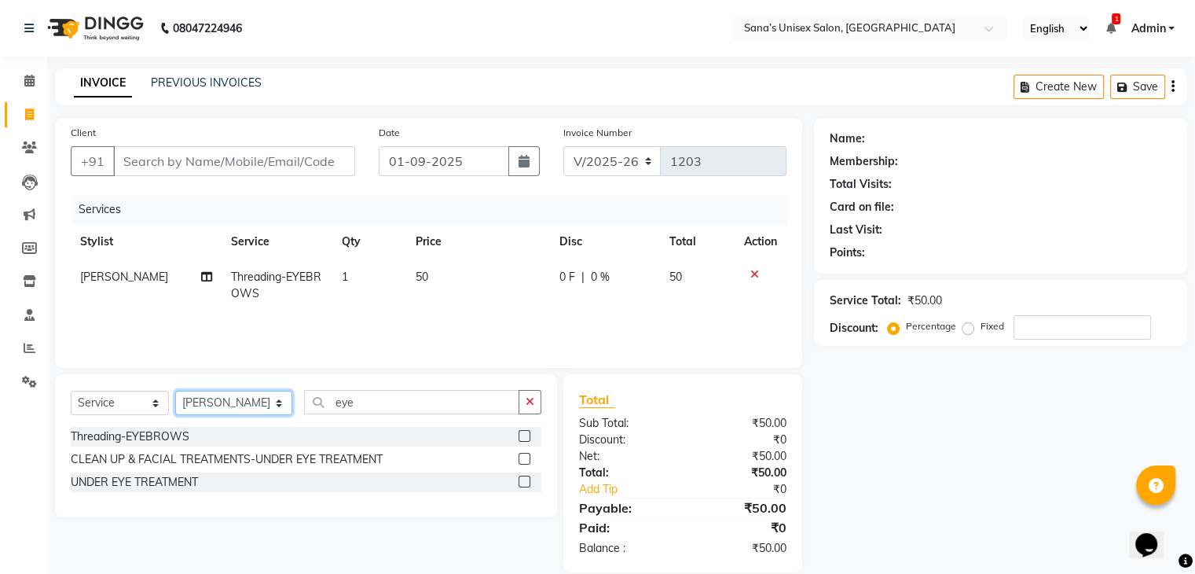
click at [219, 413] on select "Select Stylist anjali beauty MADHU MUTHU MARI (BEAUTY THERAPIST) NANDHINI Nivet…" at bounding box center [233, 403] width 117 height 24
select select "45708"
click at [175, 391] on select "Select Stylist anjali beauty MADHU MUTHU MARI (BEAUTY THERAPIST) NANDHINI Nivet…" at bounding box center [233, 403] width 117 height 24
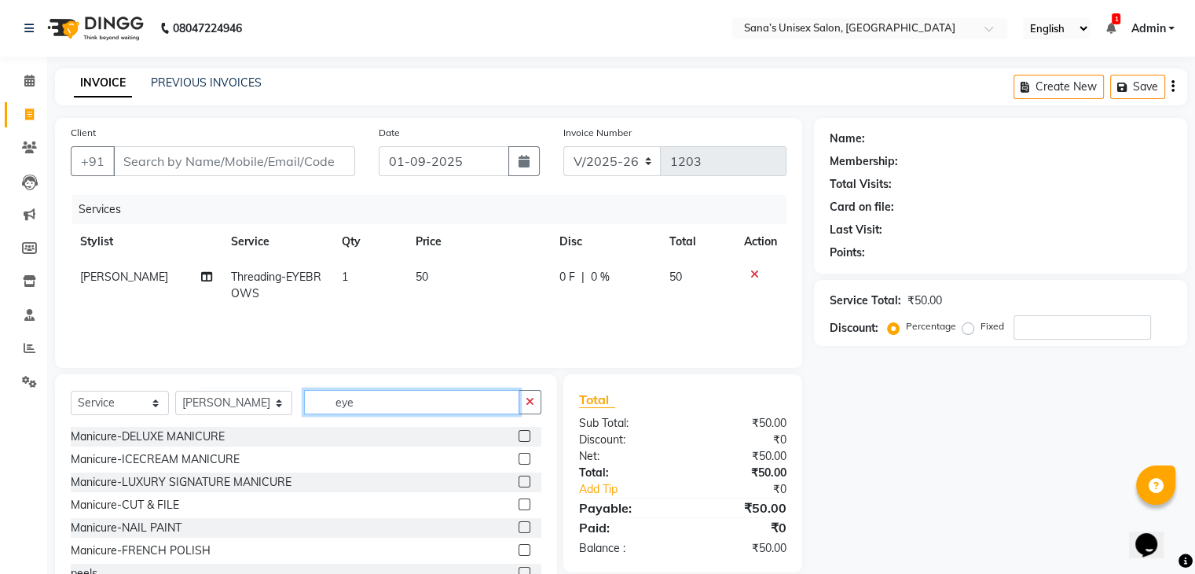
drag, startPoint x: 371, startPoint y: 409, endPoint x: 298, endPoint y: 410, distance: 73.1
click at [298, 410] on div "Select Service Product Membership Package Voucher Prepaid Gift Card Select Styl…" at bounding box center [306, 408] width 471 height 37
type input "thre"
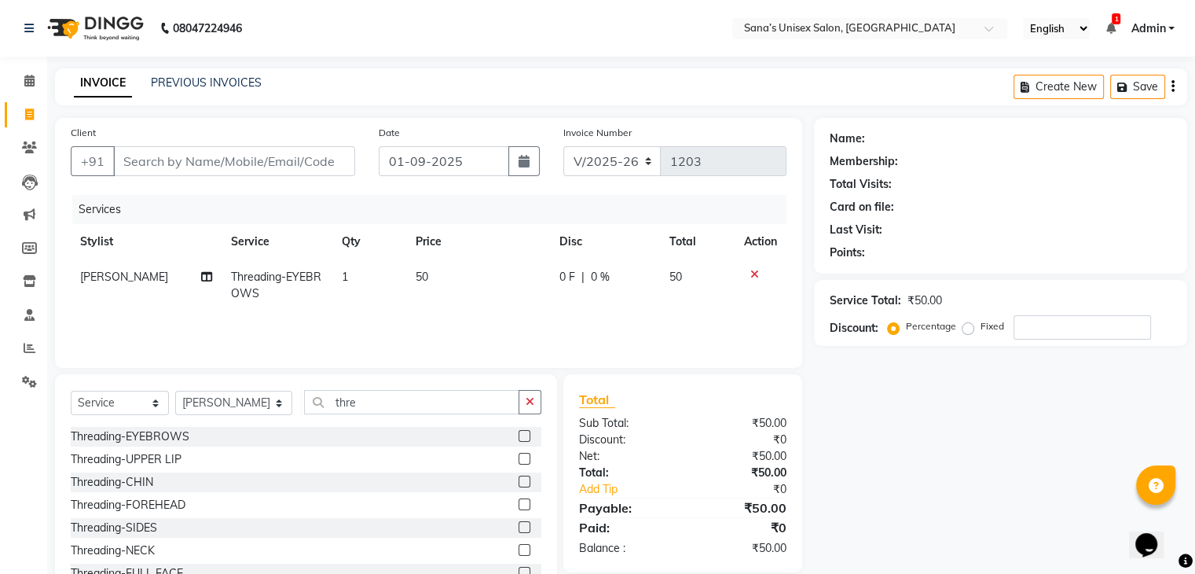
click at [519, 438] on label at bounding box center [525, 436] width 12 height 12
click at [519, 438] on input "checkbox" at bounding box center [524, 437] width 10 height 10
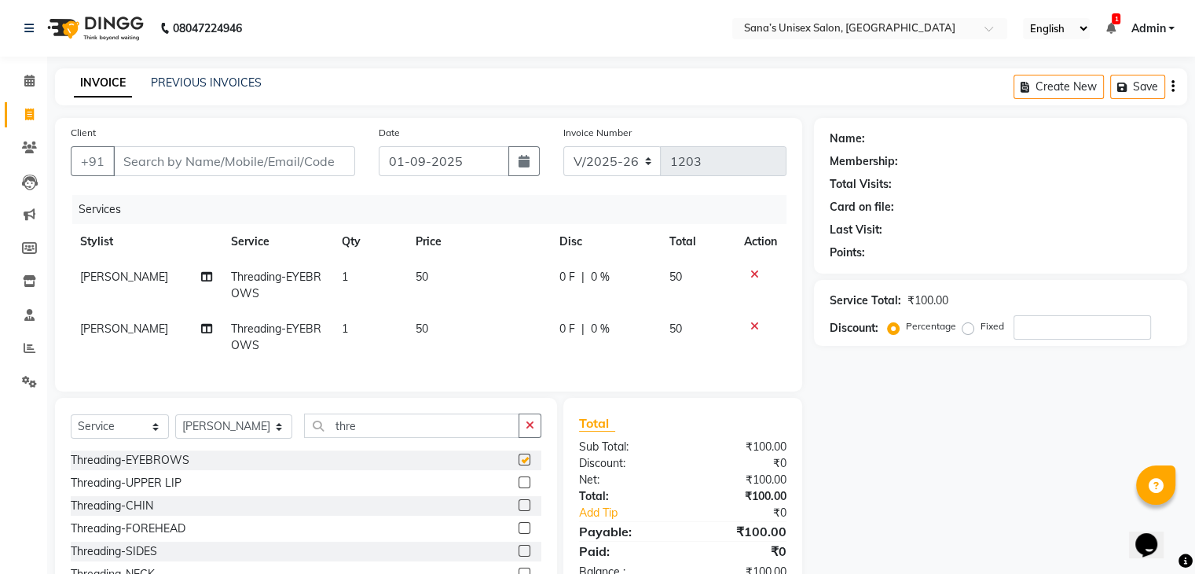
checkbox input "false"
click at [365, 320] on td "1" at bounding box center [369, 337] width 74 height 52
select select "45708"
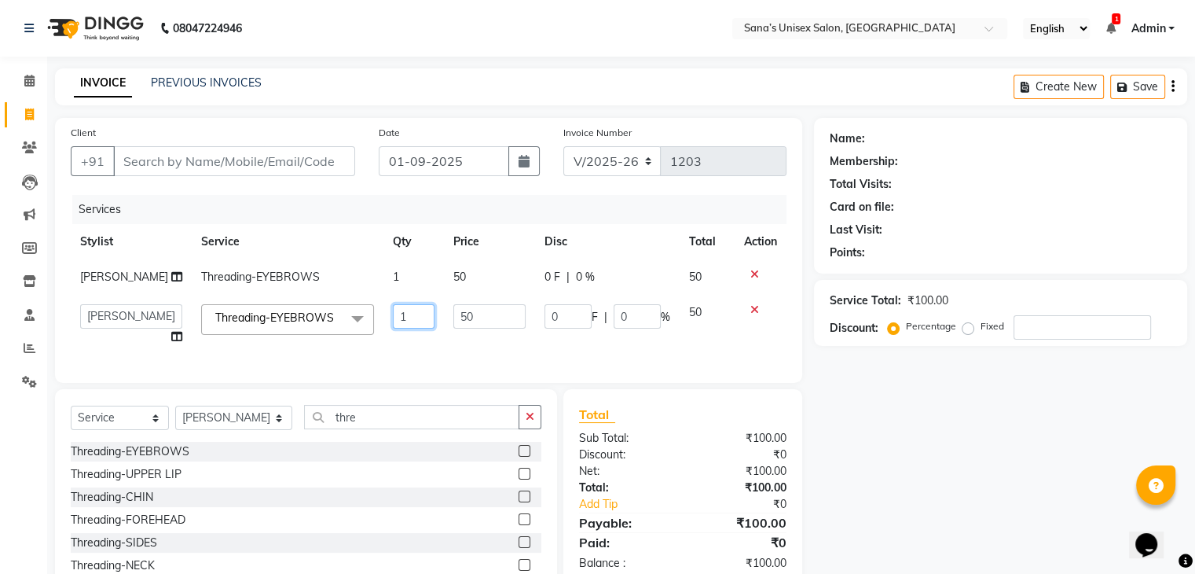
drag, startPoint x: 386, startPoint y: 321, endPoint x: 343, endPoint y: 328, distance: 43.7
click at [346, 329] on tr "anjali beauty MADHU MUTHU MARI (BEAUTY THERAPIST) NANDHINI NivethaKarthikeyan P…" at bounding box center [429, 325] width 716 height 60
type input "2"
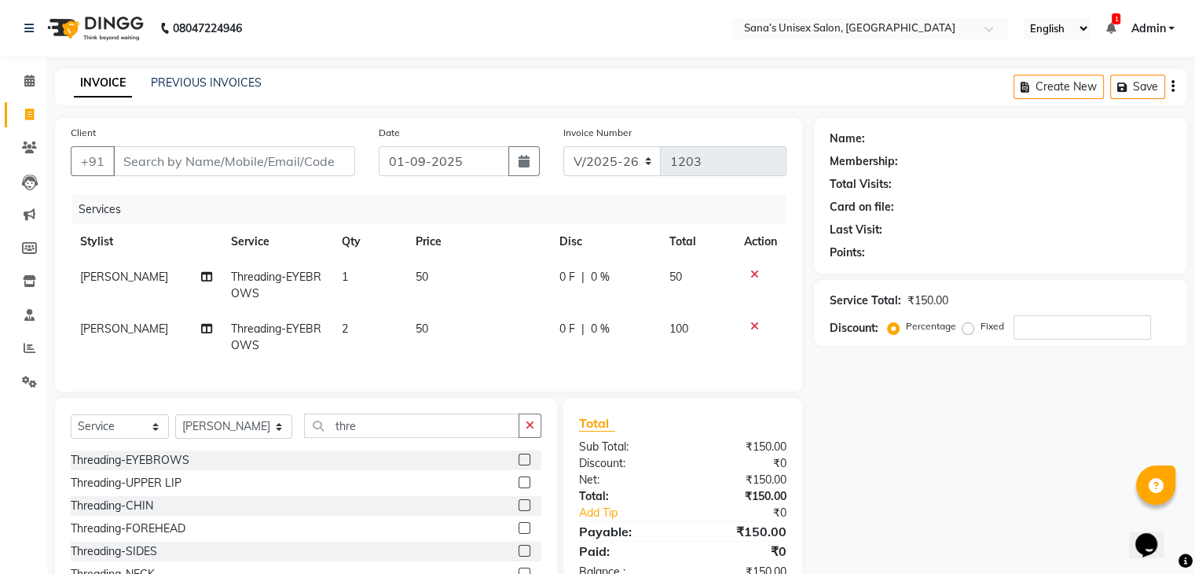
click at [338, 353] on tr "SANJITHA Threading-EYEBROWS 2 50 0 F | 0 % 100" at bounding box center [429, 337] width 716 height 52
click at [526, 431] on icon "button" at bounding box center [530, 425] width 9 height 11
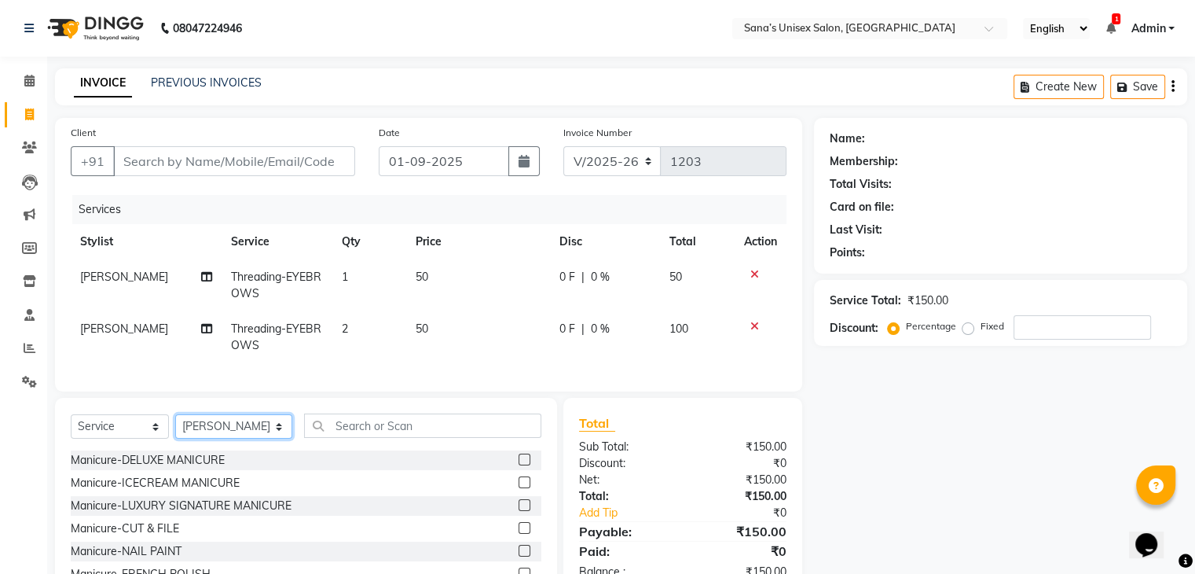
click at [196, 438] on select "Select Stylist anjali beauty MADHU MUTHU MARI (BEAUTY THERAPIST) NANDHINI Nivet…" at bounding box center [233, 426] width 117 height 24
drag, startPoint x: 306, startPoint y: 177, endPoint x: 307, endPoint y: 167, distance: 9.6
click at [306, 176] on div "Client +91" at bounding box center [213, 156] width 308 height 64
click at [307, 167] on input "Client" at bounding box center [234, 161] width 242 height 30
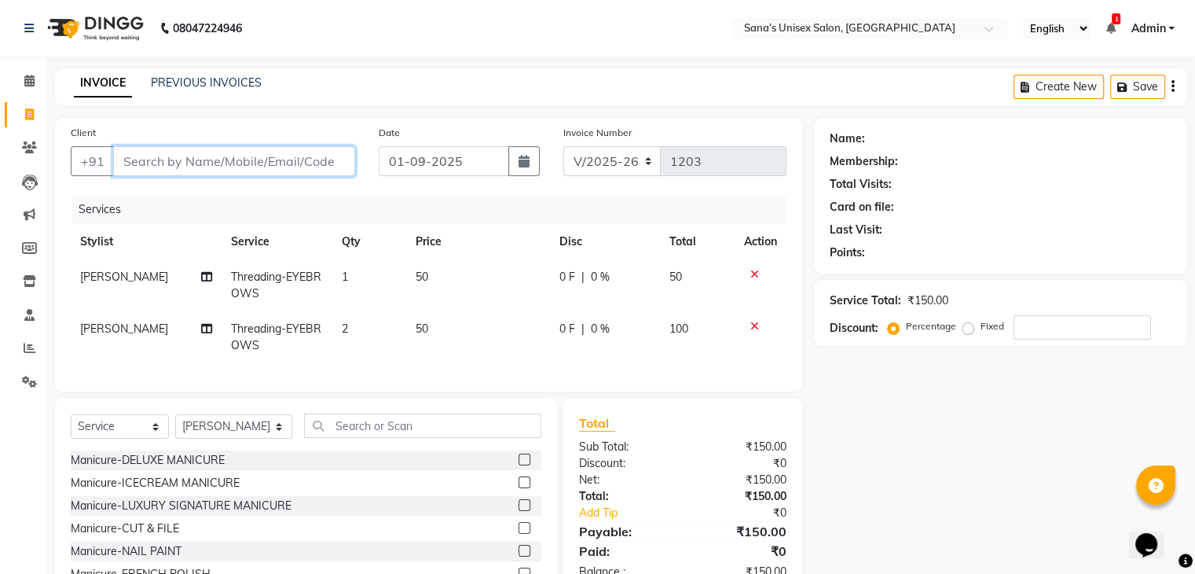
click at [321, 158] on input "Client" at bounding box center [234, 161] width 242 height 30
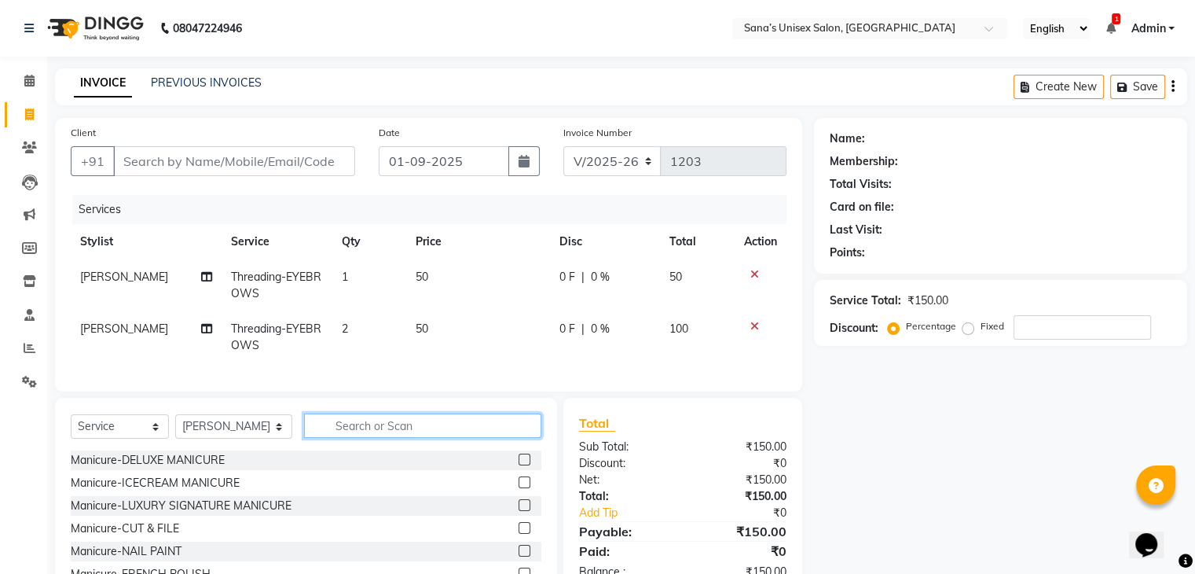
click at [401, 438] on input "text" at bounding box center [422, 425] width 237 height 24
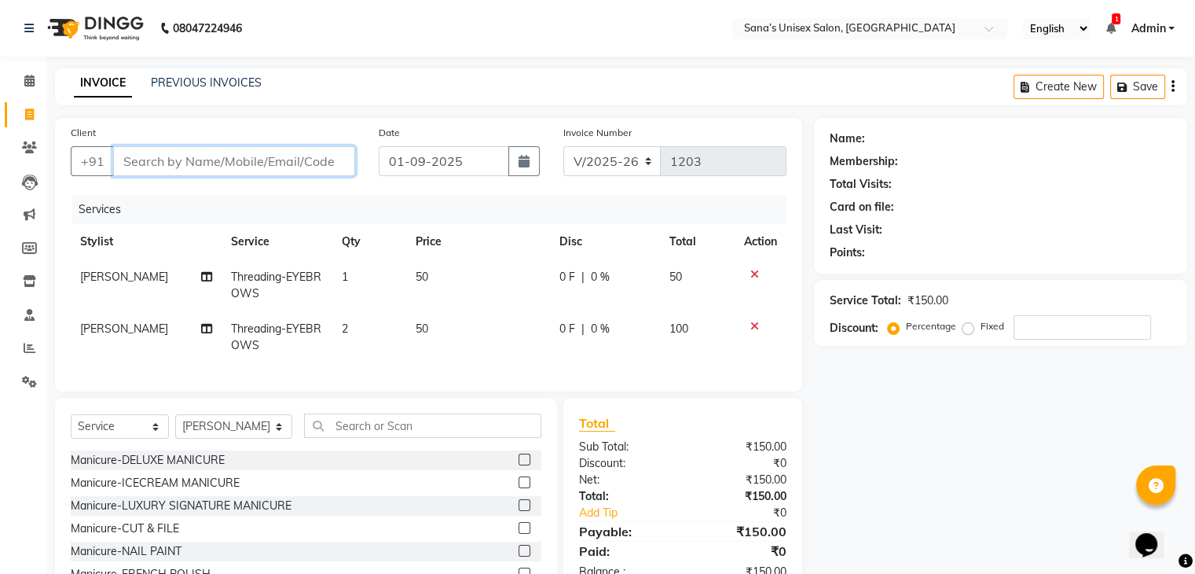
click at [220, 165] on input "Client" at bounding box center [234, 161] width 242 height 30
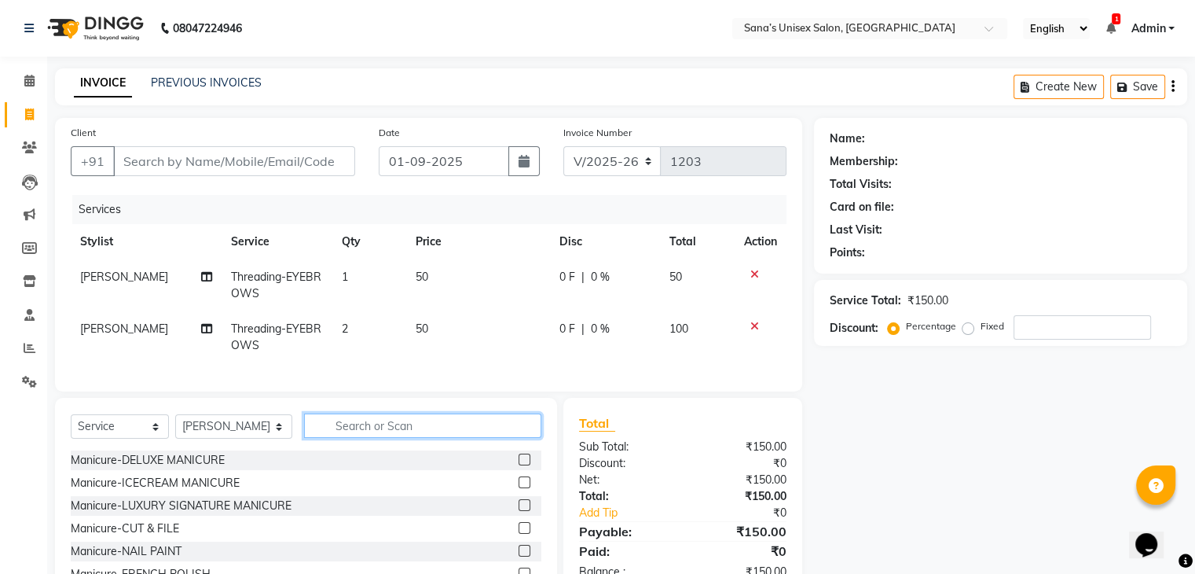
click at [383, 435] on input "text" at bounding box center [422, 425] width 237 height 24
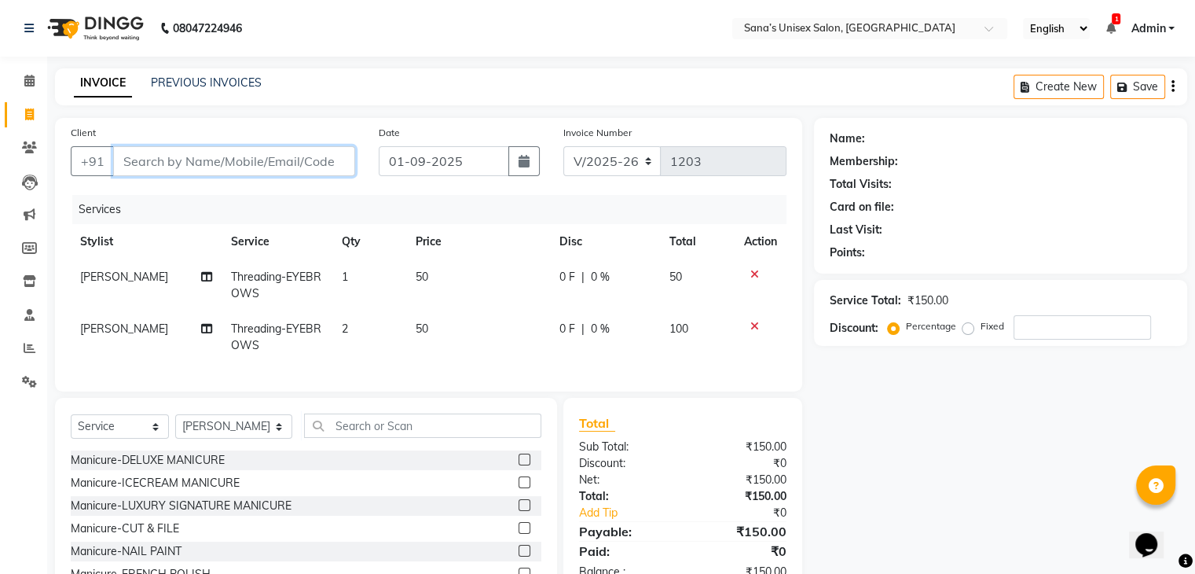
click at [270, 162] on input "Client" at bounding box center [234, 161] width 242 height 30
click at [203, 154] on input "Client" at bounding box center [234, 161] width 242 height 30
type input "6"
type input "0"
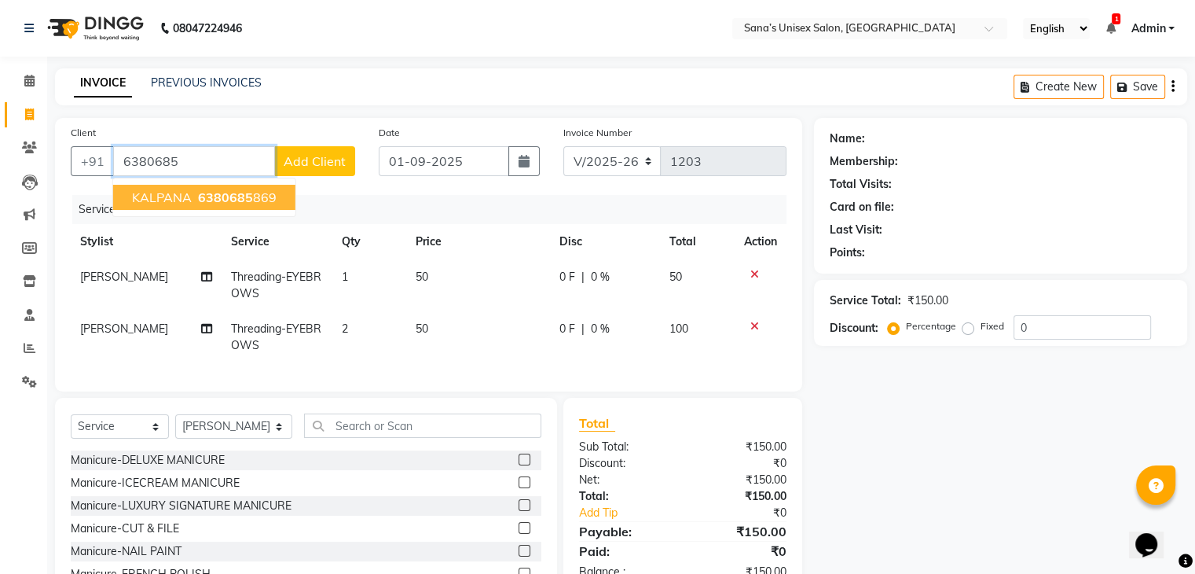
click at [185, 193] on span "KALPANA" at bounding box center [162, 197] width 60 height 16
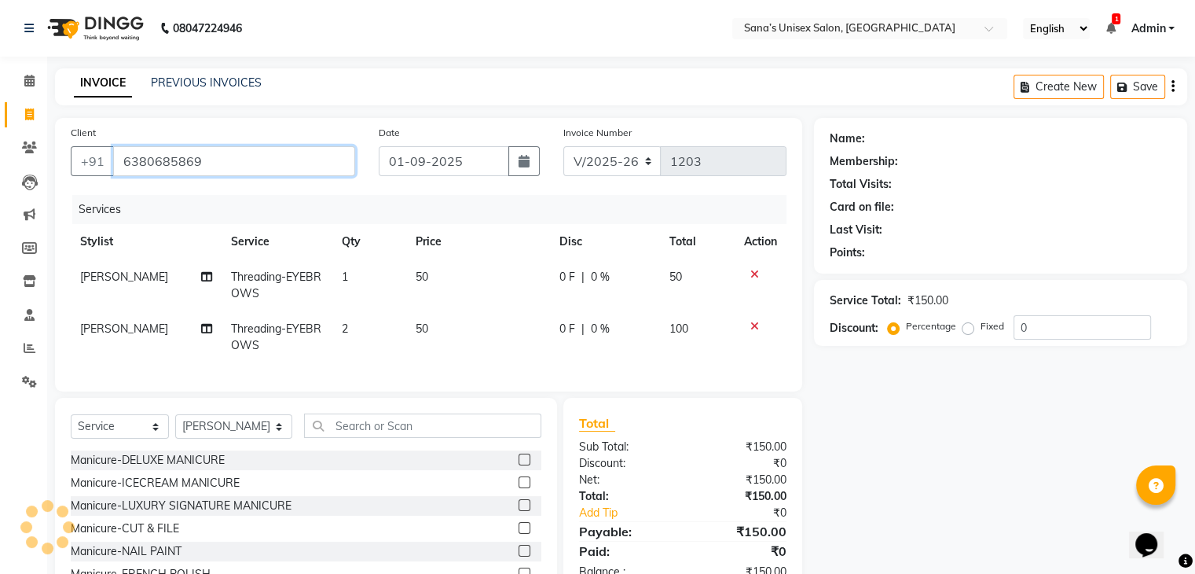
type input "6380685869"
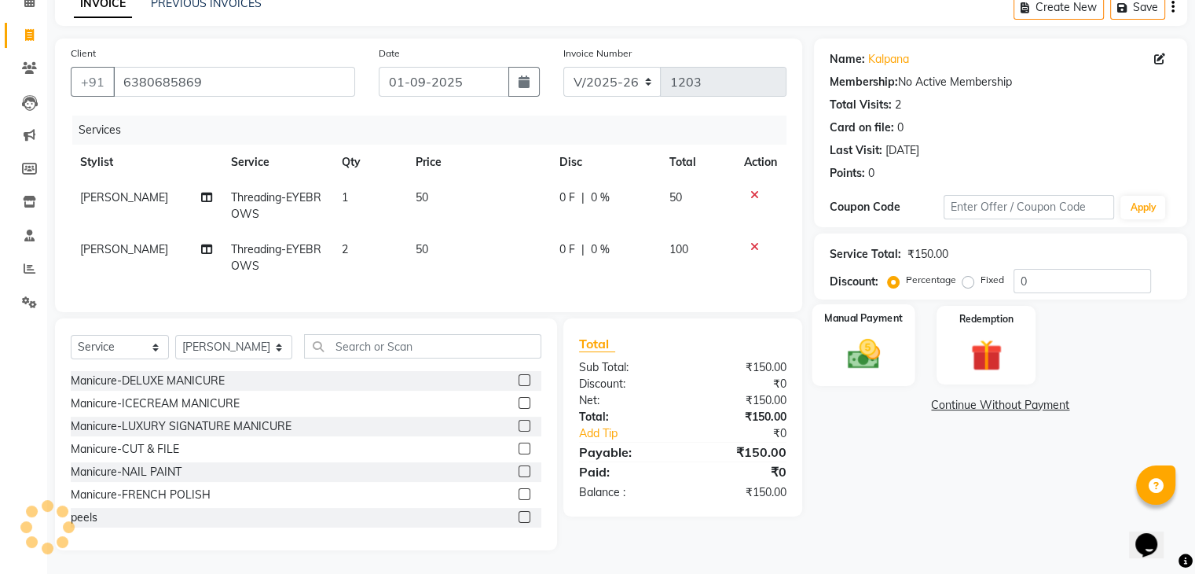
scroll to position [92, 0]
click at [891, 342] on div "Manual Payment" at bounding box center [863, 344] width 103 height 81
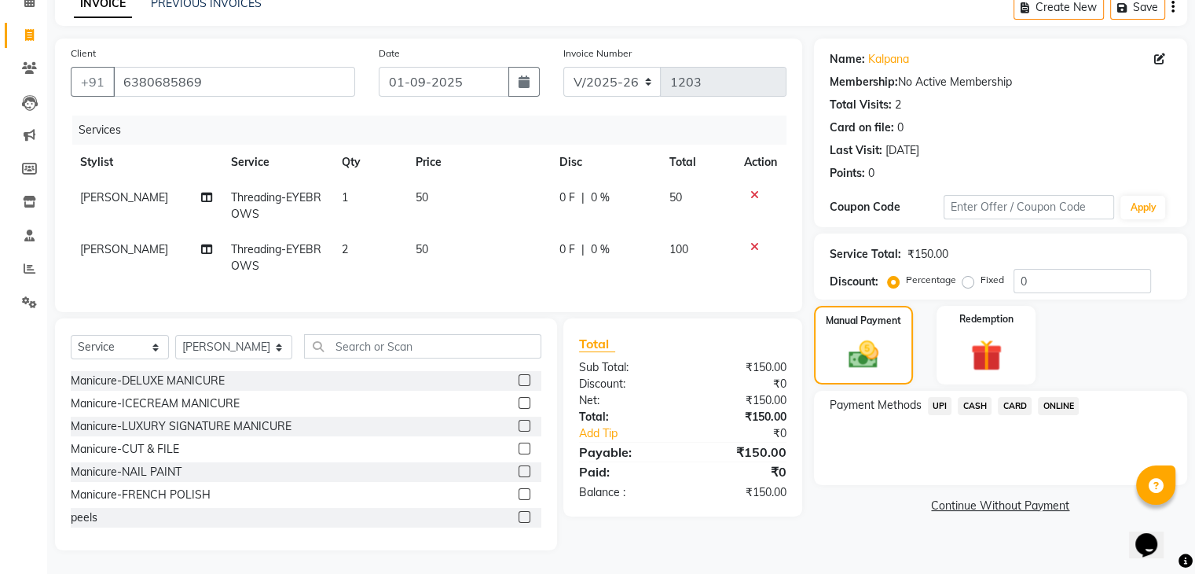
click at [1048, 397] on span "ONLINE" at bounding box center [1058, 406] width 41 height 18
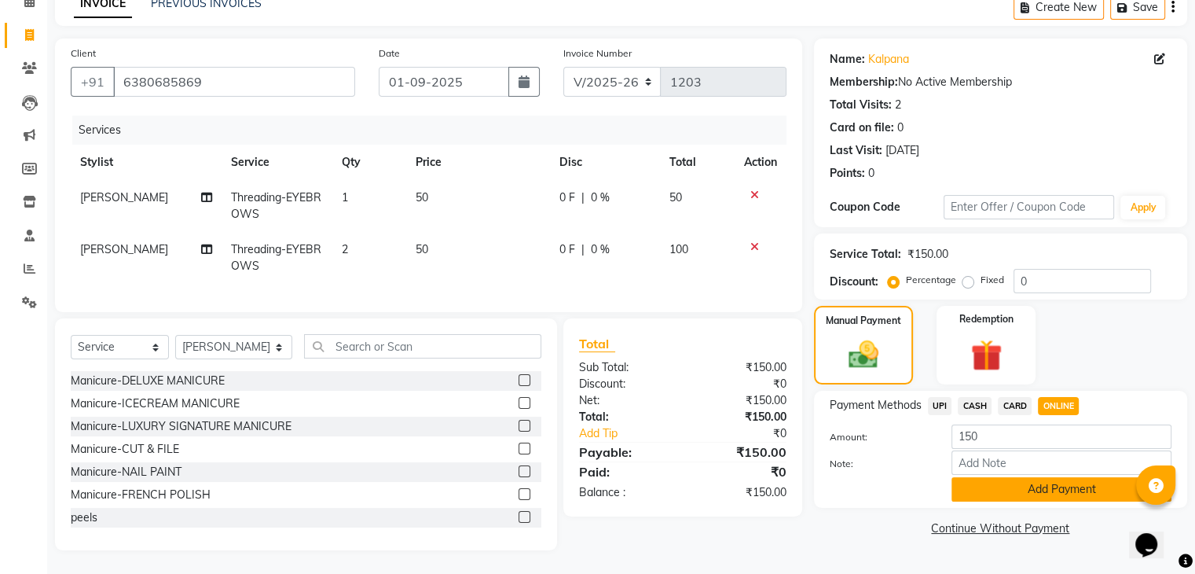
click at [1031, 482] on button "Add Payment" at bounding box center [1062, 489] width 220 height 24
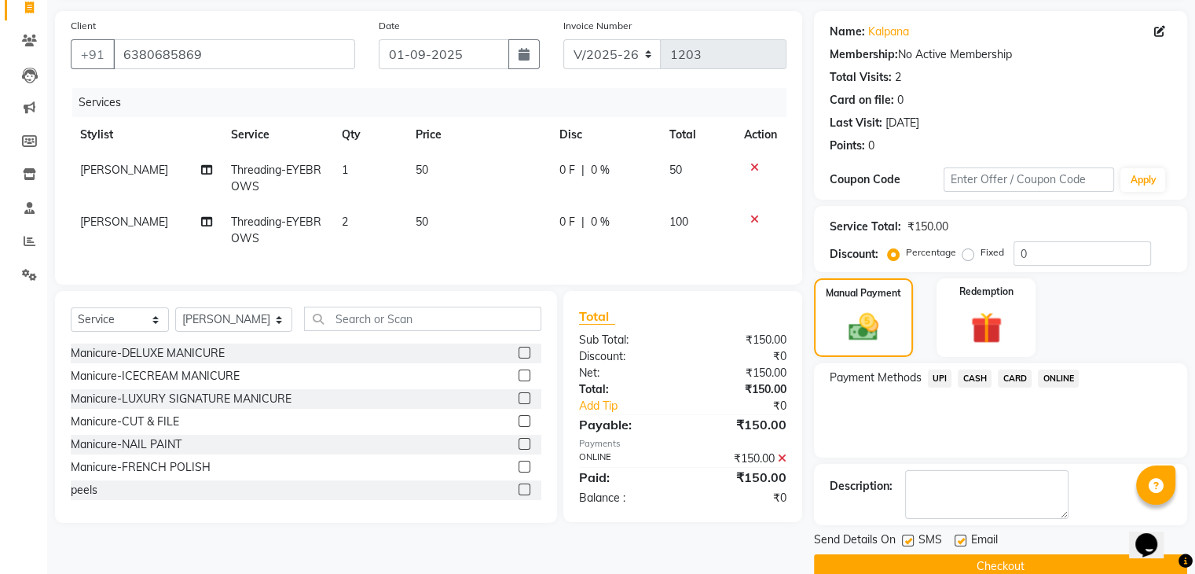
scroll to position [134, 0]
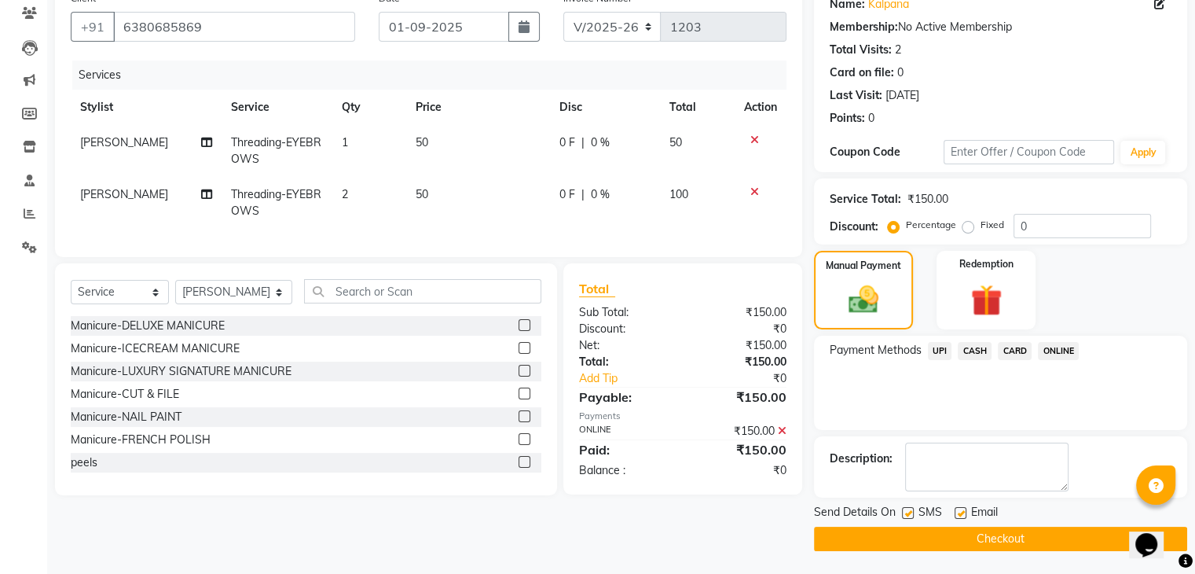
click at [999, 533] on button "Checkout" at bounding box center [1000, 539] width 373 height 24
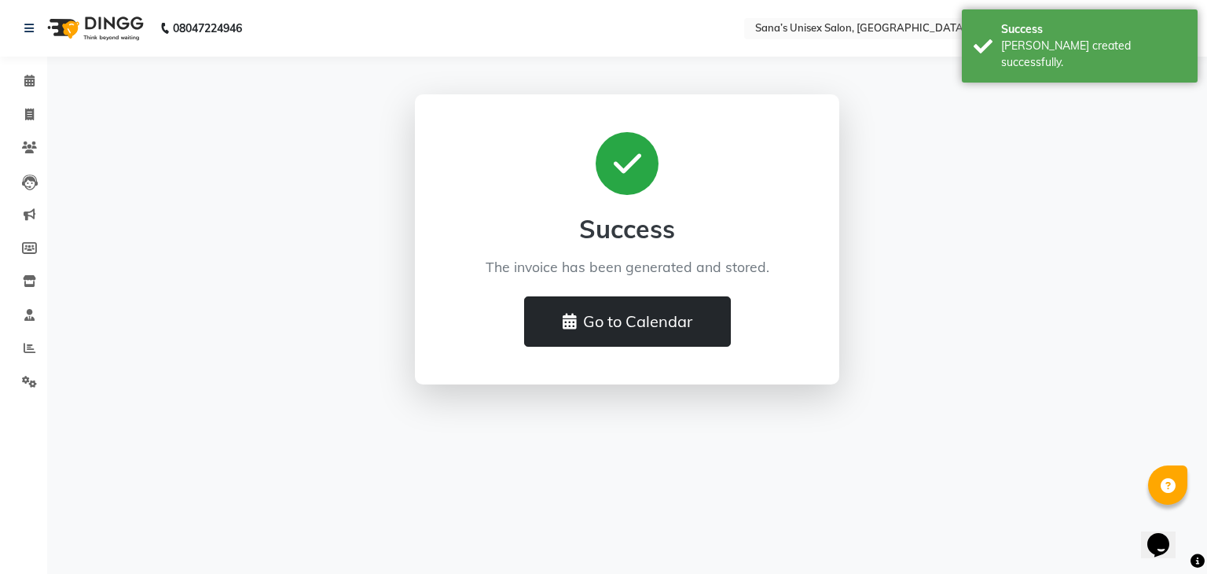
click at [555, 321] on button "Go to Calendar" at bounding box center [627, 321] width 207 height 50
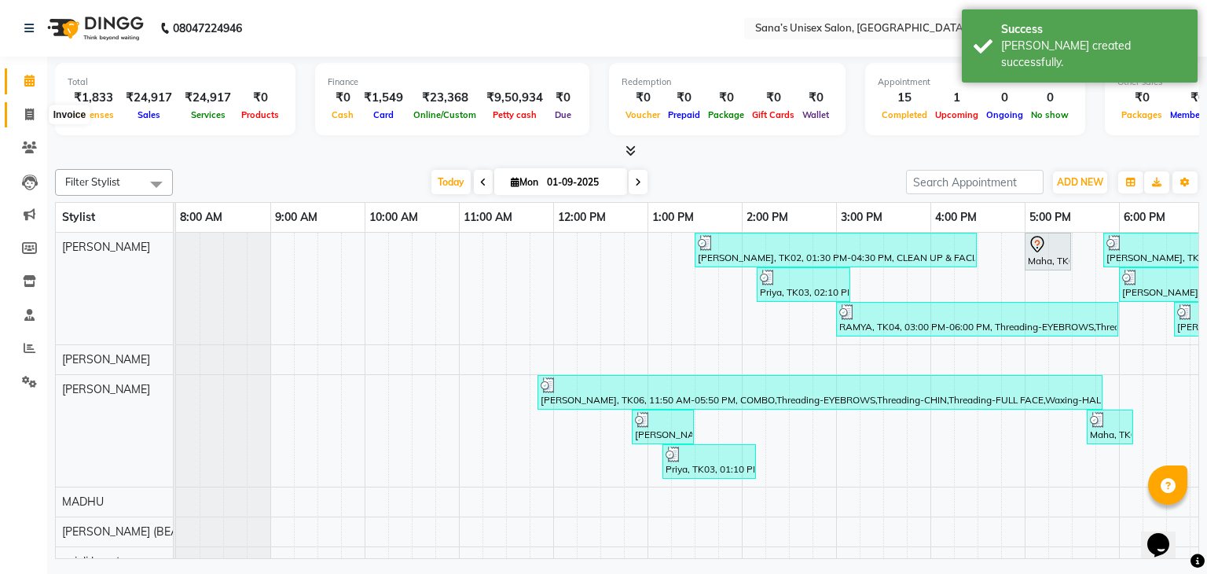
click at [25, 118] on icon at bounding box center [29, 114] width 9 height 12
select select "service"
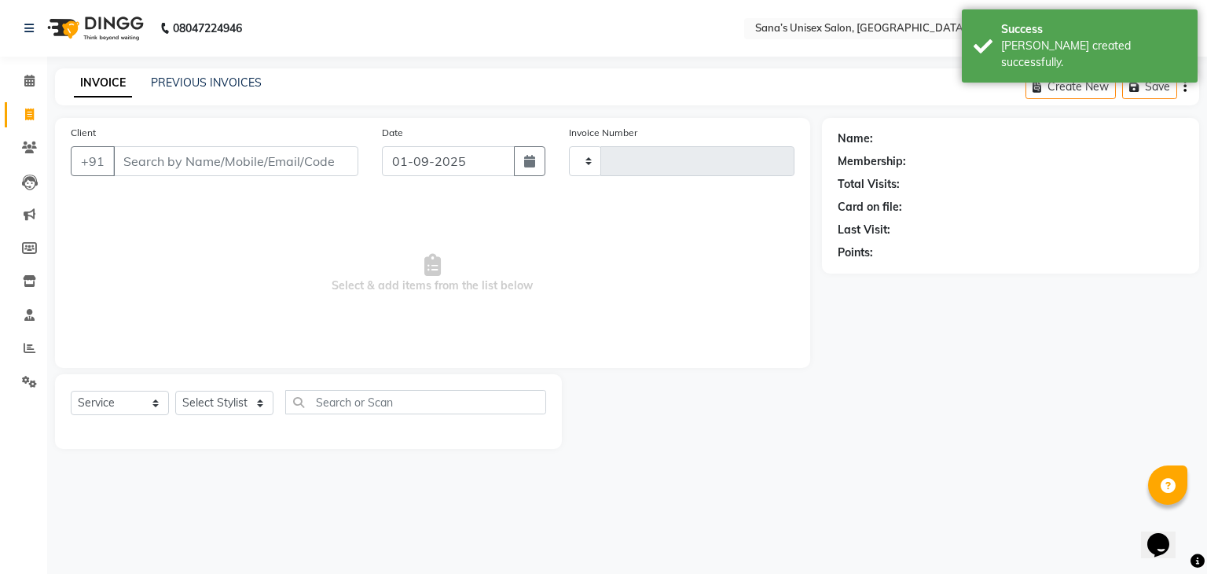
type input "1205"
select select "6091"
click at [206, 79] on link "PREVIOUS INVOICES" at bounding box center [206, 82] width 111 height 14
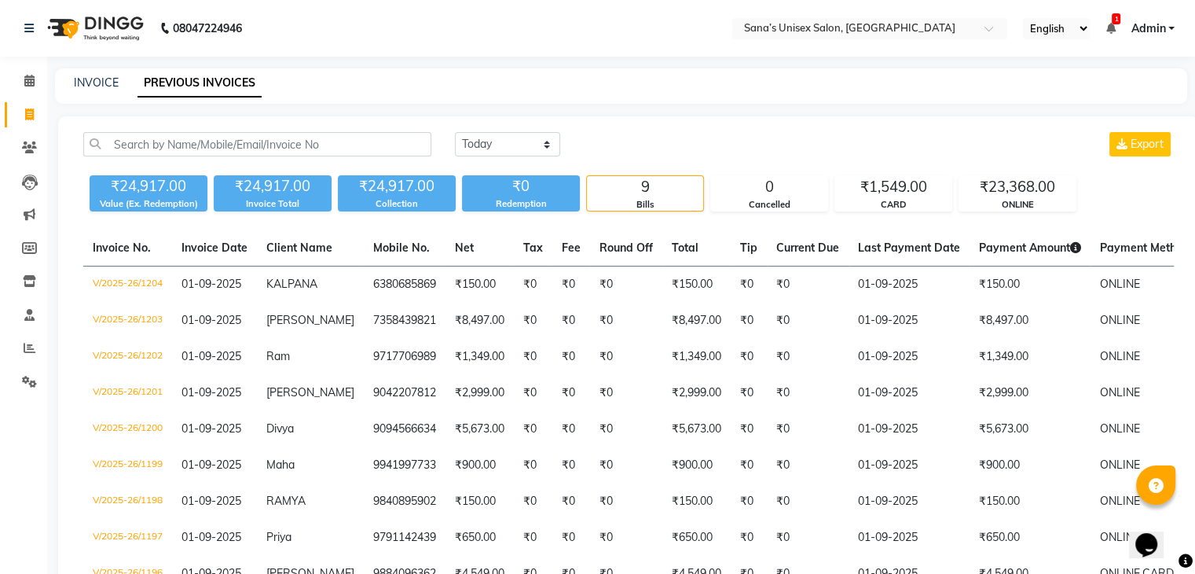
click at [1107, 33] on icon at bounding box center [1110, 28] width 9 height 11
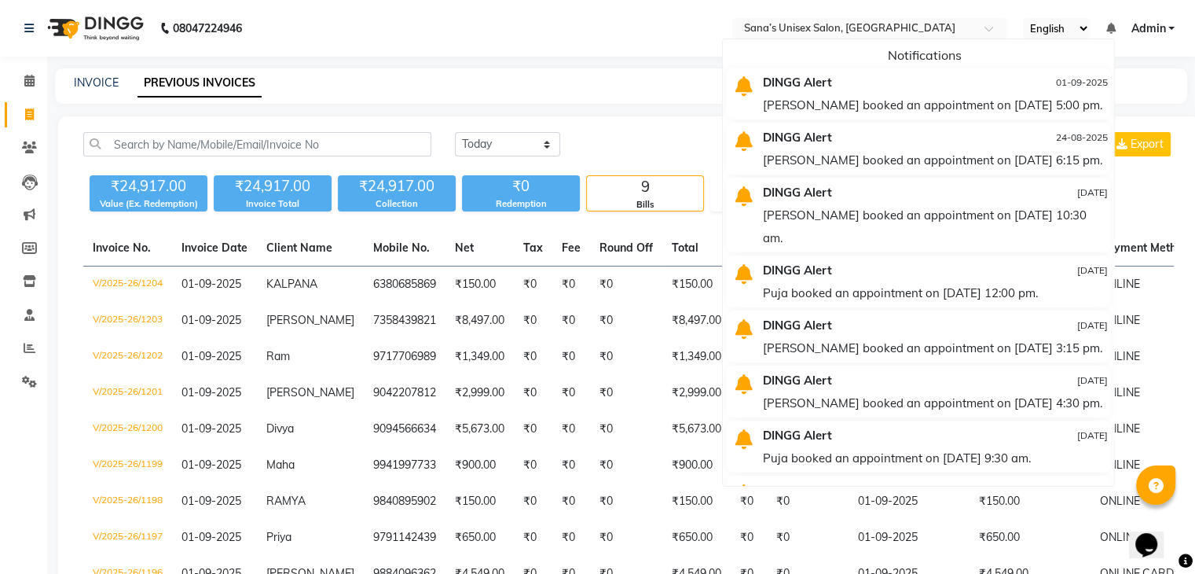
click at [902, 105] on div "Maha booked an appointment on 01-09-2025 at 5:00 pm." at bounding box center [935, 105] width 345 height 23
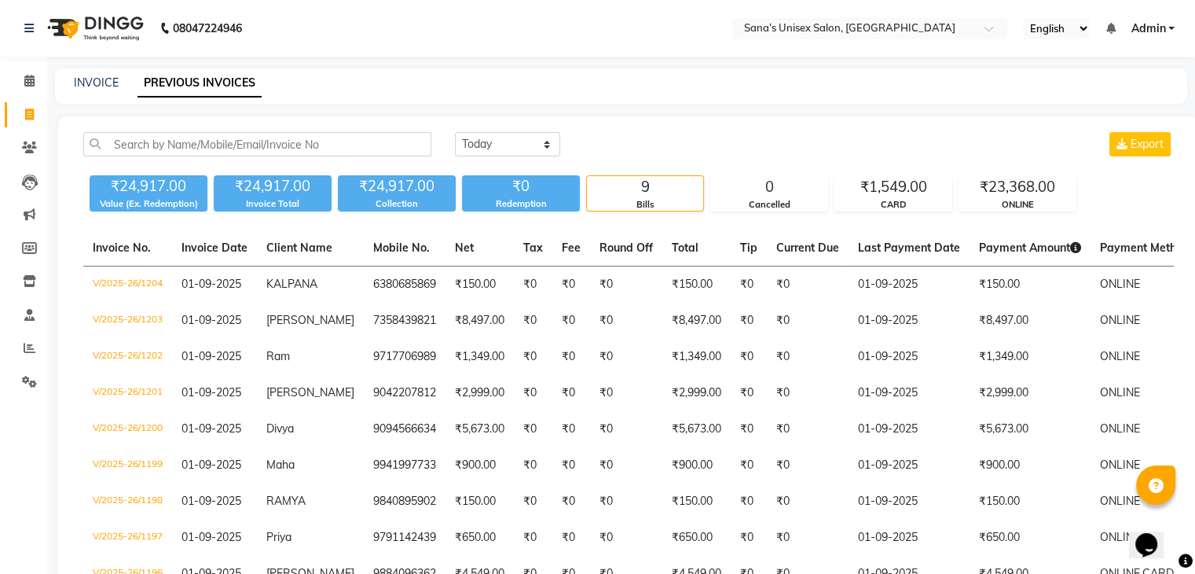
click at [1111, 23] on icon at bounding box center [1110, 28] width 9 height 11
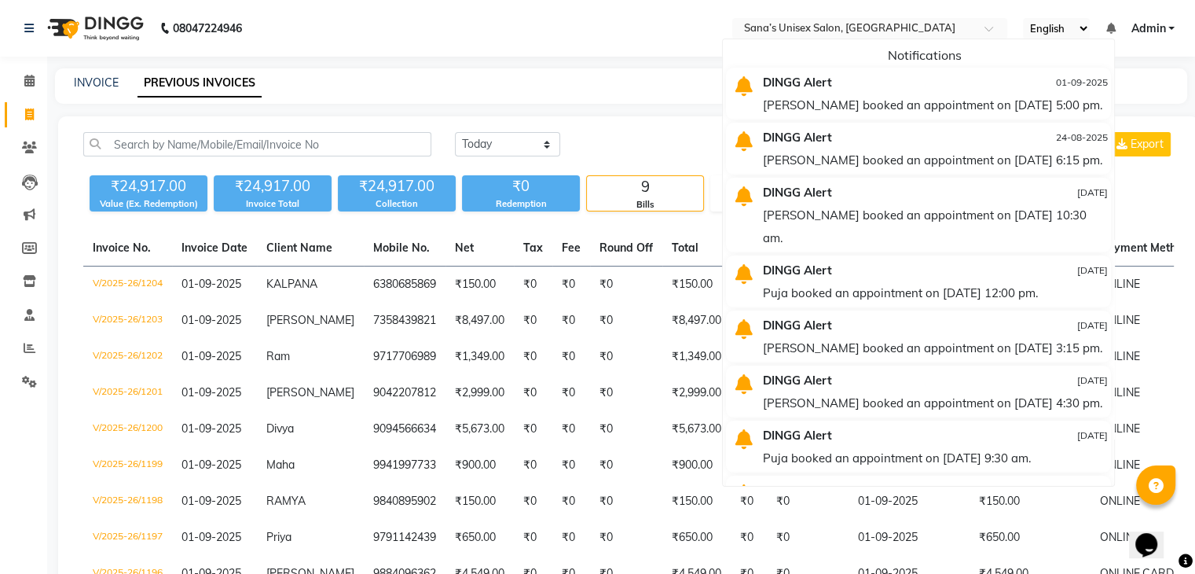
click at [615, 91] on div "INVOICE PREVIOUS INVOICES" at bounding box center [621, 85] width 1133 height 35
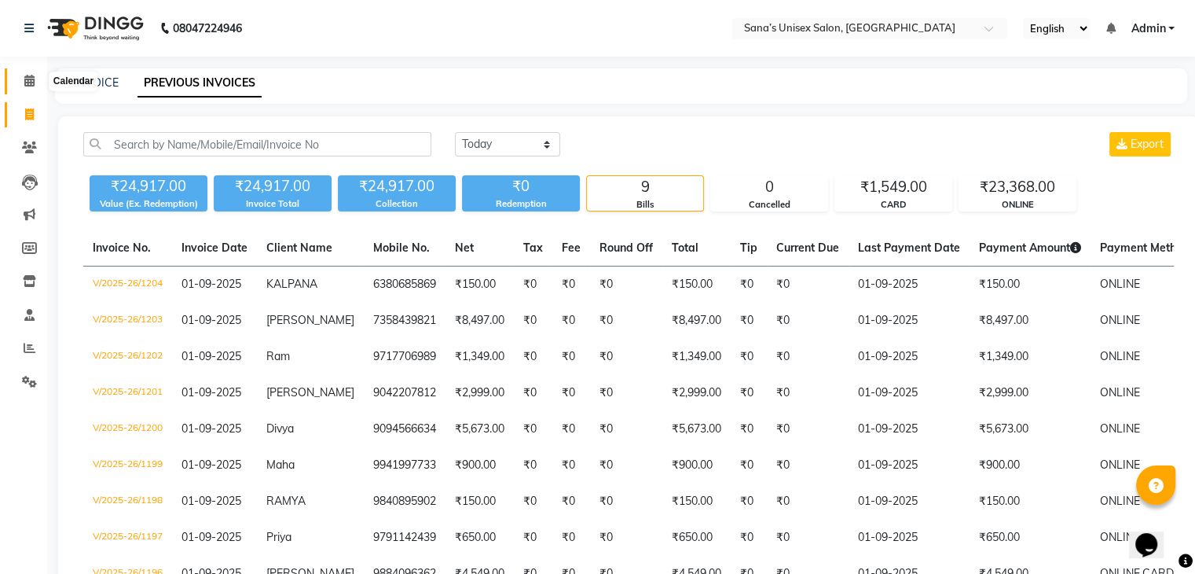
click at [24, 78] on icon at bounding box center [29, 81] width 10 height 12
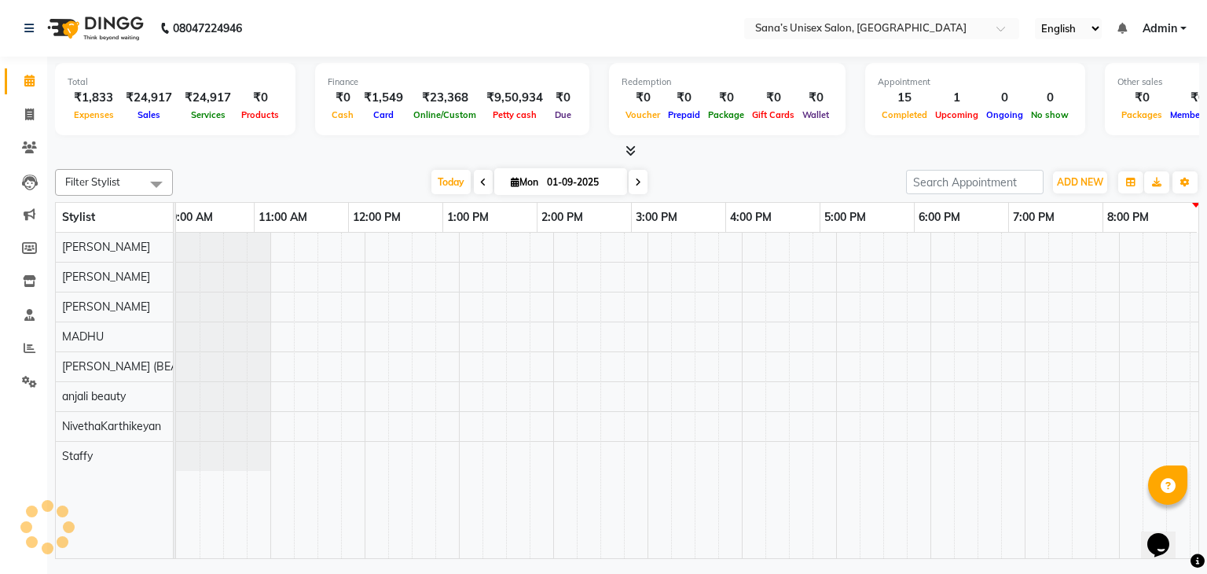
scroll to position [0, 203]
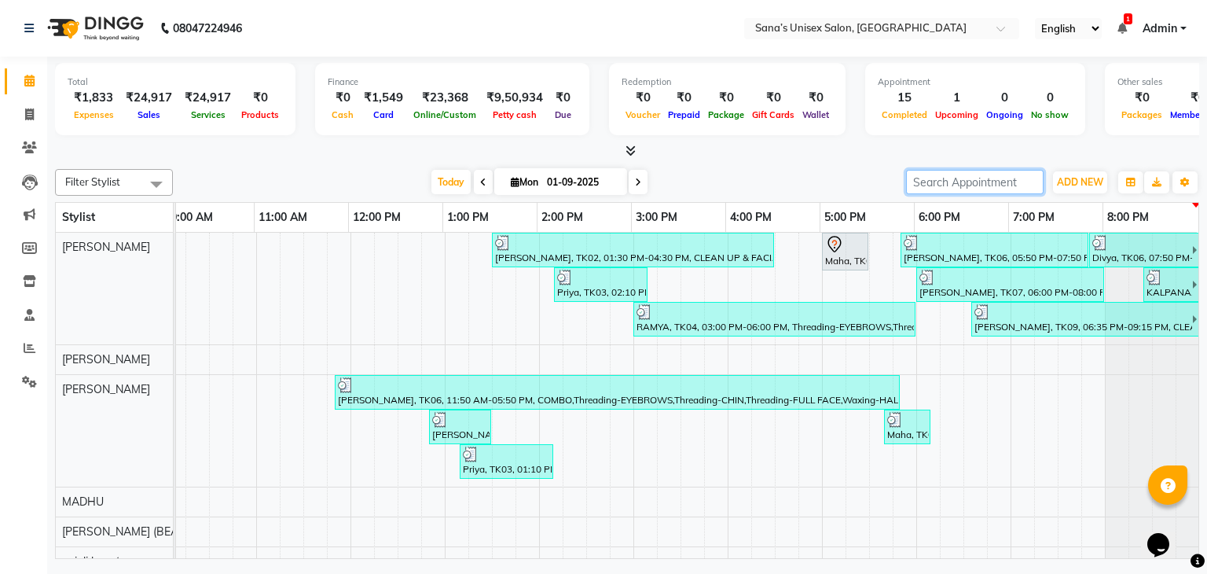
click at [991, 179] on input "search" at bounding box center [975, 182] width 138 height 24
click at [638, 182] on icon at bounding box center [638, 182] width 6 height 9
type input "02-09-2025"
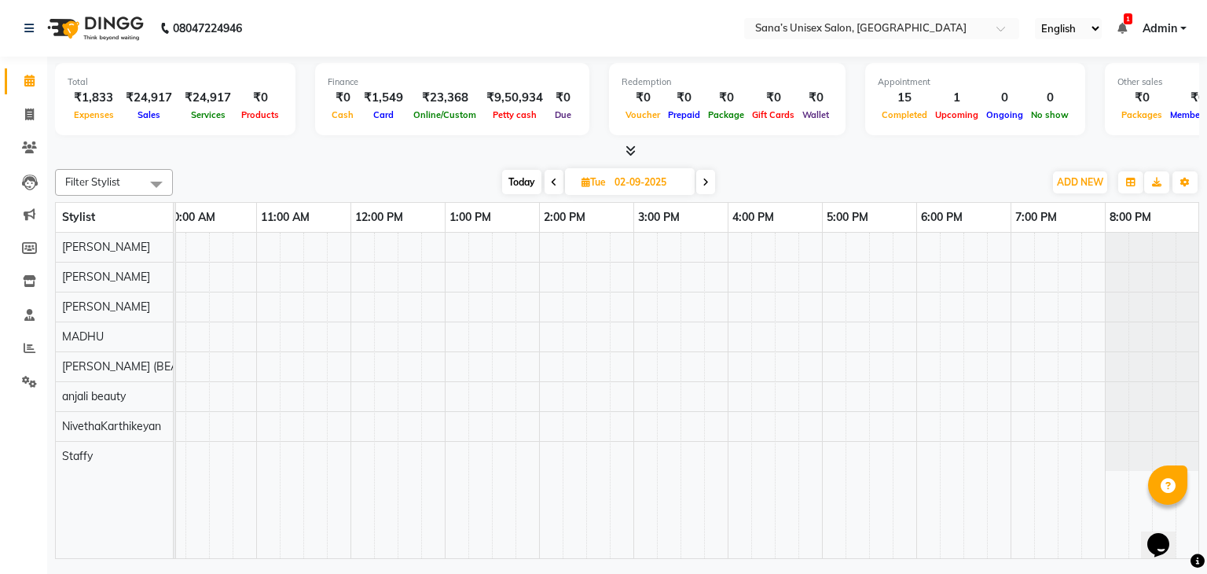
click at [698, 298] on div at bounding box center [586, 396] width 1226 height 326
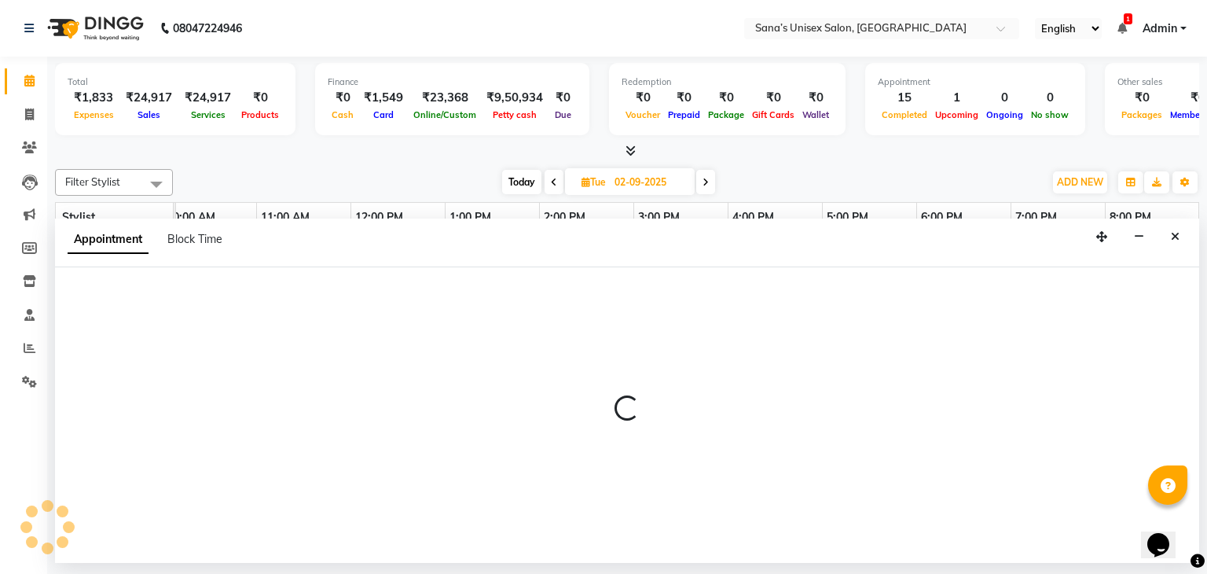
select select "45708"
select select "930"
select select "tentative"
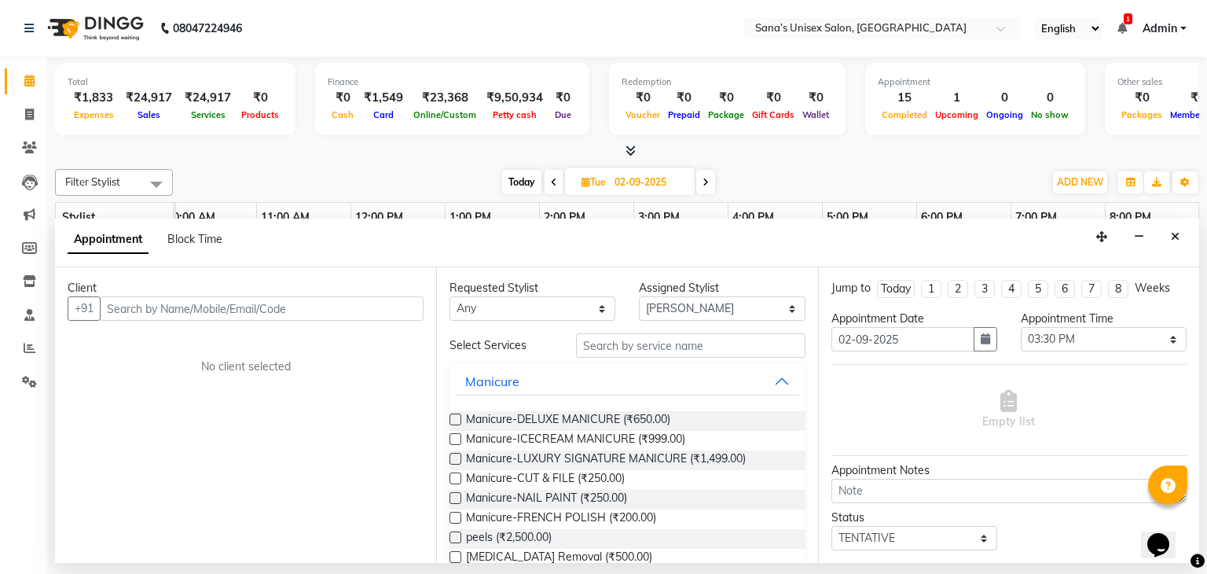
click at [553, 186] on span at bounding box center [554, 182] width 19 height 24
type input "01-09-2025"
select select "930"
click at [1118, 23] on icon at bounding box center [1122, 28] width 9 height 11
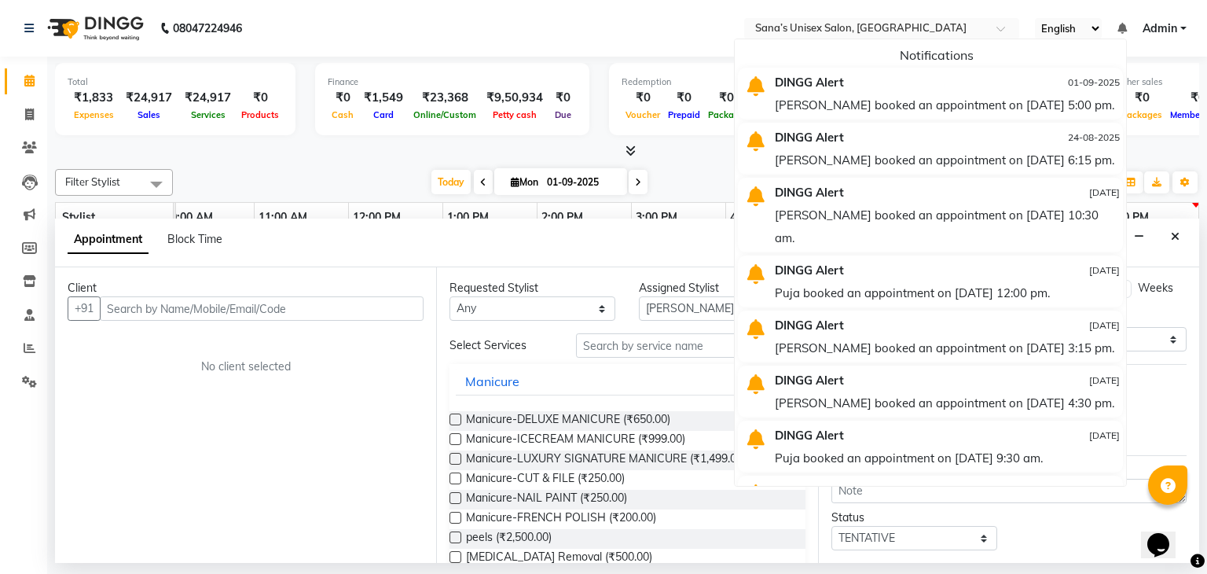
click at [1043, 101] on div "Maha booked an appointment on 01-09-2025 at 5:00 pm." at bounding box center [947, 105] width 345 height 23
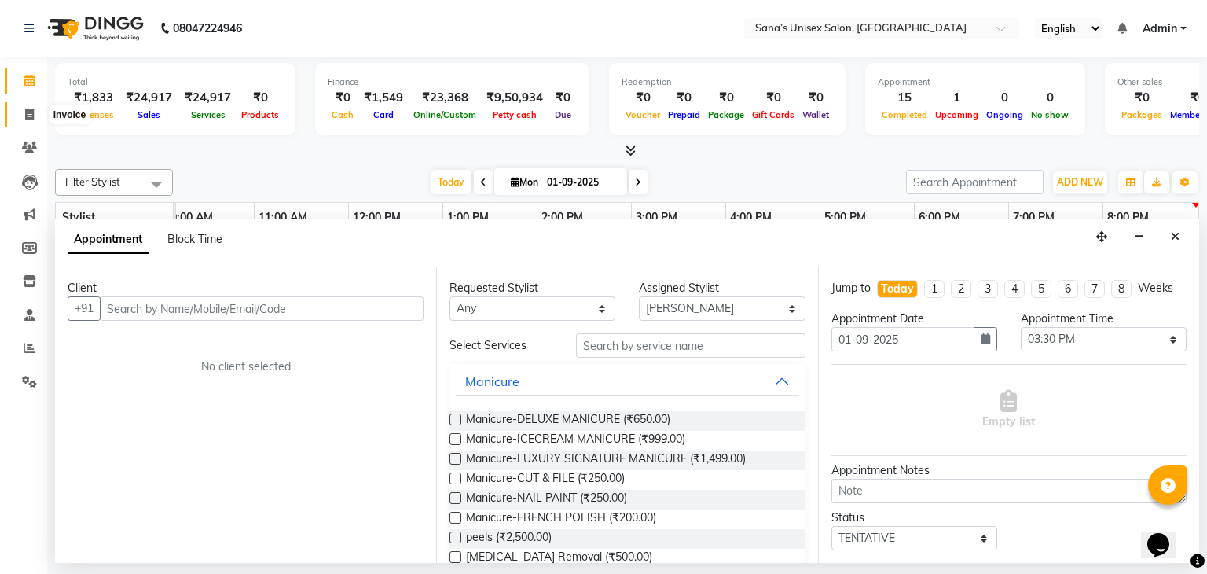
click at [29, 119] on icon at bounding box center [29, 114] width 9 height 12
select select "6091"
select select "service"
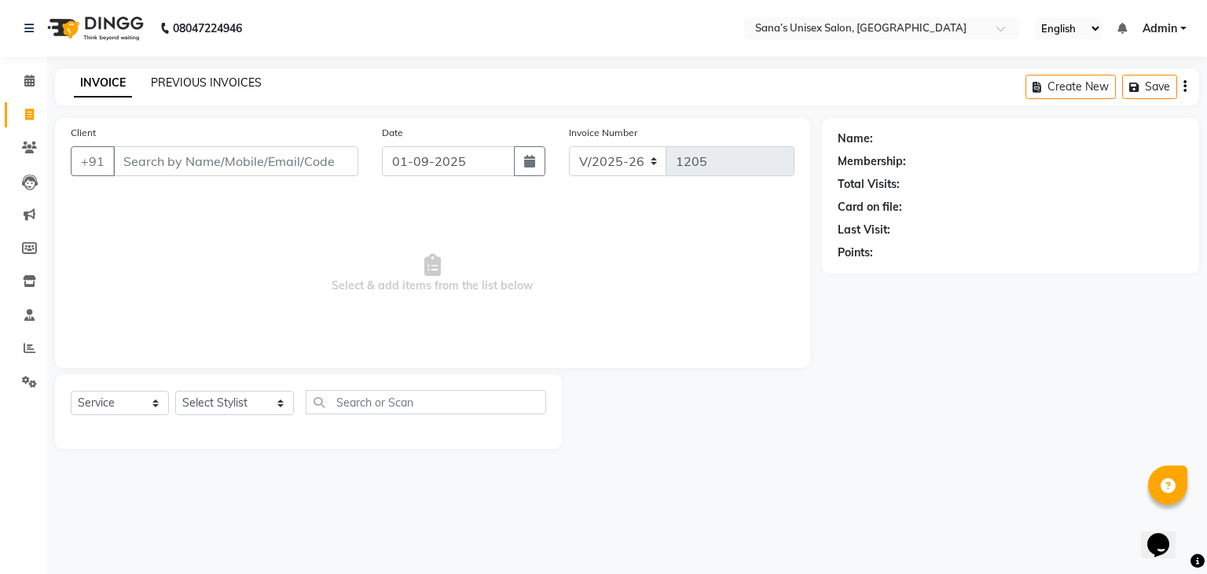
click at [219, 82] on link "PREVIOUS INVOICES" at bounding box center [206, 82] width 111 height 14
select select "service"
type input "1204"
select select "6091"
click at [193, 89] on link "PREVIOUS INVOICES" at bounding box center [206, 82] width 111 height 14
